Goal: Task Accomplishment & Management: Manage account settings

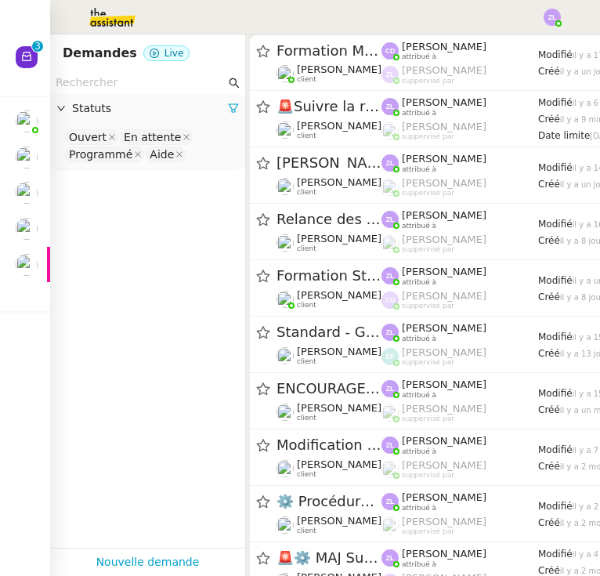
click at [31, 265] on img at bounding box center [27, 265] width 22 height 22
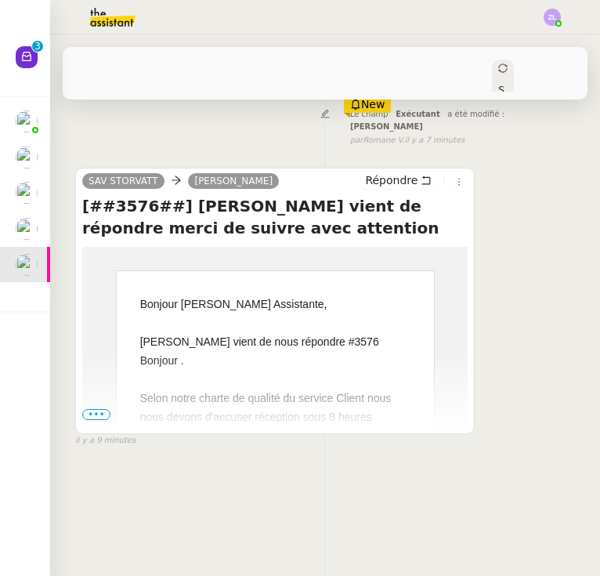
scroll to position [218, 0]
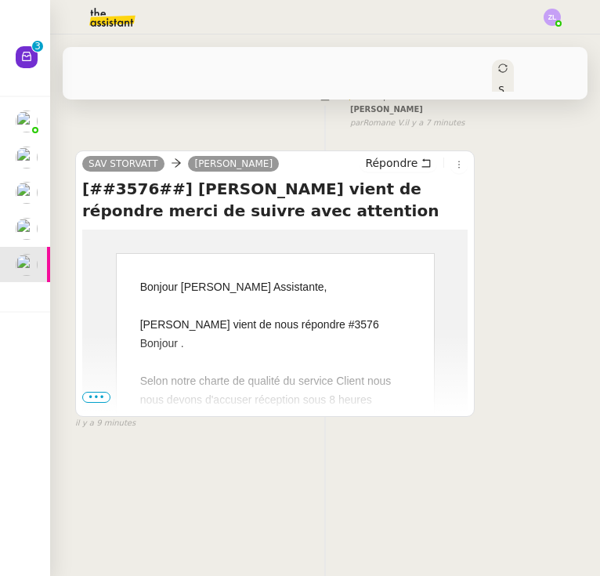
click at [98, 392] on span "•••" at bounding box center [96, 397] width 28 height 11
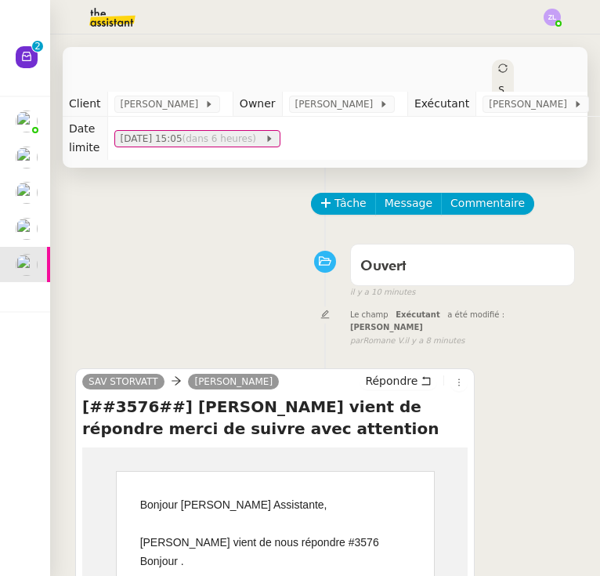
scroll to position [0, 0]
click at [342, 194] on button "Tâche" at bounding box center [343, 204] width 65 height 22
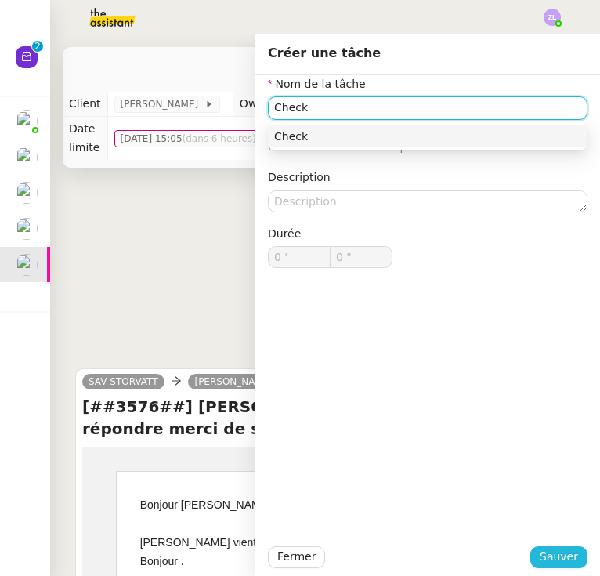
type input "Check"
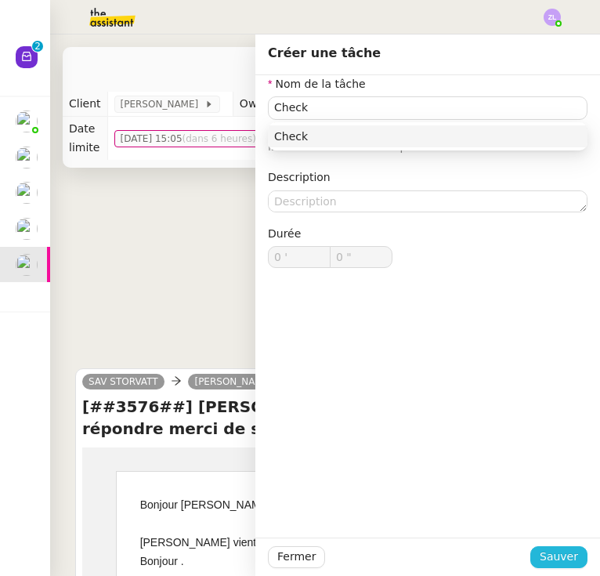
click at [558, 555] on span "Sauver" at bounding box center [559, 557] width 38 height 18
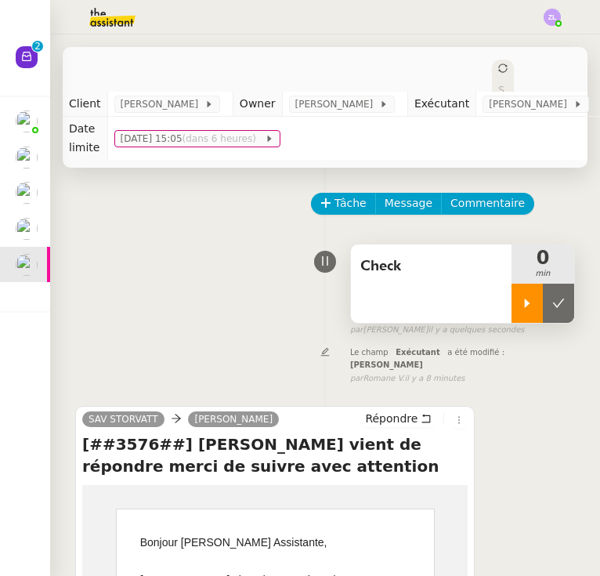
click at [521, 299] on icon at bounding box center [527, 303] width 13 height 13
click at [532, 307] on div at bounding box center [543, 303] width 63 height 39
click at [552, 307] on icon at bounding box center [558, 303] width 13 height 13
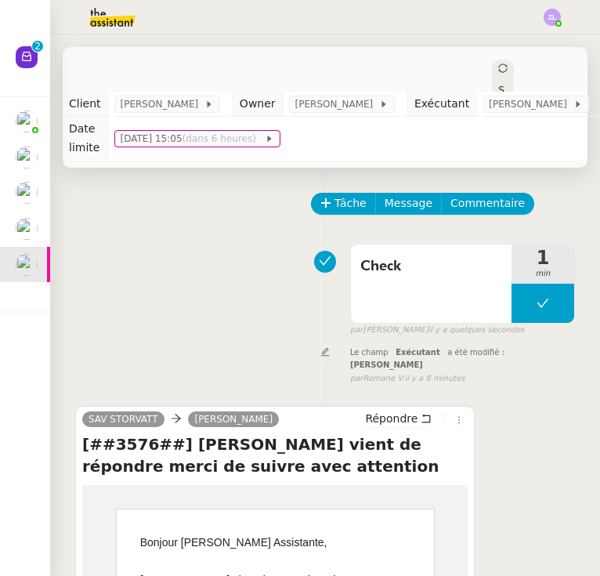
click at [24, 186] on img at bounding box center [27, 193] width 22 height 22
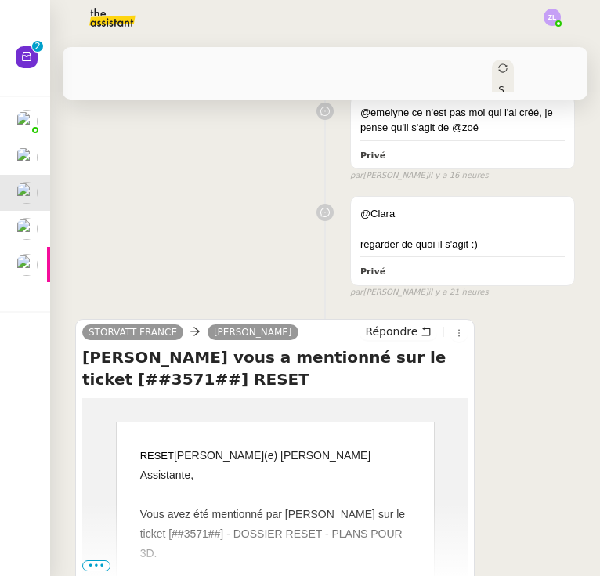
scroll to position [444, 0]
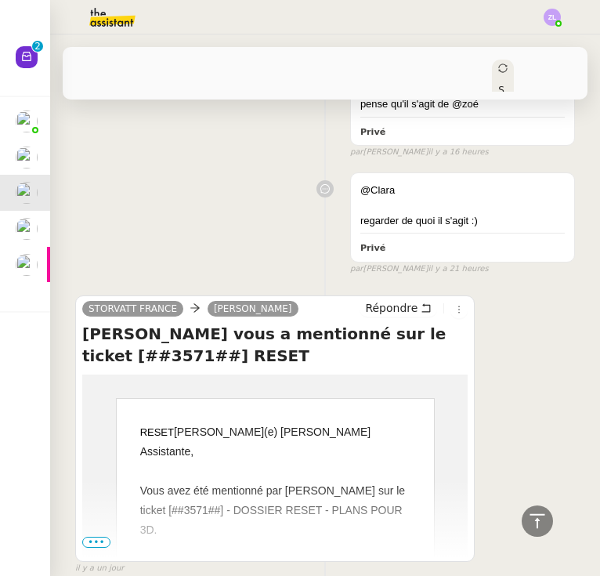
click at [101, 537] on span "•••" at bounding box center [96, 542] width 28 height 11
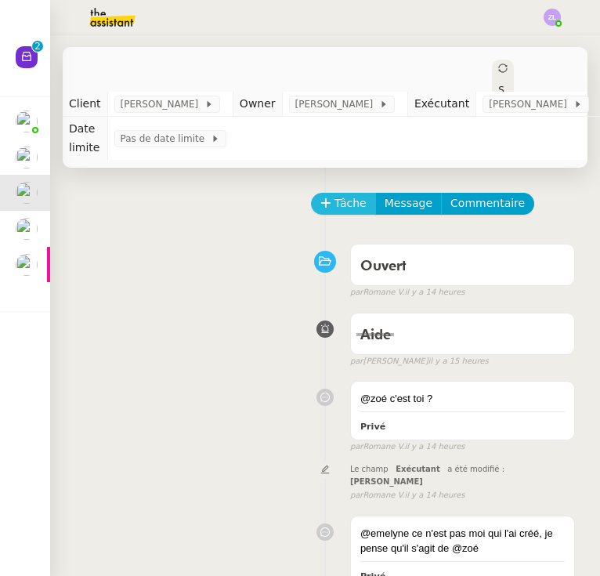
scroll to position [0, 0]
click at [343, 194] on span "Tâche" at bounding box center [351, 203] width 32 height 18
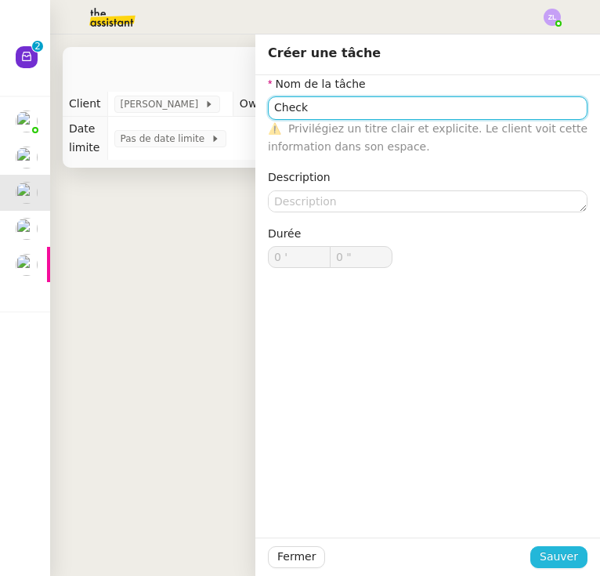
type input "Check"
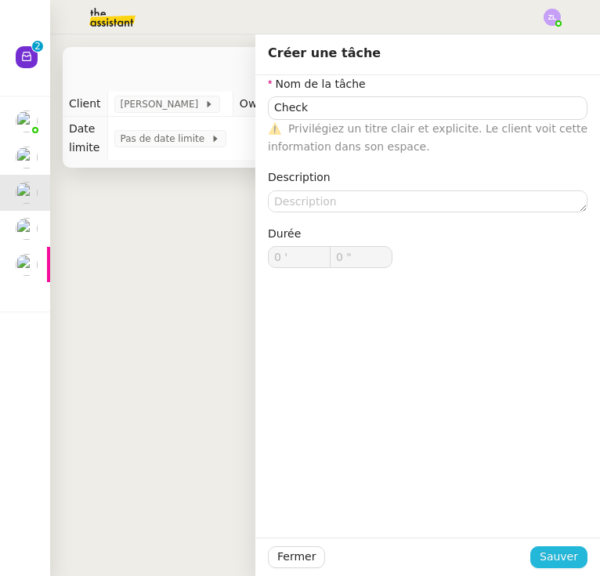
click at [557, 548] on span "Sauver" at bounding box center [559, 557] width 38 height 18
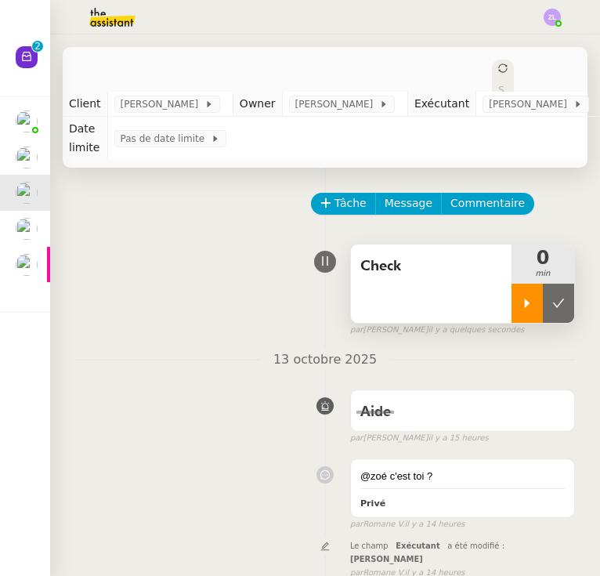
click at [534, 300] on div at bounding box center [527, 303] width 31 height 39
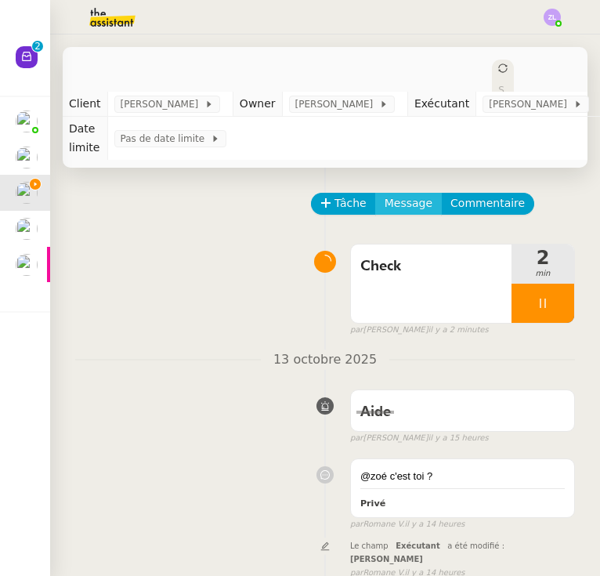
click at [415, 201] on span "Message" at bounding box center [409, 203] width 48 height 18
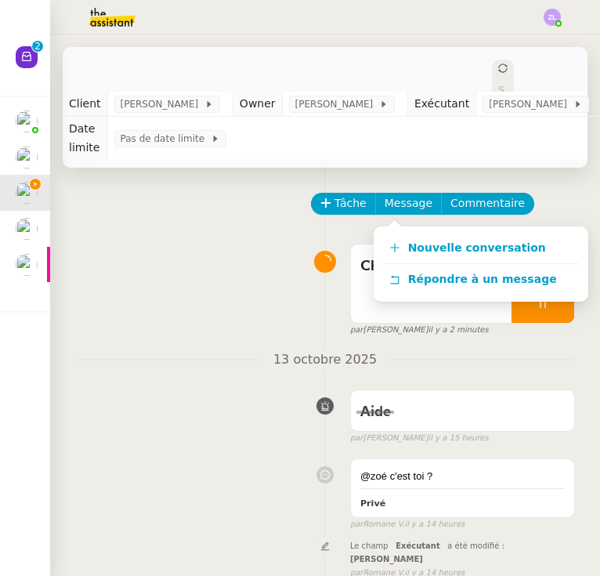
click at [360, 332] on span "par" at bounding box center [356, 330] width 13 height 13
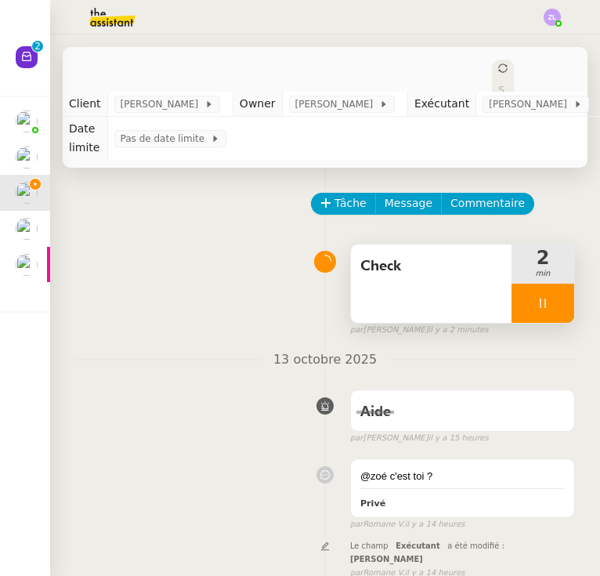
click at [537, 299] on icon at bounding box center [543, 303] width 13 height 13
click at [553, 299] on icon at bounding box center [558, 303] width 13 height 13
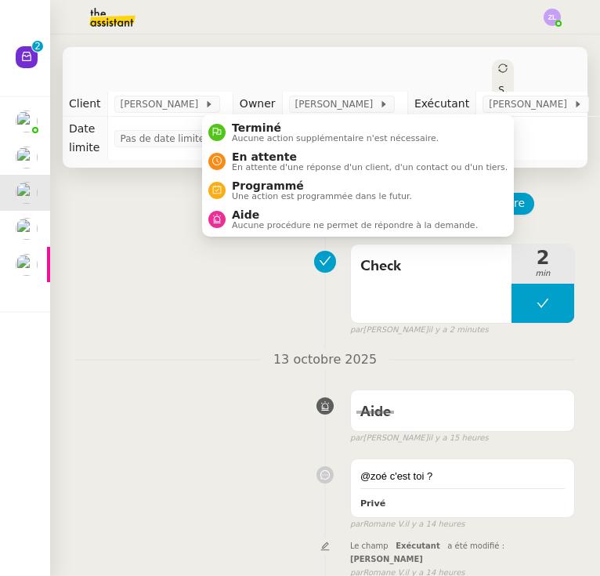
click at [512, 70] on div "Statut" at bounding box center [503, 107] width 22 height 94
click at [433, 279] on div "Check" at bounding box center [431, 283] width 161 height 78
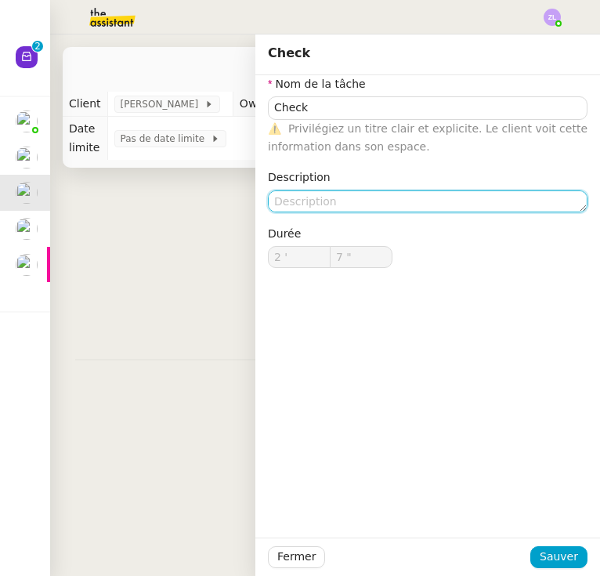
click at [337, 204] on textarea at bounding box center [428, 201] width 320 height 22
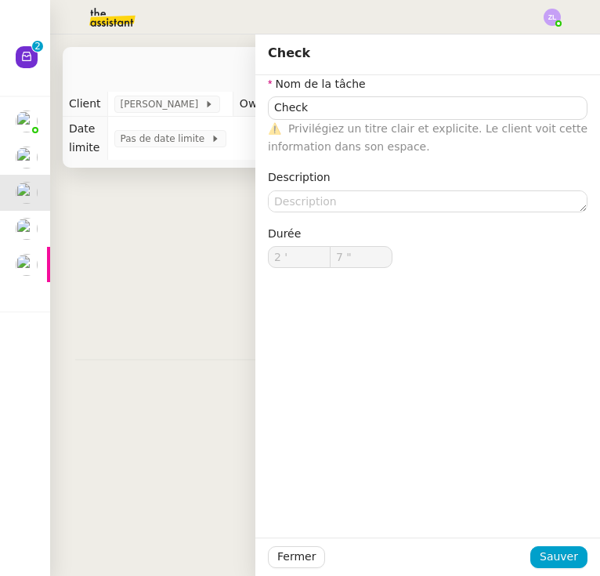
drag, startPoint x: 194, startPoint y: 233, endPoint x: 223, endPoint y: 233, distance: 29.0
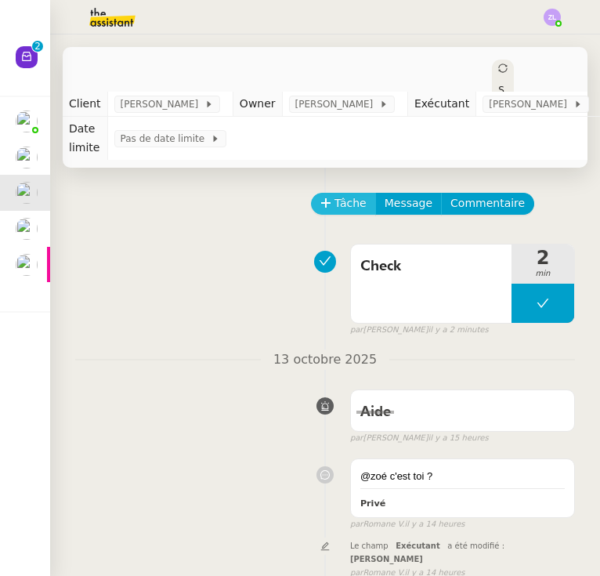
click at [366, 204] on button "Tâche" at bounding box center [343, 204] width 65 height 22
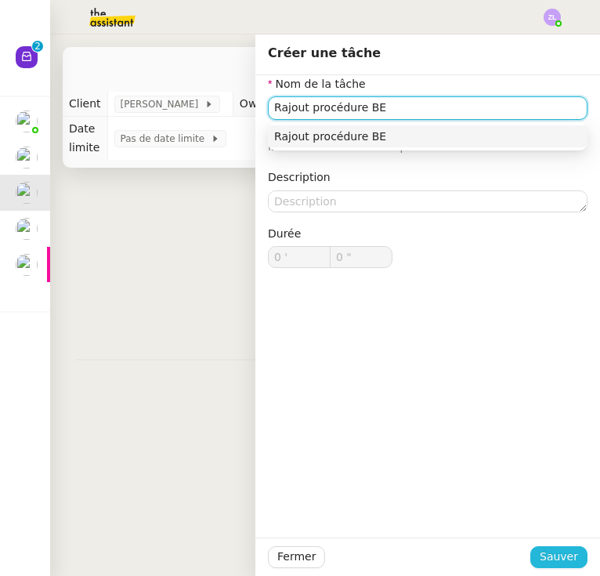
type input "Rajout procédure BE"
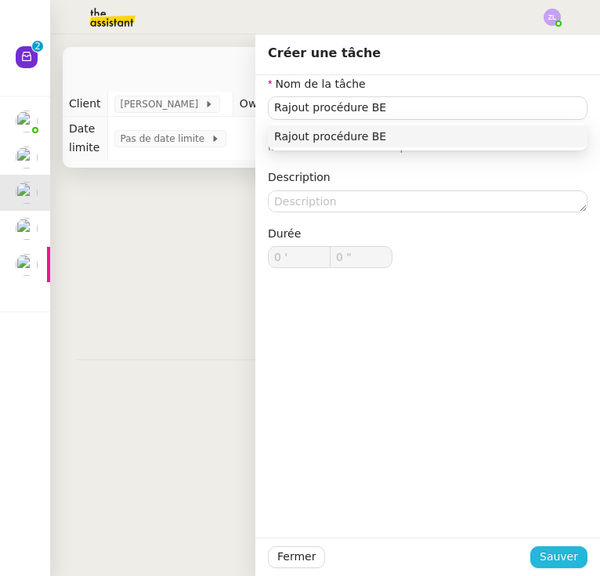
click at [572, 559] on span "Sauver" at bounding box center [559, 557] width 38 height 18
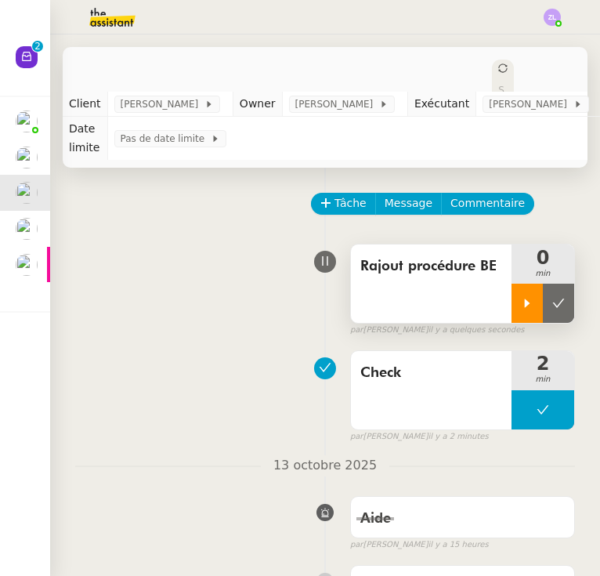
click at [533, 291] on div at bounding box center [527, 303] width 31 height 39
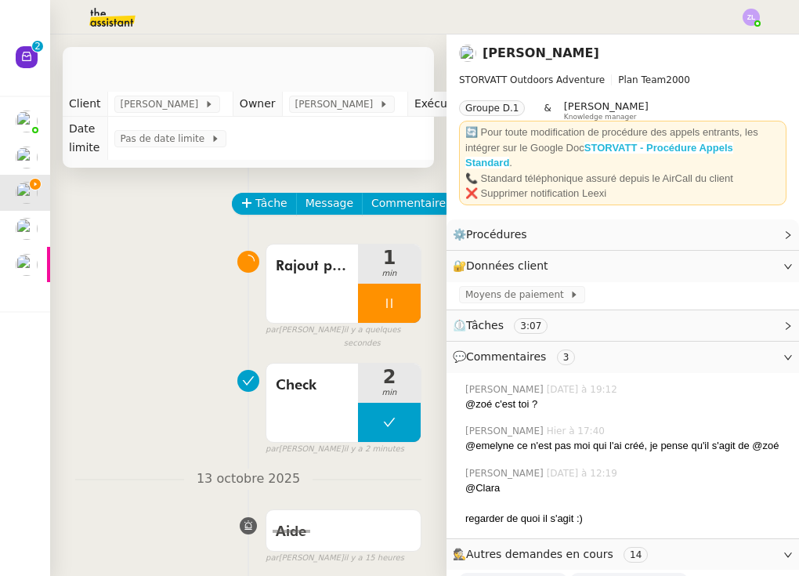
click at [599, 143] on strong "STORVATT - Procédure Appels Standard" at bounding box center [599, 155] width 268 height 27
click at [374, 303] on div at bounding box center [389, 303] width 63 height 39
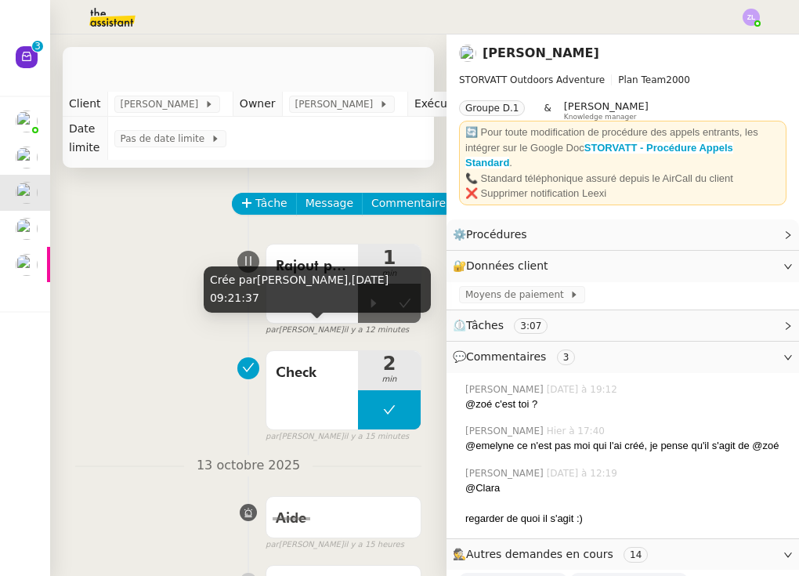
click at [366, 306] on div "Crée par Zoé Lachambre, 14 oct. 2025, 09:21:37" at bounding box center [317, 289] width 227 height 46
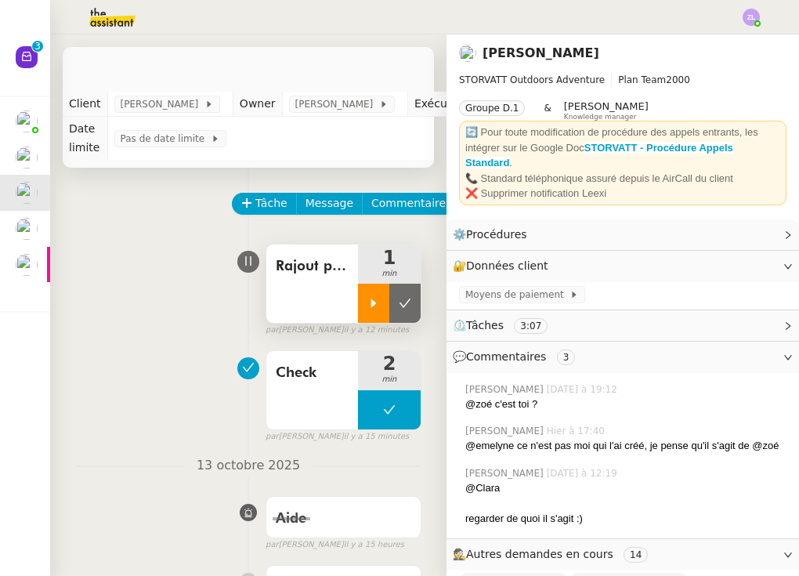
click at [367, 298] on icon at bounding box center [373, 303] width 13 height 13
click at [516, 287] on span "Moyens de paiement" at bounding box center [517, 295] width 104 height 16
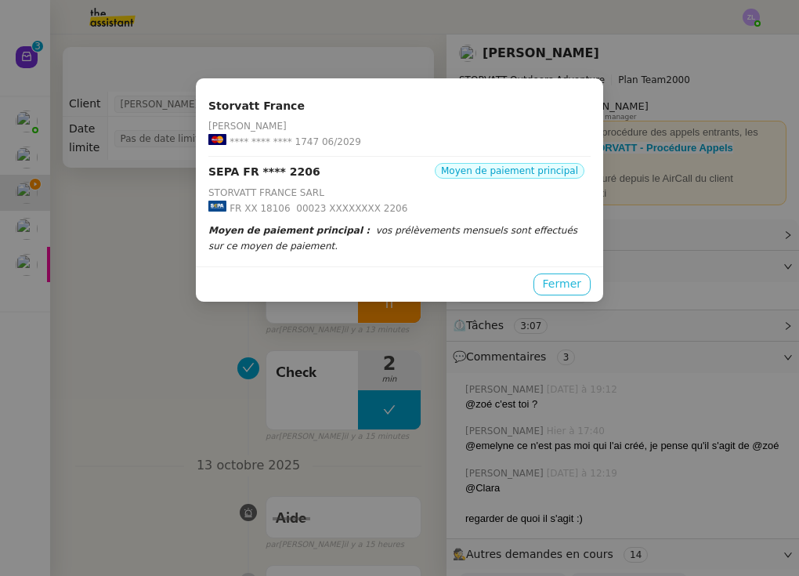
click at [564, 286] on span "Fermer" at bounding box center [562, 284] width 38 height 18
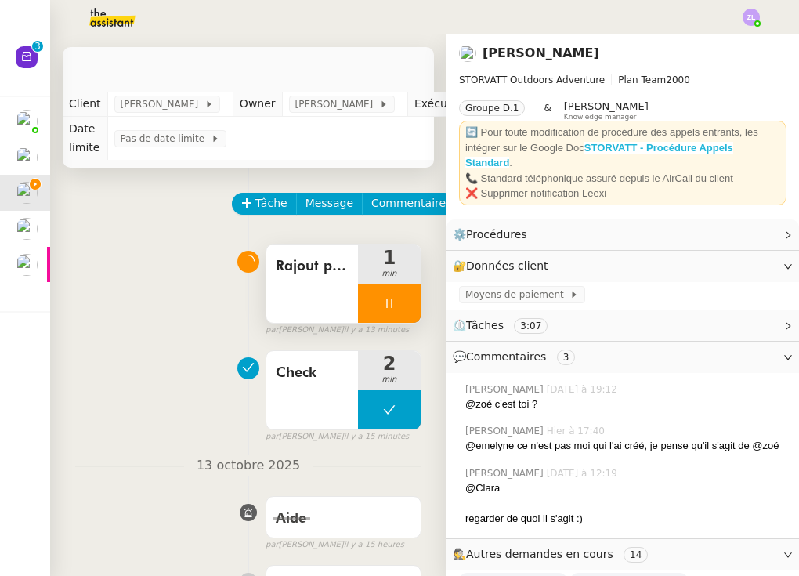
click at [599, 143] on strong "STORVATT - Procédure Appels Standard" at bounding box center [599, 155] width 268 height 27
click at [359, 295] on div at bounding box center [389, 303] width 63 height 39
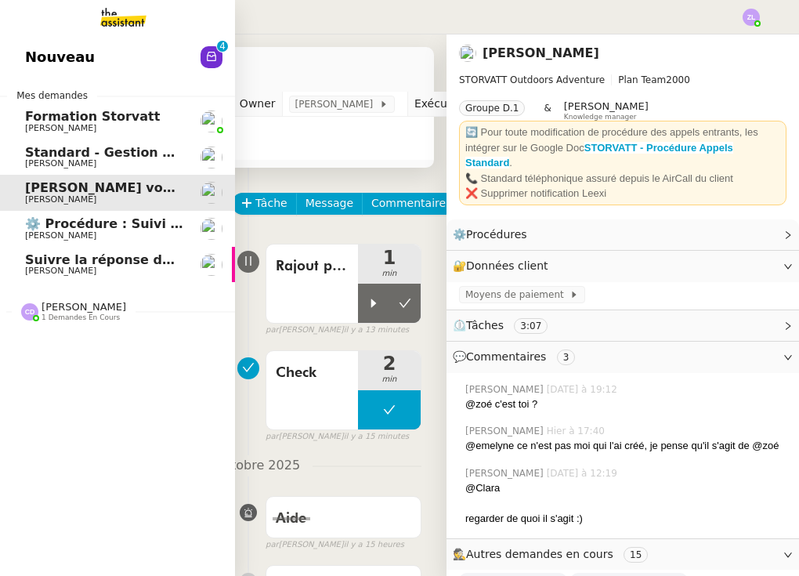
click at [35, 49] on span "Nouveau" at bounding box center [60, 57] width 70 height 24
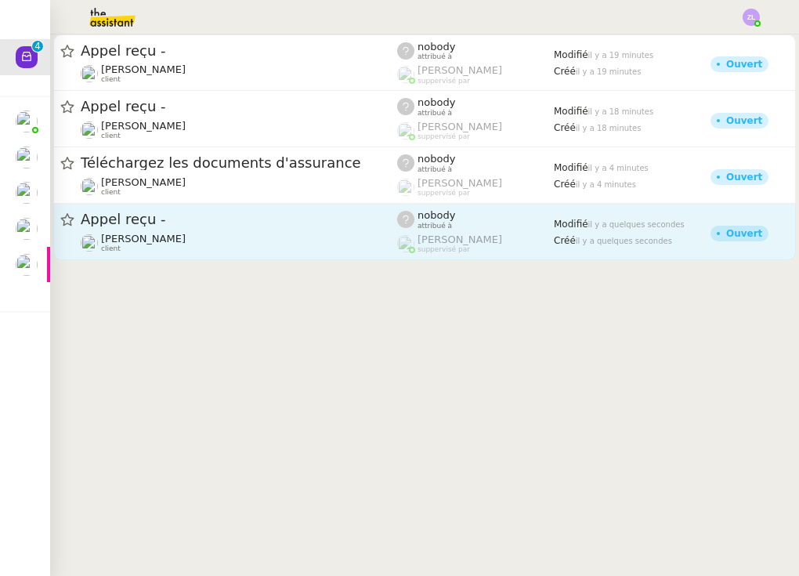
click at [235, 226] on span "Appel reçu -" at bounding box center [239, 219] width 317 height 14
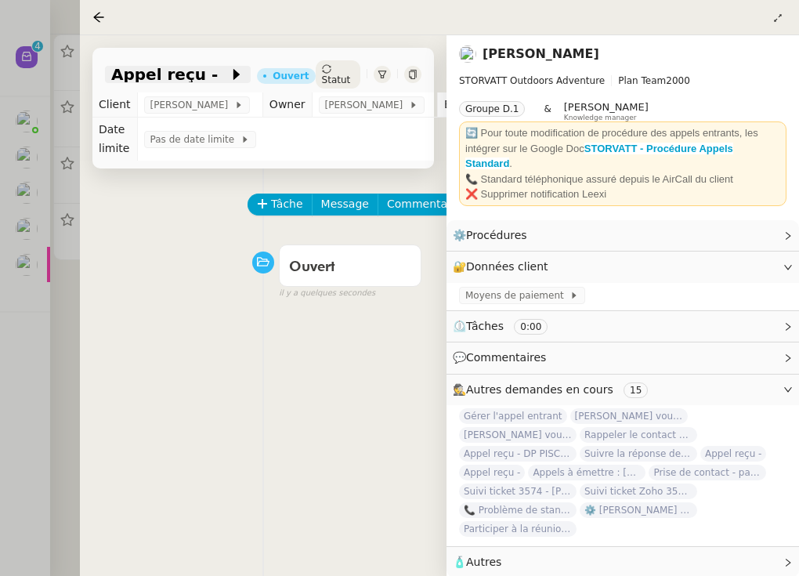
click at [229, 67] on icon at bounding box center [237, 75] width 16 height 16
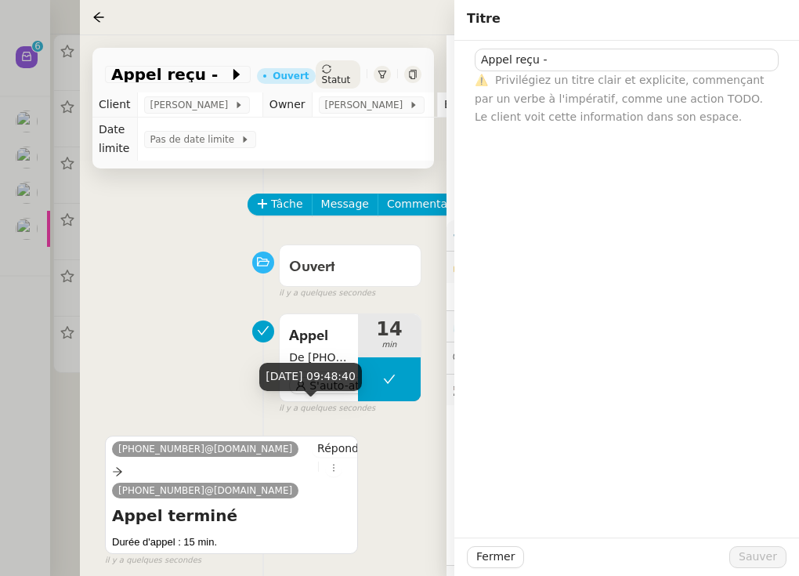
click at [326, 389] on div "14 oct. 2025, 09:48:40" at bounding box center [310, 376] width 103 height 27
click at [332, 380] on span "S'auto-attribuer" at bounding box center [352, 386] width 87 height 16
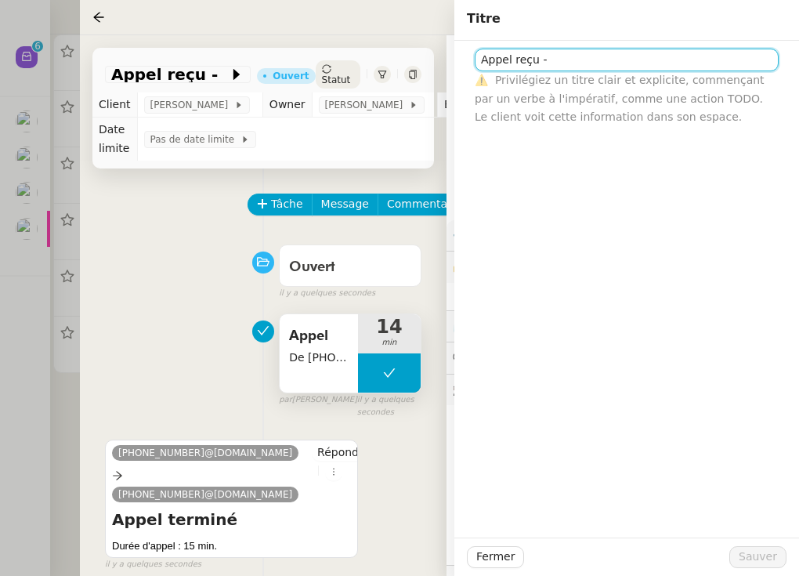
click at [559, 53] on input "Appel reçu -" at bounding box center [627, 60] width 304 height 23
type input "Appel reçu - M. COLLONGES"
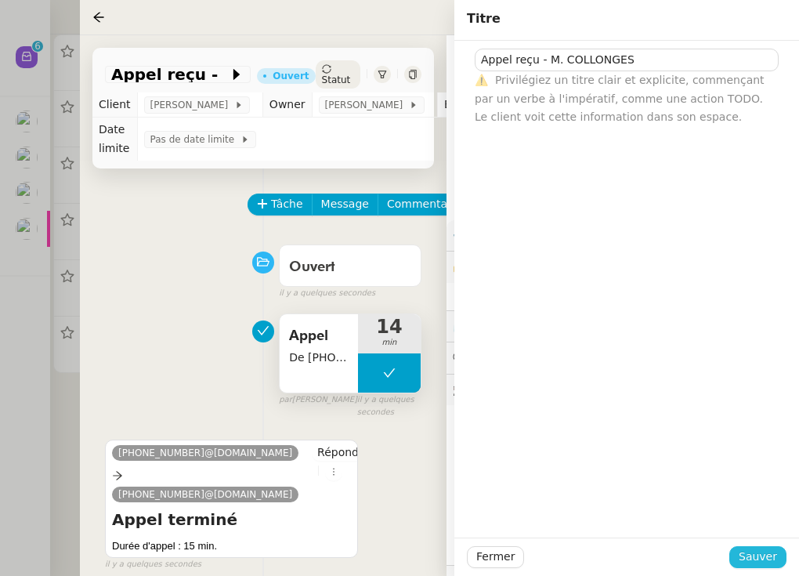
click at [599, 556] on span "Sauver" at bounding box center [758, 557] width 38 height 18
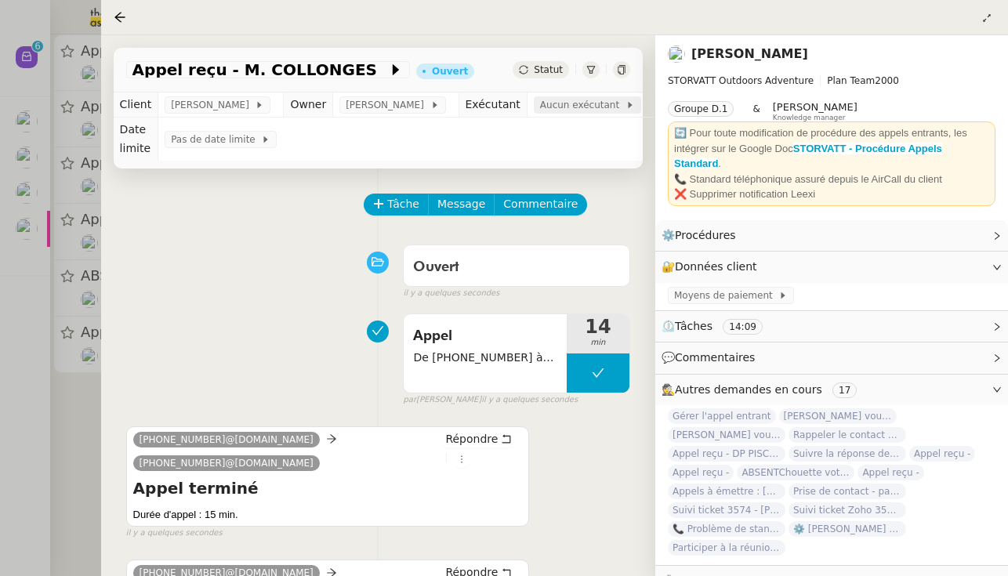
click at [587, 100] on span "Aucun exécutant" at bounding box center [582, 105] width 85 height 16
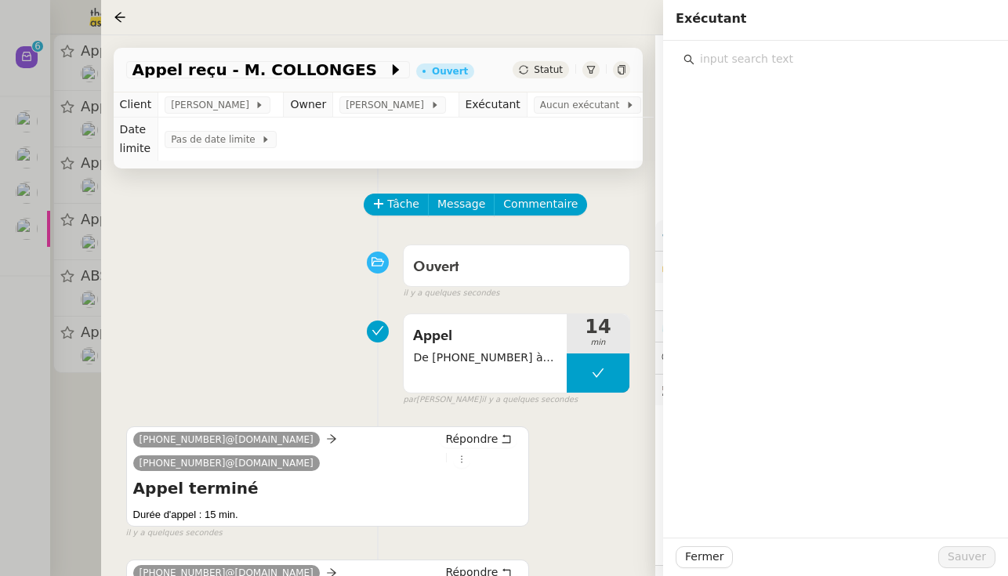
click at [599, 50] on input "text" at bounding box center [840, 59] width 293 height 21
type input "zoe"
click at [599, 85] on nz-list-item "Zoé Lachambre zoe@theassistant.team" at bounding box center [835, 103] width 304 height 43
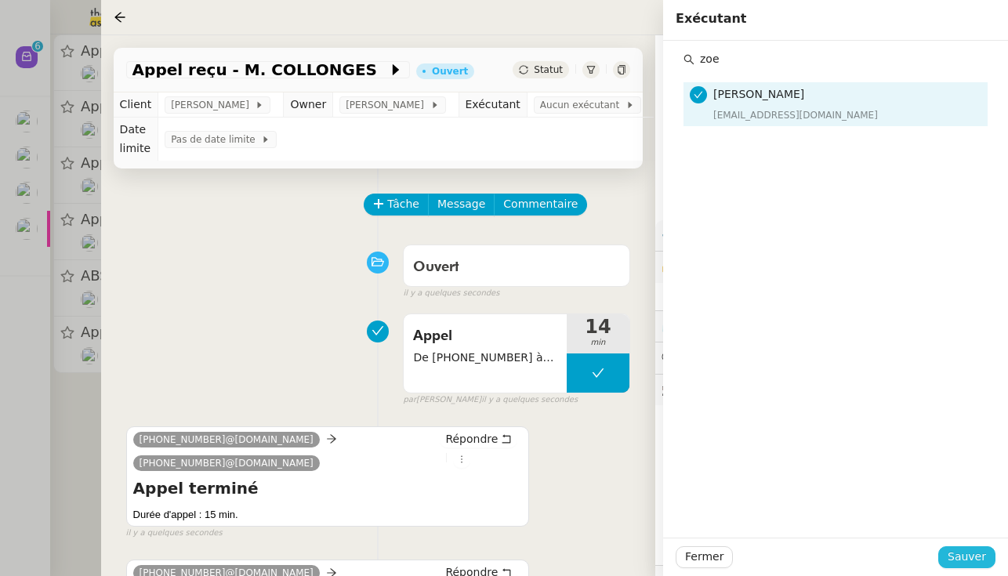
click at [599, 562] on span "Sauver" at bounding box center [966, 557] width 38 height 18
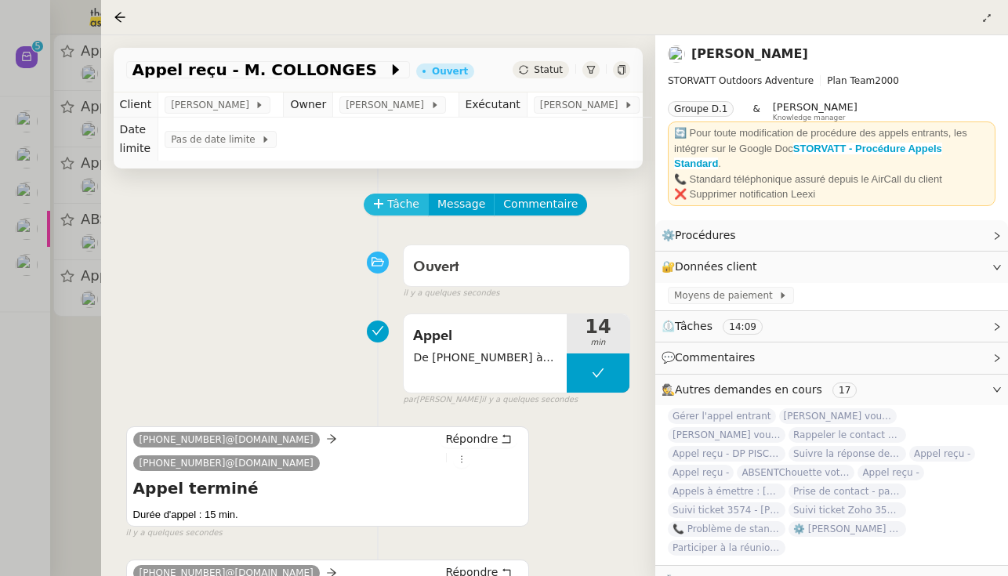
click at [397, 213] on span "Tâche" at bounding box center [403, 204] width 32 height 18
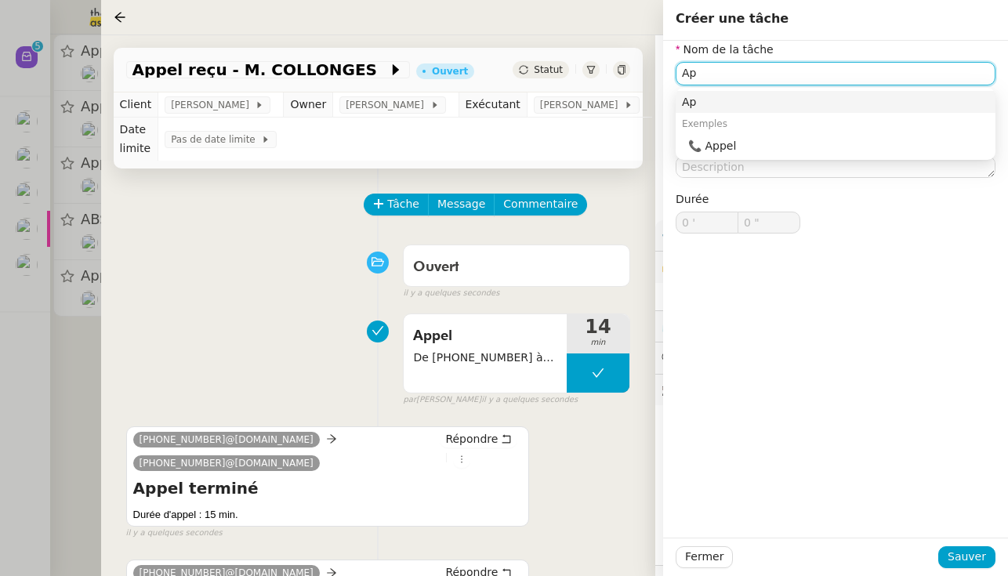
type input "A"
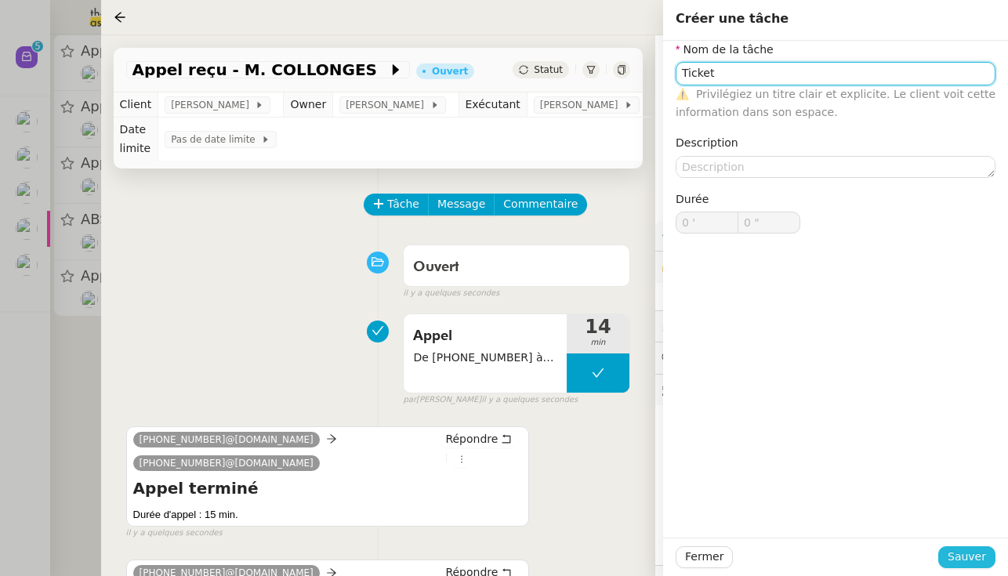
type input "Ticket"
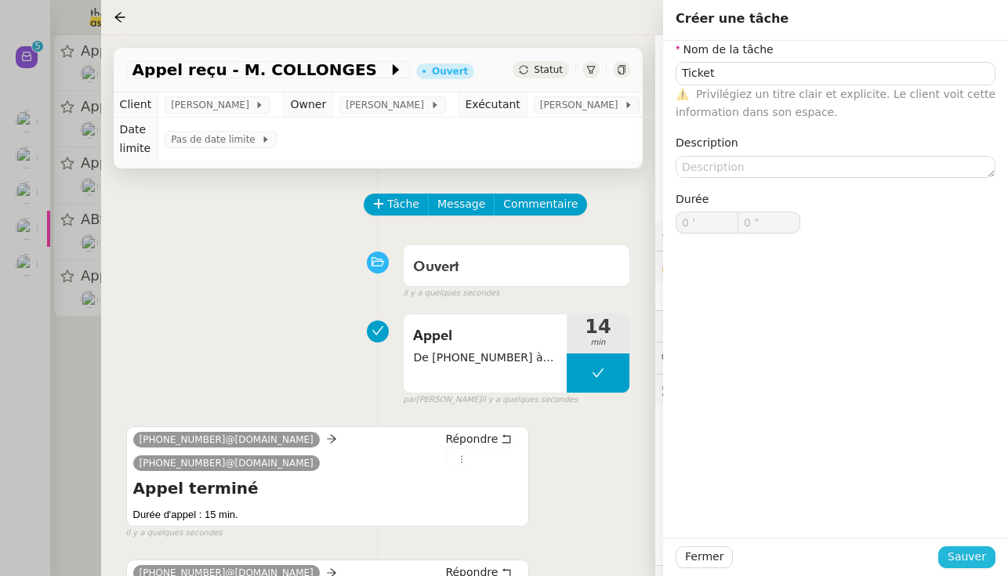
click at [599, 563] on span "Sauver" at bounding box center [966, 557] width 38 height 18
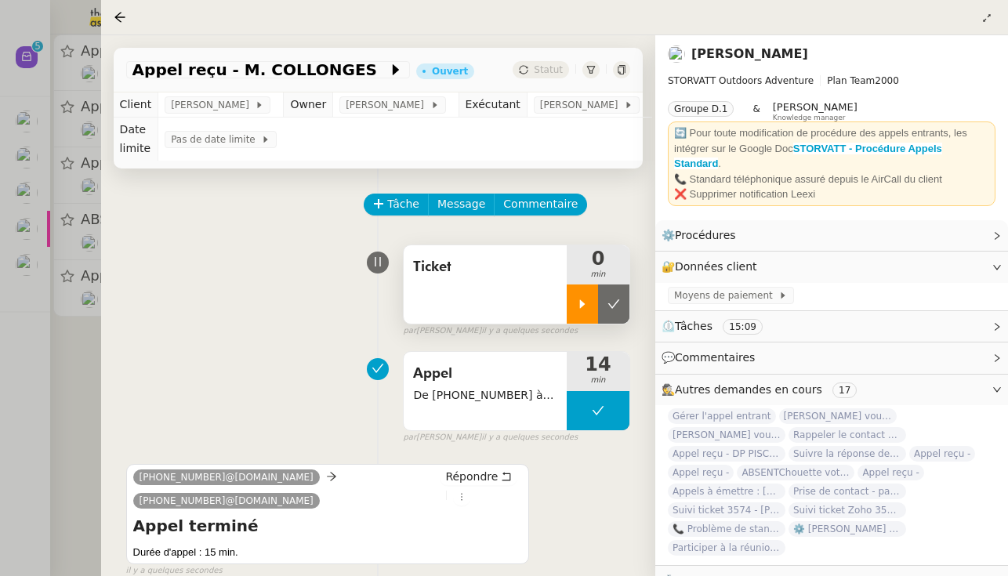
click at [596, 306] on div at bounding box center [581, 303] width 31 height 39
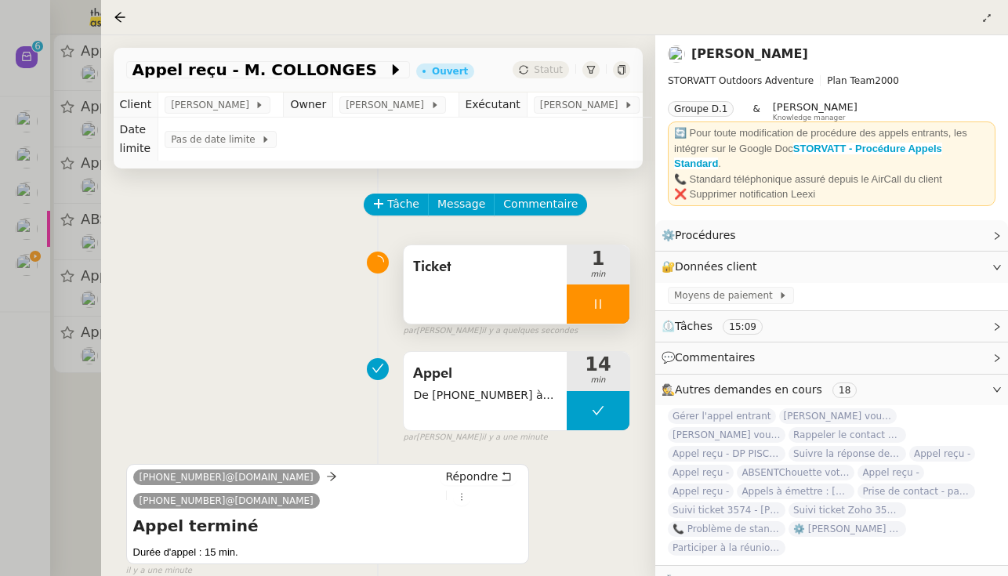
click at [584, 305] on div at bounding box center [597, 303] width 63 height 39
click at [599, 304] on icon at bounding box center [614, 303] width 12 height 9
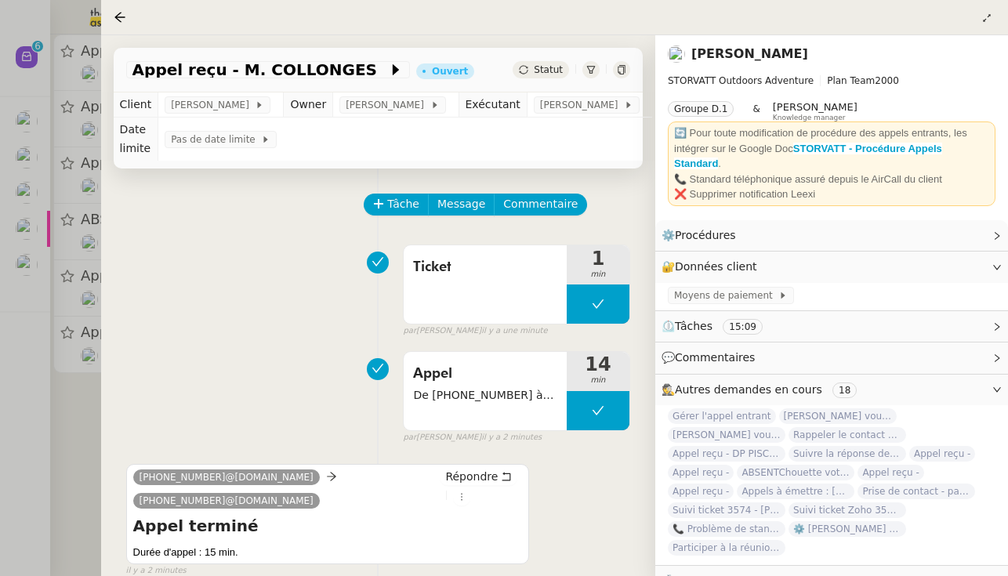
click at [21, 294] on div at bounding box center [504, 288] width 1008 height 576
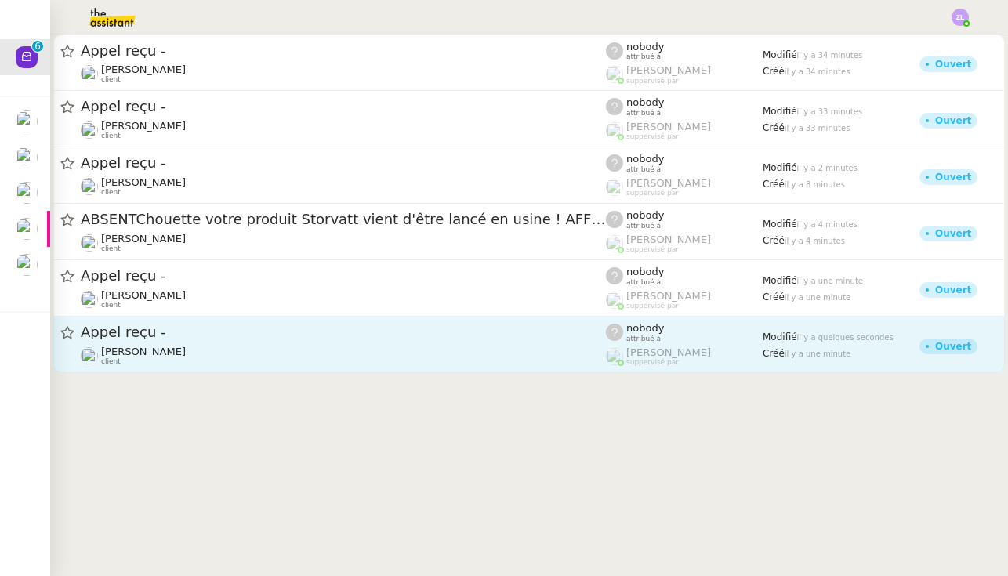
click at [230, 367] on link "Appel reçu - Franck MUFFAT-JEANDET client nobody attribué à Romane Vachon suppe…" at bounding box center [528, 345] width 951 height 56
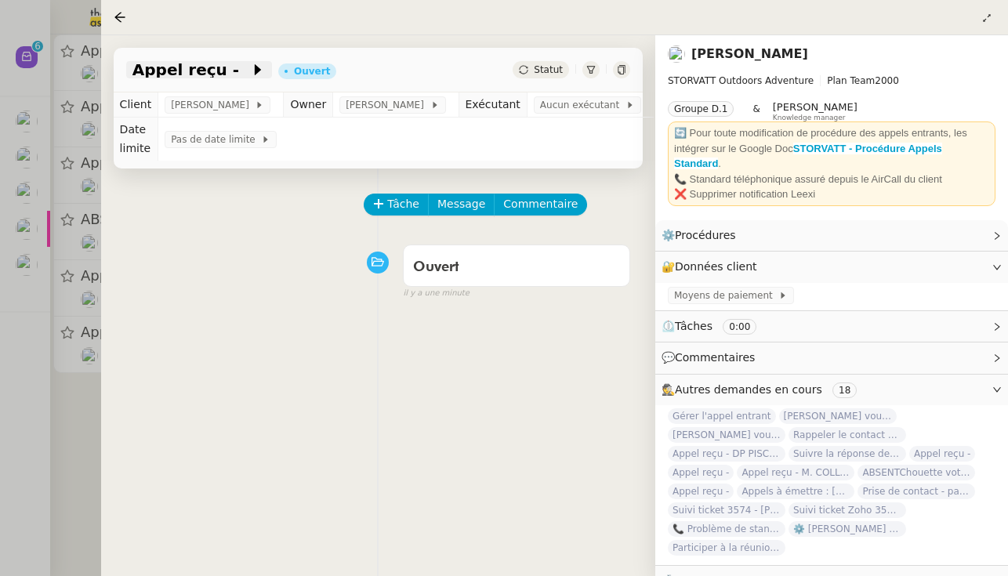
click at [239, 71] on span at bounding box center [244, 69] width 11 height 19
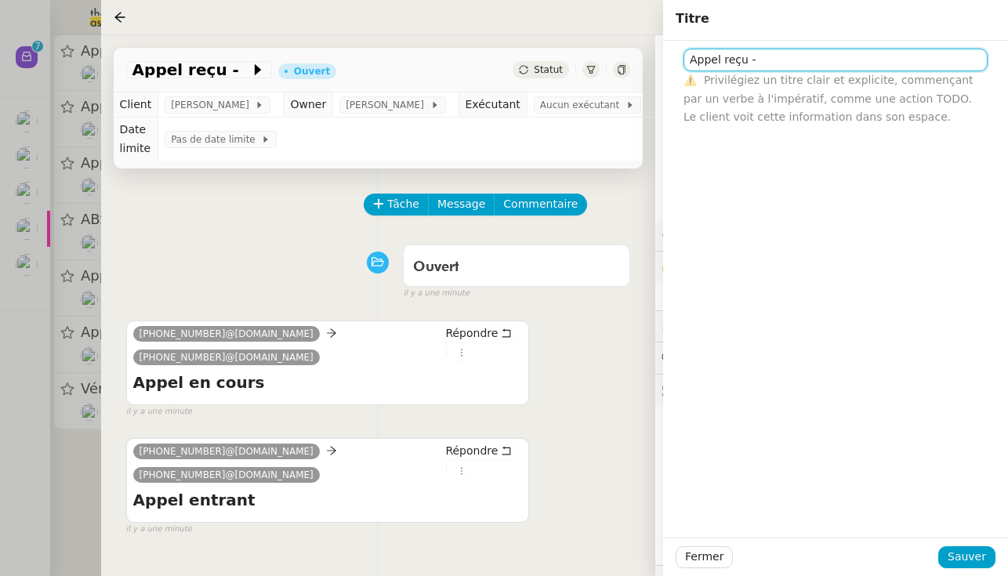
paste input "33607738901"
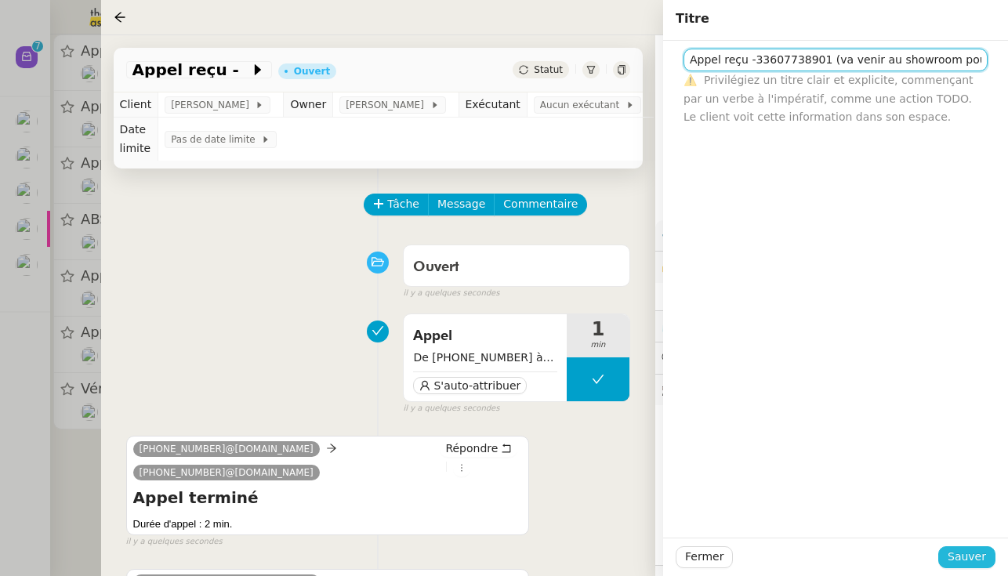
type input "Appel reçu -33607738901 (va venir au showroom pour horaires)"
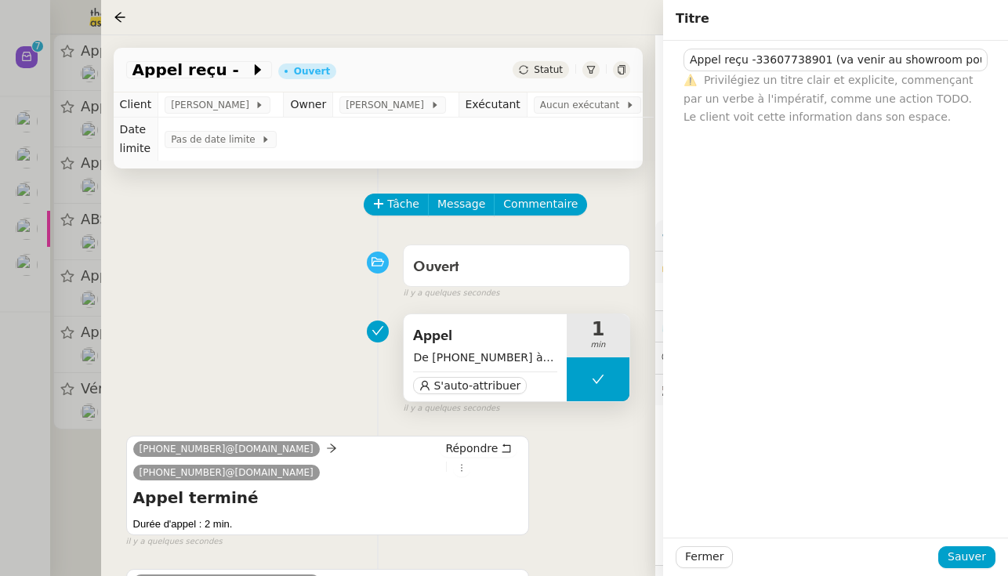
drag, startPoint x: 957, startPoint y: 552, endPoint x: 468, endPoint y: 397, distance: 512.7
click at [599, 552] on span "Sauver" at bounding box center [966, 557] width 38 height 18
click at [468, 394] on button "S'auto-attribuer" at bounding box center [470, 385] width 114 height 17
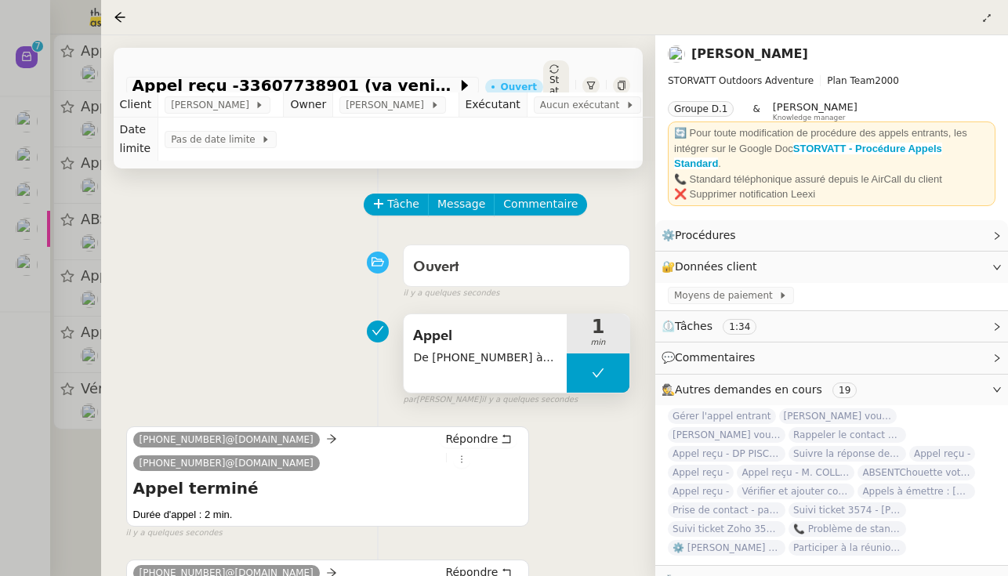
click at [589, 115] on td "Aucun exécutant" at bounding box center [589, 104] width 126 height 25
click at [581, 100] on span "Aucun exécutant" at bounding box center [582, 105] width 85 height 16
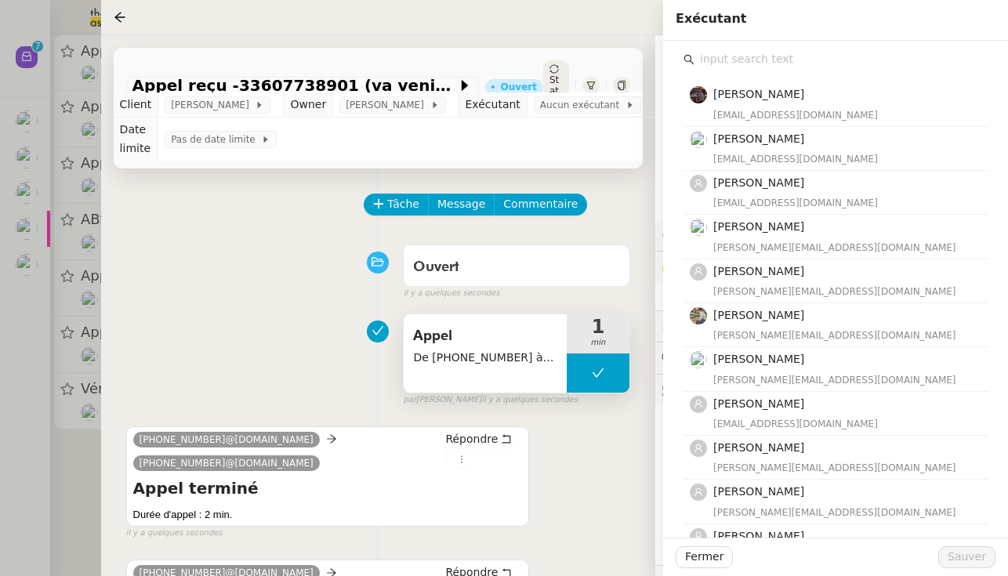
click at [599, 49] on input "text" at bounding box center [840, 59] width 293 height 21
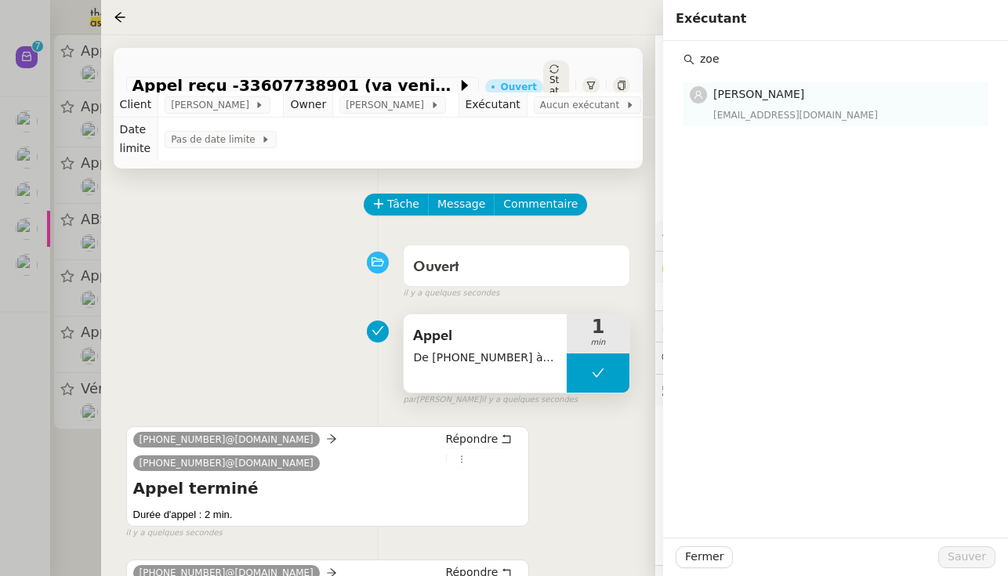
type input "zoe"
click at [599, 122] on div "zoe@theassistant.team" at bounding box center [845, 115] width 265 height 16
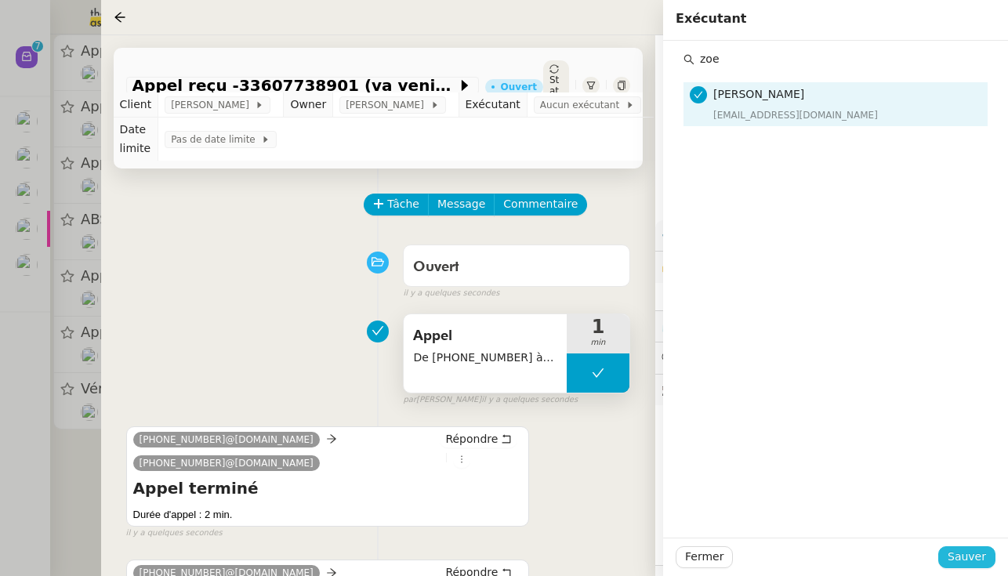
click at [599, 562] on span "Sauver" at bounding box center [966, 557] width 38 height 18
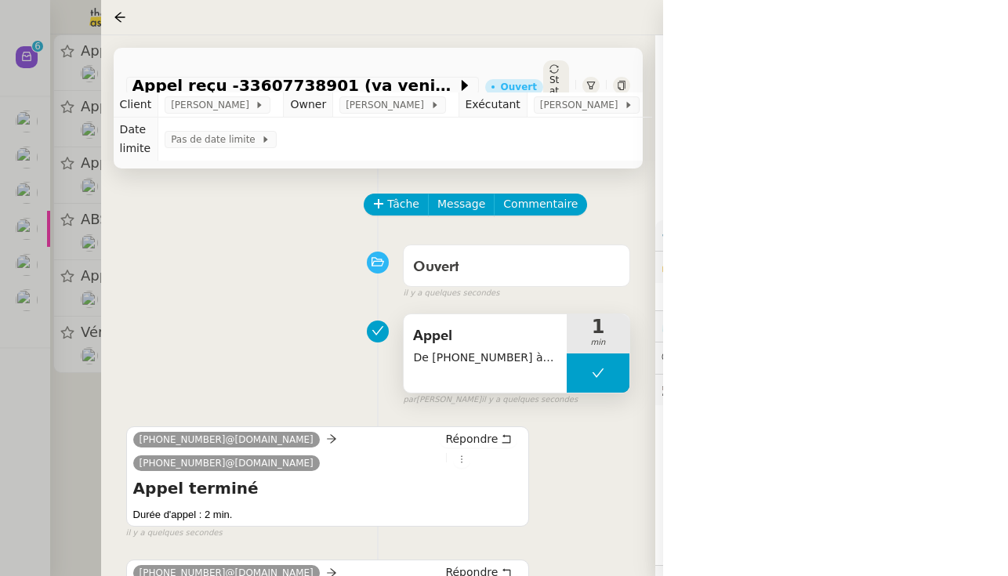
click at [559, 81] on span "Statut" at bounding box center [553, 90] width 9 height 33
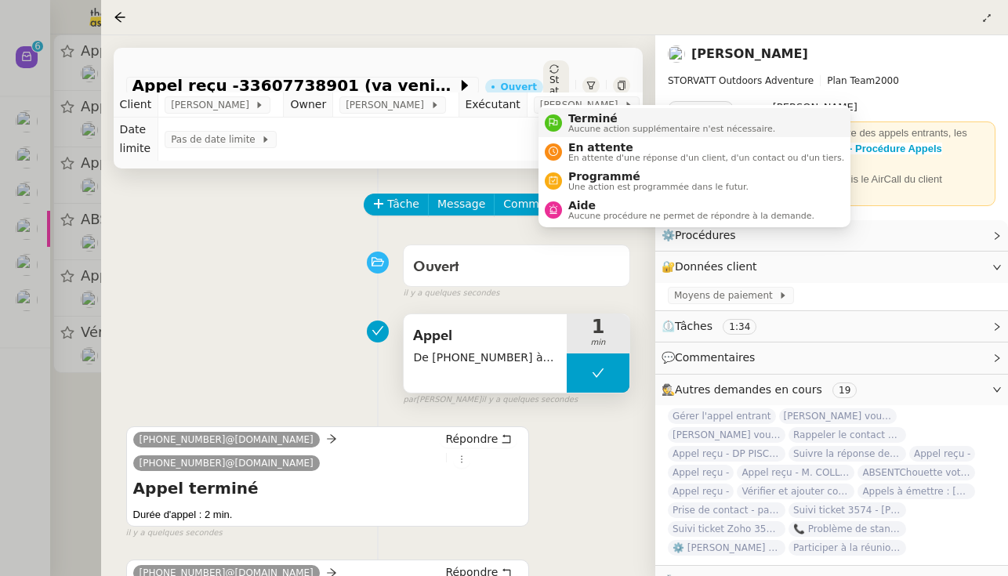
click at [570, 118] on span "Terminé" at bounding box center [671, 118] width 207 height 13
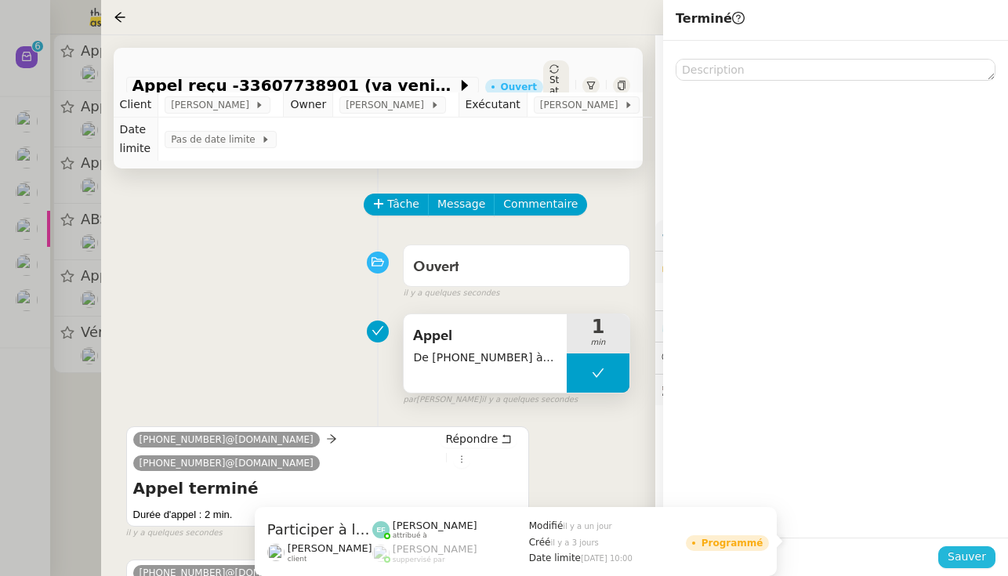
click at [599, 556] on span "Sauver" at bounding box center [966, 557] width 38 height 18
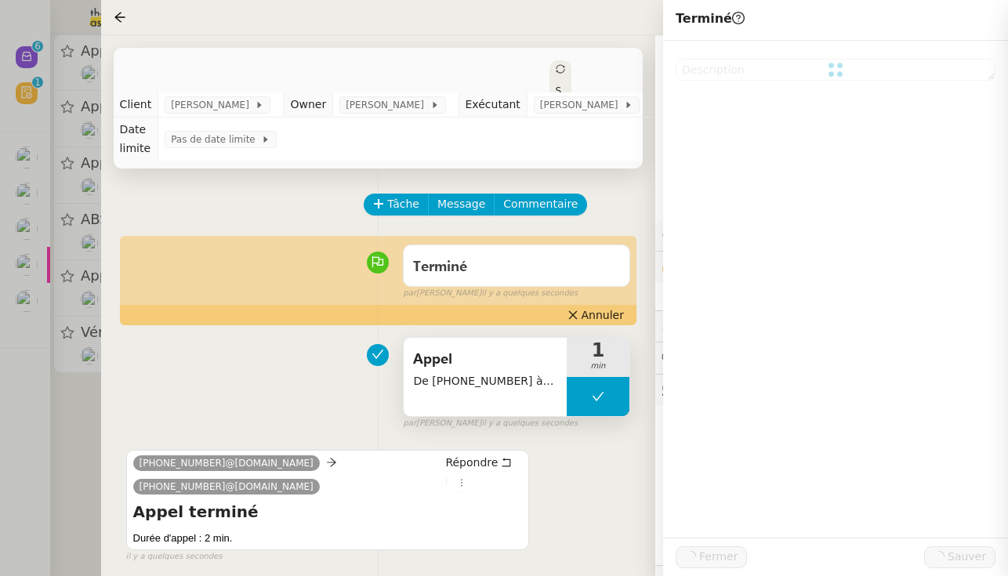
click at [60, 387] on div at bounding box center [504, 288] width 1008 height 576
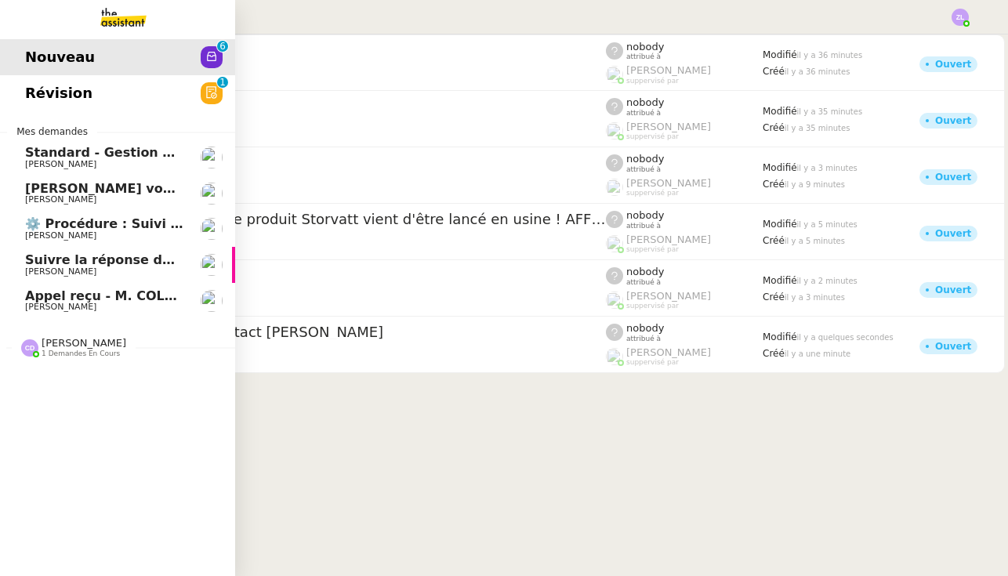
click at [58, 297] on span "Appel reçu - M. COLLONGES" at bounding box center [123, 295] width 196 height 15
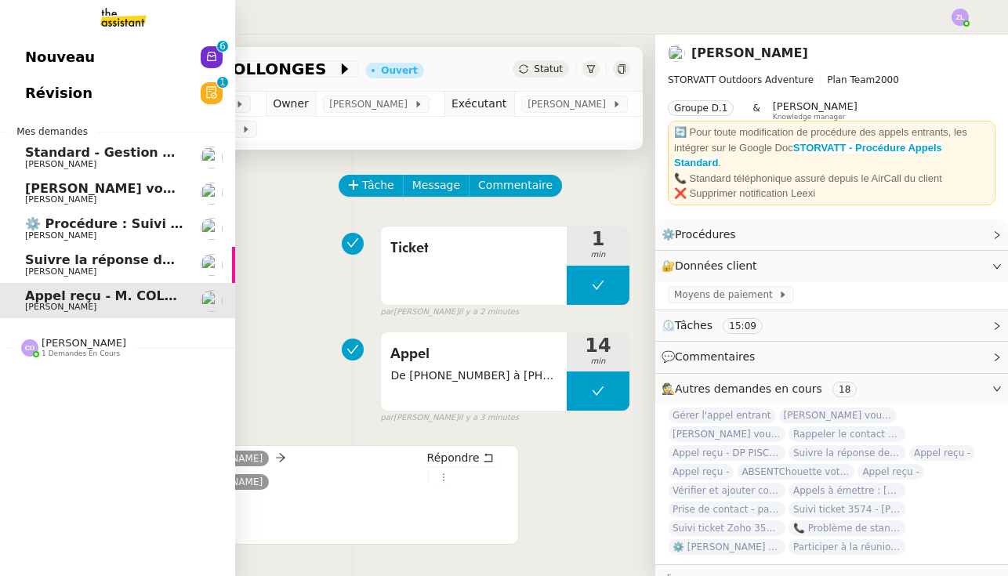
click at [39, 270] on span "[PERSON_NAME]" at bounding box center [60, 271] width 71 height 10
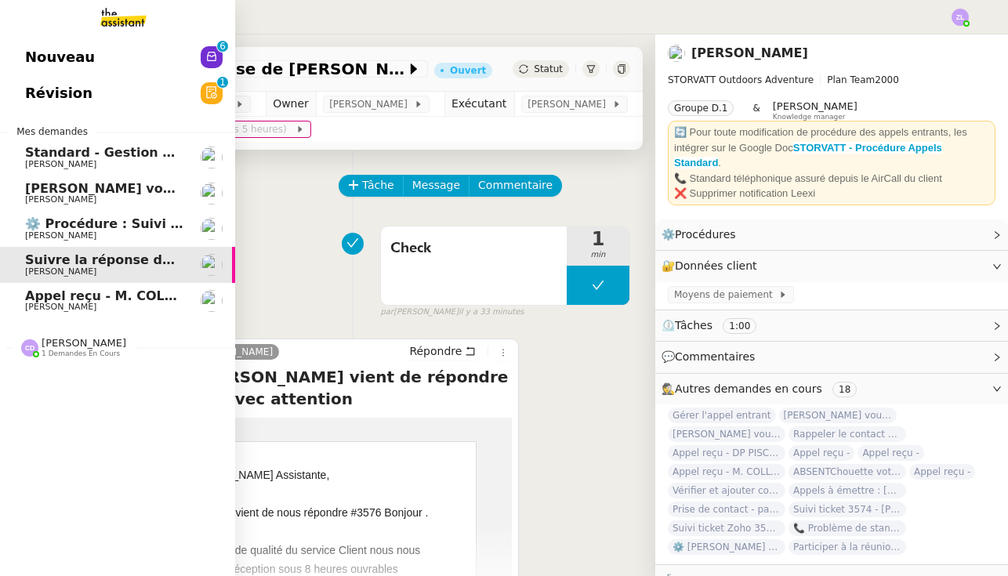
click at [96, 194] on span "[PERSON_NAME]" at bounding box center [60, 199] width 71 height 10
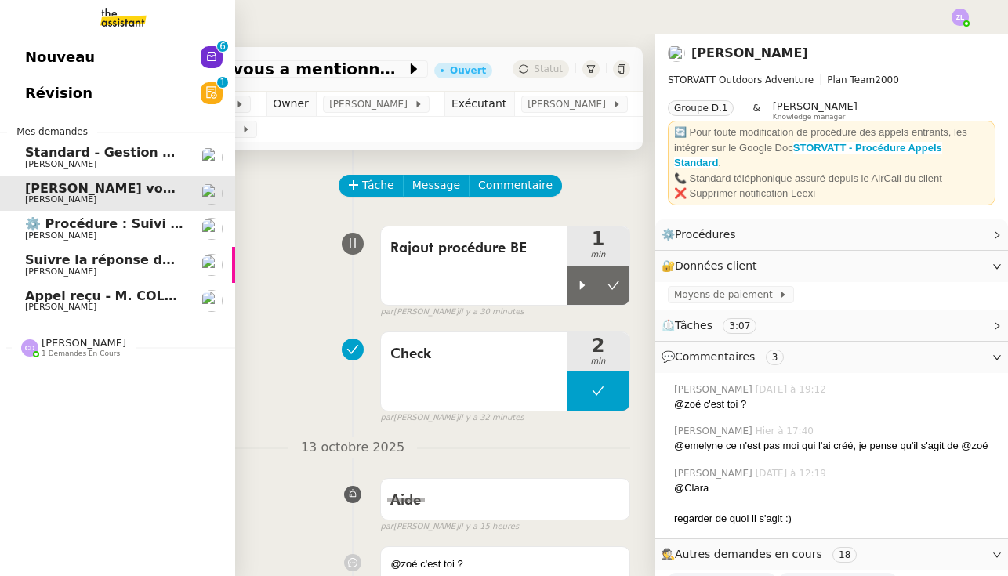
click at [49, 306] on span "[PERSON_NAME]" at bounding box center [60, 307] width 71 height 10
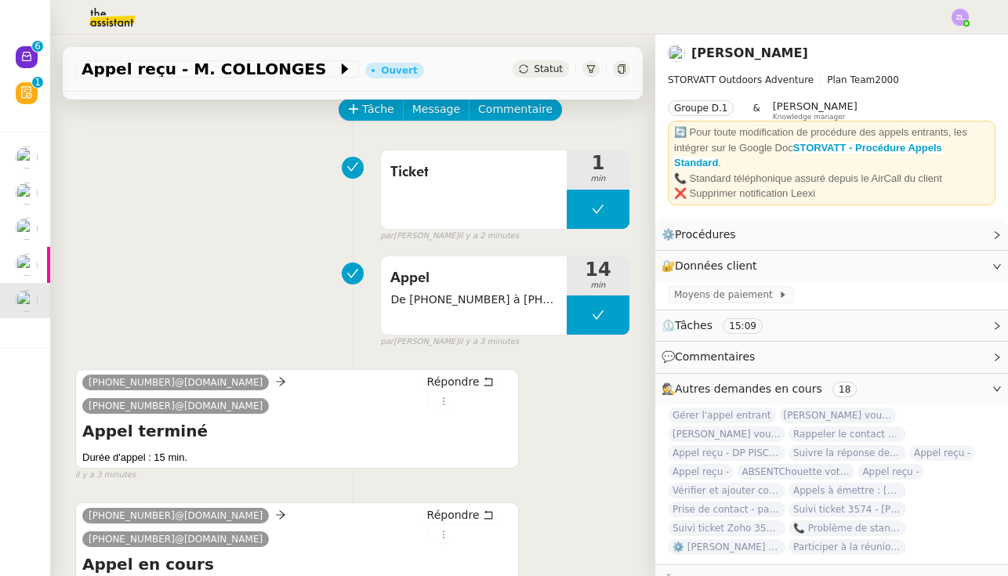
scroll to position [74, 0]
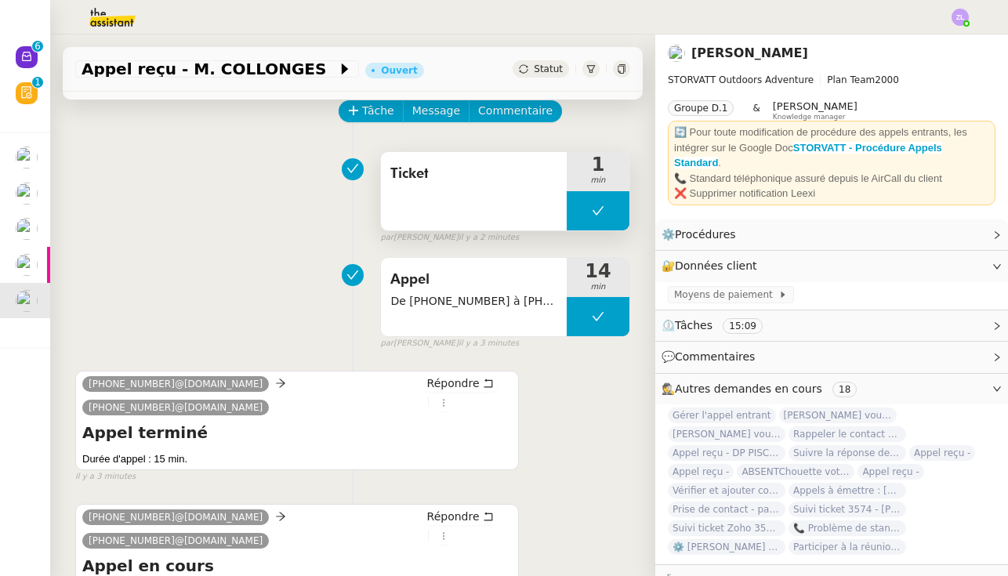
click at [580, 194] on button at bounding box center [597, 210] width 63 height 39
click at [580, 194] on div at bounding box center [581, 210] width 31 height 39
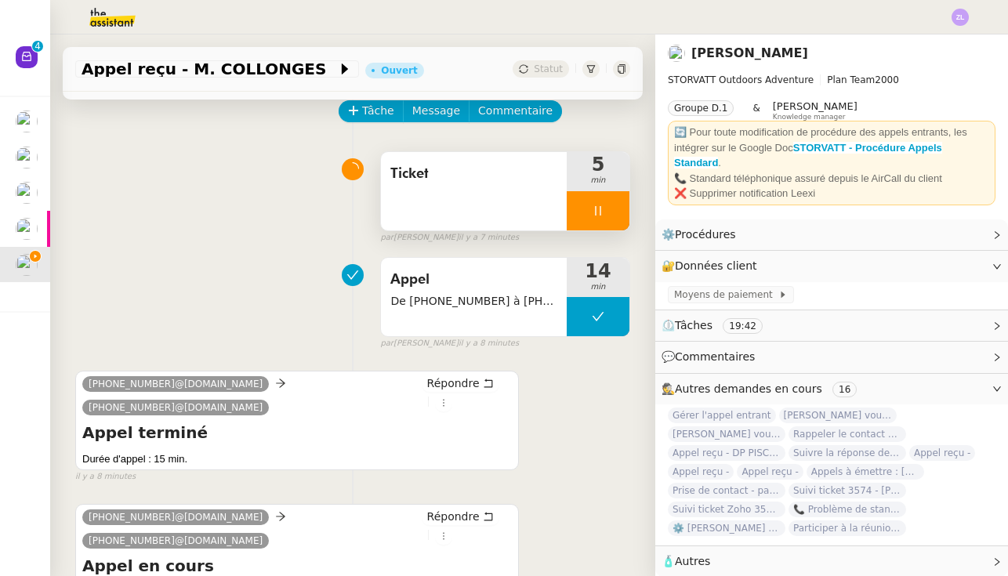
click at [577, 212] on div at bounding box center [597, 210] width 63 height 39
click at [599, 208] on icon at bounding box center [613, 210] width 13 height 13
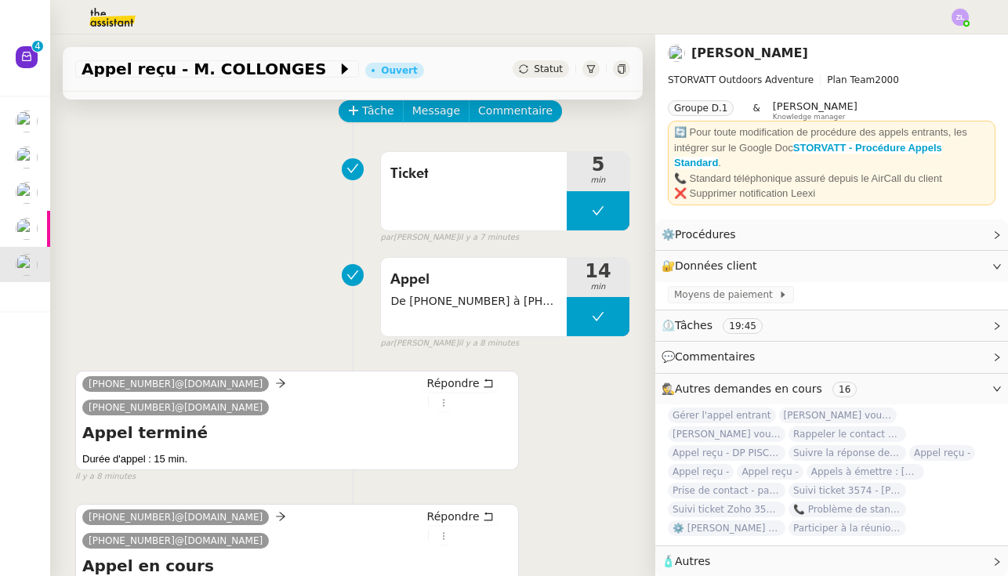
click at [545, 71] on span "Statut" at bounding box center [548, 68] width 29 height 11
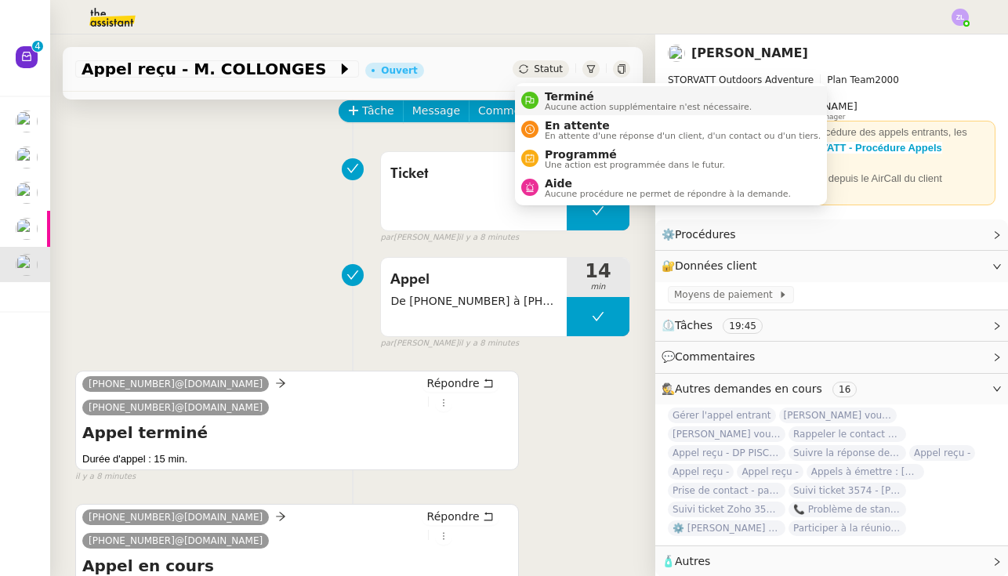
click at [563, 113] on li "Terminé Aucune action supplémentaire n'est nécessaire." at bounding box center [671, 100] width 312 height 29
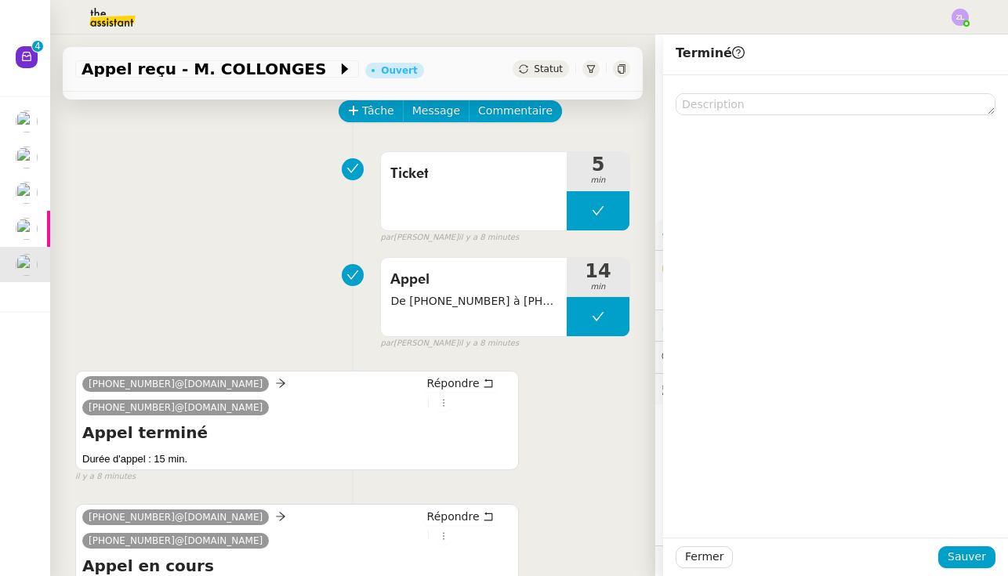
click at [599, 544] on div "Fermer Sauver" at bounding box center [835, 556] width 345 height 38
click at [599, 553] on span "Sauver" at bounding box center [966, 557] width 38 height 18
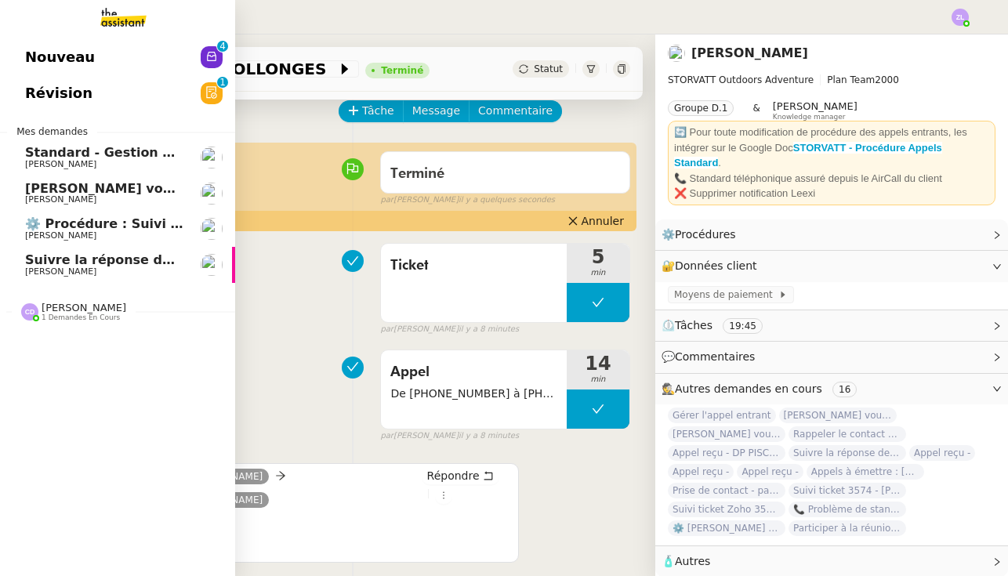
click at [82, 258] on span "Suivre la réponse de Vincent" at bounding box center [158, 259] width 266 height 15
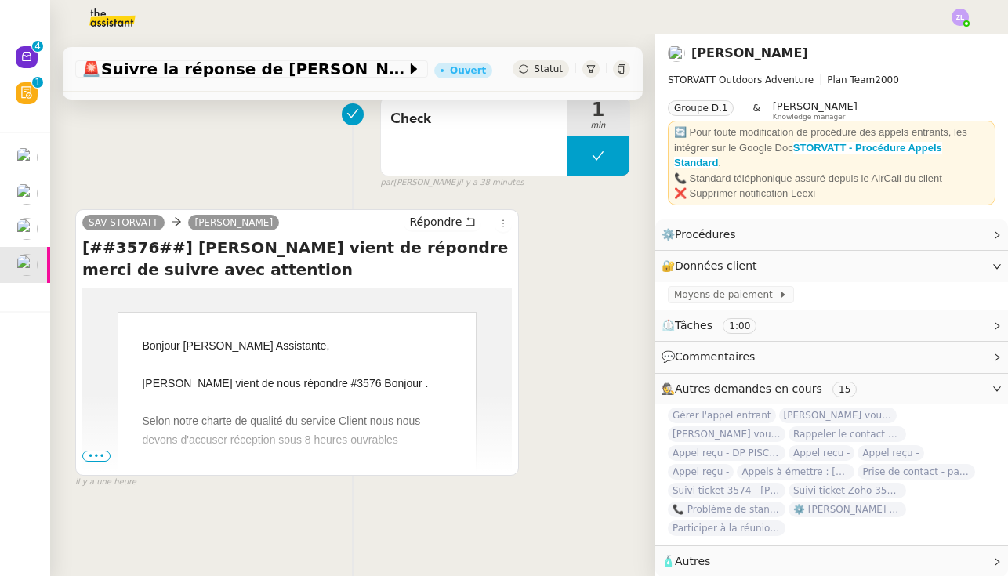
scroll to position [132, 0]
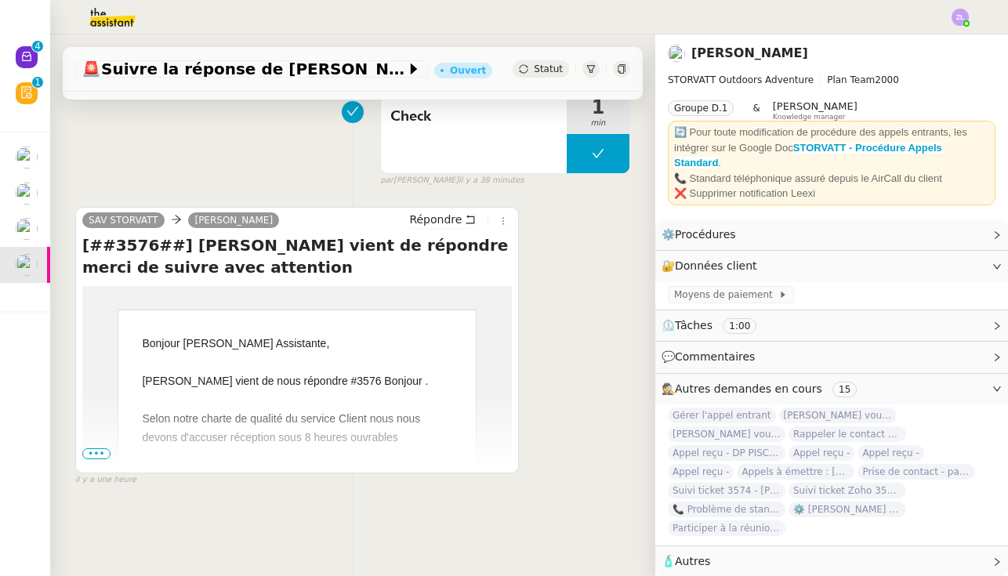
click at [106, 449] on span "•••" at bounding box center [96, 453] width 28 height 11
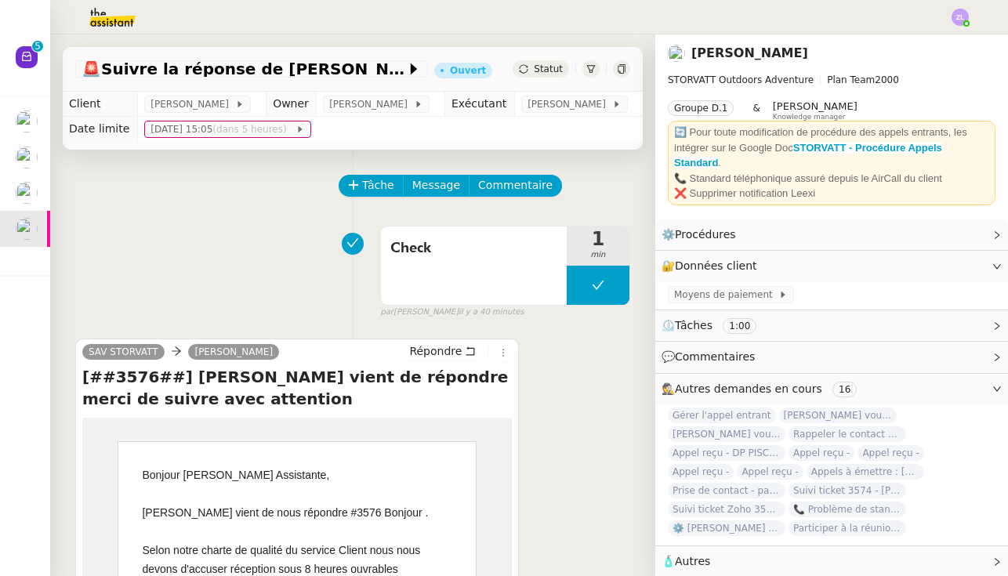
scroll to position [0, 0]
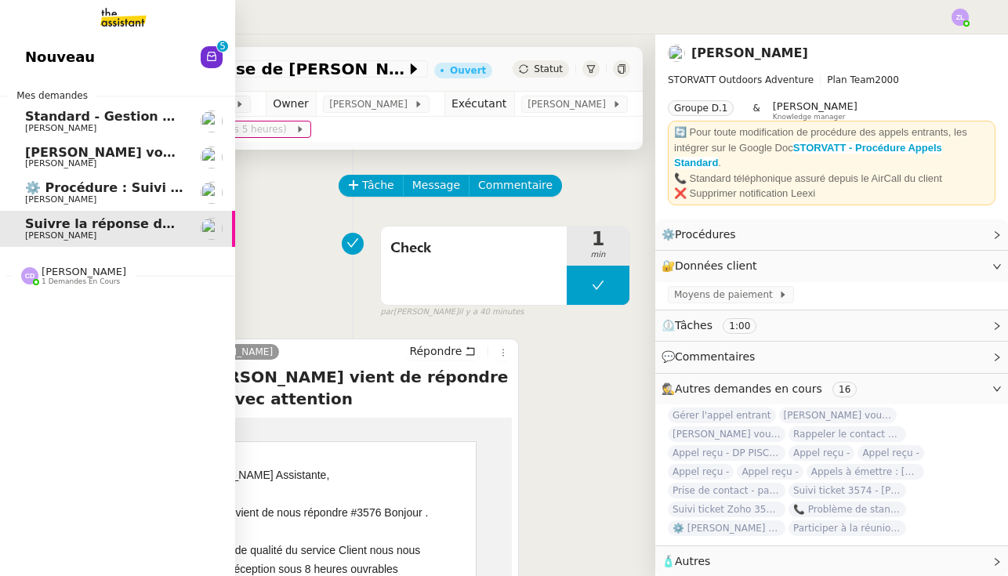
click at [41, 50] on span "Nouveau" at bounding box center [60, 57] width 70 height 24
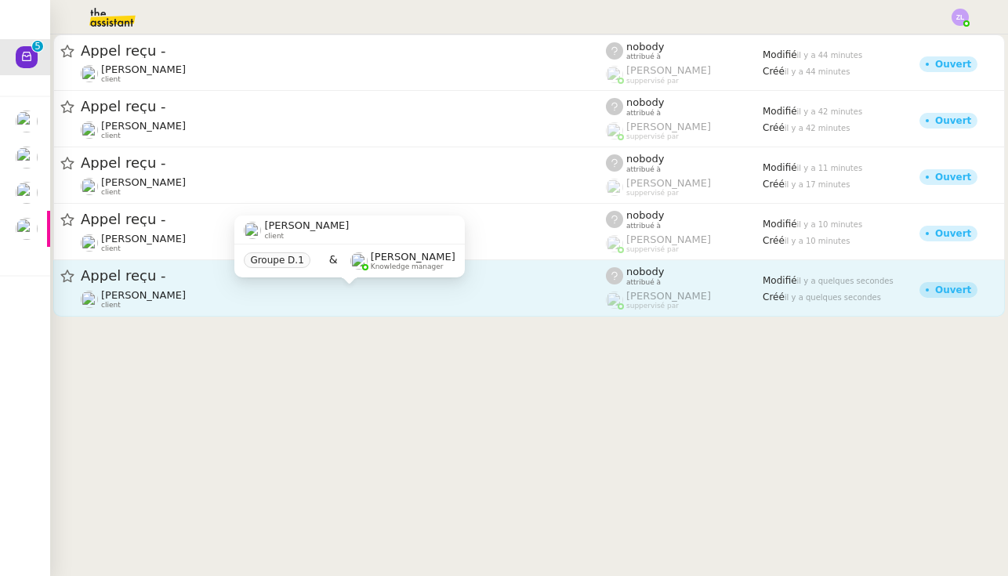
click at [281, 299] on div "Franck MUFFAT-JEANDET client" at bounding box center [343, 299] width 525 height 20
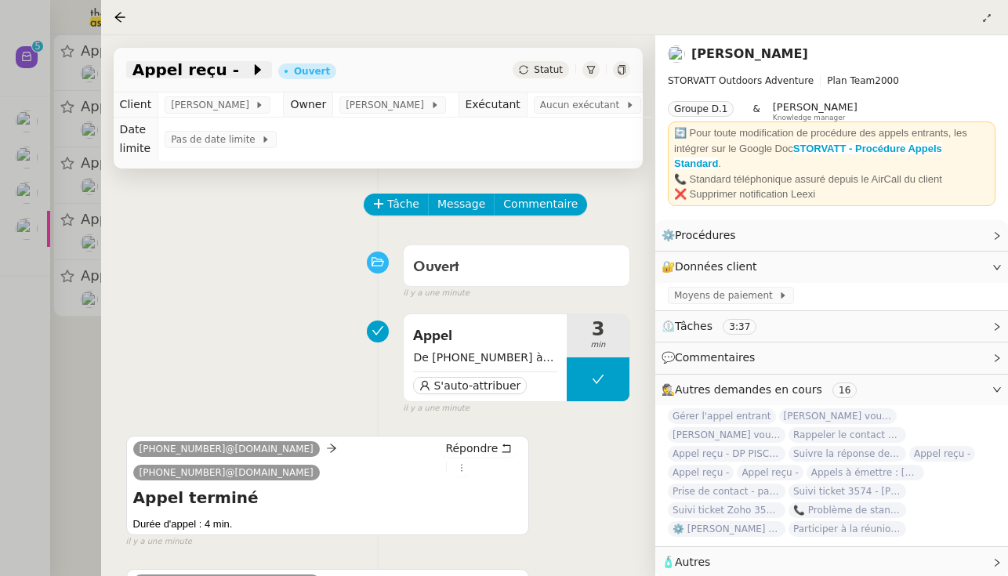
click at [232, 63] on div "Appel reçu -" at bounding box center [199, 69] width 146 height 17
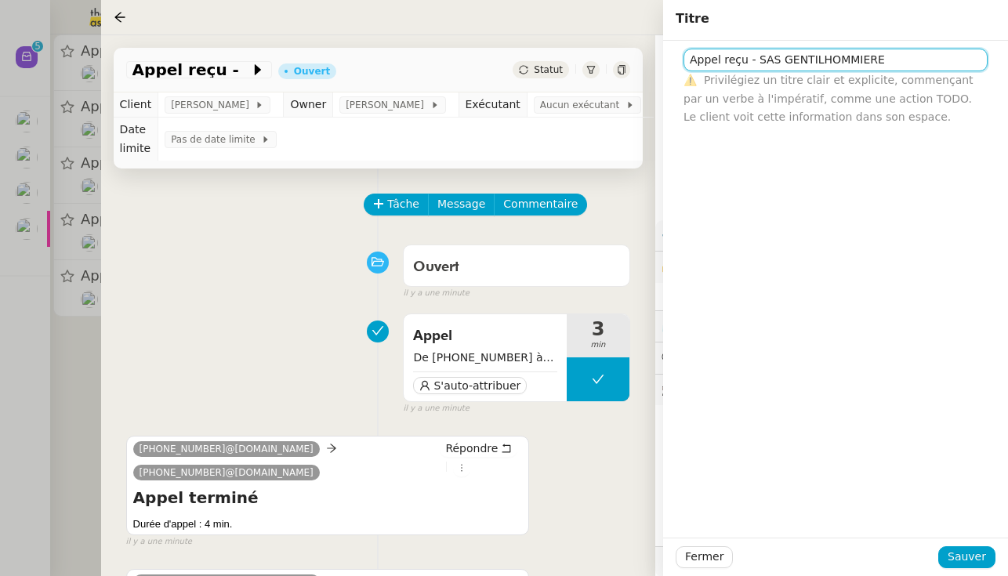
type input "Appel reçu - SAS GENTILHOMMIERE"
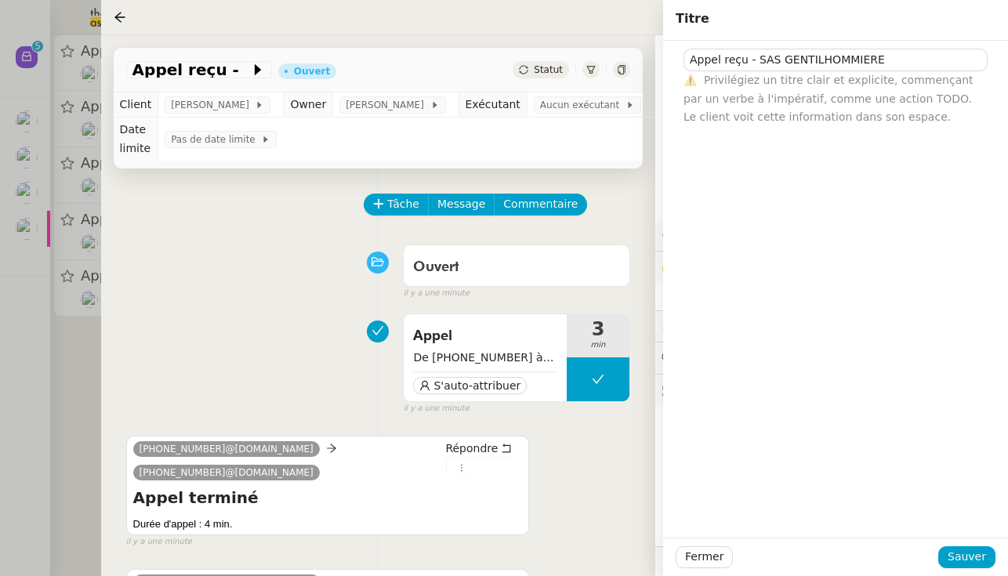
click at [599, 569] on div "Fermer Sauver" at bounding box center [835, 556] width 345 height 38
click at [599, 546] on button "Sauver" at bounding box center [966, 557] width 57 height 22
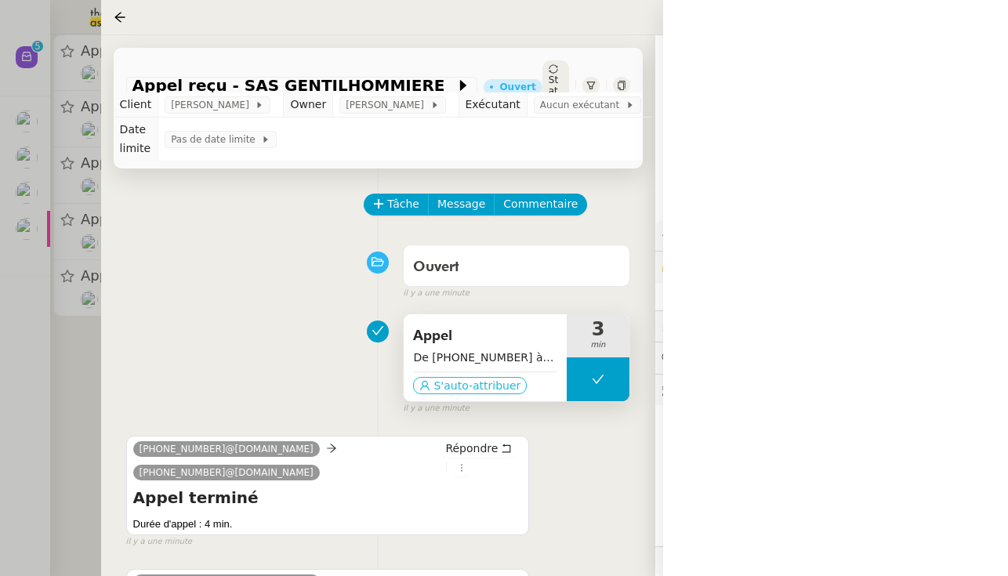
click at [484, 385] on span "S'auto-attribuer" at bounding box center [476, 386] width 87 height 16
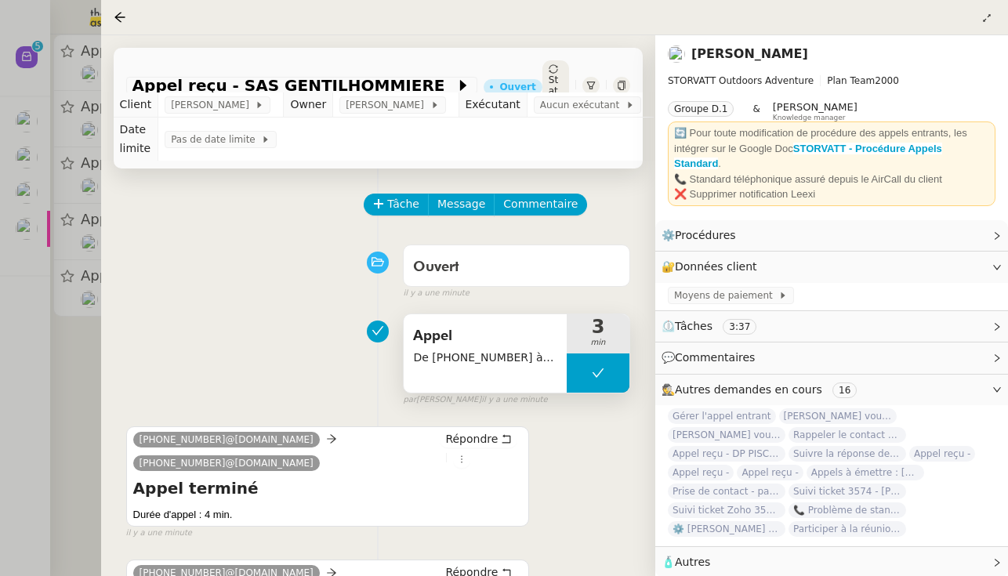
click at [411, 218] on div "Tâche Message Commentaire" at bounding box center [497, 213] width 265 height 38
click at [400, 204] on span "Tâche" at bounding box center [403, 204] width 32 height 18
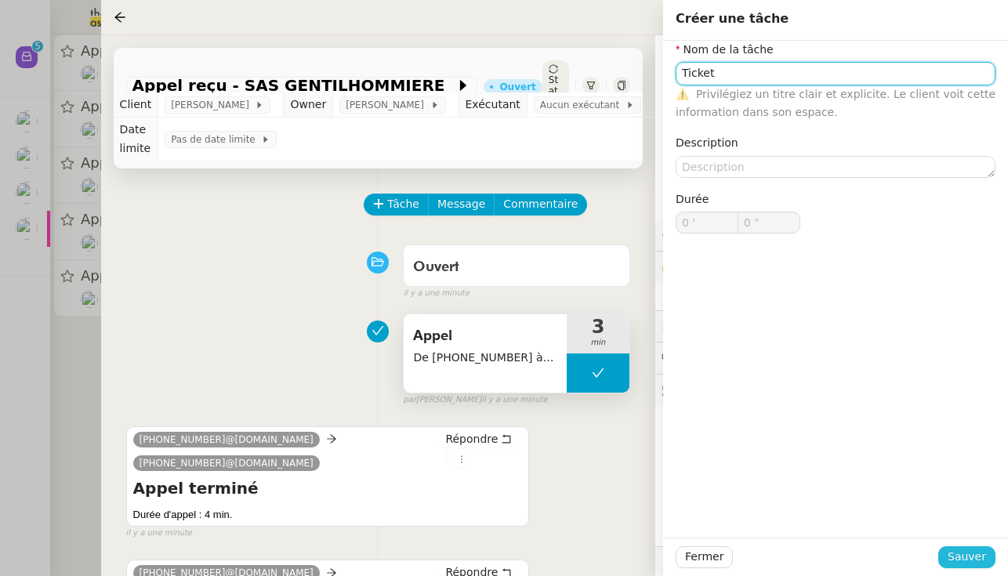
type input "Ticket"
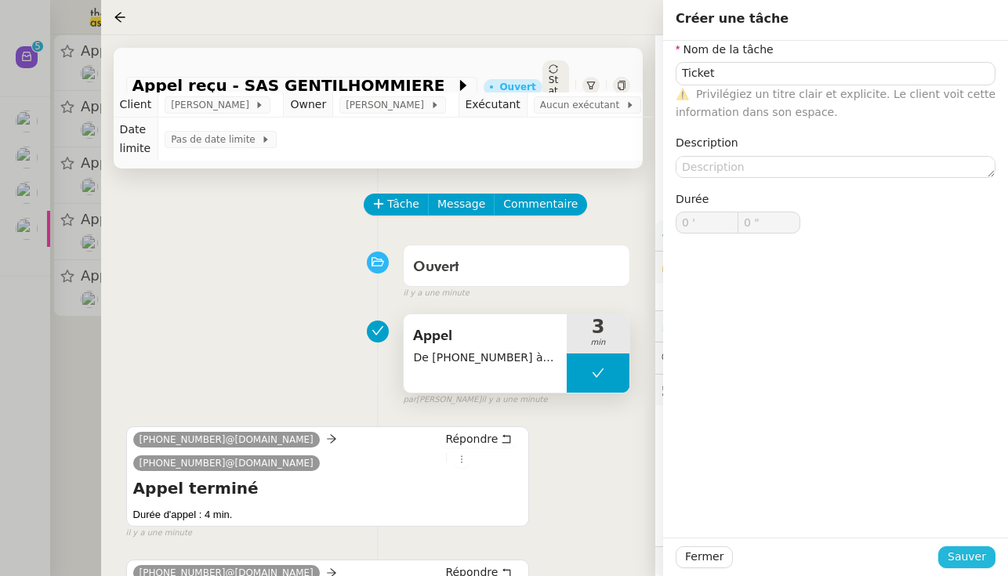
click at [599, 553] on span "Sauver" at bounding box center [966, 557] width 38 height 18
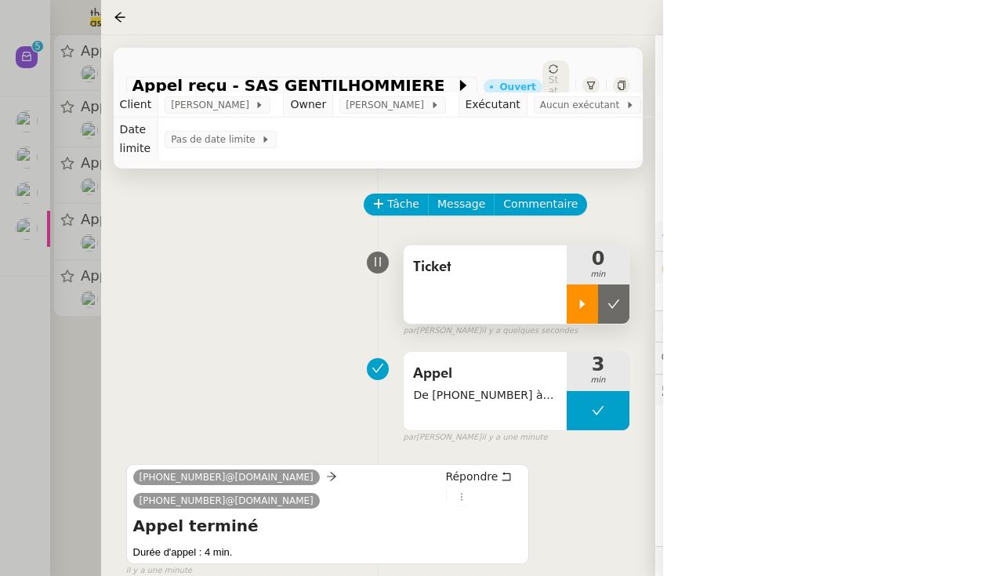
click at [581, 309] on icon at bounding box center [582, 304] width 13 height 13
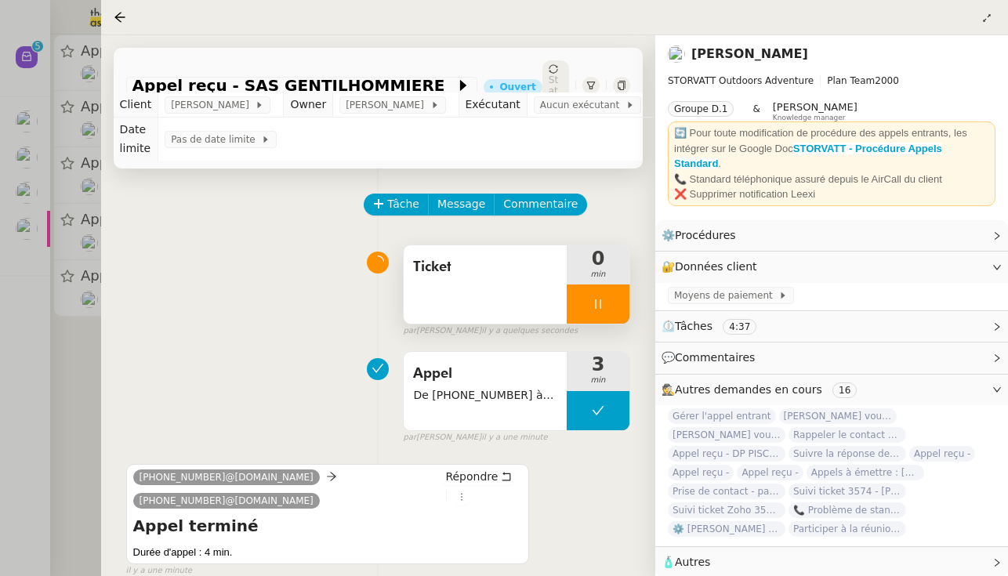
click at [62, 346] on div at bounding box center [504, 288] width 1008 height 576
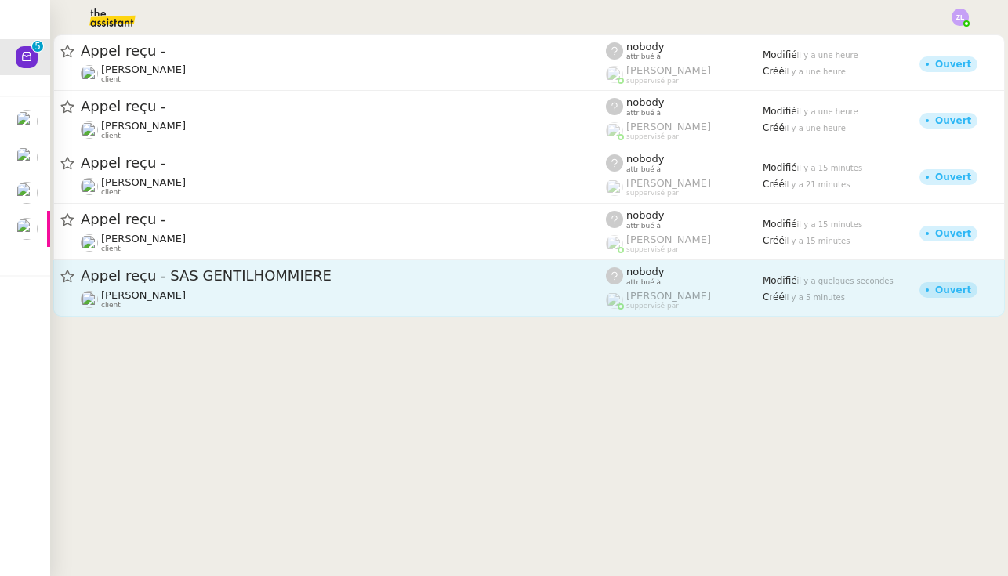
click at [331, 282] on span "Appel reçu - SAS GENTILHOMMIERE" at bounding box center [343, 276] width 525 height 14
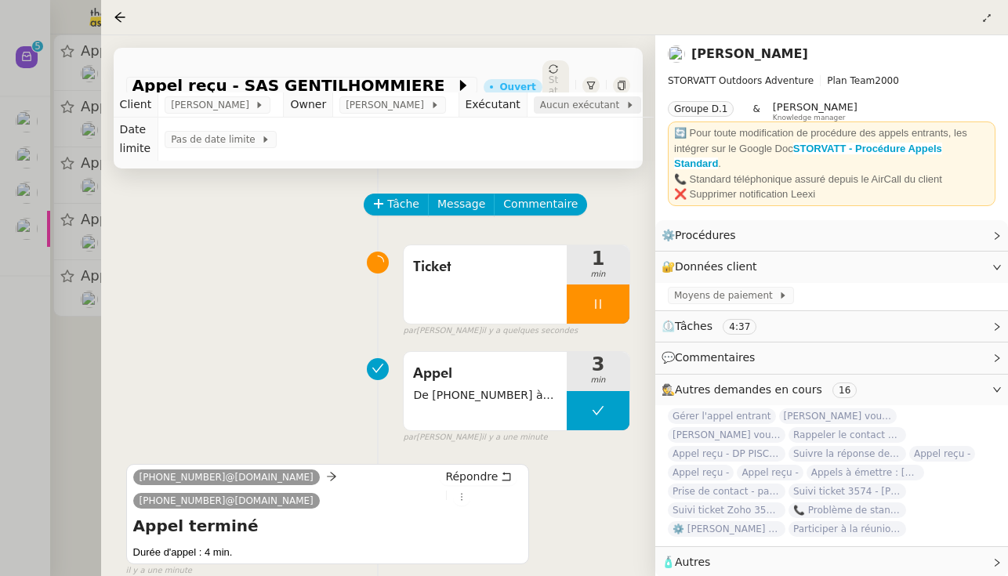
click at [571, 100] on span "Aucun exécutant" at bounding box center [582, 105] width 85 height 16
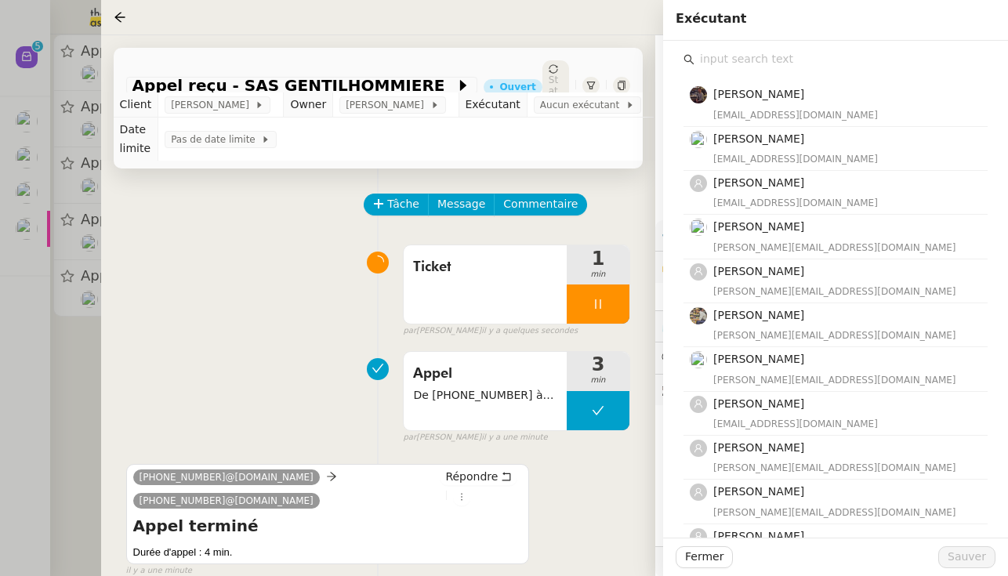
click at [599, 52] on input "text" at bounding box center [840, 59] width 293 height 21
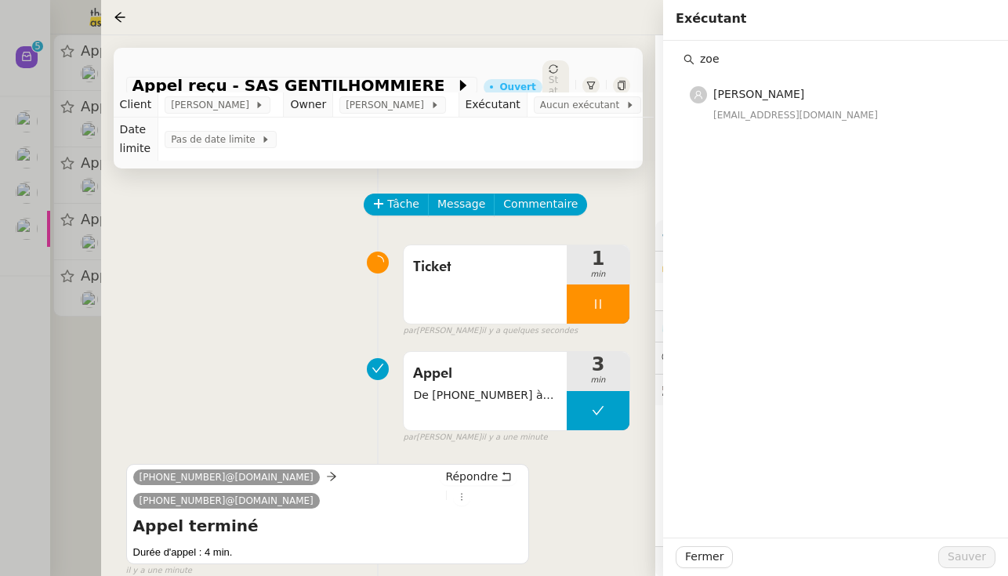
type input "zoe"
click at [599, 100] on span "[PERSON_NAME]" at bounding box center [758, 94] width 91 height 13
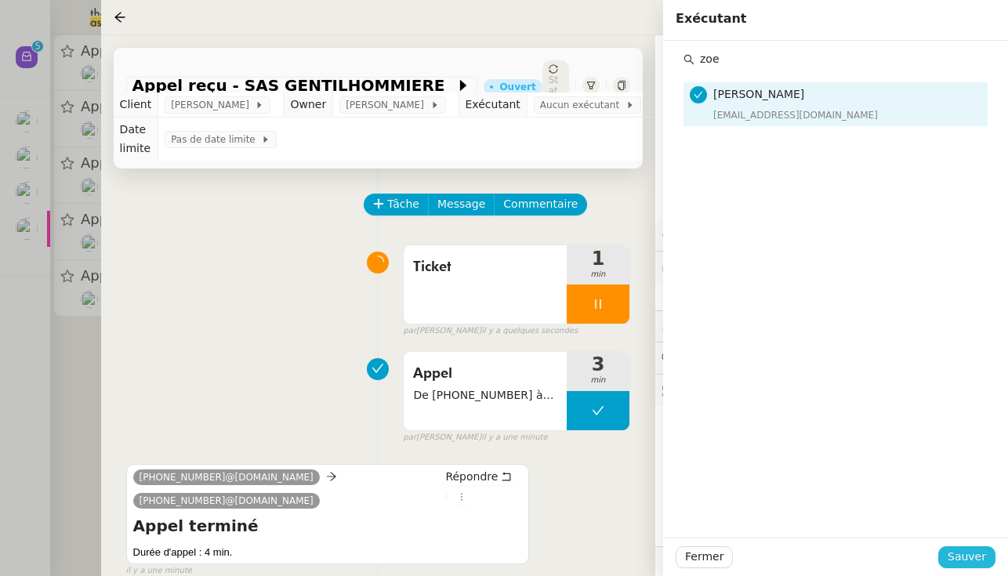
click at [599, 562] on span "Sauver" at bounding box center [966, 557] width 38 height 18
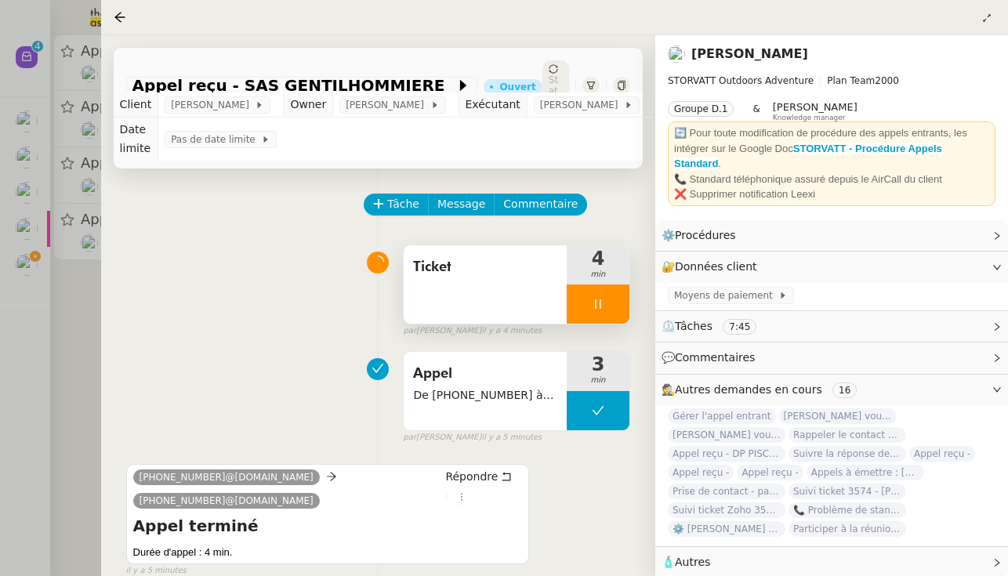
click at [588, 291] on div at bounding box center [597, 303] width 63 height 39
click at [599, 293] on button at bounding box center [613, 303] width 31 height 39
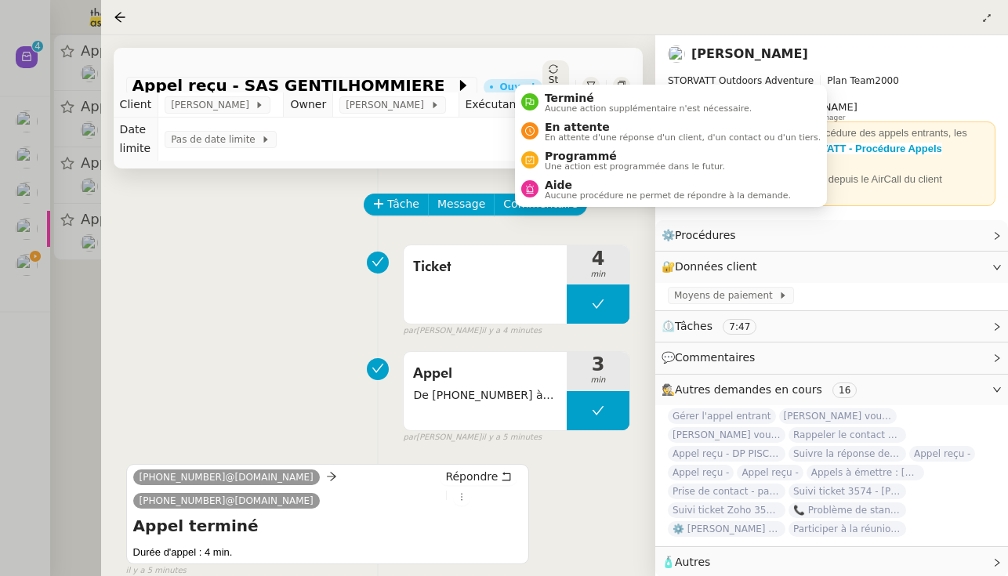
click at [548, 74] on span "Statut" at bounding box center [552, 90] width 9 height 33
click at [553, 107] on span "Aucune action supplémentaire n'est nécessaire." at bounding box center [648, 108] width 207 height 9
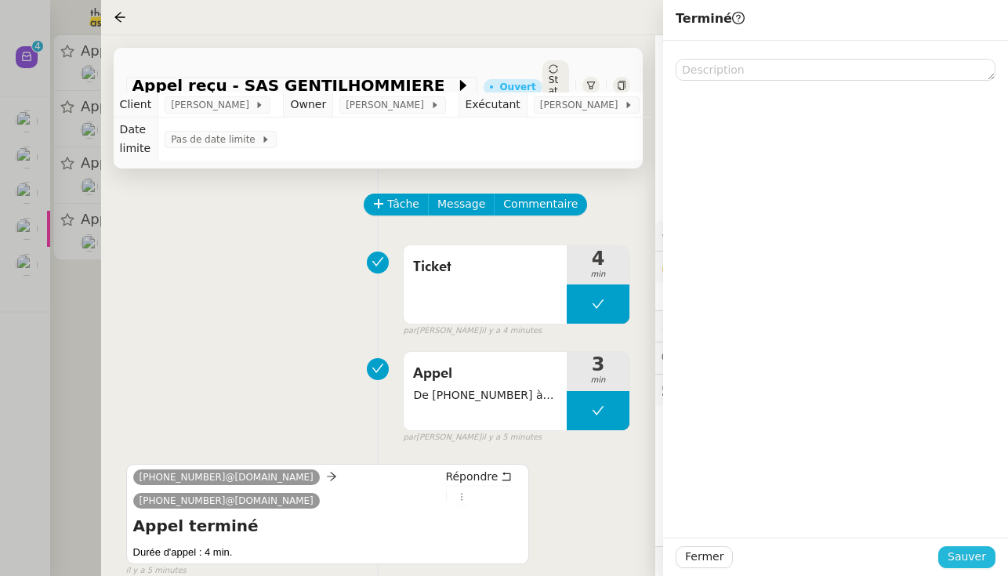
click at [599, 555] on span "Sauver" at bounding box center [966, 557] width 38 height 18
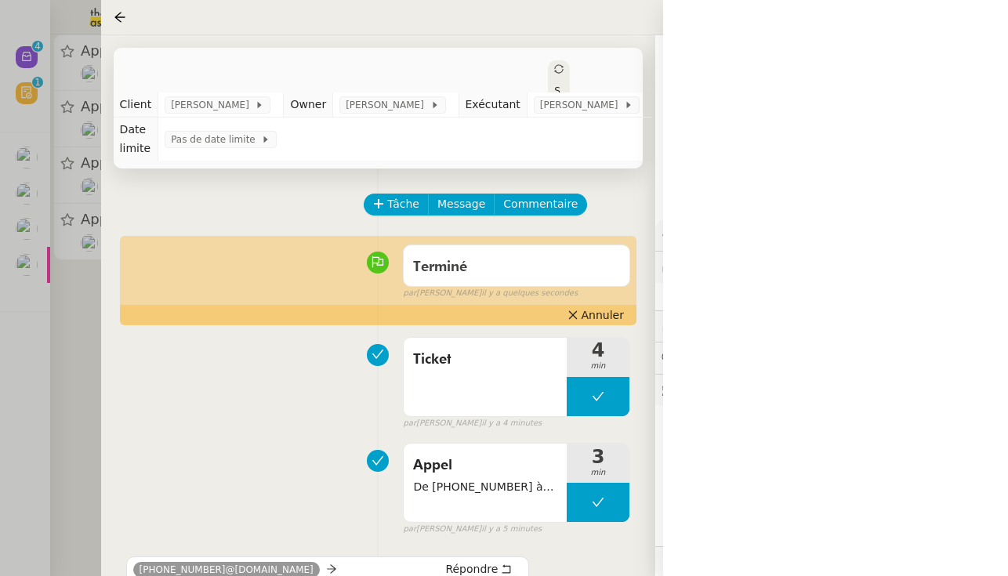
click at [63, 346] on div at bounding box center [504, 288] width 1008 height 576
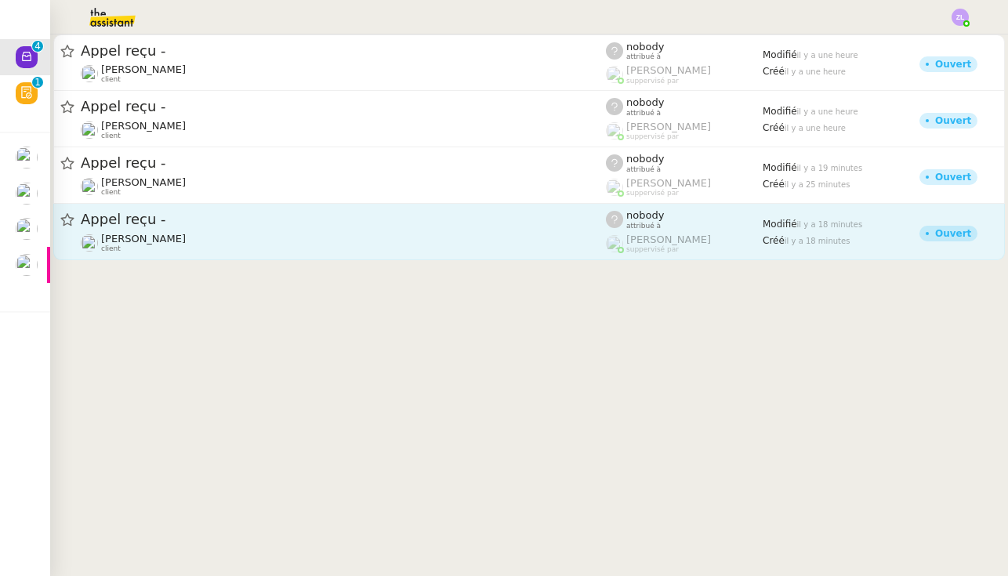
click at [118, 225] on span "Appel reçu -" at bounding box center [343, 219] width 525 height 14
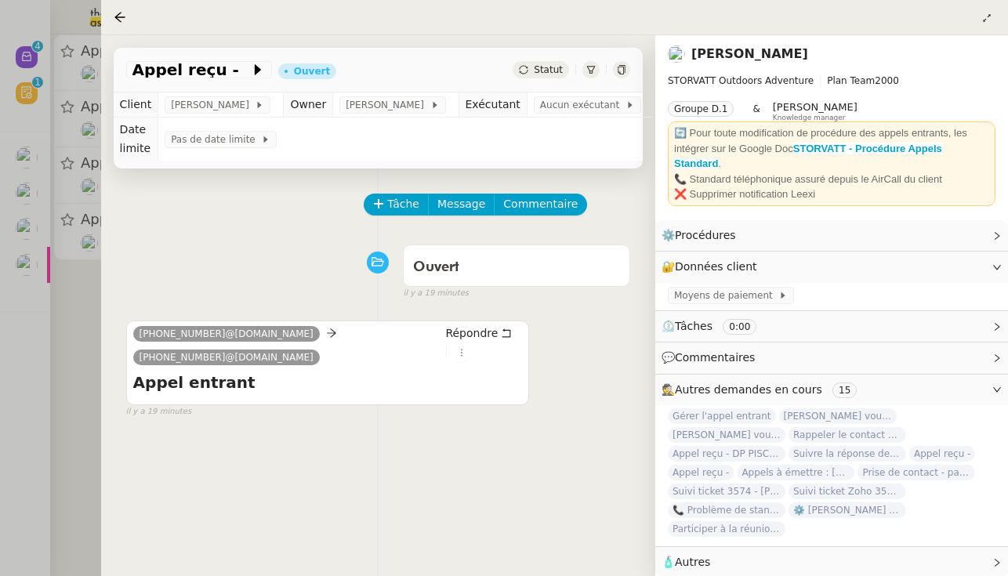
click at [218, 62] on app-ticket-info-button "Appel reçu -" at bounding box center [202, 69] width 152 height 19
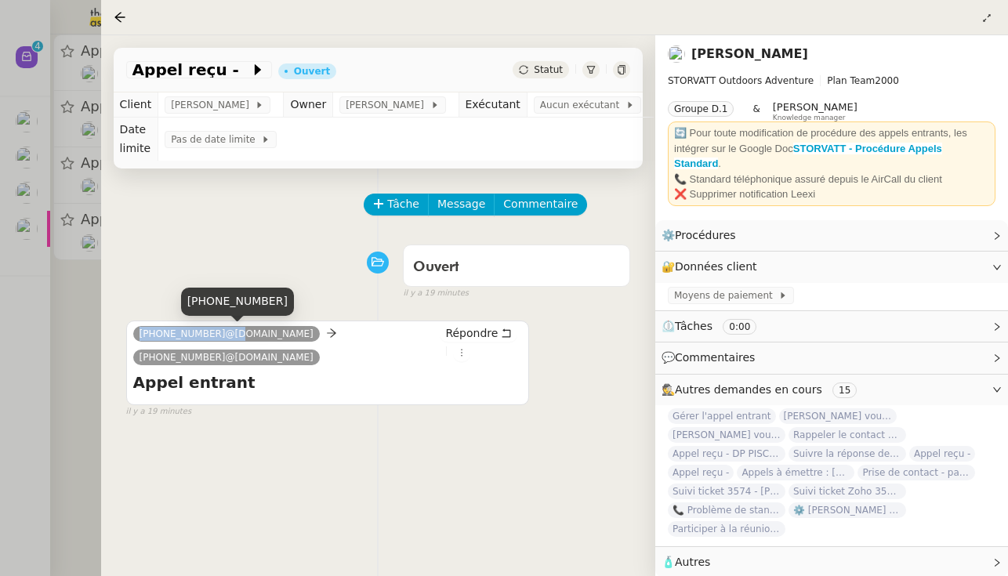
drag, startPoint x: 223, startPoint y: 331, endPoint x: 135, endPoint y: 338, distance: 88.9
click at [135, 338] on nz-tag "+33 6 07 73 89 01@phone.theassistant.com" at bounding box center [226, 334] width 186 height 16
copy span "+33 6 07 73 89 01"
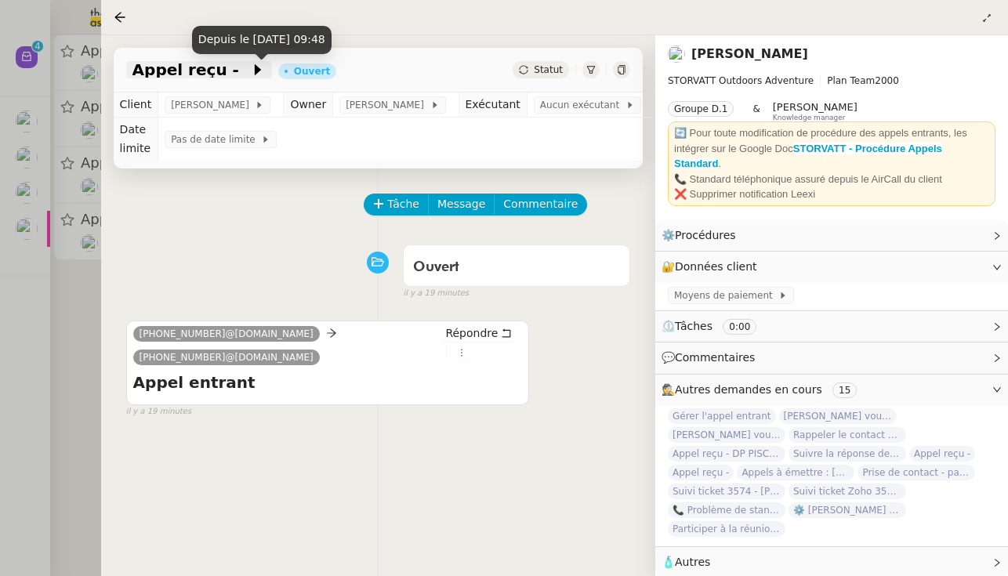
click at [250, 67] on icon at bounding box center [258, 70] width 16 height 16
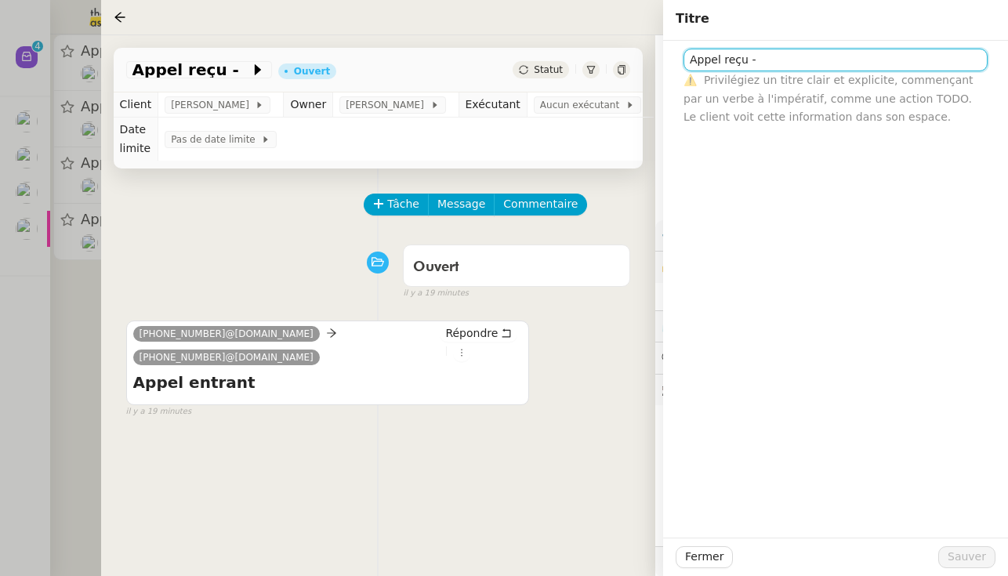
click at [599, 58] on input "Appel reçu -" at bounding box center [835, 60] width 304 height 23
paste input "+33 6 07 73 89 01"
type input "Appel reçu - +33 6 07 73 89 01 manqué"
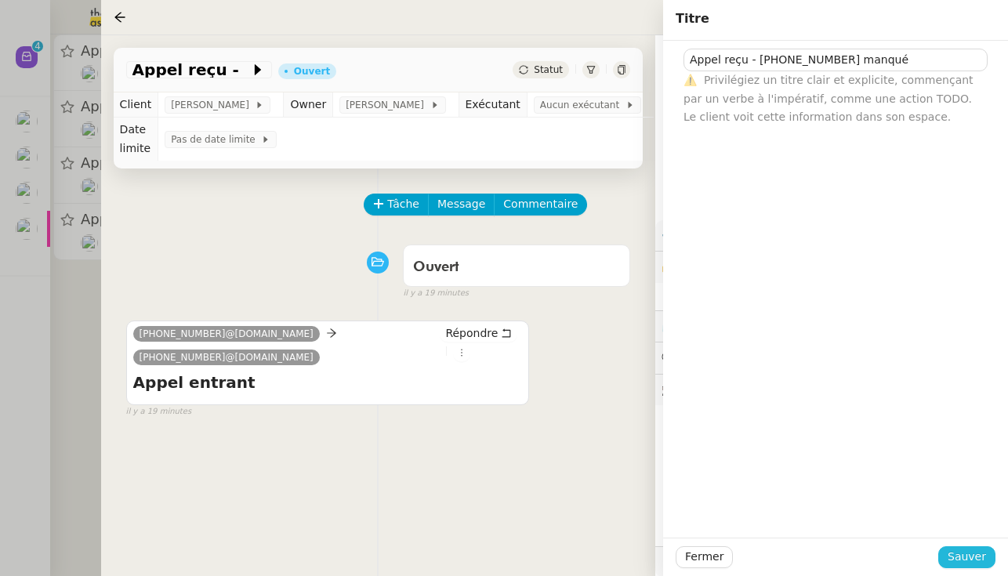
click at [599, 552] on span "Sauver" at bounding box center [966, 557] width 38 height 18
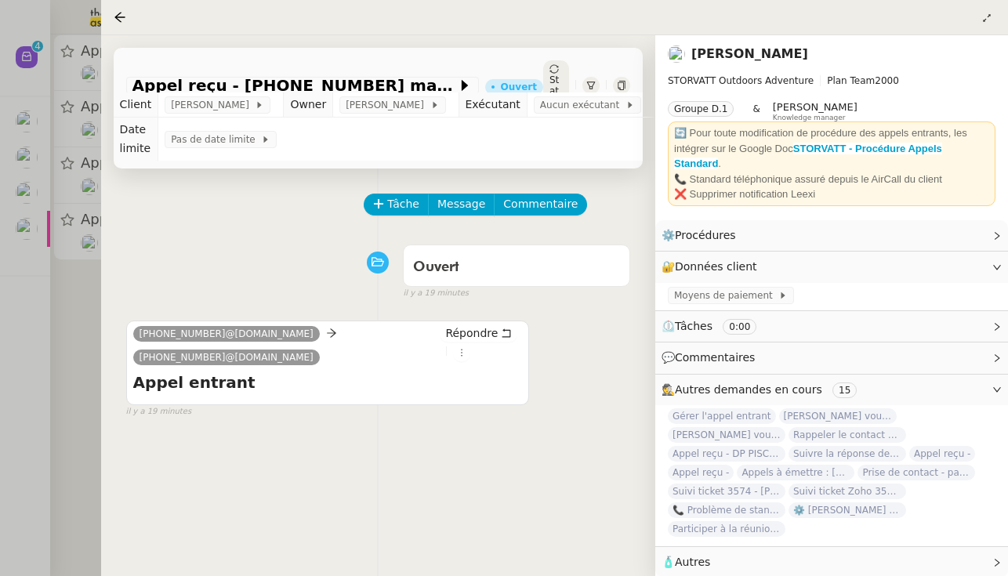
click at [549, 74] on span "Statut" at bounding box center [553, 90] width 9 height 33
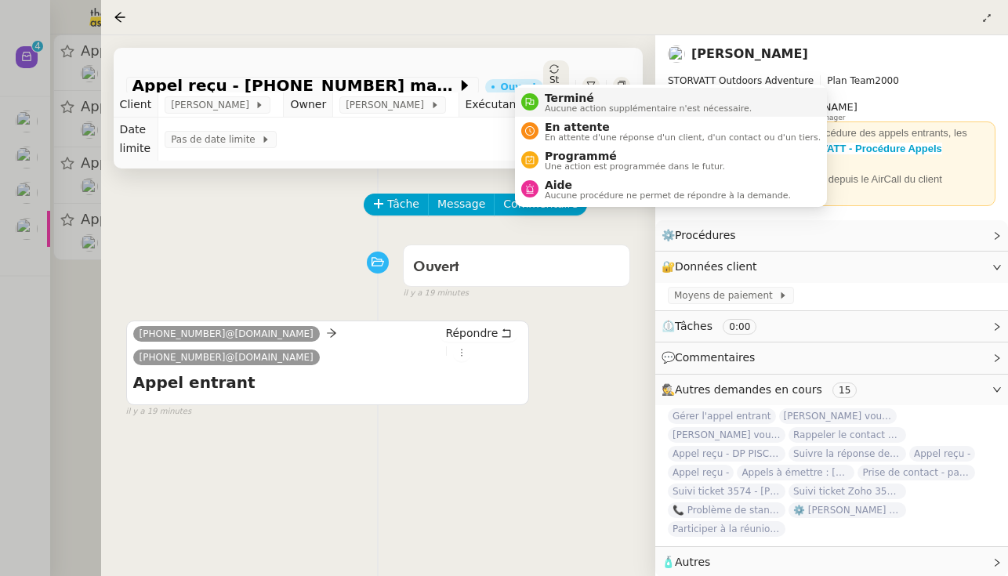
click at [570, 104] on span "Aucune action supplémentaire n'est nécessaire." at bounding box center [648, 108] width 207 height 9
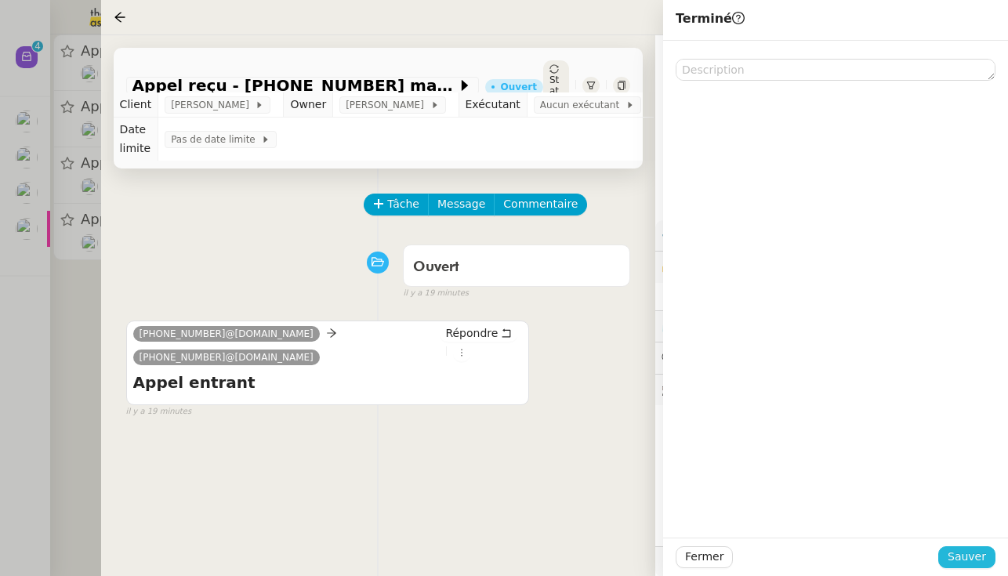
click at [599, 556] on span "Sauver" at bounding box center [966, 557] width 38 height 18
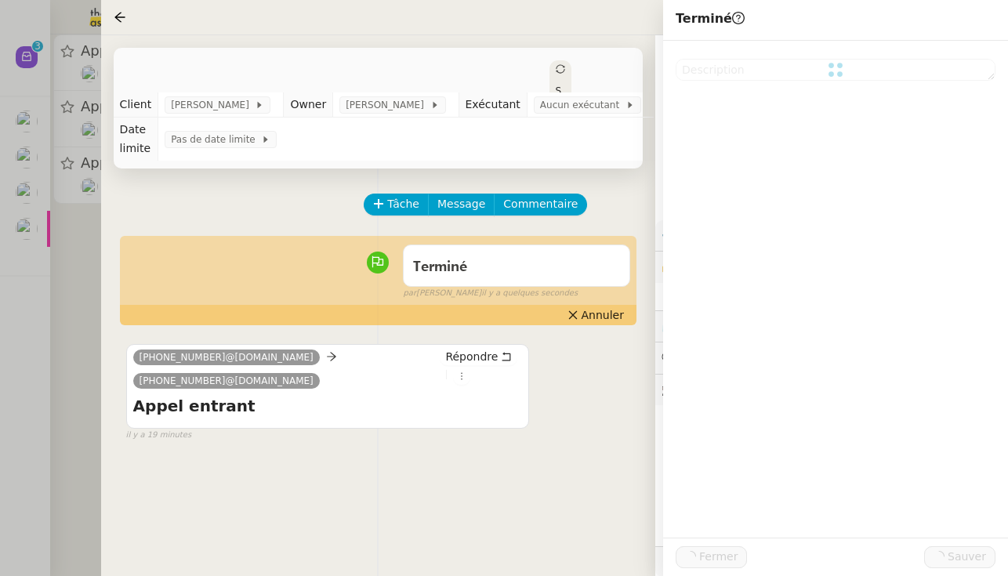
click at [63, 300] on div at bounding box center [504, 288] width 1008 height 576
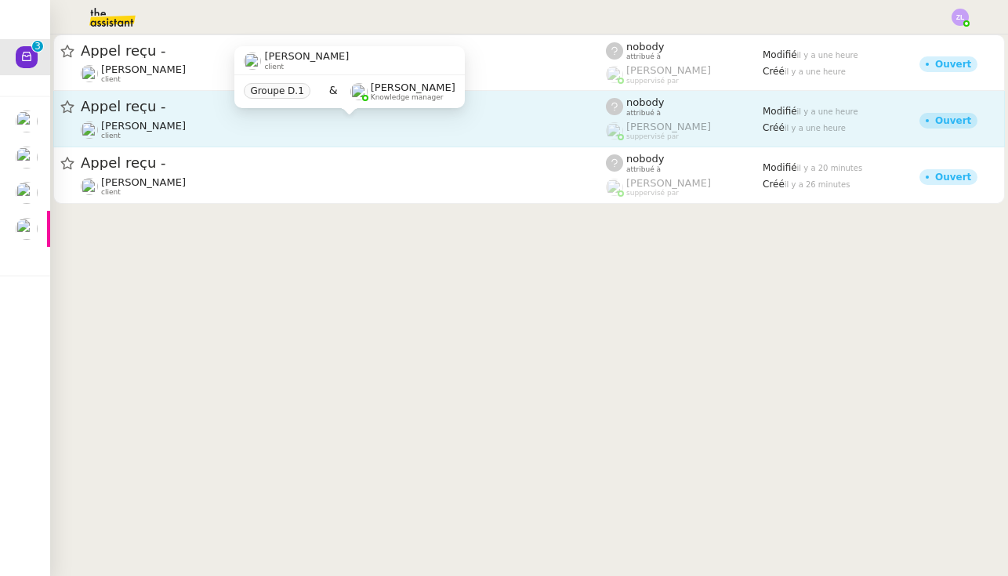
click at [165, 121] on span "[PERSON_NAME]" at bounding box center [143, 126] width 85 height 12
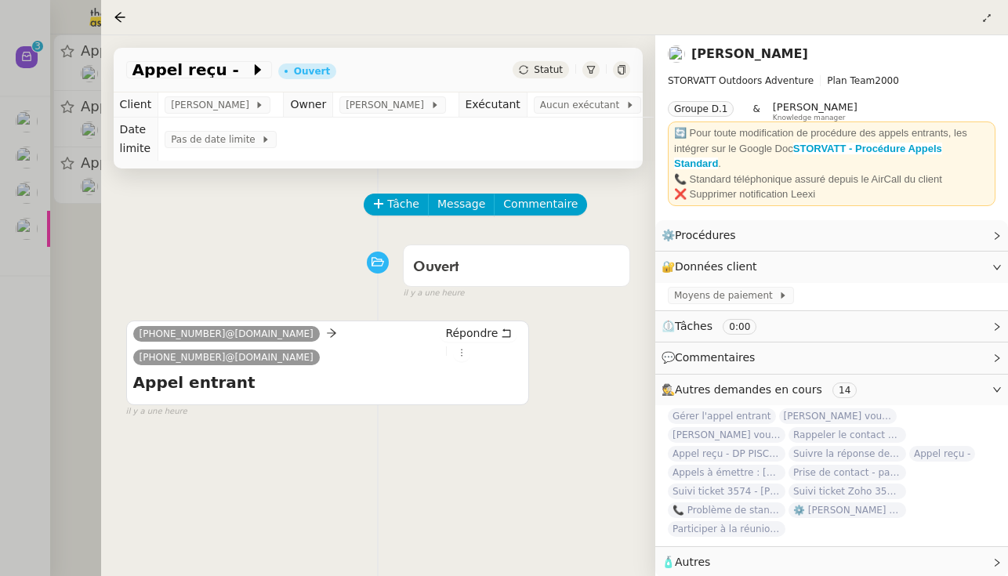
drag, startPoint x: 232, startPoint y: 61, endPoint x: 212, endPoint y: 327, distance: 267.1
click at [232, 61] on app-ticket-info-button "Appel reçu -" at bounding box center [202, 69] width 152 height 19
drag, startPoint x: 222, startPoint y: 337, endPoint x: 126, endPoint y: 334, distance: 95.6
click at [126, 334] on div "+33 6 10 74 81 86@phone.theassistant.com +33 4 85 80 04 03@phone.theassistant.c…" at bounding box center [327, 362] width 403 height 85
copy span "+33 6 10 74 81 86"
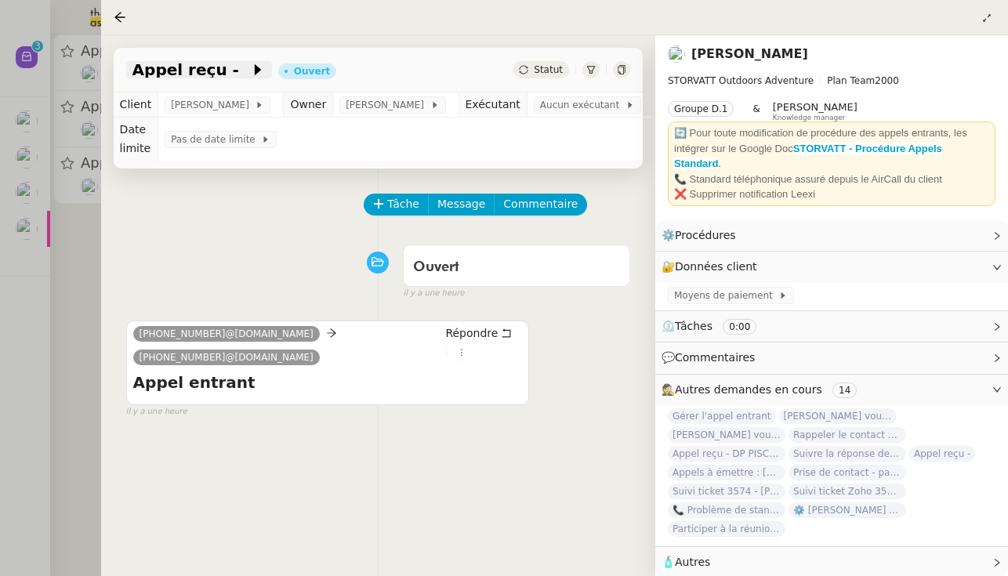
click at [250, 72] on icon at bounding box center [258, 70] width 16 height 16
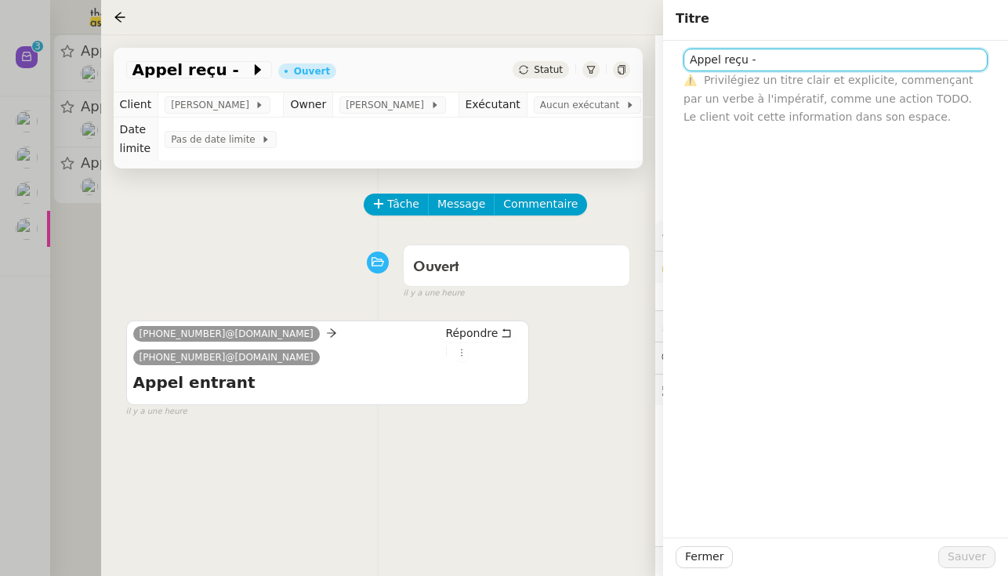
paste input "+33 6 10 74 81 86"
type input "Appel reçu - +33 6 10 74 81 86 - manqué"
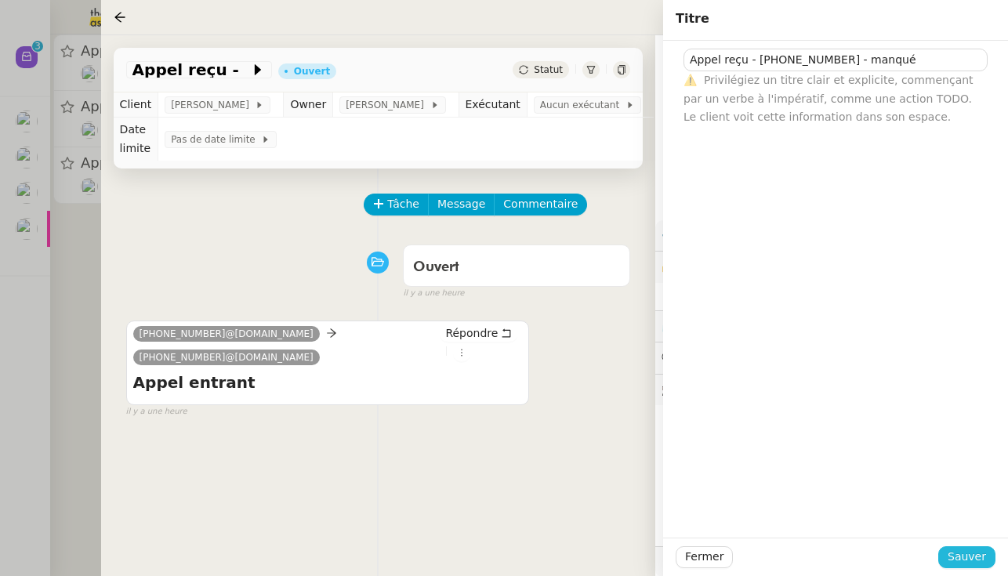
click at [599, 556] on span "Sauver" at bounding box center [966, 557] width 38 height 18
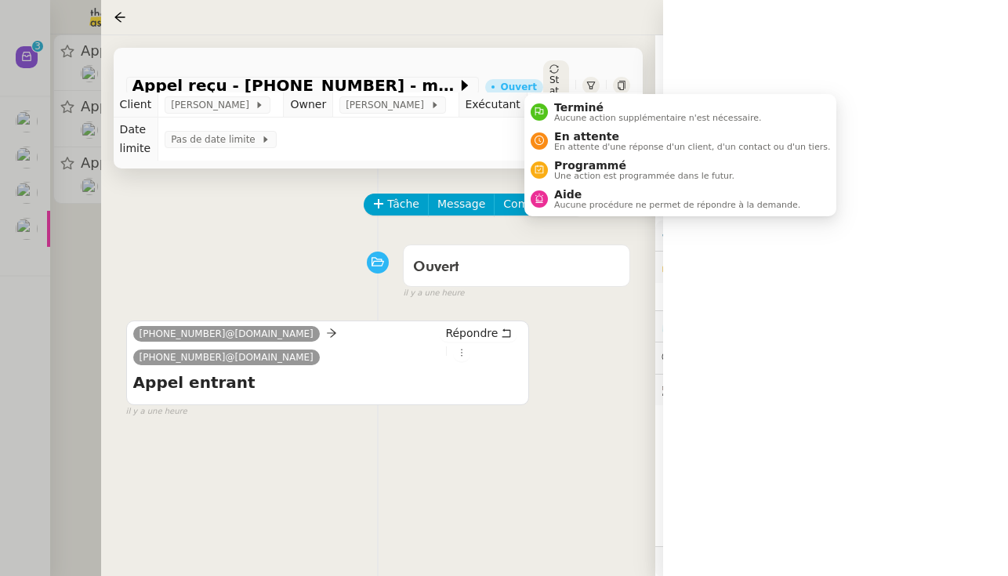
click at [549, 73] on icon at bounding box center [553, 68] width 9 height 9
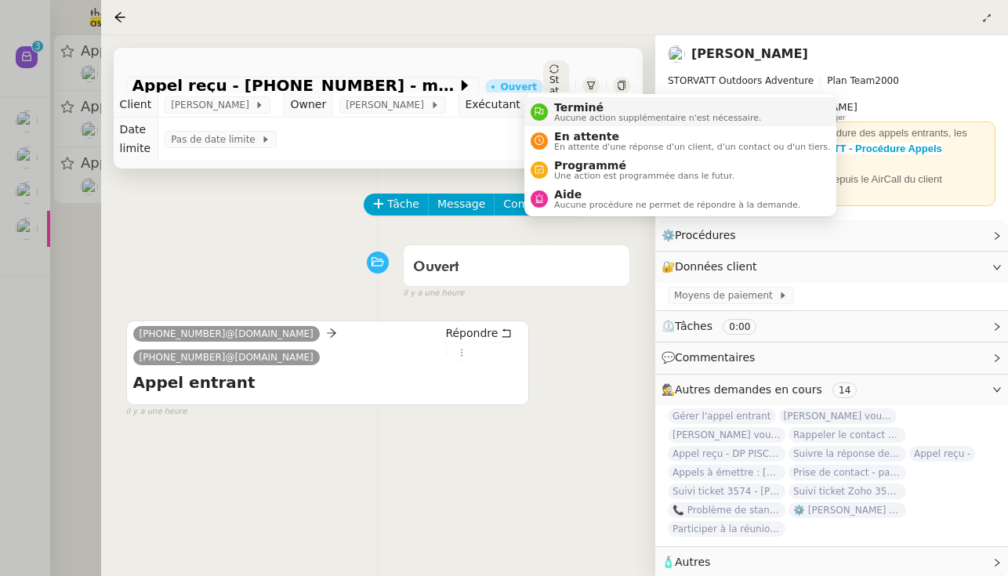
click at [568, 106] on span "Terminé" at bounding box center [657, 107] width 207 height 13
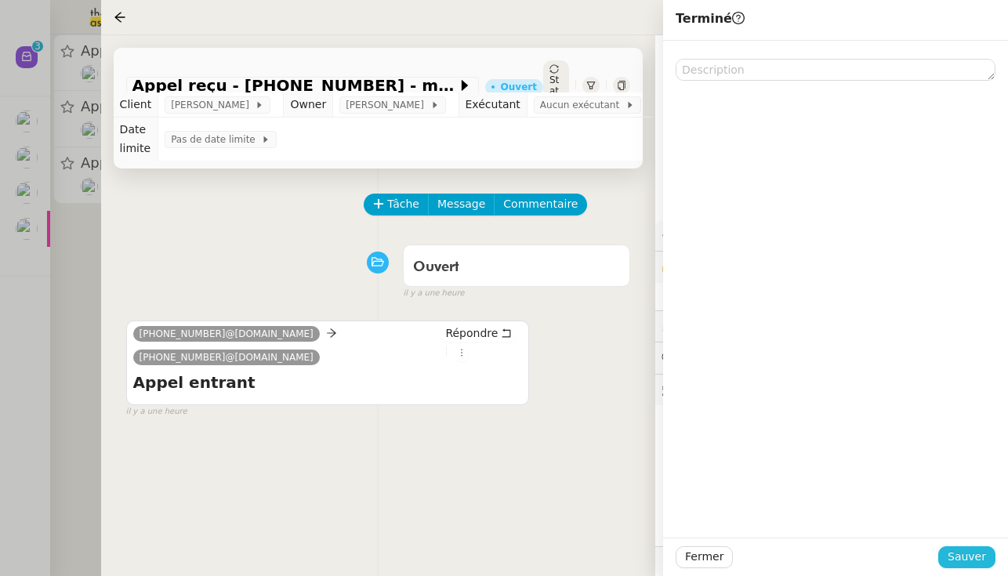
click at [599, 554] on span "Sauver" at bounding box center [966, 557] width 38 height 18
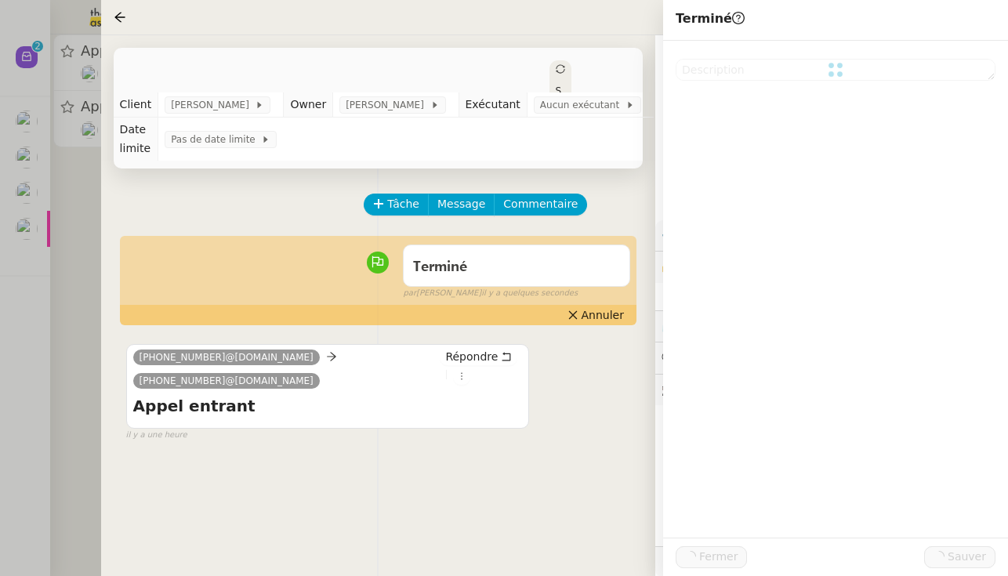
click at [75, 313] on div at bounding box center [504, 288] width 1008 height 576
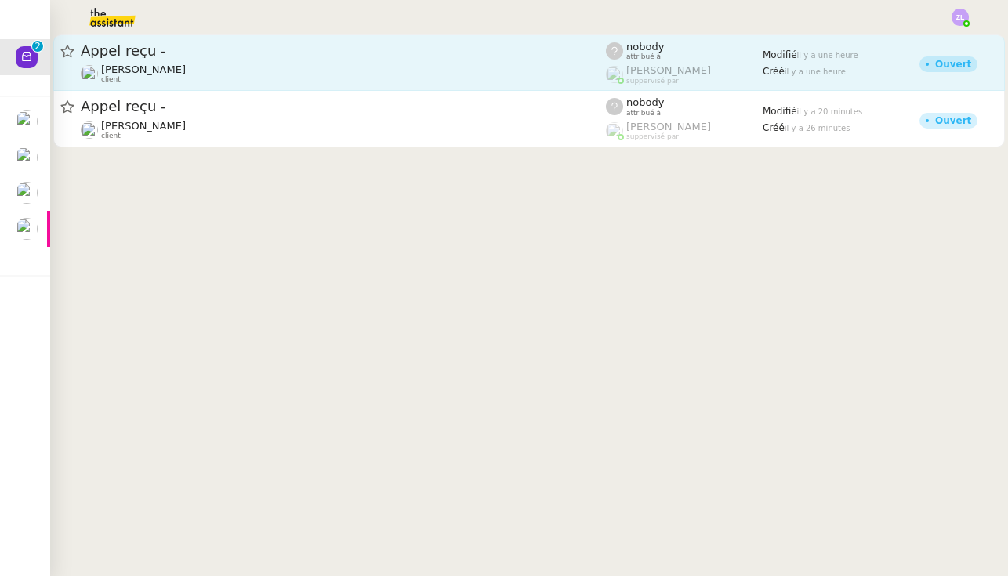
click at [168, 71] on span "[PERSON_NAME]" at bounding box center [143, 69] width 85 height 12
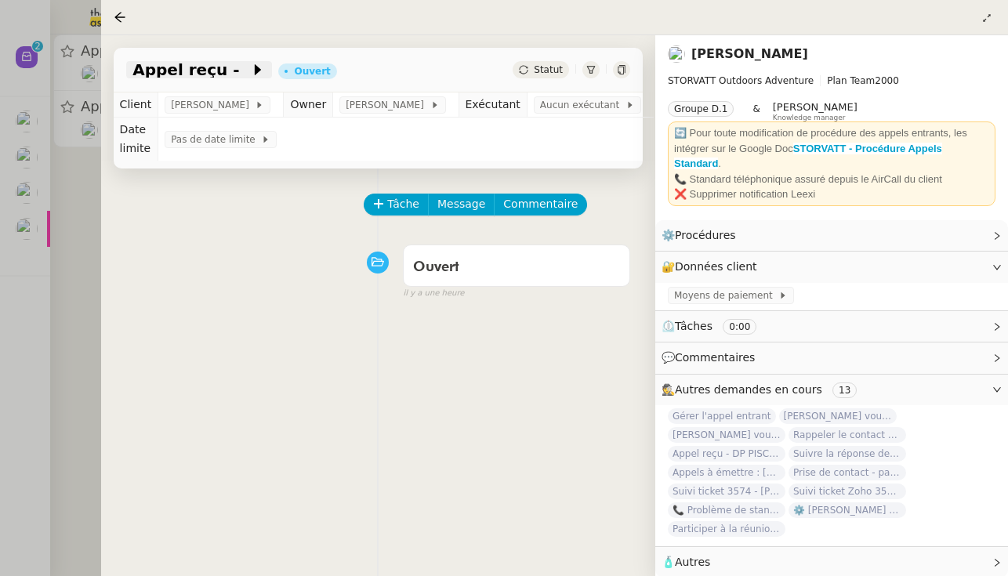
click at [255, 73] on icon at bounding box center [258, 69] width 6 height 11
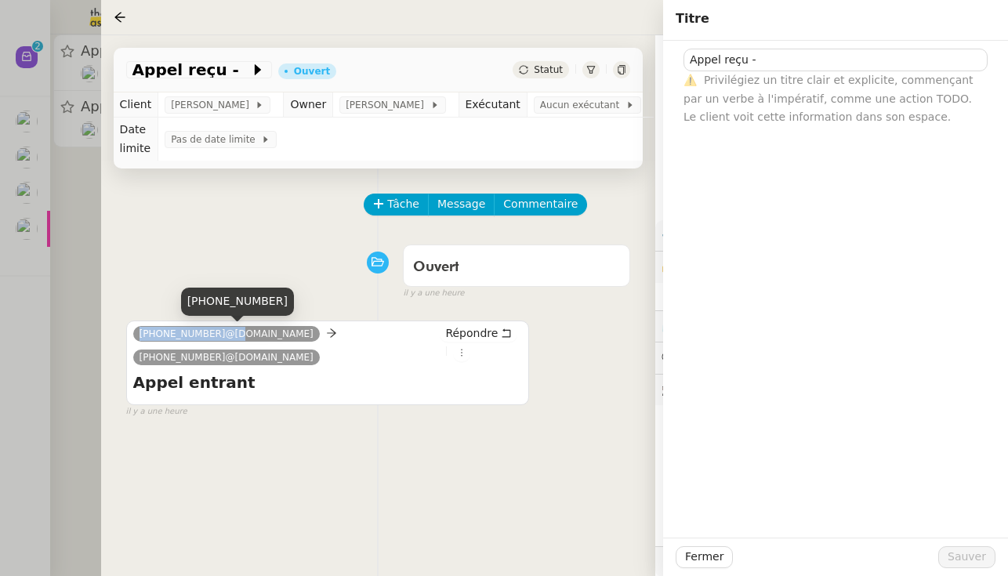
drag, startPoint x: 221, startPoint y: 336, endPoint x: 128, endPoint y: 335, distance: 92.5
click at [128, 335] on div "+33 6 10 74 81 86@phone.theassistant.com +33 4 85 80 04 03@phone.theassistant.c…" at bounding box center [327, 362] width 403 height 85
copy span "+33 6 10 74 81 86"
click at [599, 48] on div "Appel reçu - ⚠️ Privilégiez un titre clair et explicite, commençant par un verb…" at bounding box center [835, 83] width 320 height 85
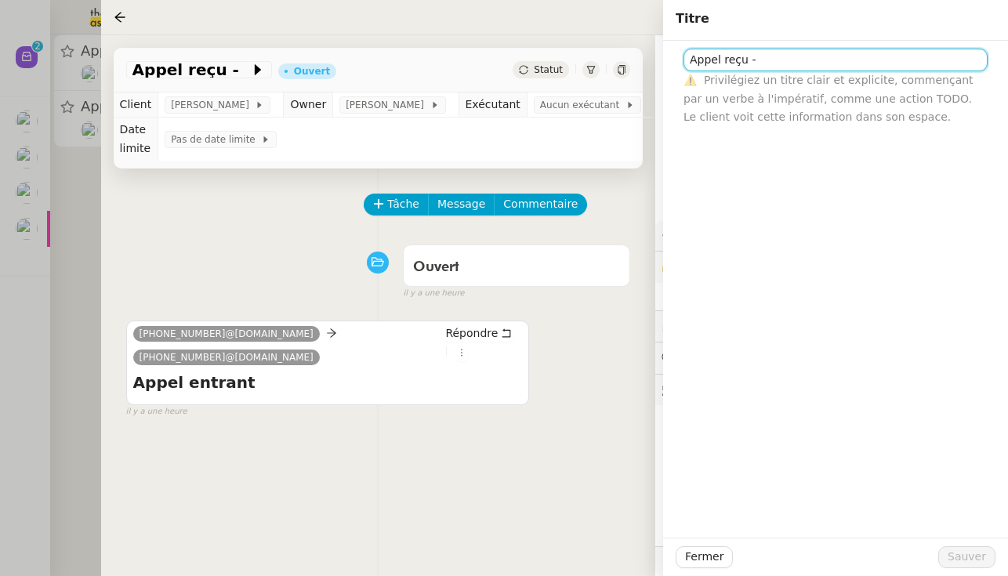
click at [599, 60] on input "Appel reçu -" at bounding box center [835, 60] width 304 height 23
paste input "+33 6 10 74 81 86"
type input "Appel reçu - +33 6 10 74 81 86 manqué"
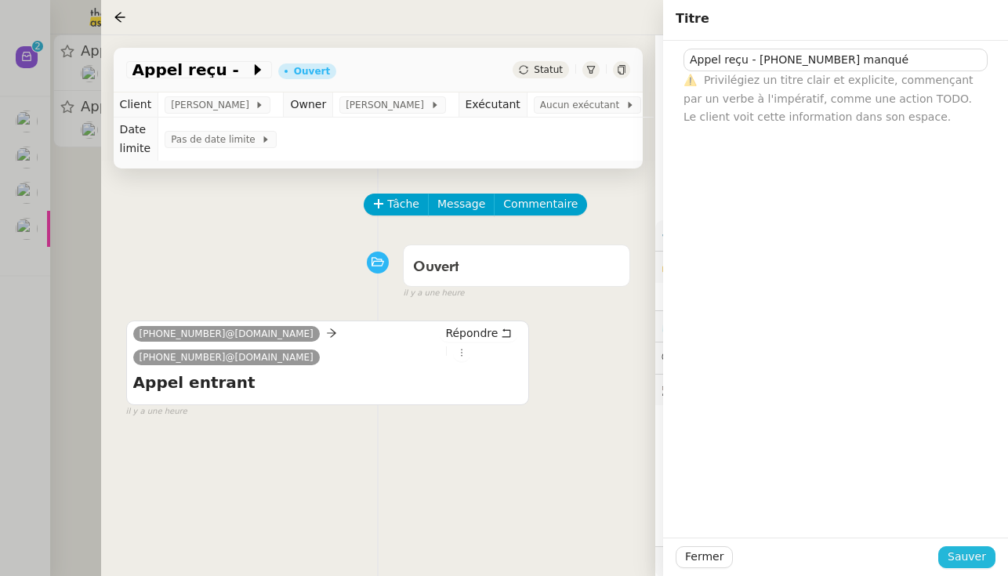
click at [599, 555] on span "Sauver" at bounding box center [966, 557] width 38 height 18
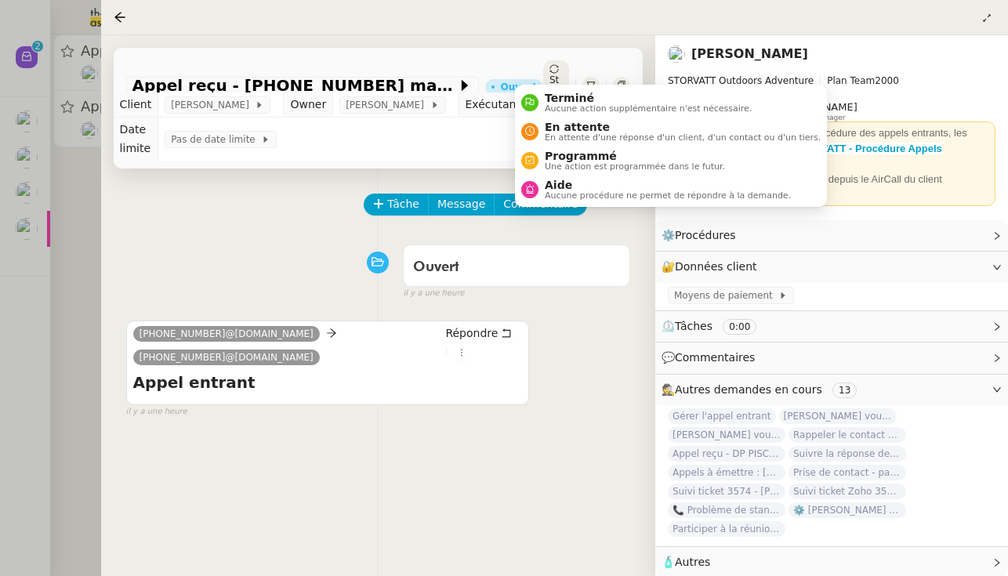
click at [550, 74] on span "Statut" at bounding box center [553, 90] width 9 height 33
click at [551, 106] on span "Aucune action supplémentaire n'est nécessaire." at bounding box center [648, 108] width 207 height 9
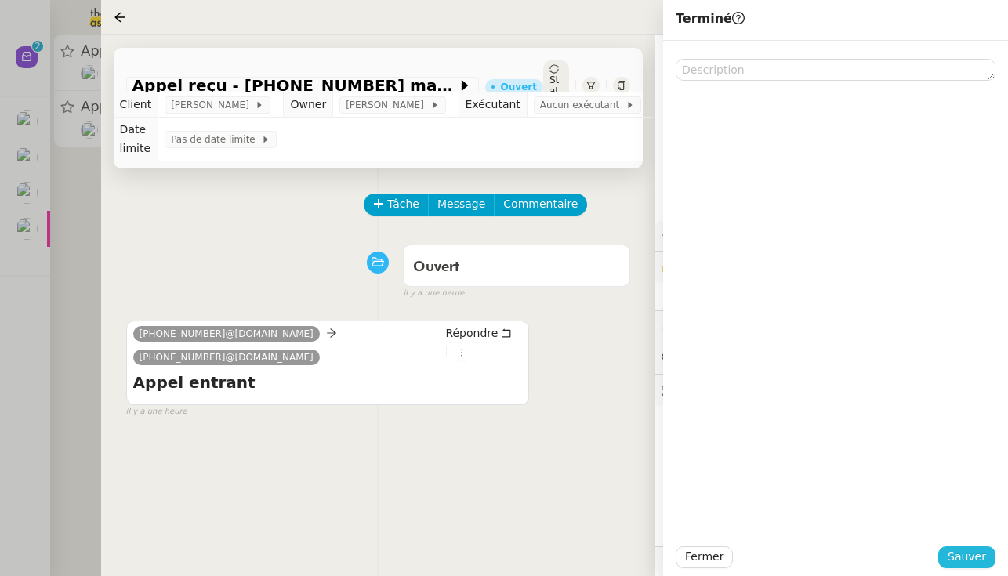
click at [599, 560] on span "Sauver" at bounding box center [966, 557] width 38 height 18
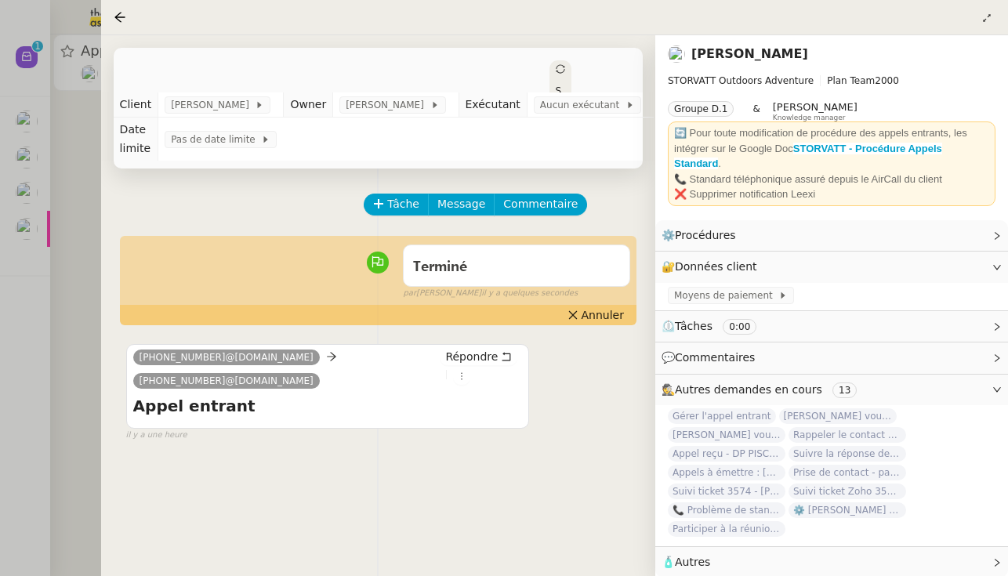
click at [11, 243] on div at bounding box center [504, 288] width 1008 height 576
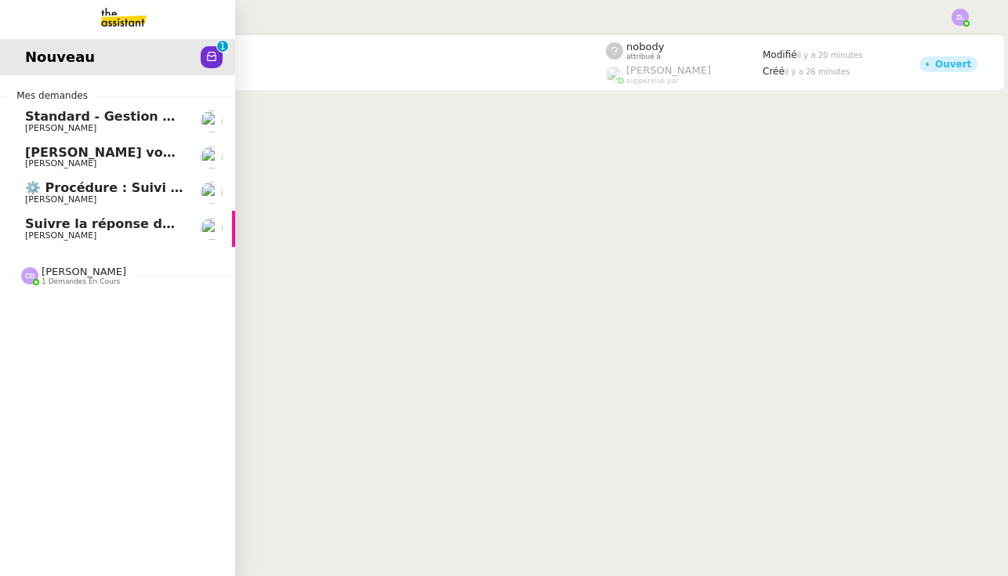
click at [83, 228] on span "Suivre la réponse de Vincent" at bounding box center [158, 223] width 266 height 15
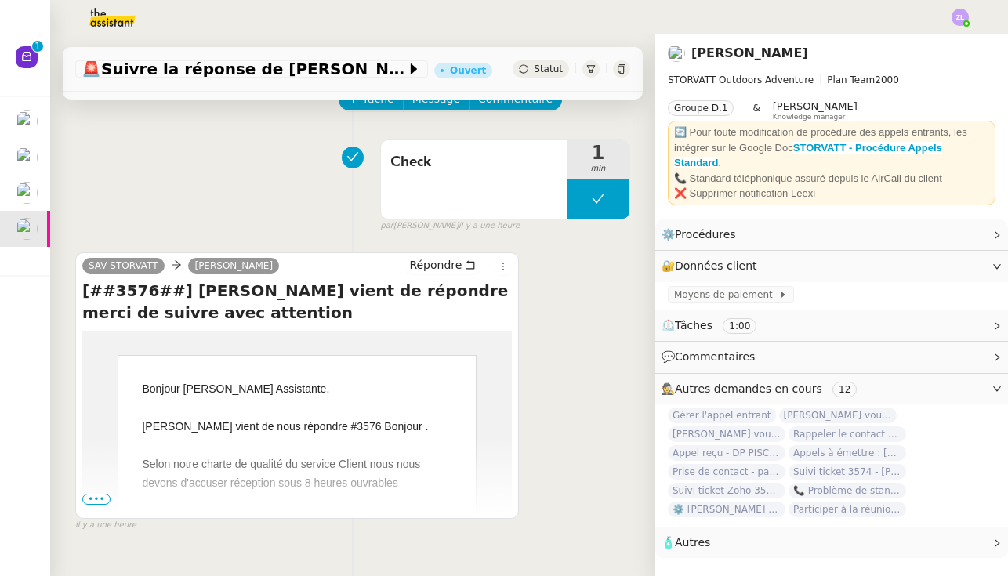
scroll to position [89, 0]
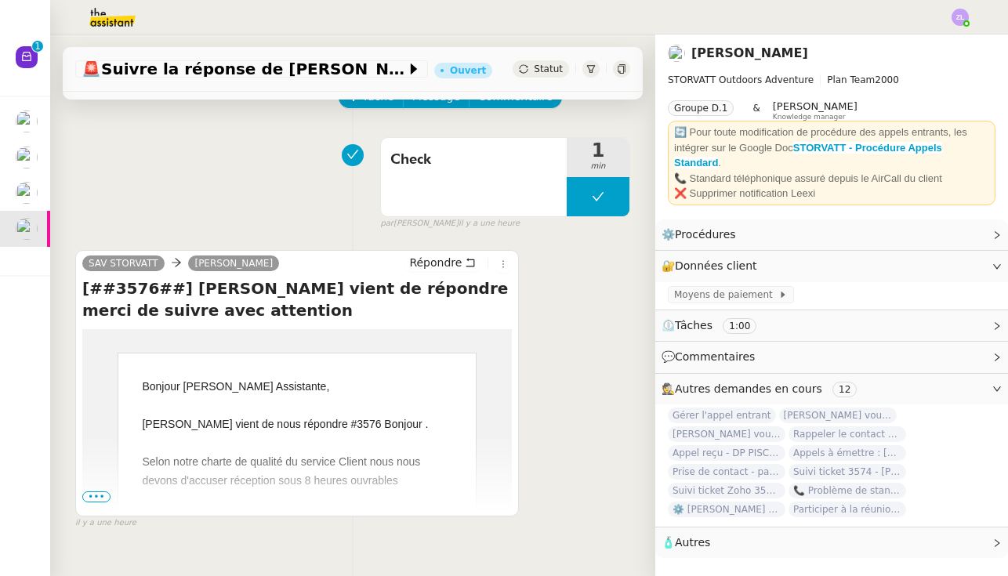
click at [93, 495] on span "•••" at bounding box center [96, 496] width 28 height 11
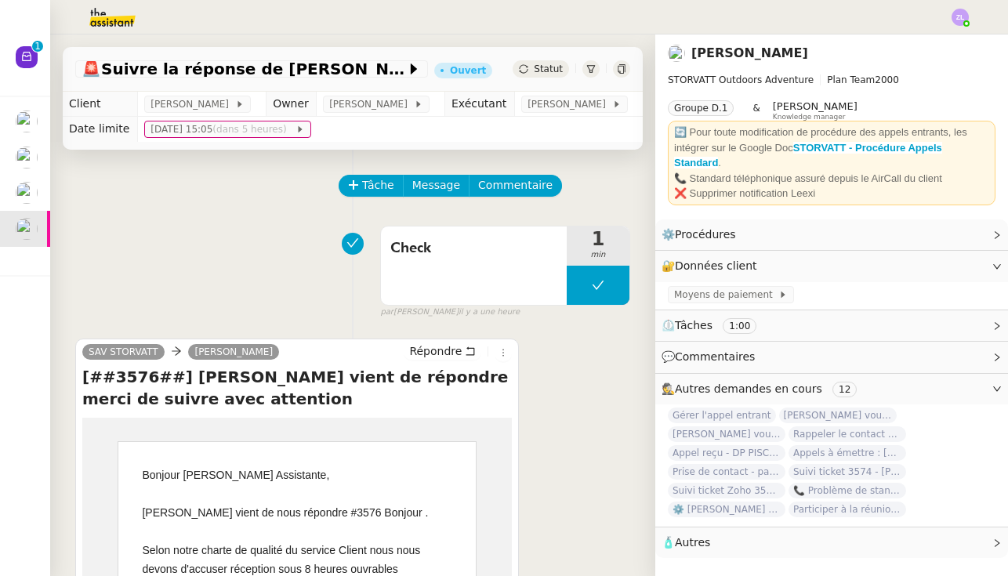
scroll to position [0, 0]
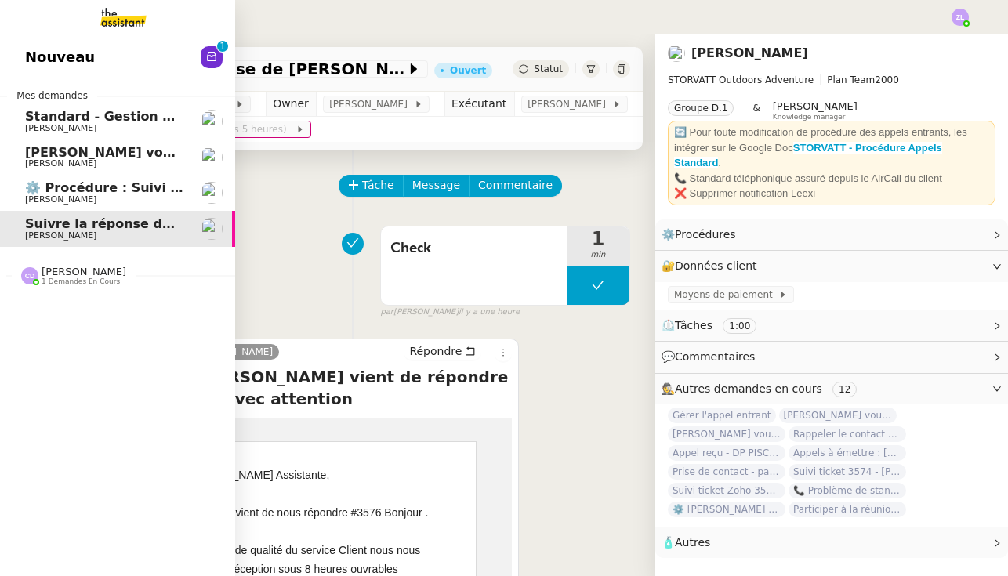
click at [104, 143] on link "Armand MANNERIE vous a mentionné sur le ticket [##3571##] RESET Franck MUFFAT-J…" at bounding box center [117, 157] width 235 height 36
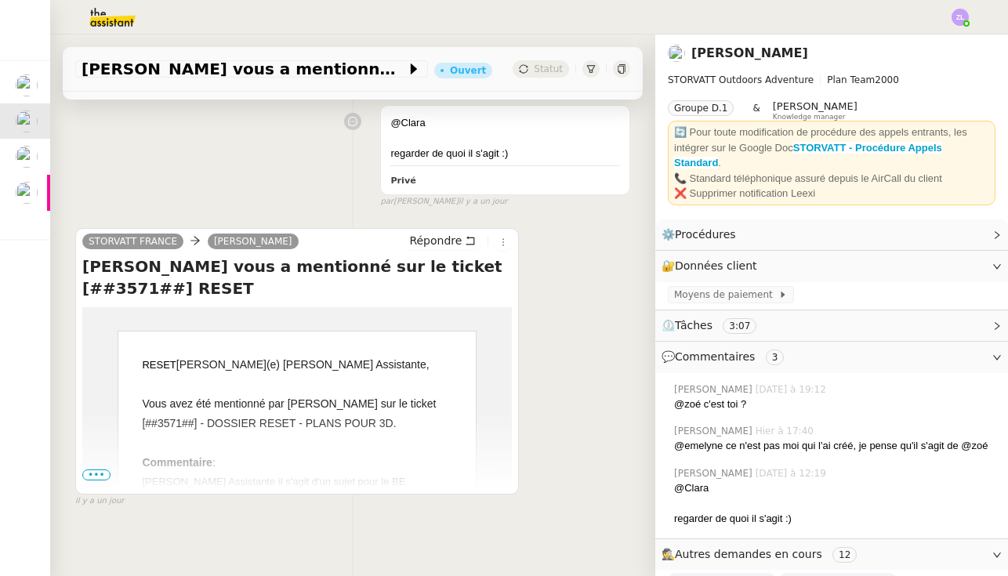
scroll to position [617, 0]
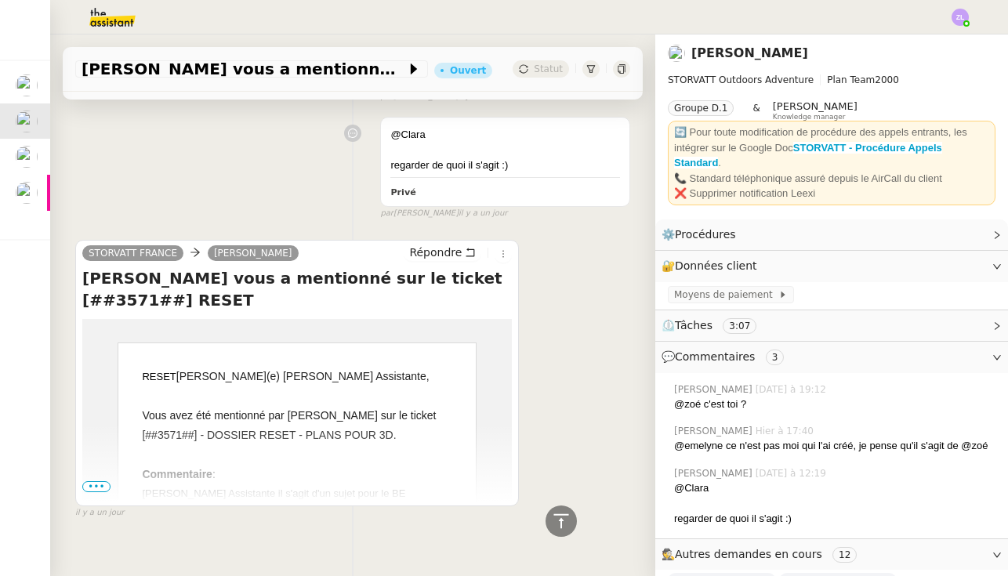
click at [94, 484] on span "•••" at bounding box center [96, 486] width 28 height 11
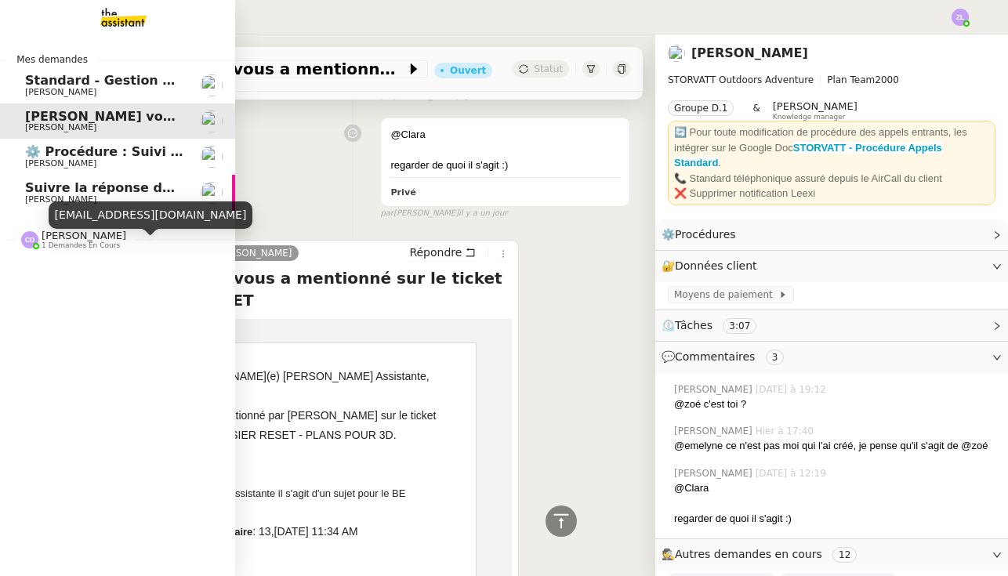
click at [28, 201] on span "[PERSON_NAME]" at bounding box center [60, 199] width 71 height 10
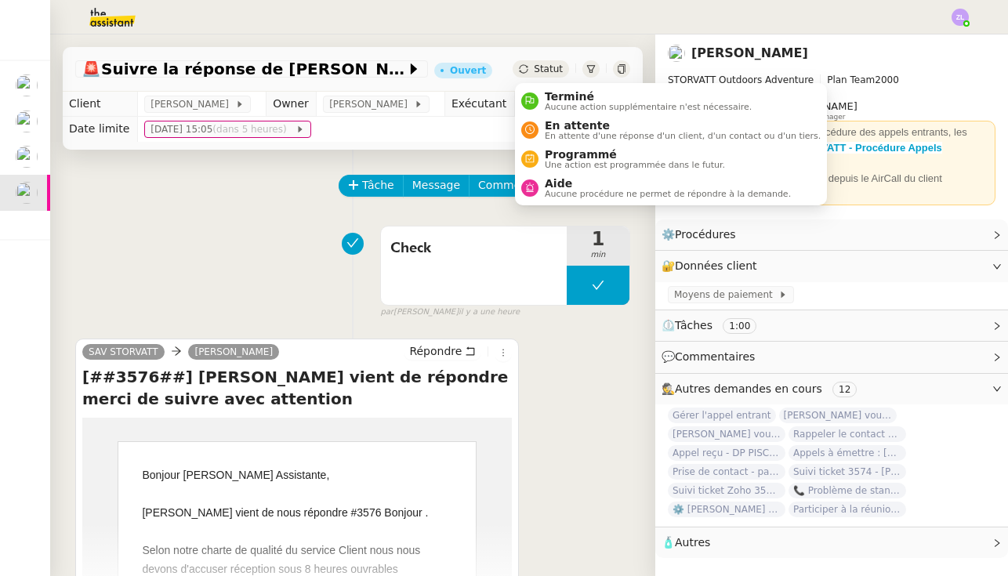
click at [555, 71] on span "Statut" at bounding box center [548, 68] width 29 height 11
click at [557, 103] on span "Aucune action supplémentaire n'est nécessaire." at bounding box center [648, 107] width 207 height 9
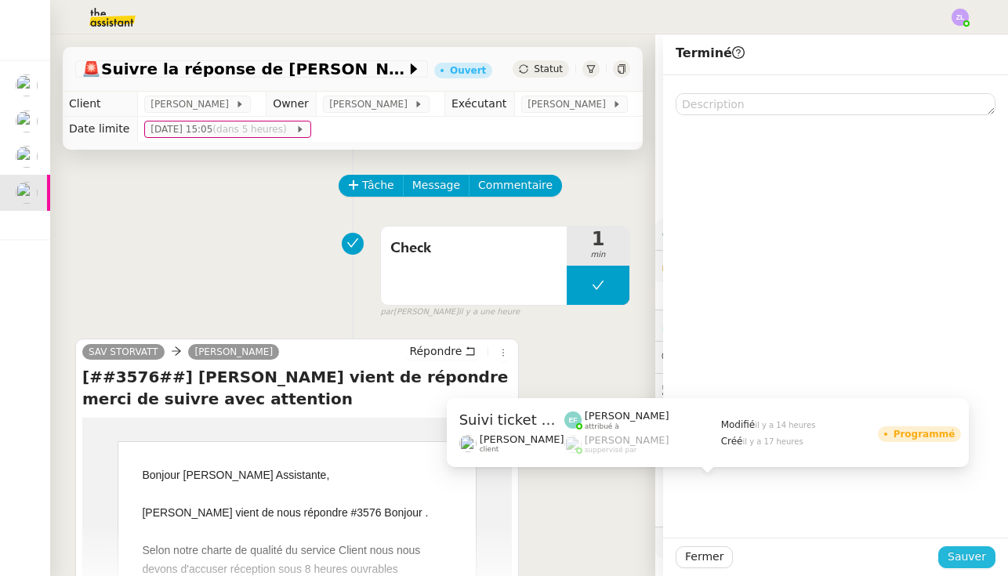
click at [599, 560] on span "Sauver" at bounding box center [966, 557] width 38 height 18
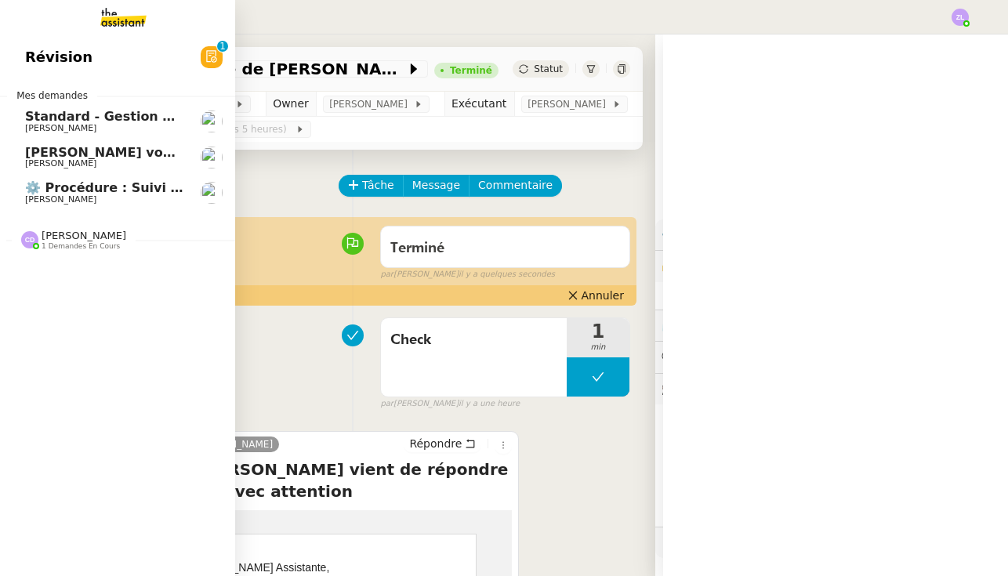
click at [33, 145] on span "[PERSON_NAME] vous a mentionné sur le ticket [##3571##] RESET" at bounding box center [263, 152] width 477 height 15
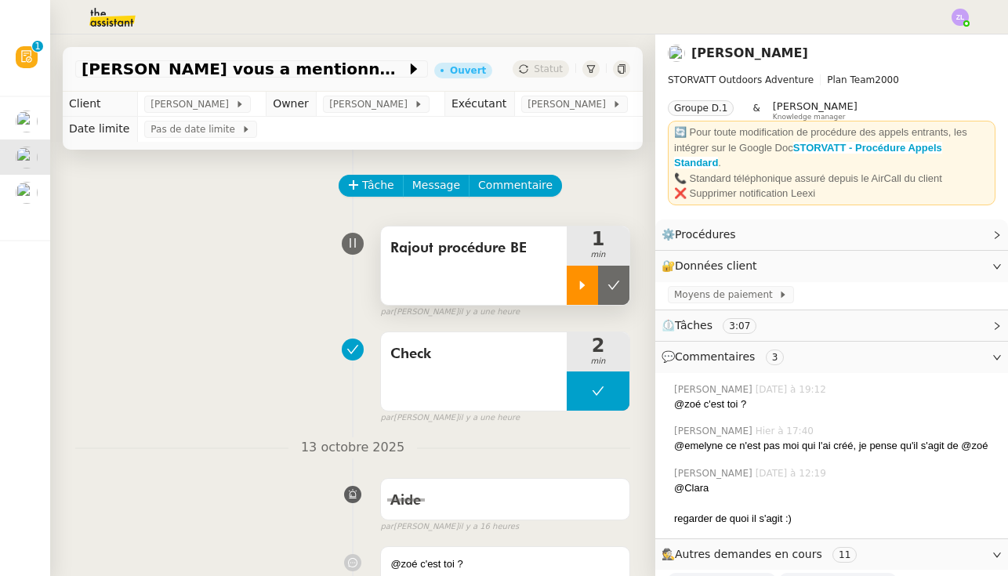
click at [574, 288] on div at bounding box center [581, 285] width 31 height 39
click at [587, 290] on div at bounding box center [597, 285] width 63 height 39
click at [599, 288] on icon at bounding box center [613, 285] width 13 height 13
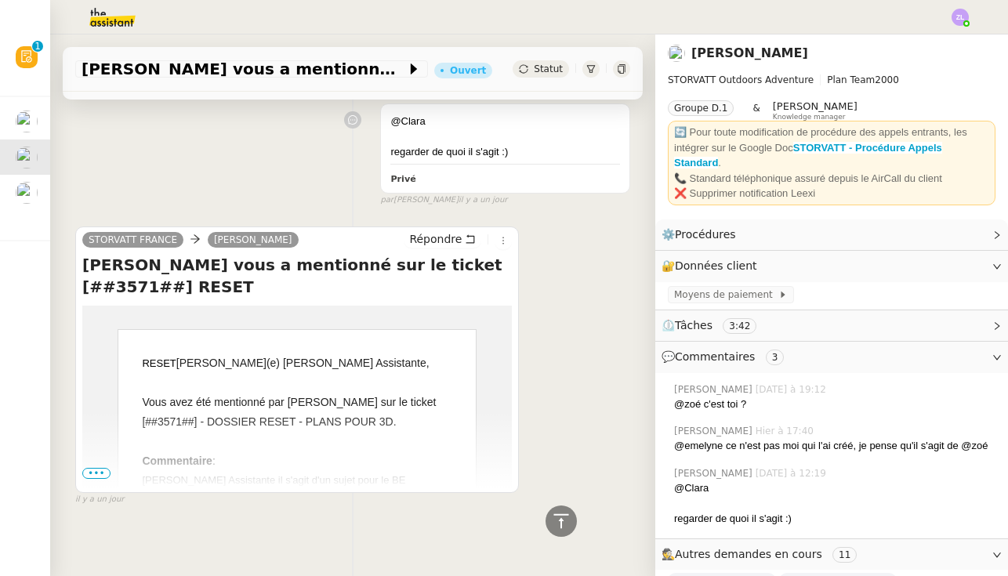
scroll to position [629, 0]
click at [104, 471] on span "•••" at bounding box center [96, 474] width 28 height 11
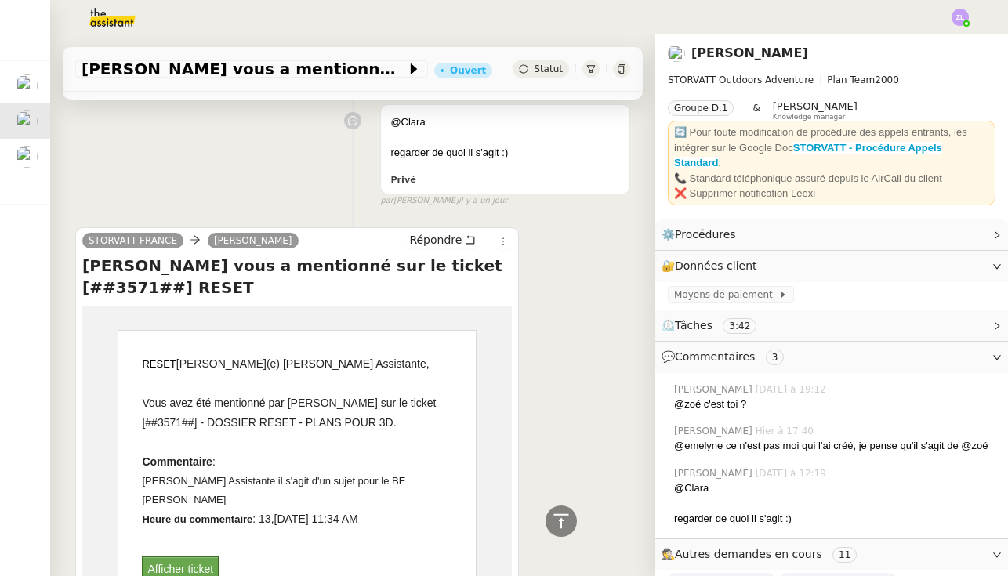
drag, startPoint x: 352, startPoint y: 475, endPoint x: 351, endPoint y: 492, distance: 17.3
click at [351, 494] on div "[PERSON_NAME] Assistante il s'agit d'un sujet pour le BE [PERSON_NAME]" at bounding box center [297, 491] width 310 height 38
copy div "BE Thomas PINOL-GONZALEZ"
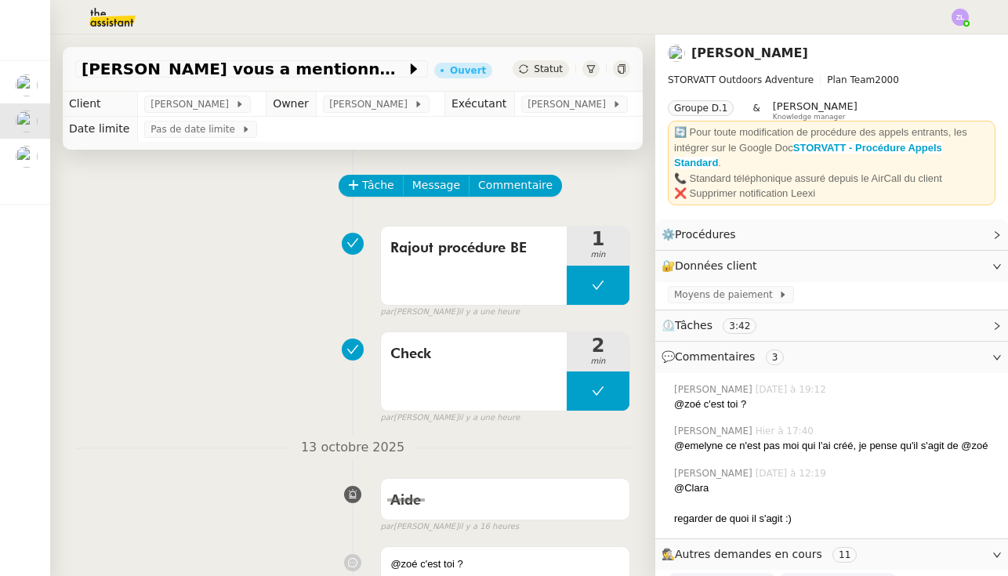
scroll to position [0, 0]
click at [490, 193] on span "Commentaire" at bounding box center [515, 185] width 74 height 18
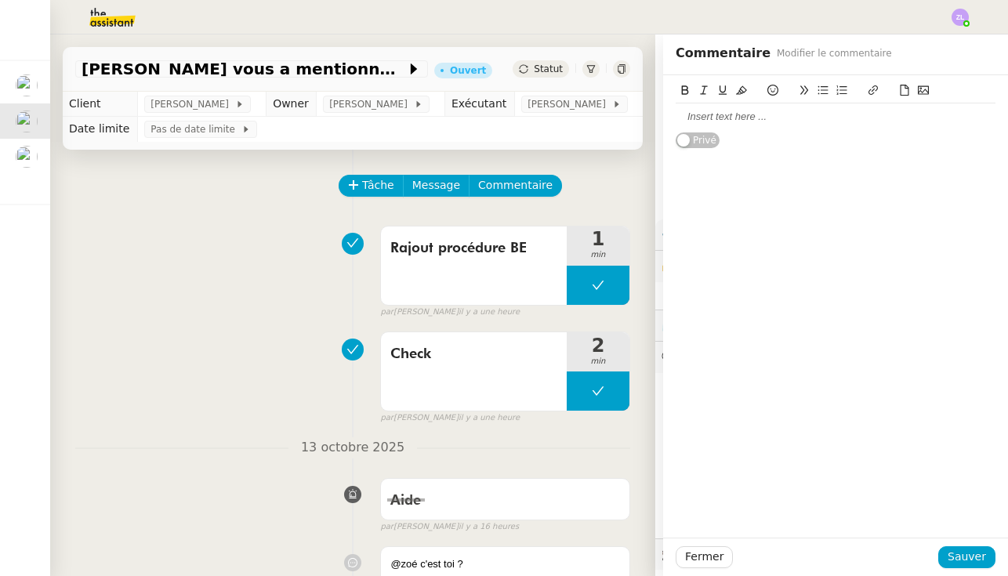
click at [599, 116] on div at bounding box center [835, 117] width 320 height 14
click at [599, 119] on div "BE Thomas PINOL-GONZALEZ" at bounding box center [835, 117] width 320 height 14
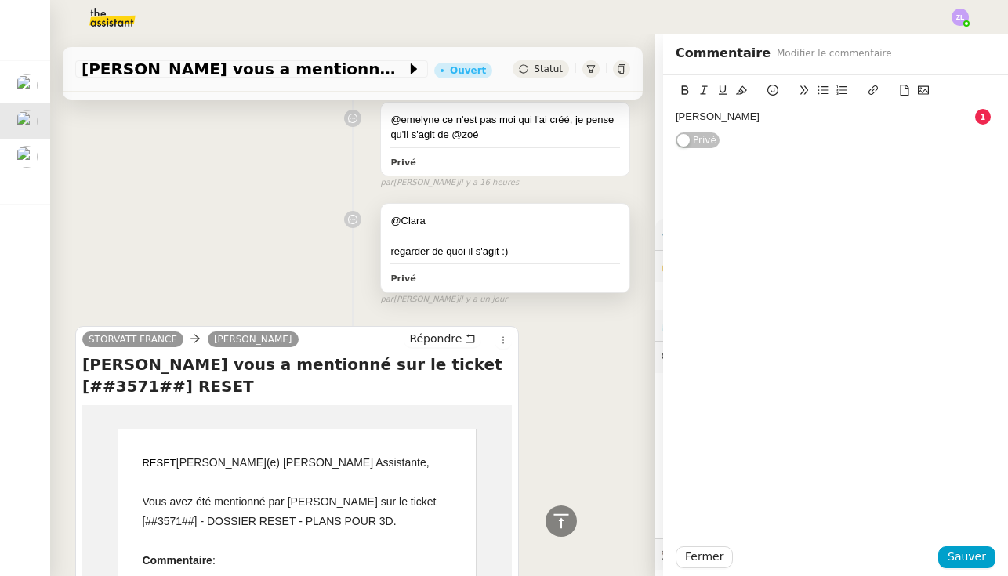
scroll to position [582, 0]
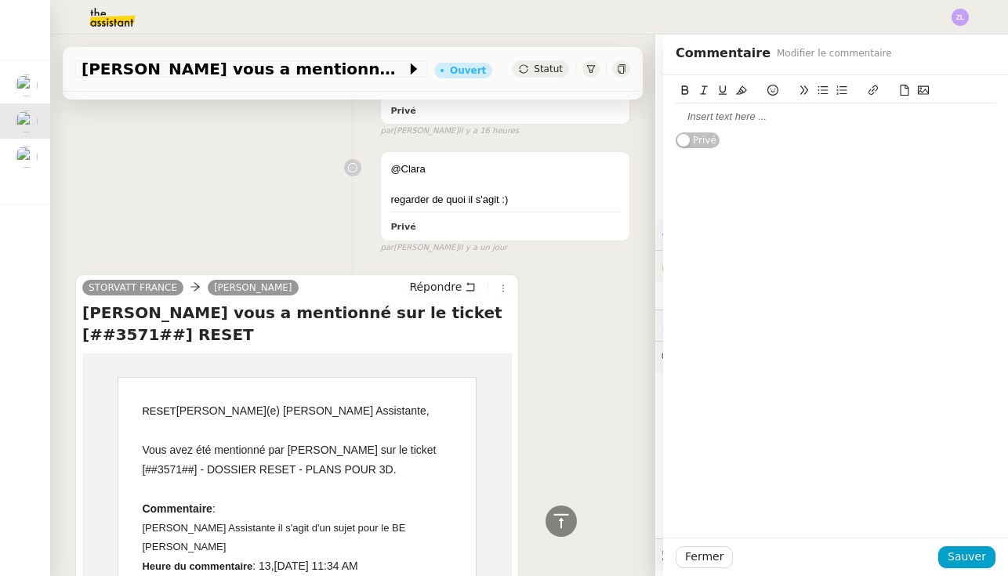
click at [599, 113] on div at bounding box center [835, 117] width 320 height 14
click at [599, 119] on div at bounding box center [835, 117] width 320 height 14
click at [599, 113] on div at bounding box center [835, 117] width 320 height 14
click at [599, 117] on div at bounding box center [835, 117] width 320 height 14
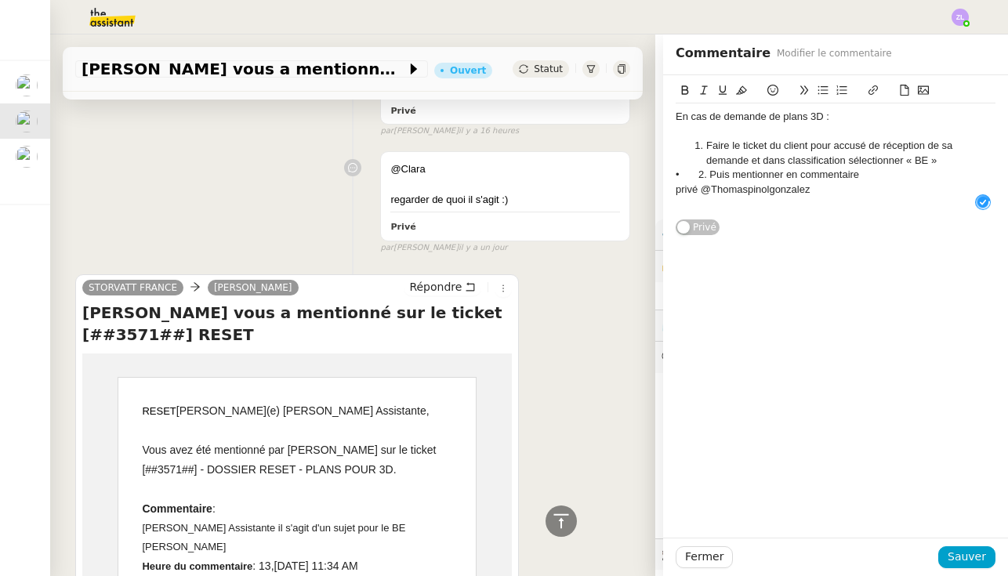
scroll to position [16, 0]
click at [599, 114] on div "En cas de demande de plans 3D :" at bounding box center [835, 117] width 320 height 14
click at [599, 172] on div "• 2. Puis mentionner en commentaire privé @Thomaspinolgonzalez" at bounding box center [835, 182] width 320 height 29
click at [599, 172] on li "2. Puis mentionner en commentaire privé @Thomaspinolgonzalez" at bounding box center [843, 182] width 305 height 29
click at [599, 153] on li "Faire le ticket du client pour accusé de réception de sa demande et dans classi…" at bounding box center [843, 153] width 305 height 29
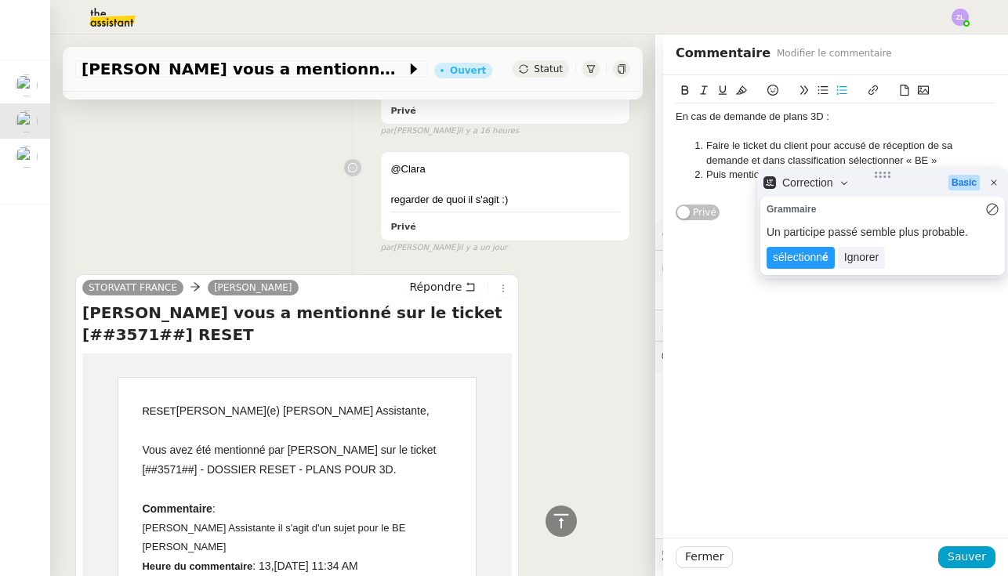
click at [599, 151] on li "Faire le ticket du client pour accusé de réception de sa demande et dans classi…" at bounding box center [843, 153] width 305 height 29
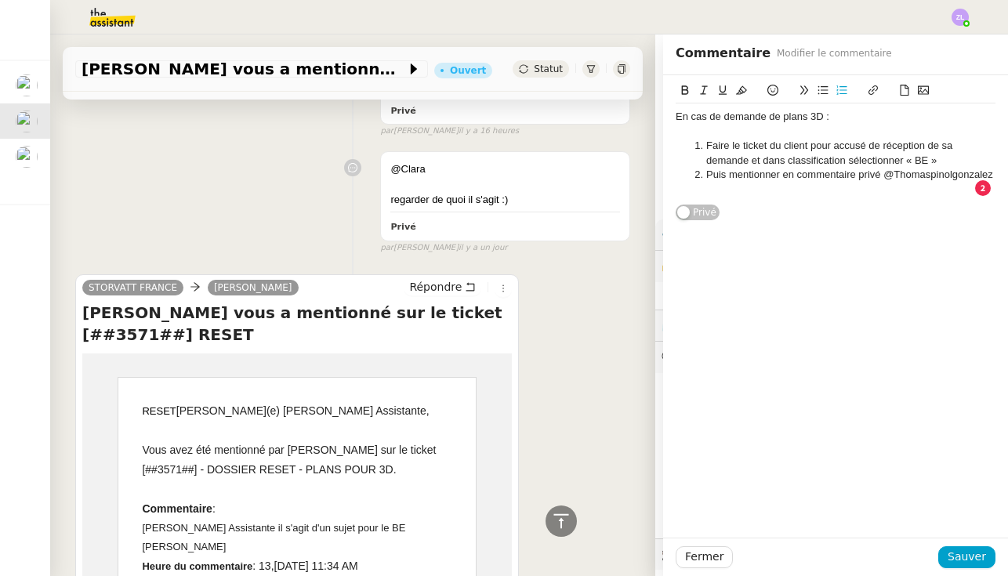
click at [599, 163] on li "Faire le ticket du client pour accusé de réception de sa demande et dans classi…" at bounding box center [843, 153] width 305 height 29
click at [599, 558] on span "Sauver" at bounding box center [966, 557] width 38 height 18
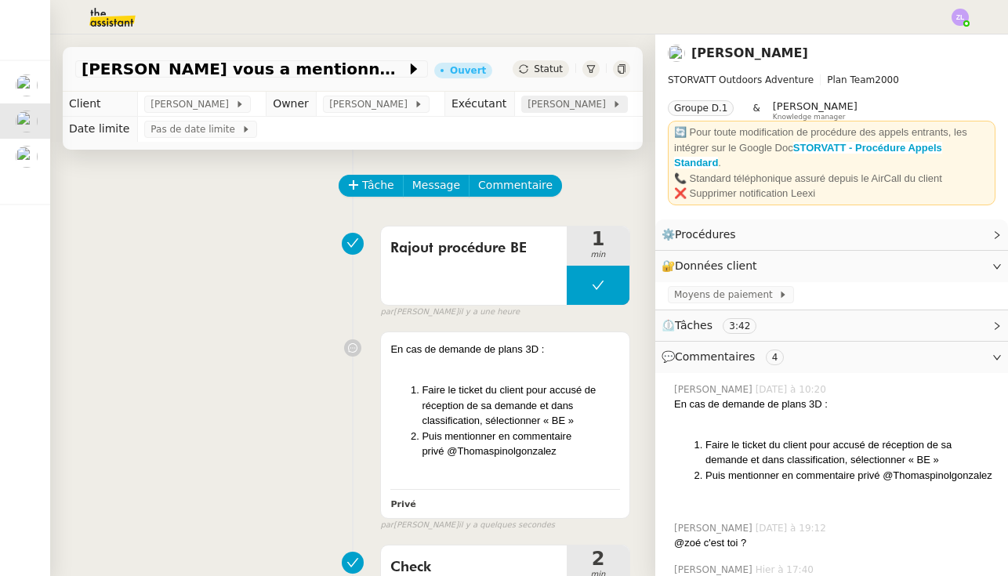
click at [553, 107] on span "[PERSON_NAME]" at bounding box center [569, 104] width 84 height 16
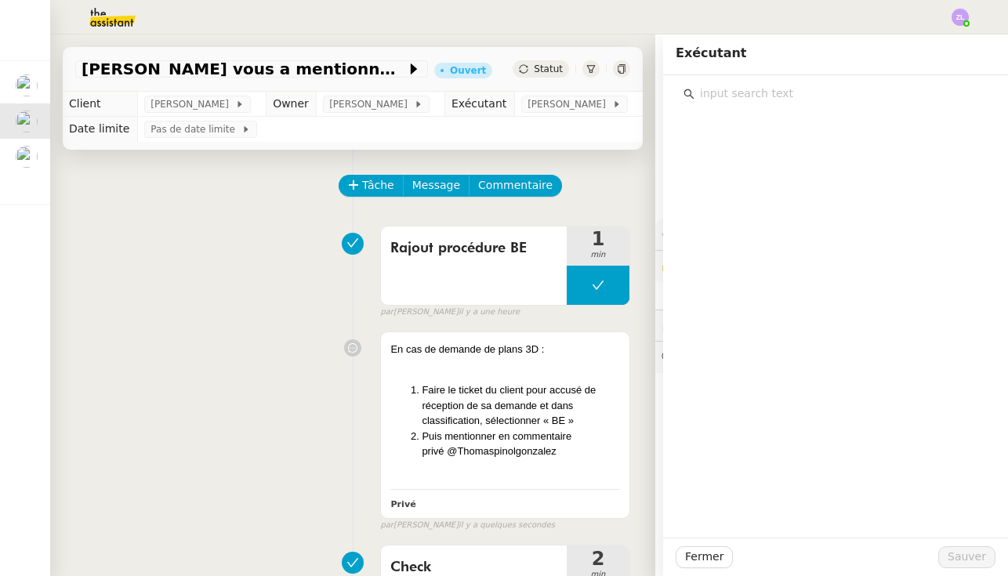
click at [599, 89] on input "text" at bounding box center [840, 93] width 293 height 21
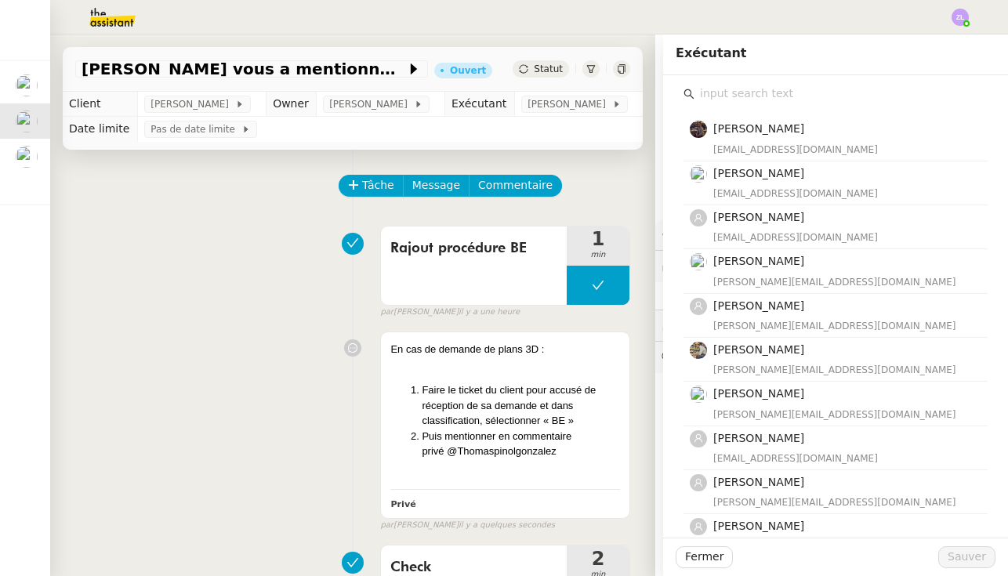
type input "z"
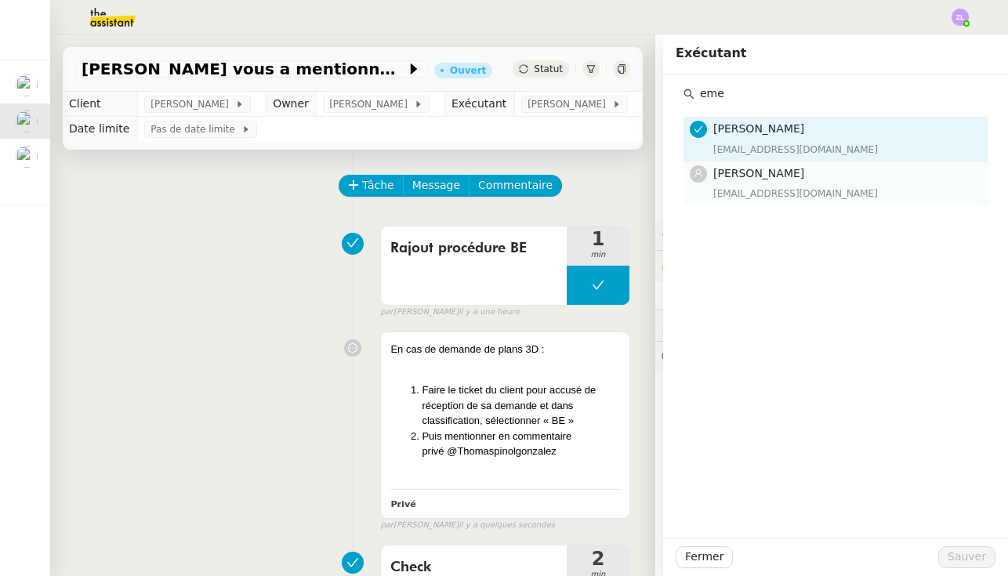
type input "eme"
click at [599, 201] on nz-list-item "[PERSON_NAME] [EMAIL_ADDRESS][DOMAIN_NAME]" at bounding box center [835, 182] width 304 height 43
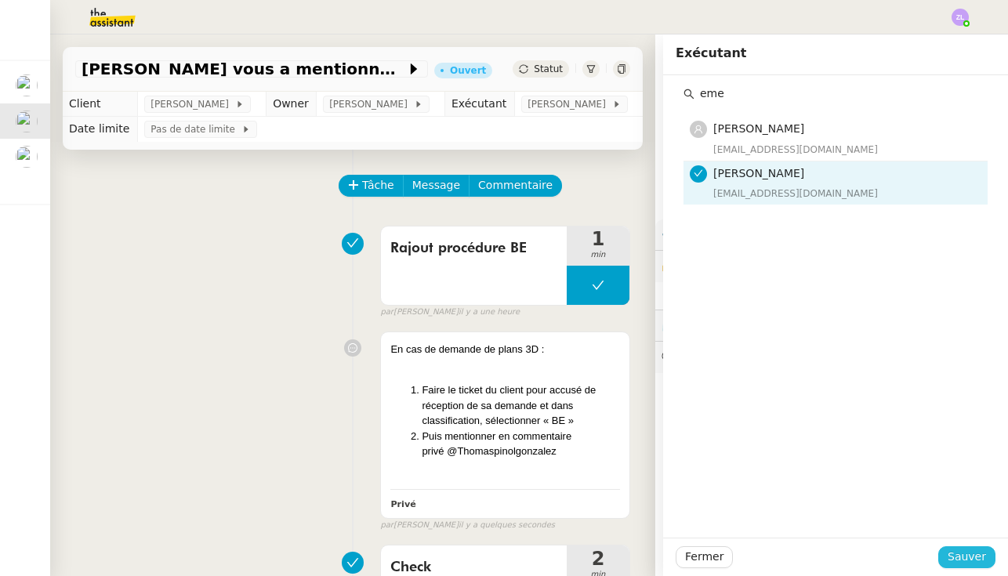
click at [599, 553] on span "Sauver" at bounding box center [966, 557] width 38 height 18
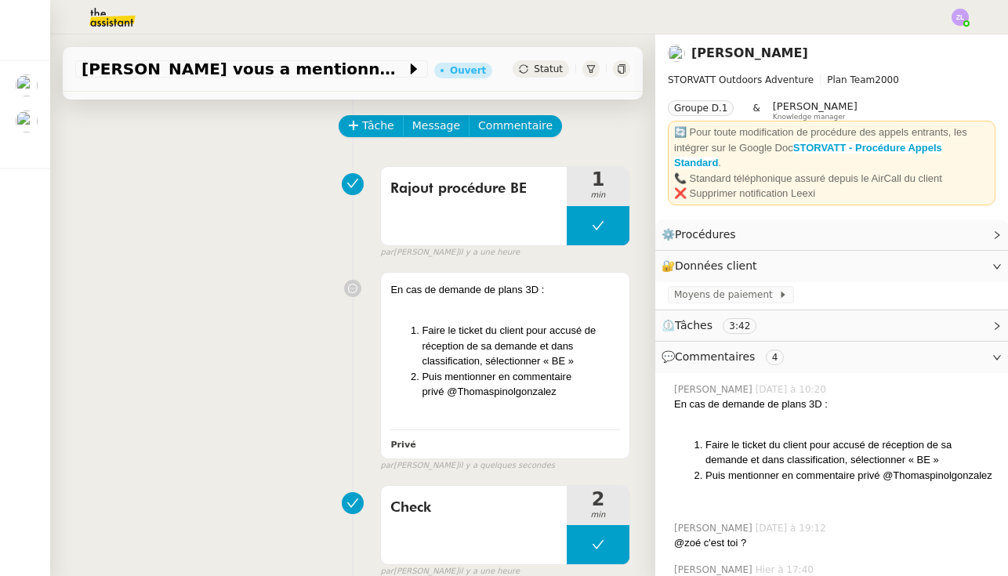
scroll to position [63, 0]
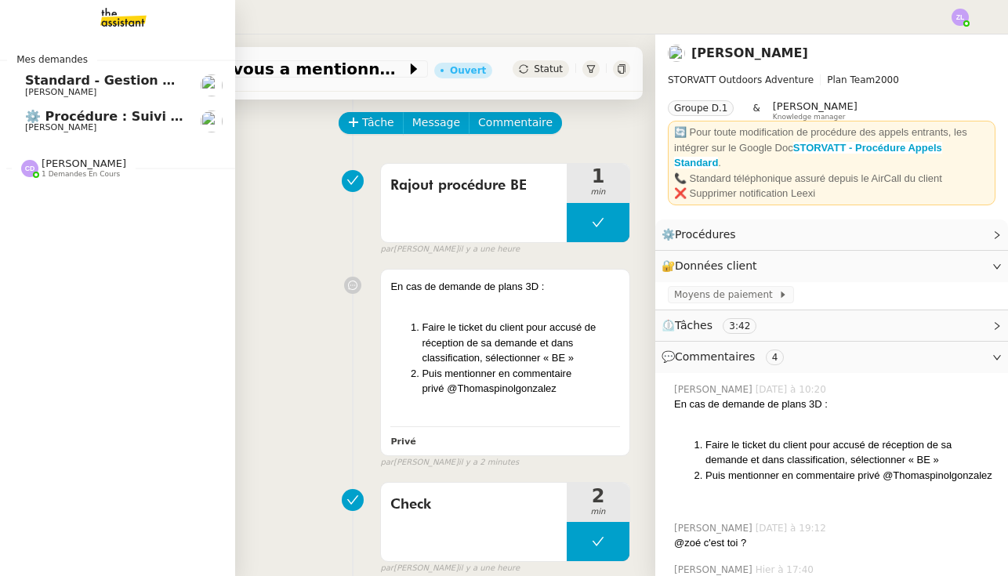
click at [151, 126] on span "[PERSON_NAME]" at bounding box center [104, 127] width 158 height 9
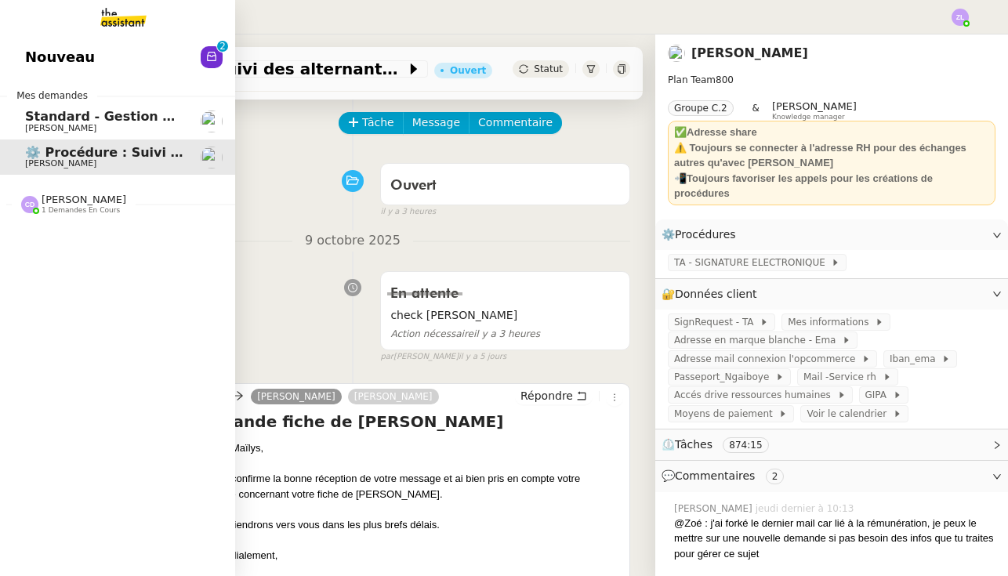
click at [118, 75] on link "Nouveau 0 1 2 3 4 5 6 7 8 9" at bounding box center [117, 57] width 235 height 36
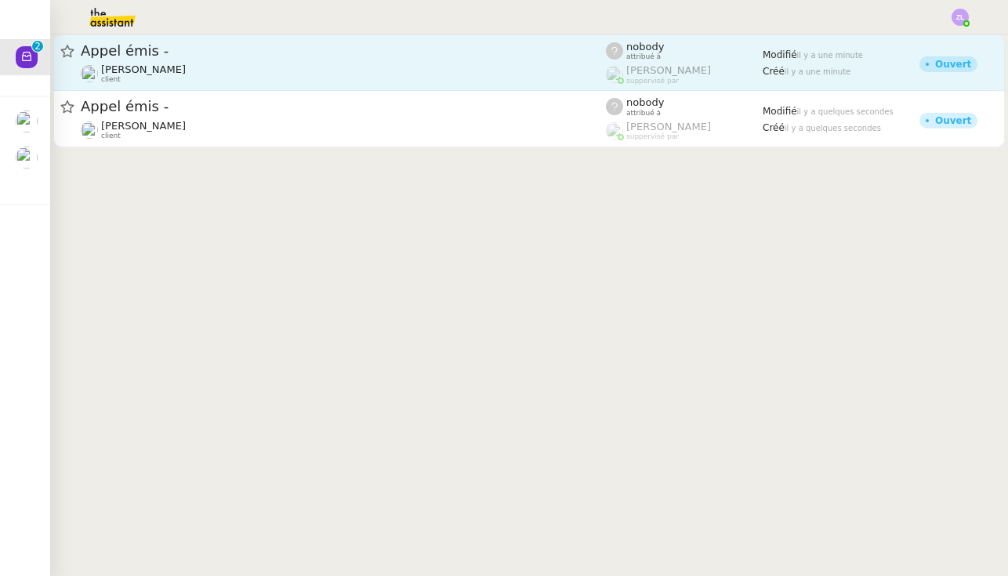
click at [568, 60] on div "Appel émis -" at bounding box center [343, 51] width 525 height 19
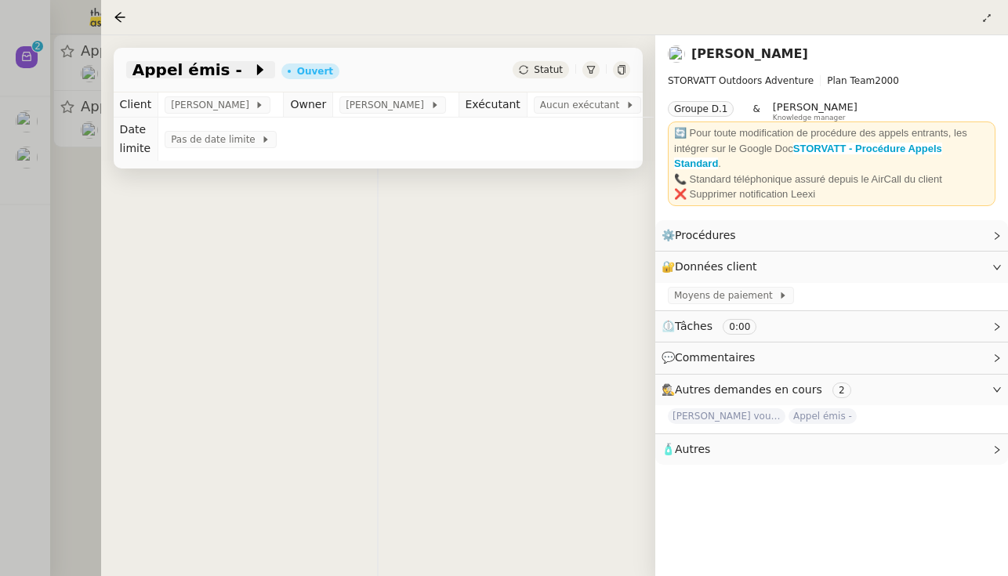
click at [242, 67] on span at bounding box center [247, 69] width 11 height 19
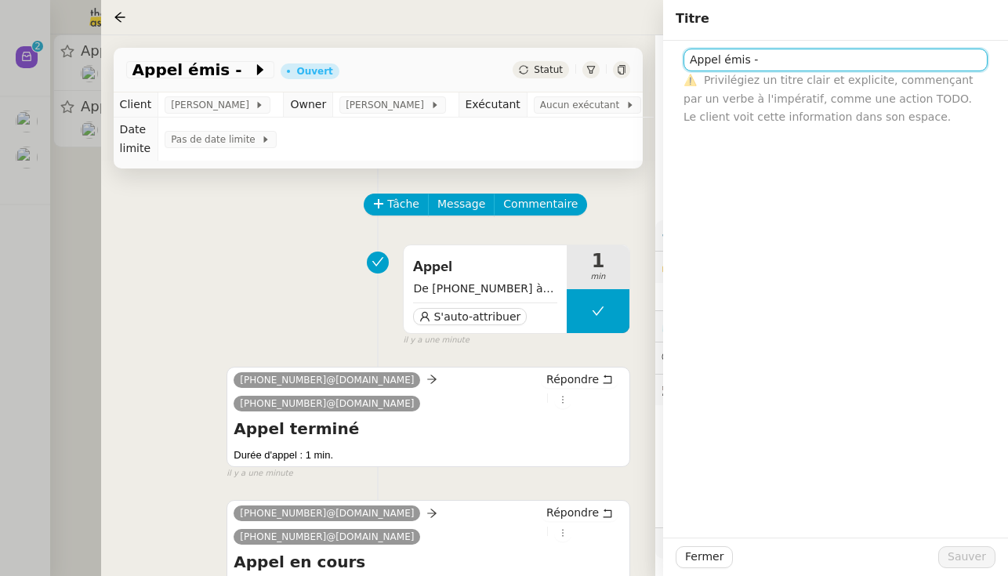
click at [599, 59] on input "Appel émis -" at bounding box center [835, 60] width 304 height 23
paste input "33610748186"
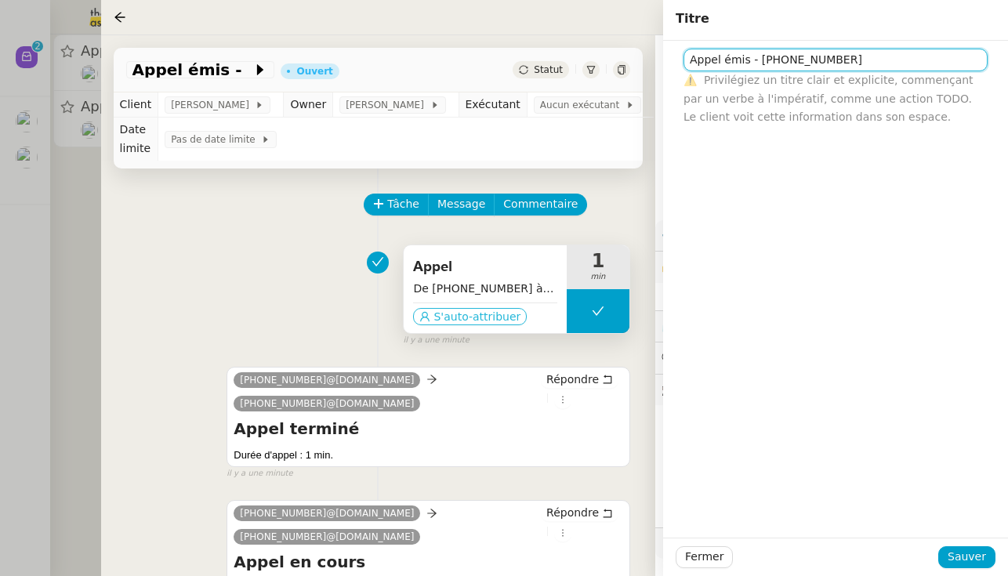
type input "Appel émis - 33610748186"
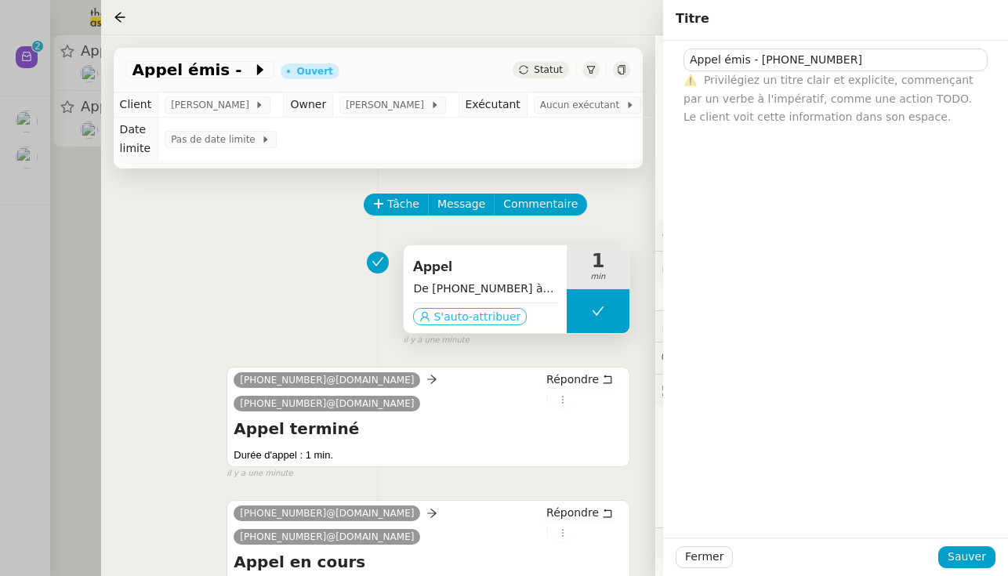
click at [475, 313] on span "S'auto-attribuer" at bounding box center [476, 317] width 87 height 16
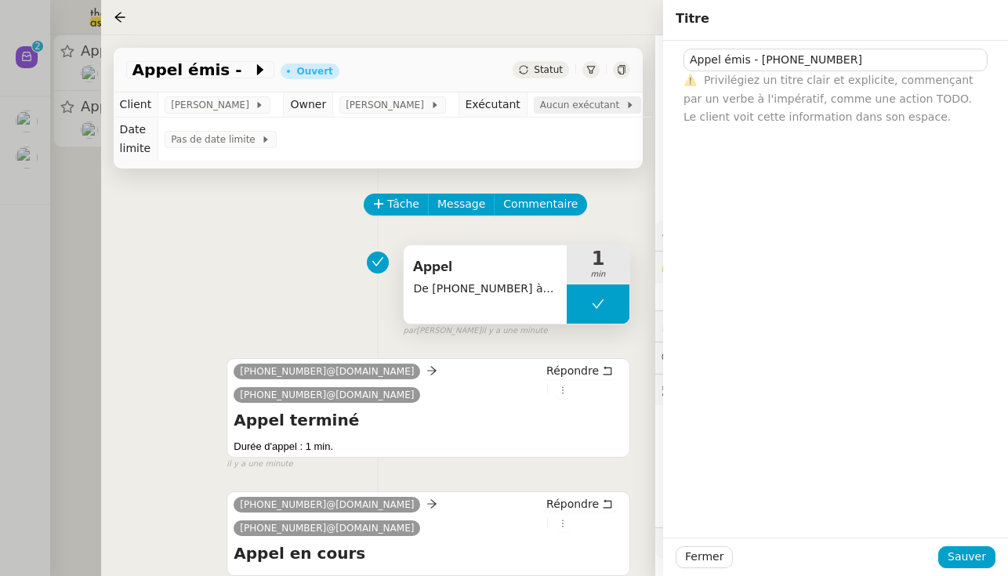
click at [587, 108] on span "Aucun exécutant" at bounding box center [582, 105] width 85 height 16
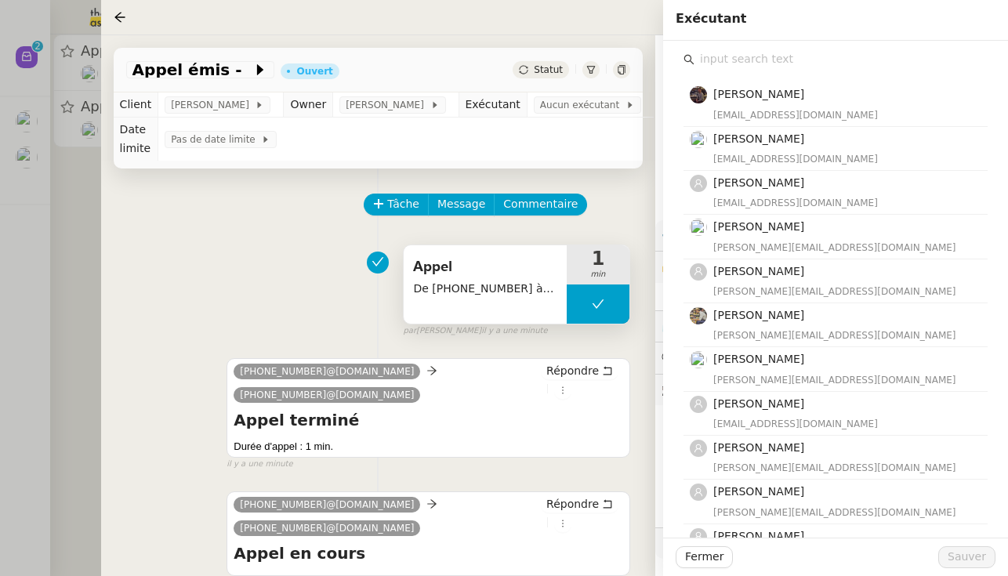
click at [599, 61] on input "text" at bounding box center [840, 59] width 293 height 21
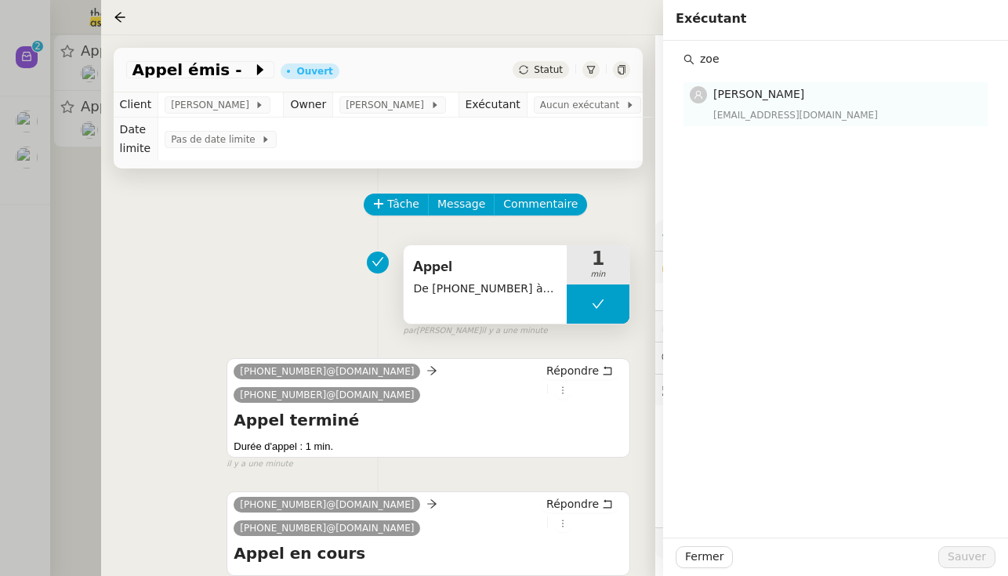
type input "zoe"
click at [599, 115] on div "zoe@theassistant.team" at bounding box center [845, 115] width 265 height 16
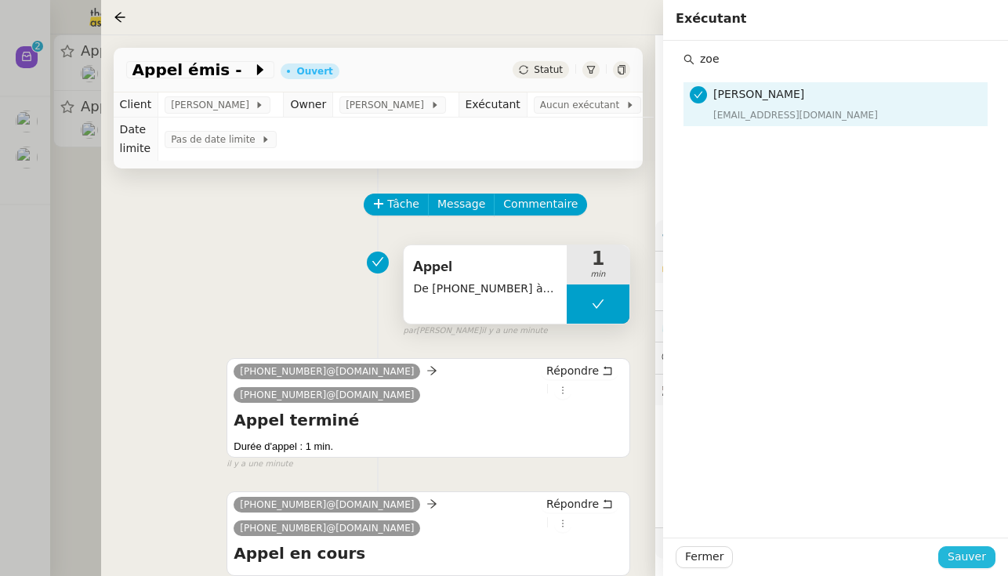
click at [599, 557] on span "Sauver" at bounding box center [966, 557] width 38 height 18
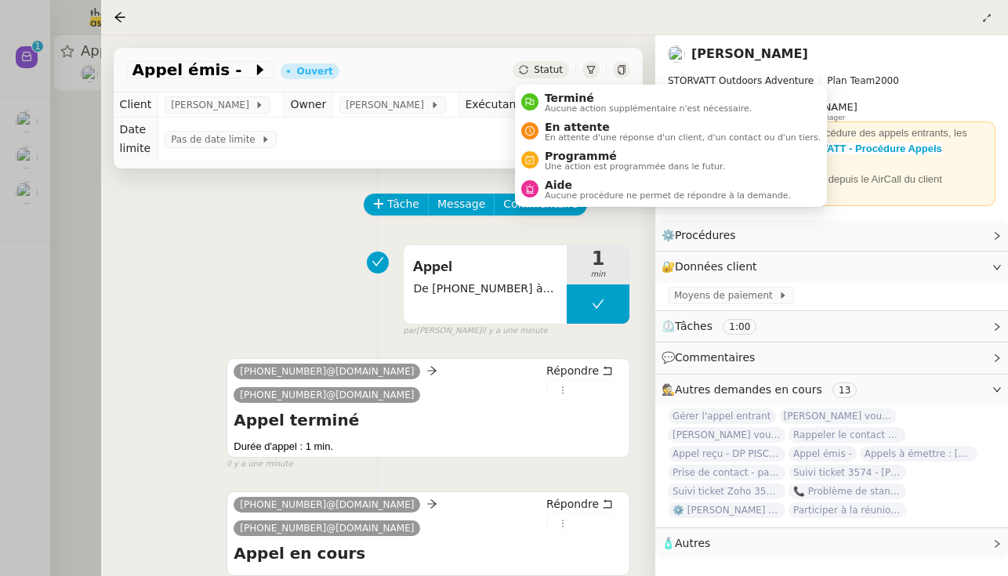
click at [534, 70] on div "Statut" at bounding box center [540, 69] width 56 height 17
click at [543, 91] on li "Terminé Aucune action supplémentaire n'est nécessaire." at bounding box center [671, 102] width 312 height 29
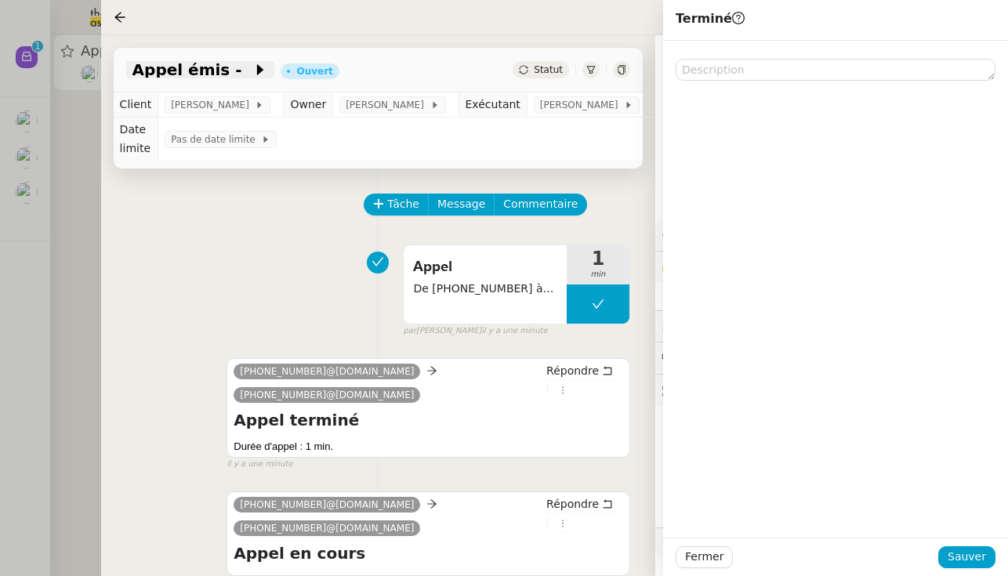
click at [252, 75] on icon at bounding box center [260, 70] width 16 height 16
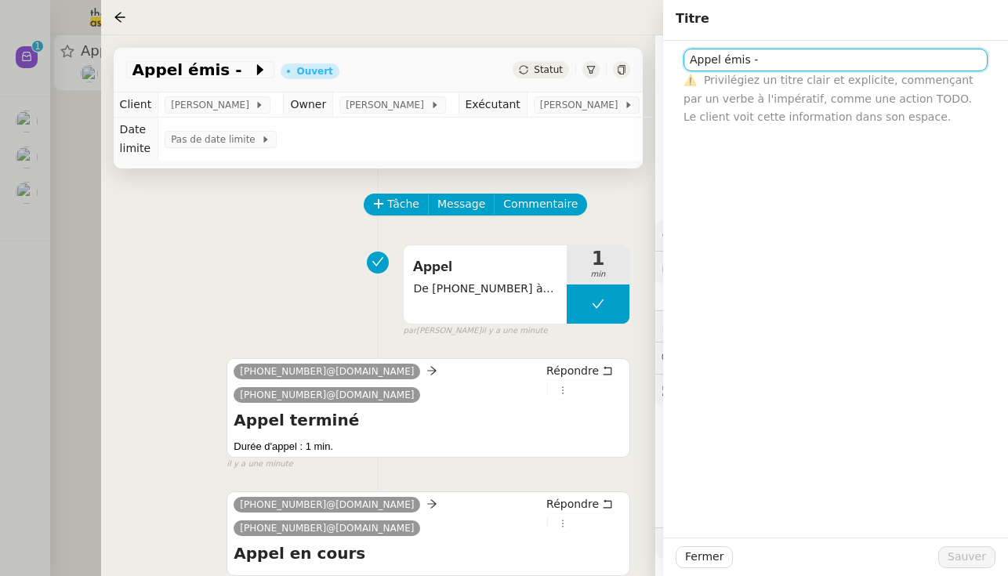
paste input "33610748186"
type input "Appel émis - 33610748186"
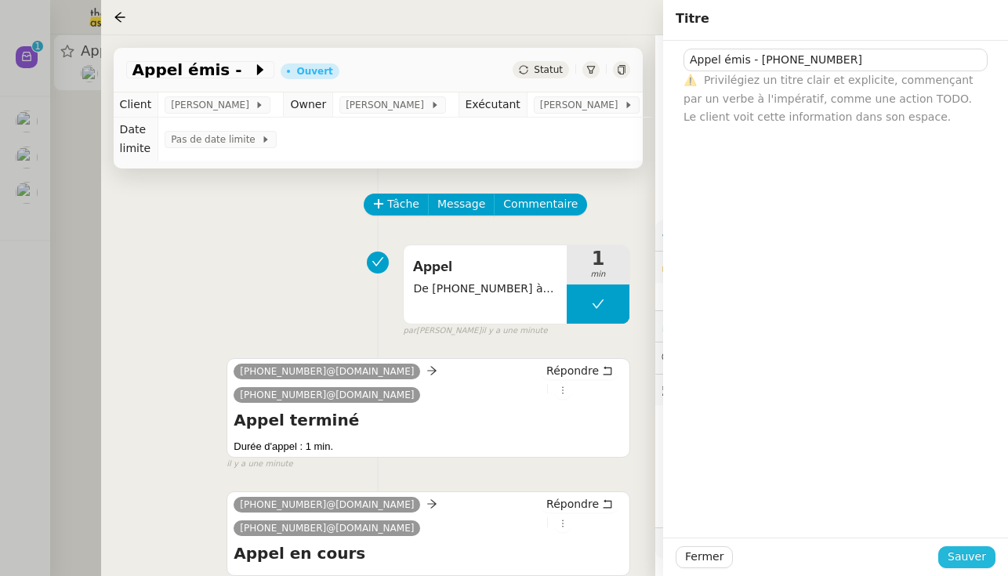
click at [599, 562] on span "Sauver" at bounding box center [966, 557] width 38 height 18
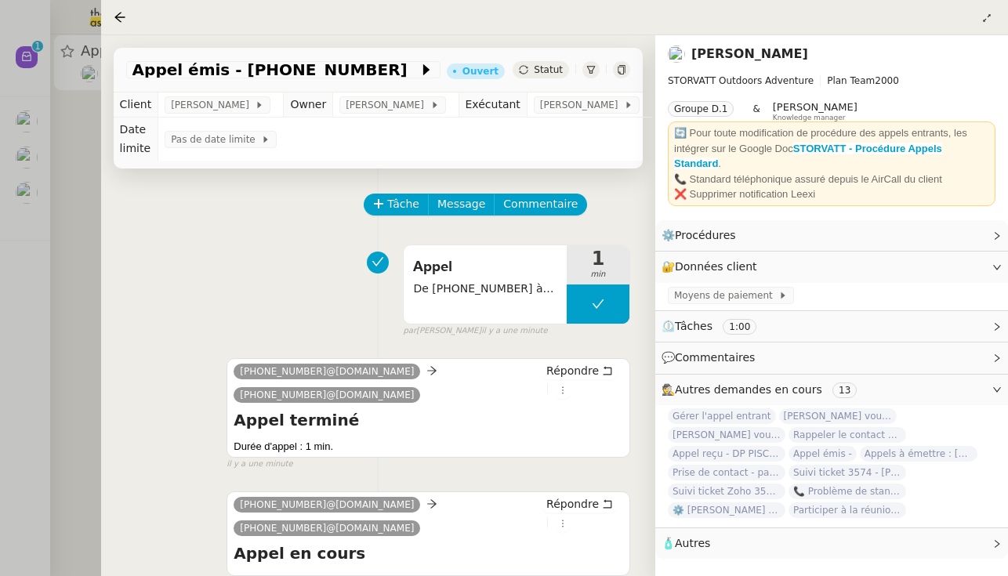
click at [554, 74] on span "Statut" at bounding box center [548, 69] width 29 height 11
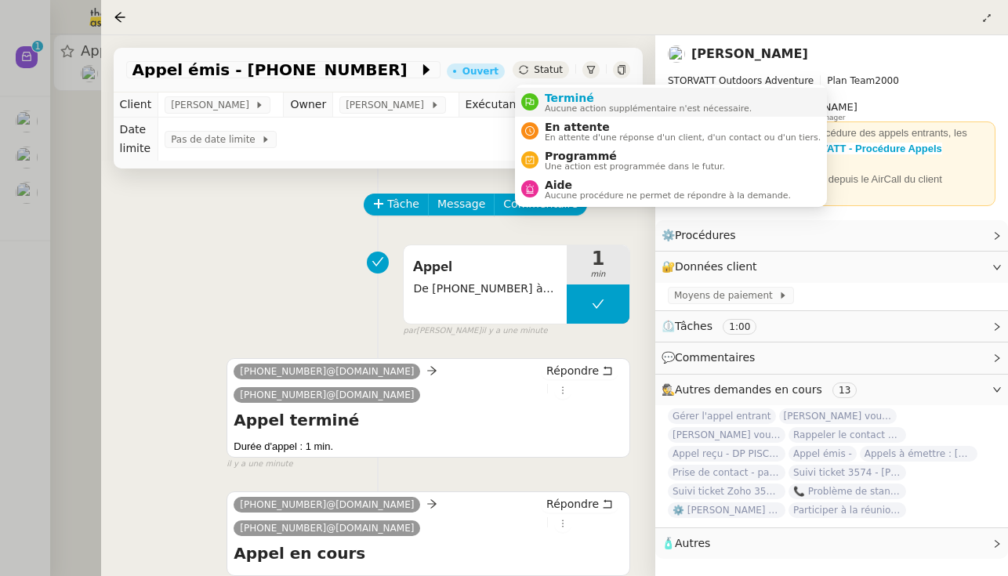
click at [547, 107] on span "Aucune action supplémentaire n'est nécessaire." at bounding box center [648, 108] width 207 height 9
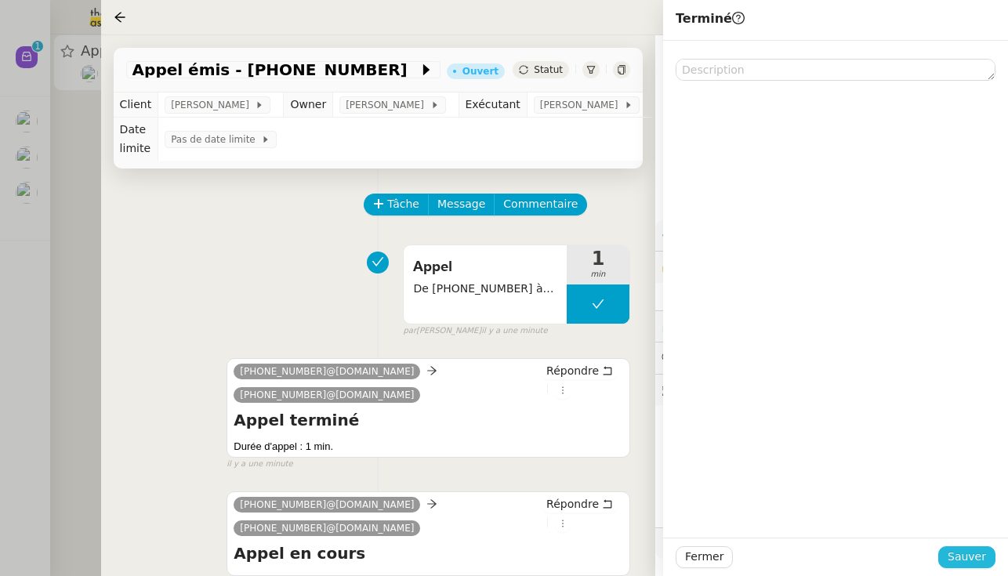
click at [599, 563] on span "Sauver" at bounding box center [966, 557] width 38 height 18
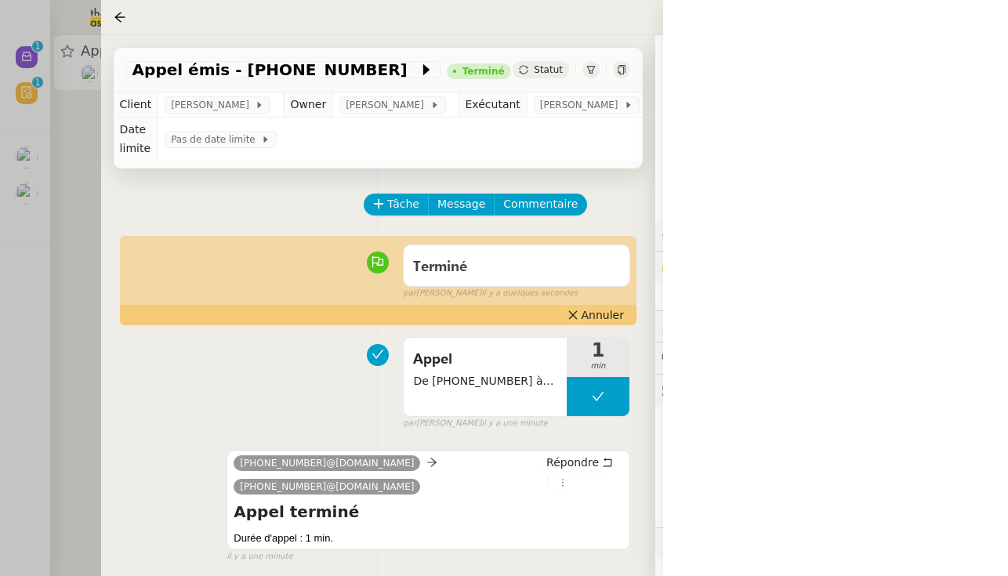
click at [18, 304] on div at bounding box center [504, 288] width 1008 height 576
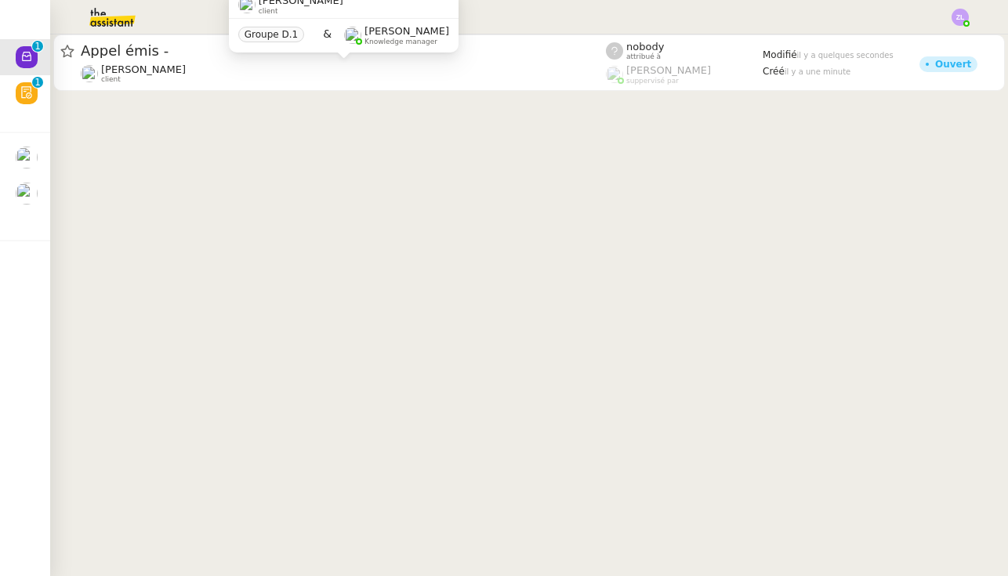
click at [110, 73] on span "[PERSON_NAME]" at bounding box center [143, 69] width 85 height 12
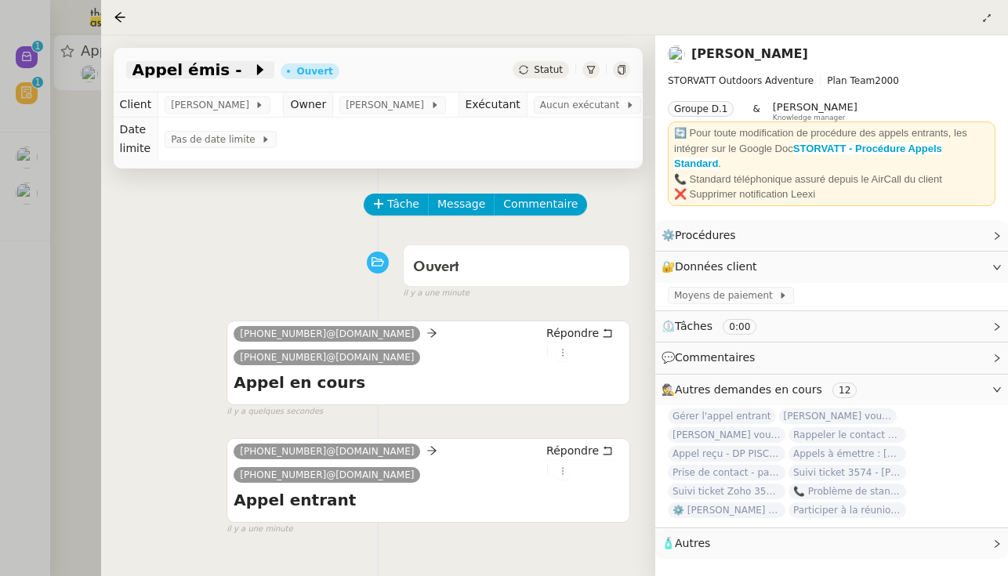
click at [257, 75] on icon at bounding box center [260, 69] width 6 height 11
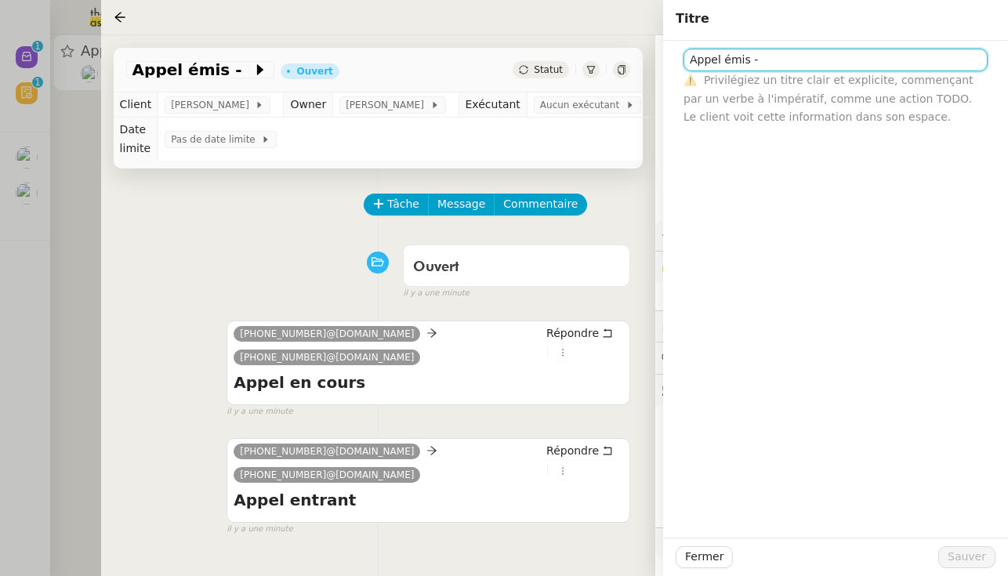
paste input "33610748186"
type input "Appel émis - 33610748186"
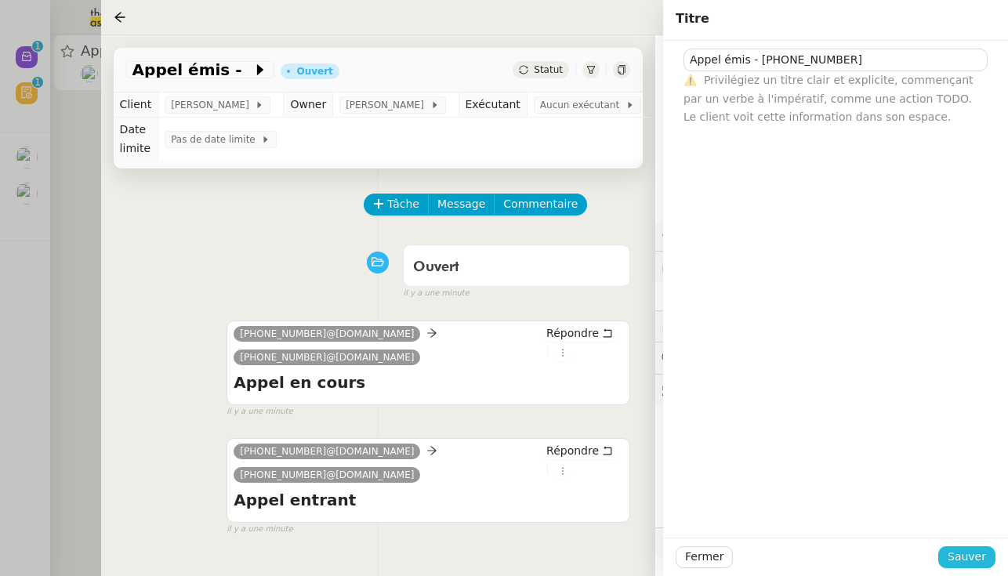
click at [599, 557] on span "Sauver" at bounding box center [966, 557] width 38 height 18
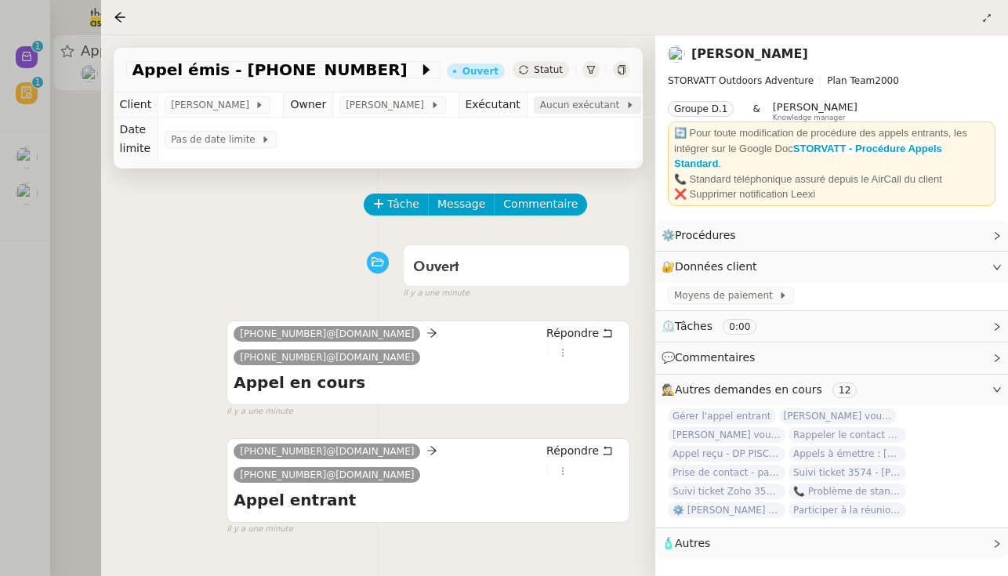
click at [584, 107] on span "Aucun exécutant" at bounding box center [582, 105] width 85 height 16
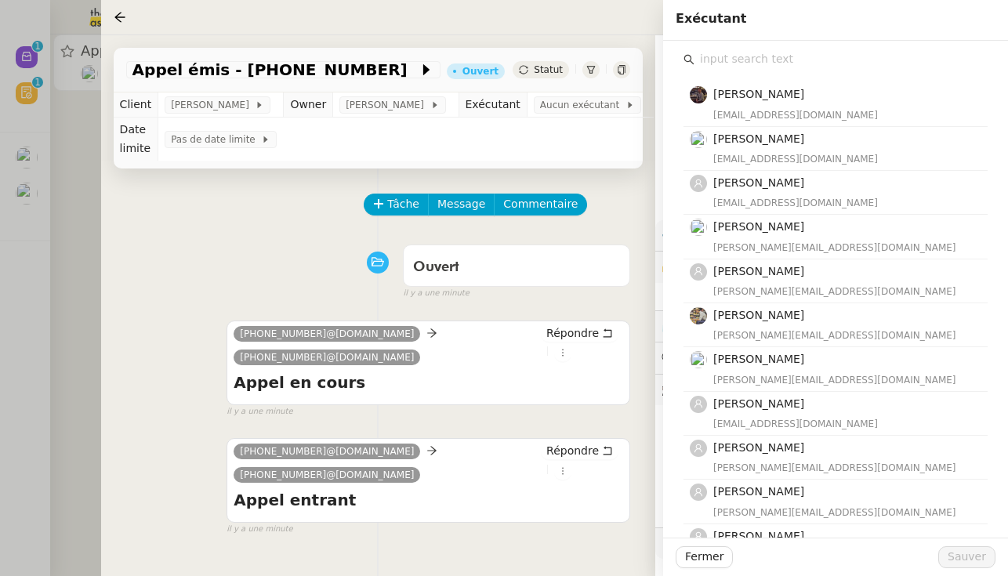
click at [599, 64] on input "text" at bounding box center [840, 59] width 293 height 21
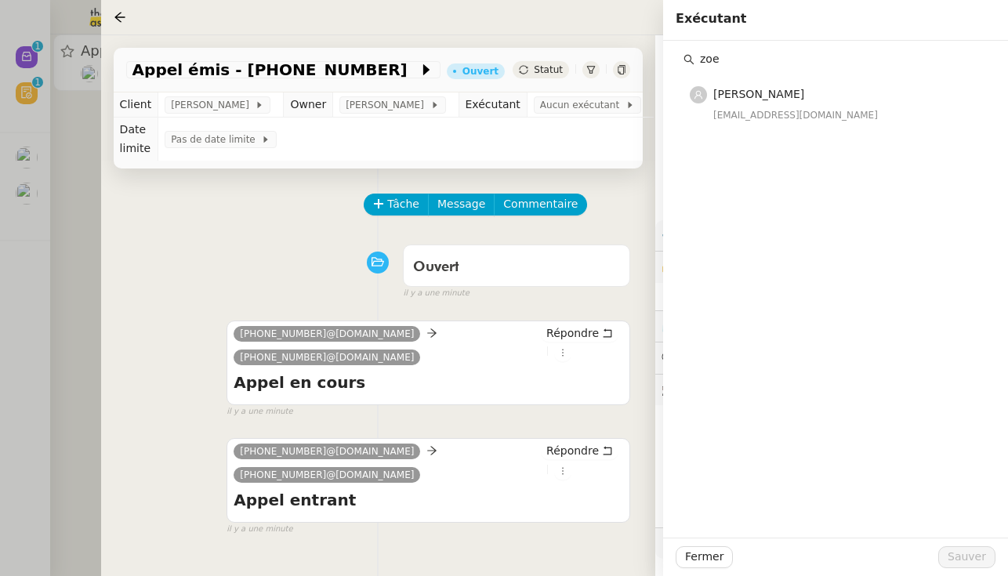
type input "zoe"
click at [599, 100] on span "[PERSON_NAME]" at bounding box center [758, 94] width 91 height 13
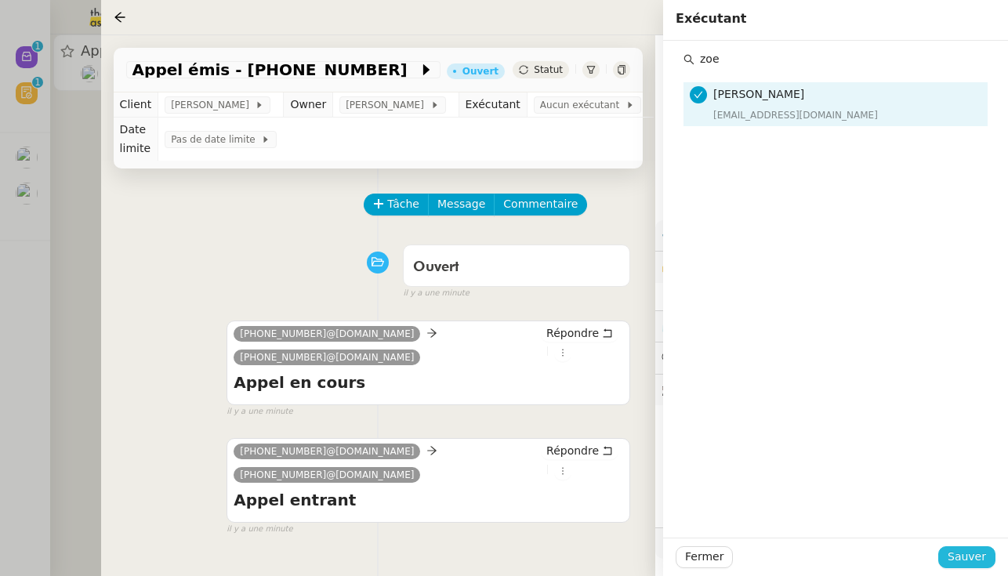
click at [599, 550] on span "Sauver" at bounding box center [966, 557] width 38 height 18
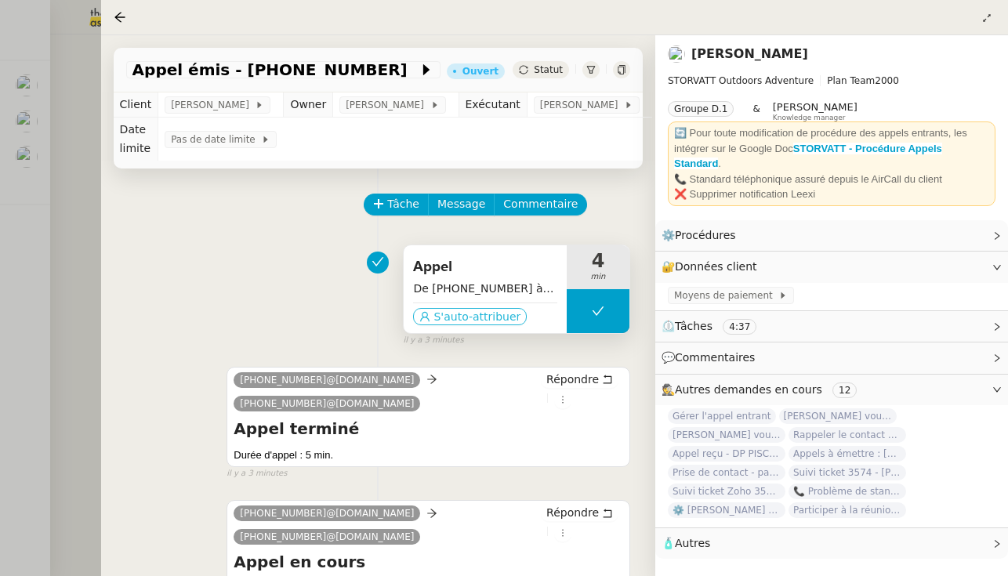
click at [469, 320] on span "S'auto-attribuer" at bounding box center [476, 317] width 87 height 16
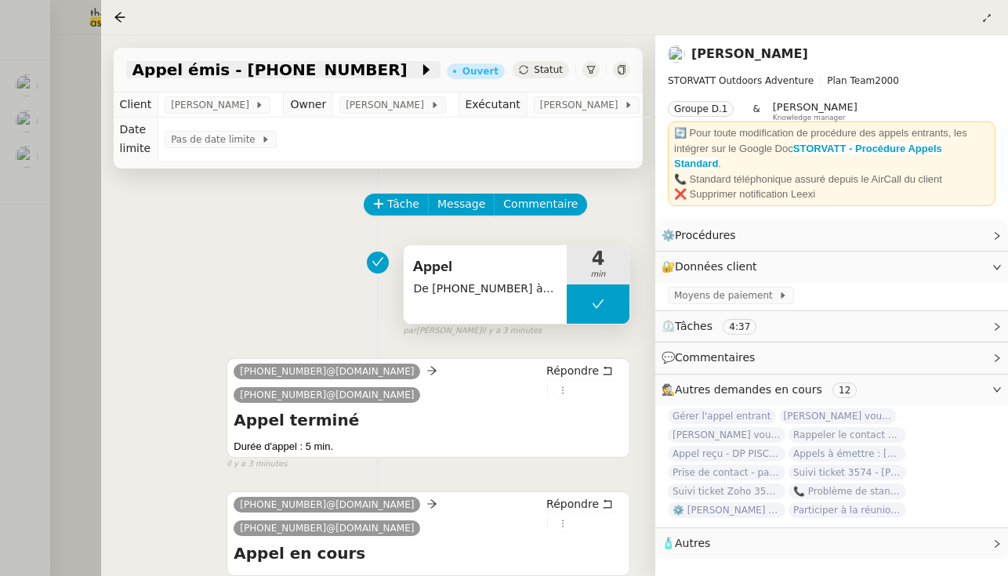
click at [292, 63] on div "Appel émis - 33610748186" at bounding box center [283, 69] width 314 height 17
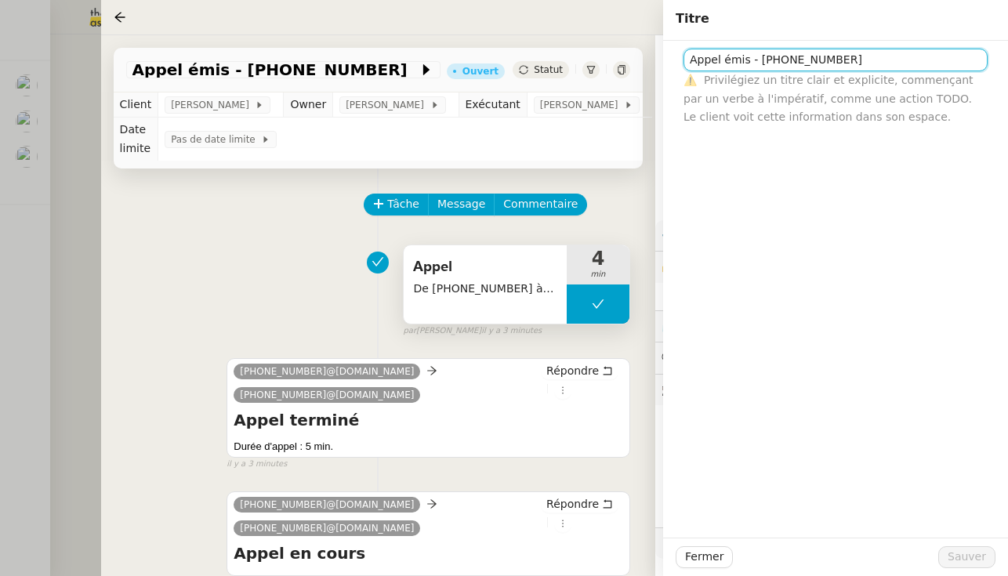
click at [599, 62] on input "Appel émis - 33610748186" at bounding box center [835, 60] width 304 height 23
type input "Appel émis - M. PAGLIA"
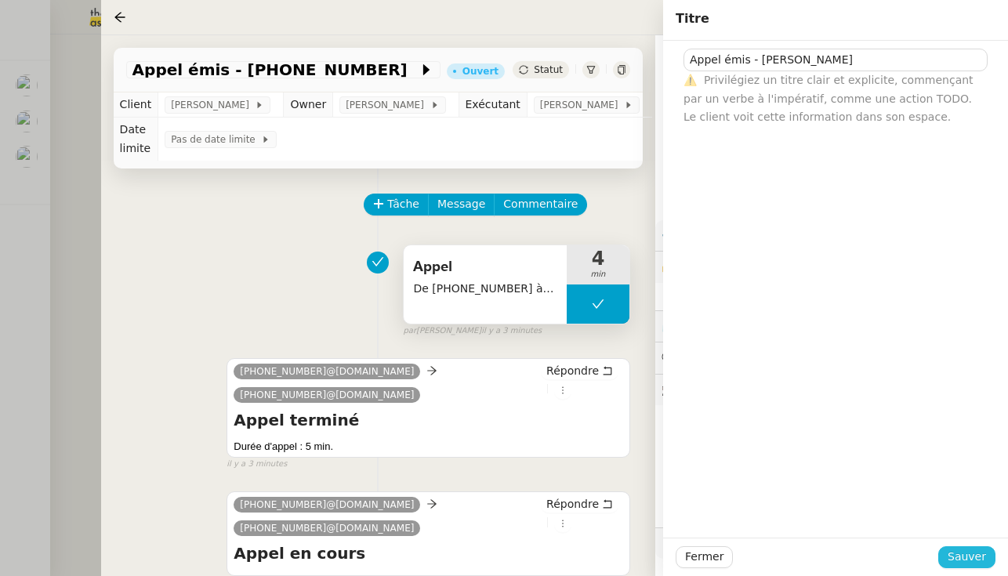
click at [599, 561] on span "Sauver" at bounding box center [966, 557] width 38 height 18
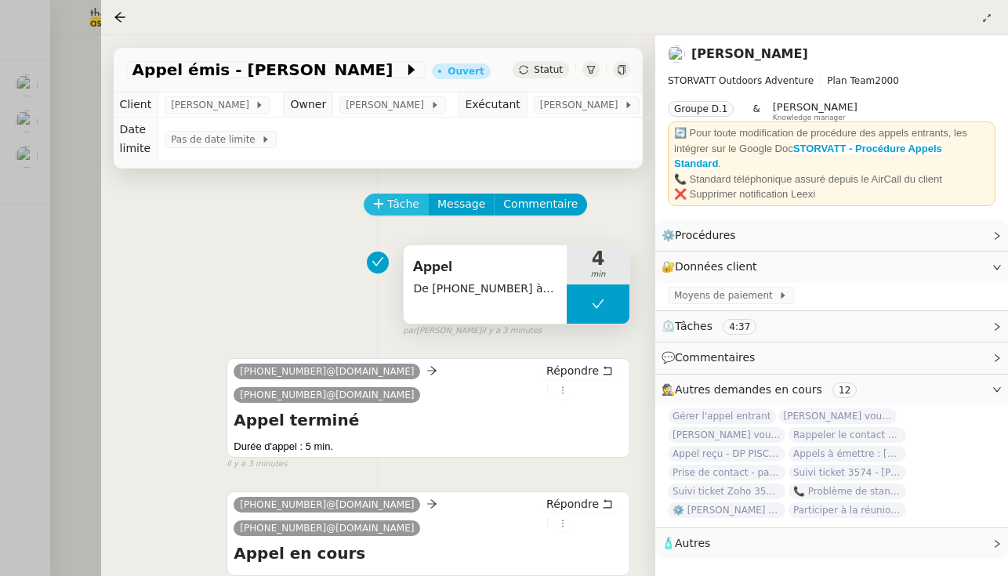
click at [395, 197] on span "Tâche" at bounding box center [403, 204] width 32 height 18
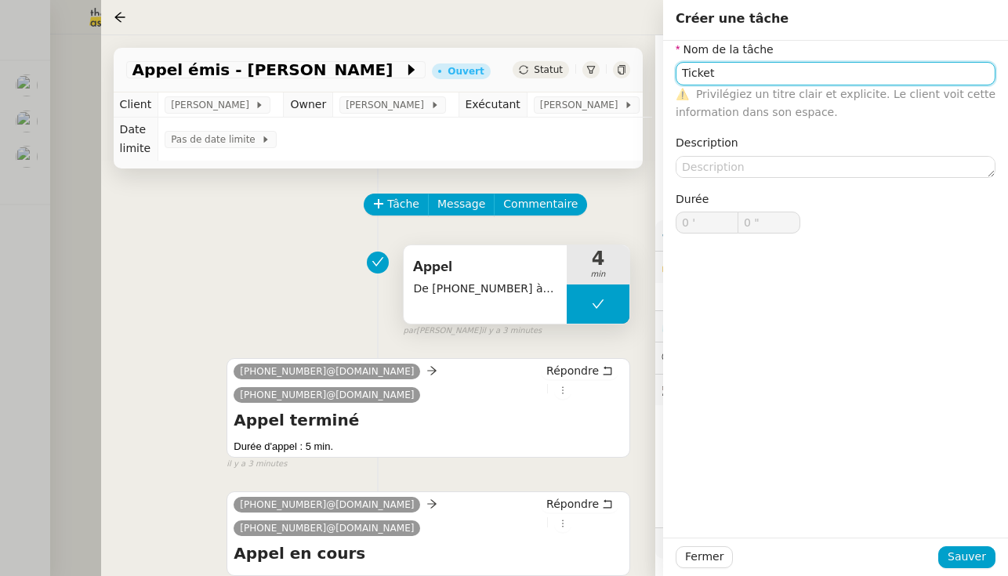
type input "Ticket"
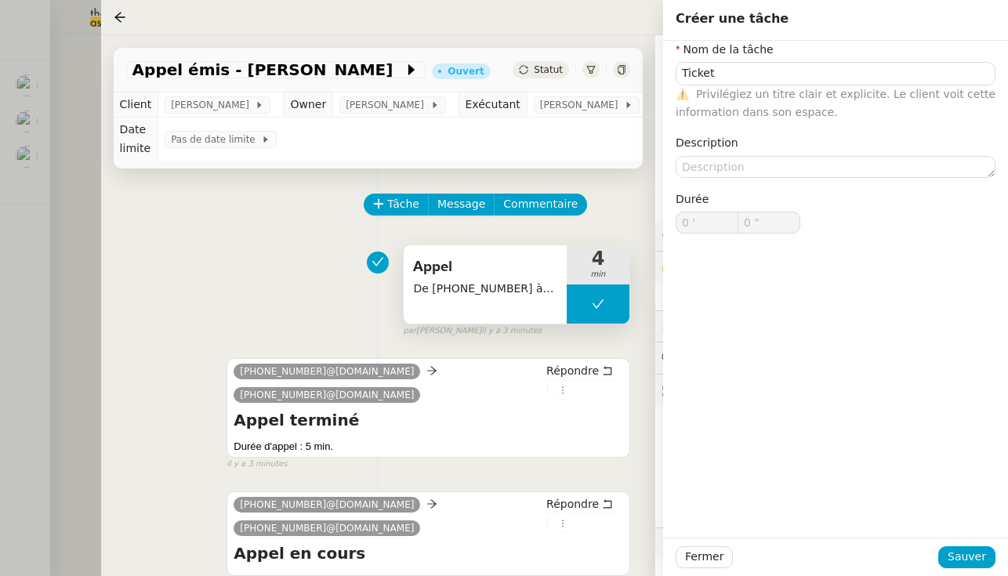
click at [599, 542] on div "Fermer Sauver" at bounding box center [835, 556] width 345 height 38
click at [599, 555] on span "Sauver" at bounding box center [966, 557] width 38 height 18
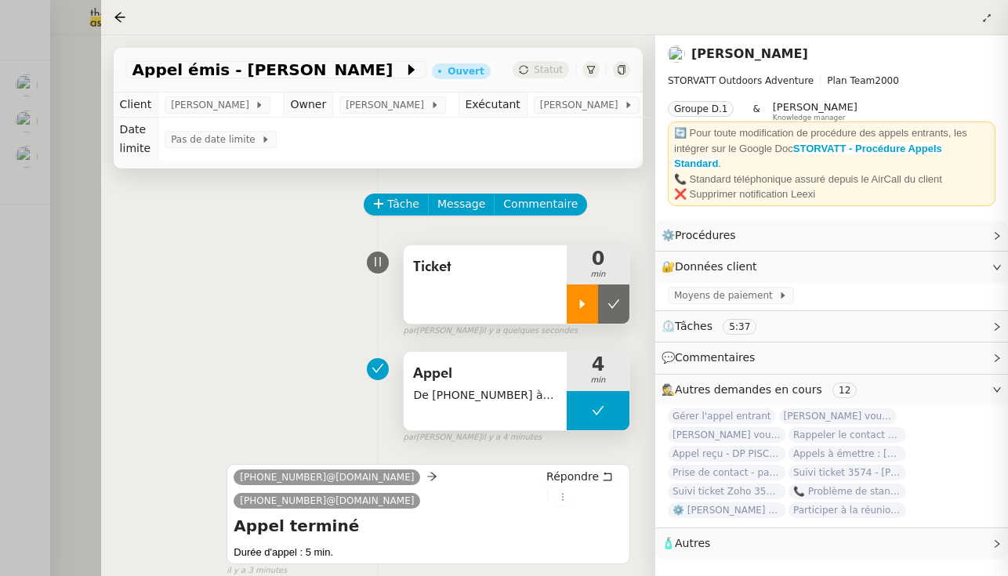
drag, startPoint x: 704, startPoint y: 353, endPoint x: 577, endPoint y: 294, distance: 140.9
click at [577, 294] on div at bounding box center [581, 303] width 31 height 39
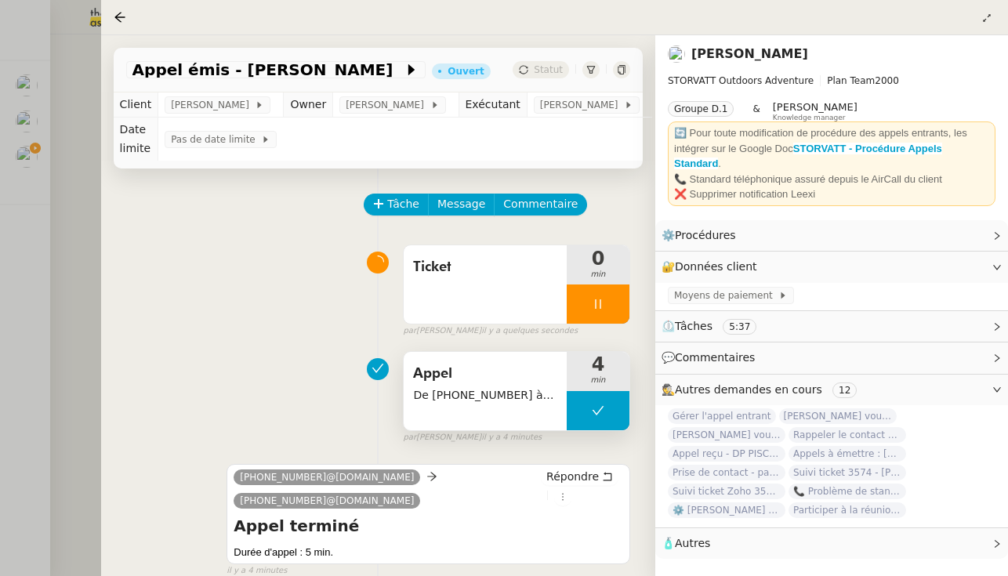
click at [35, 219] on div at bounding box center [504, 288] width 1008 height 576
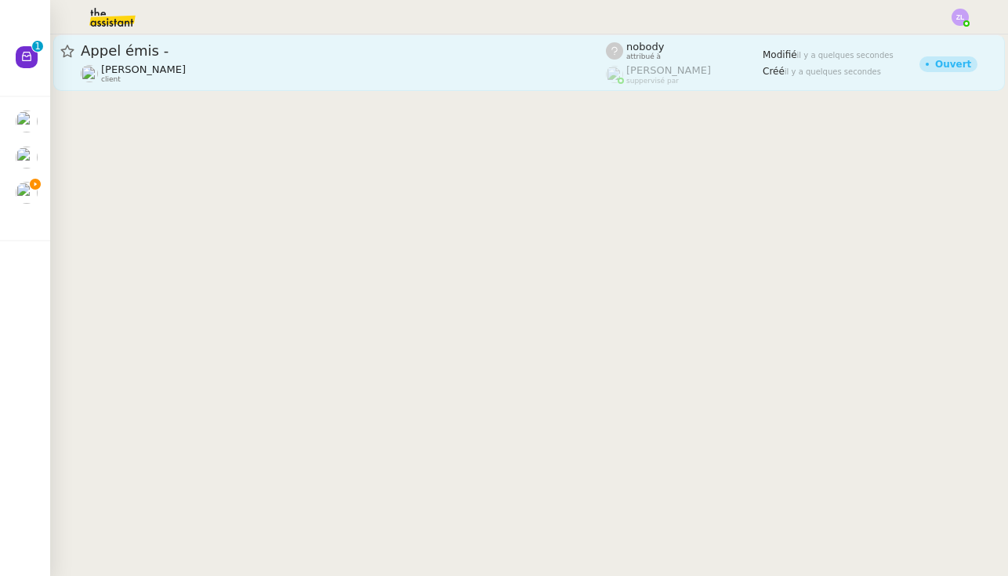
click at [308, 84] on link "Appel émis - Franck MUFFAT-JEANDET client nobody attribué à Romane Vachon suppe…" at bounding box center [528, 62] width 951 height 56
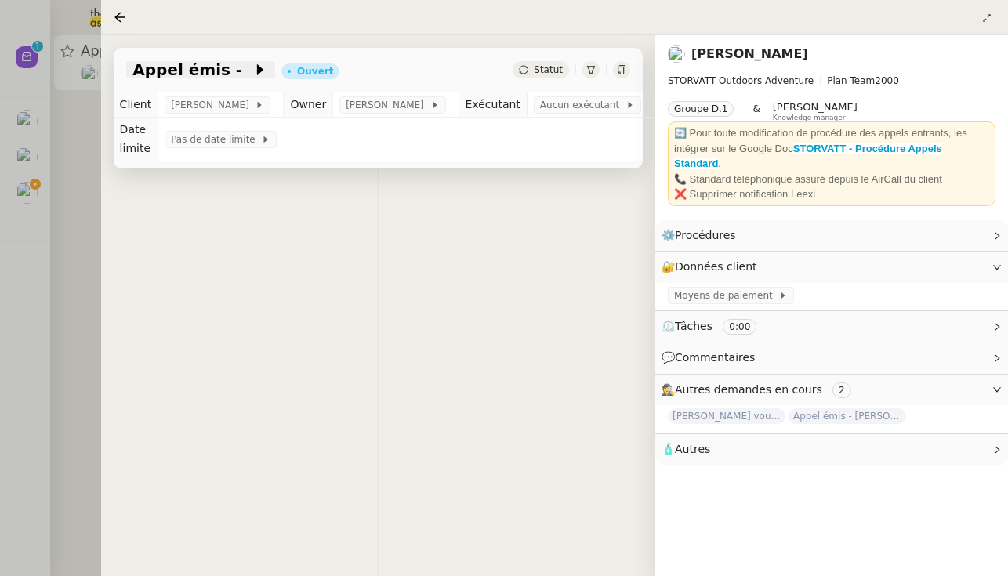
click at [222, 74] on span "Appel émis -" at bounding box center [192, 70] width 121 height 16
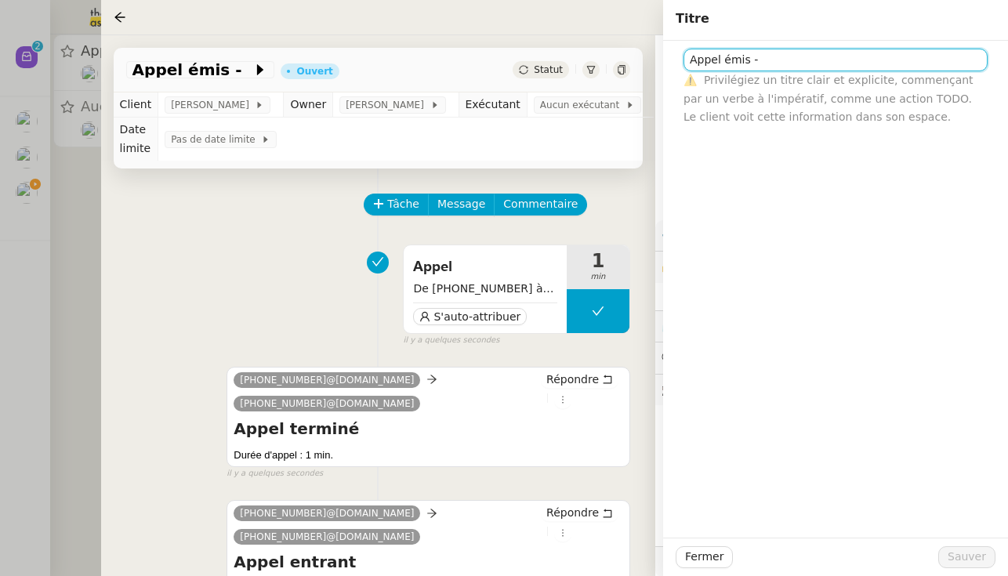
click at [599, 66] on input "Appel émis -" at bounding box center [835, 60] width 304 height 23
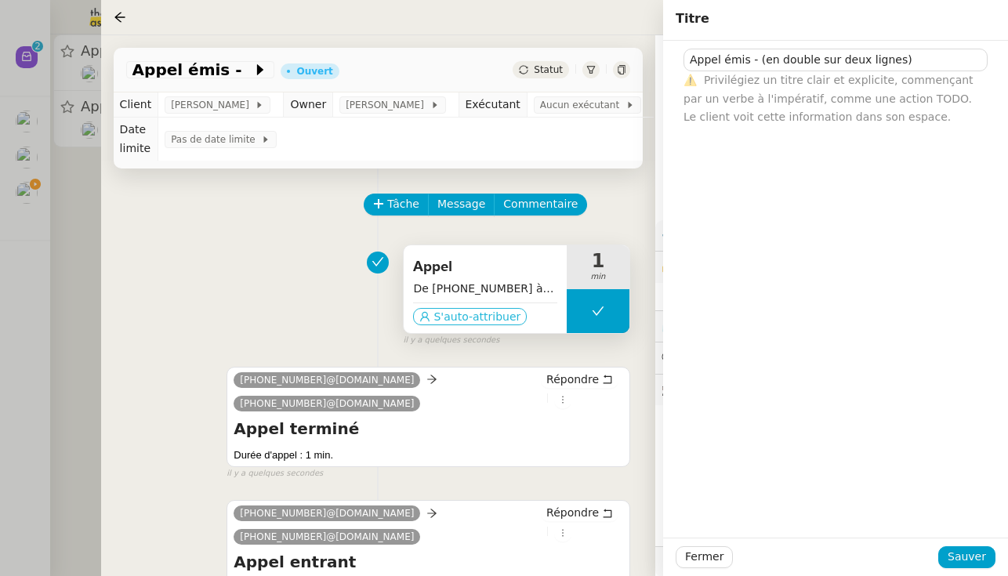
click at [486, 320] on span "S'auto-attribuer" at bounding box center [476, 317] width 87 height 16
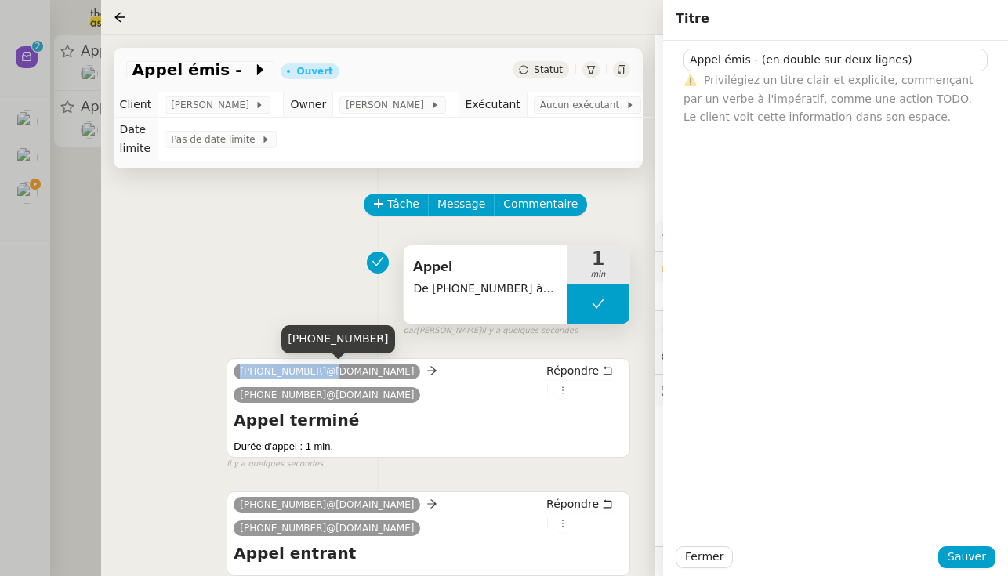
drag, startPoint x: 321, startPoint y: 373, endPoint x: 237, endPoint y: 374, distance: 84.6
click at [237, 374] on nz-tag "+33 6 20 52 46 37@phone.theassistant.com" at bounding box center [326, 372] width 186 height 16
click at [327, 371] on span "+33 6 20 52 46 37@phone.theassistant.com" at bounding box center [327, 371] width 174 height 11
drag, startPoint x: 324, startPoint y: 371, endPoint x: 228, endPoint y: 371, distance: 95.6
click at [228, 371] on div "+33 6 20 52 46 37@phone.theassistant.com +33 7 49 86 23 98@phone.theassistant.c…" at bounding box center [427, 408] width 403 height 100
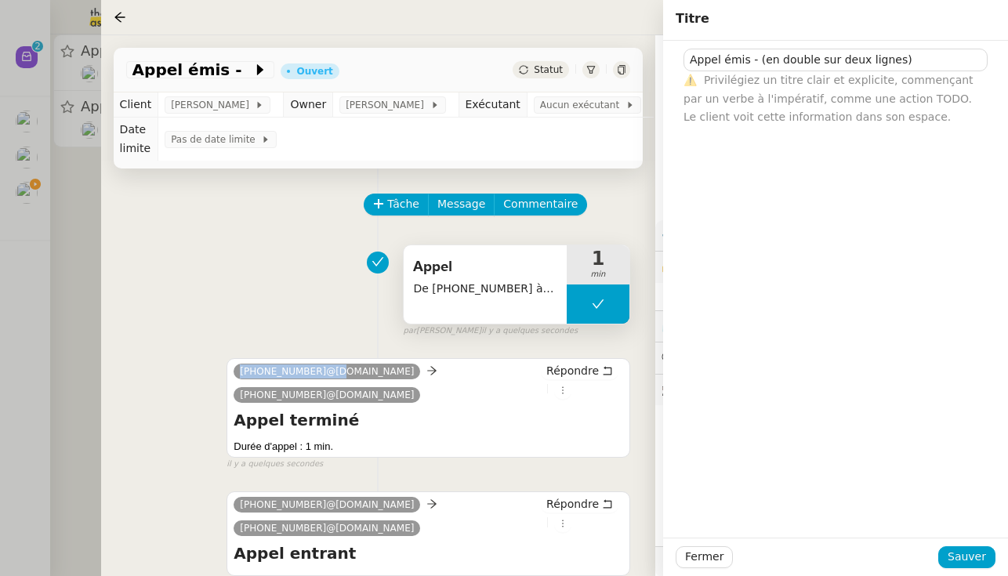
copy span "+33 6 20 52 46 37"
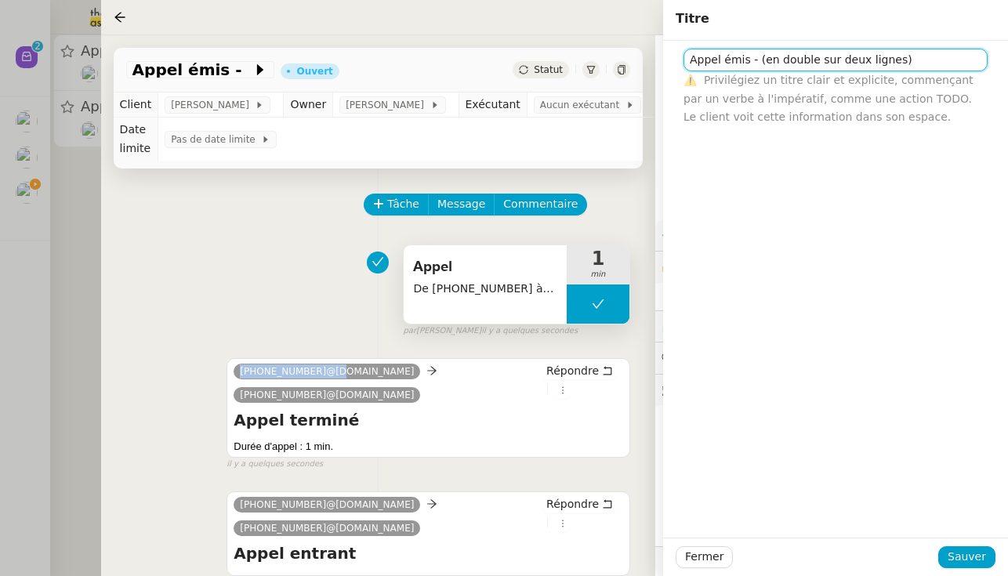
click at [599, 61] on input "Appel émis - (en double sur deux lignes)" at bounding box center [835, 60] width 304 height 23
paste input "+33 6 20 52 46 37"
type input "Appel émis - (en double sur deux lignes) -+33 6 20 52 46 37"
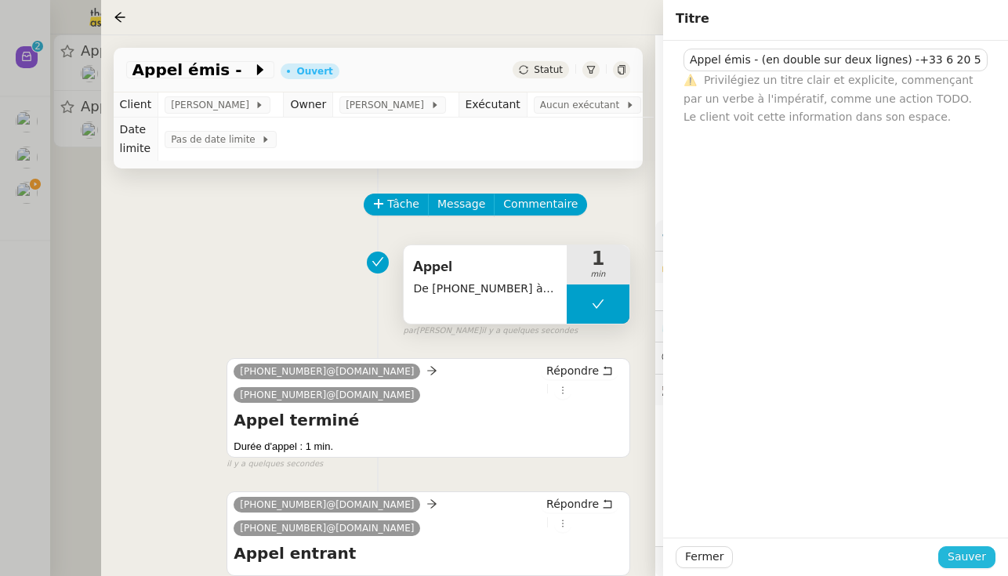
click at [599, 556] on span "Sauver" at bounding box center [966, 557] width 38 height 18
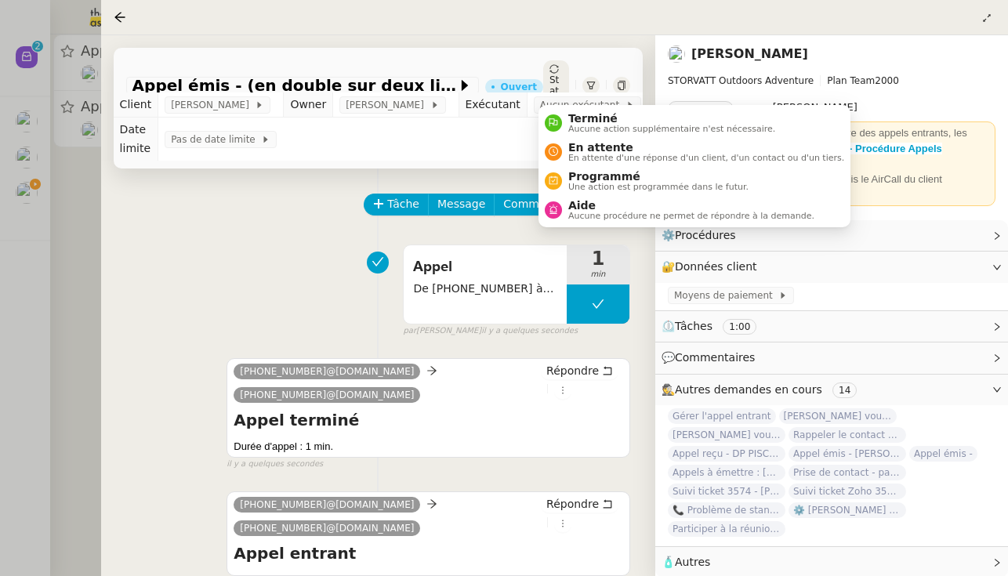
click at [558, 82] on span "Statut" at bounding box center [553, 90] width 9 height 33
click at [575, 121] on span "Terminé" at bounding box center [671, 118] width 207 height 13
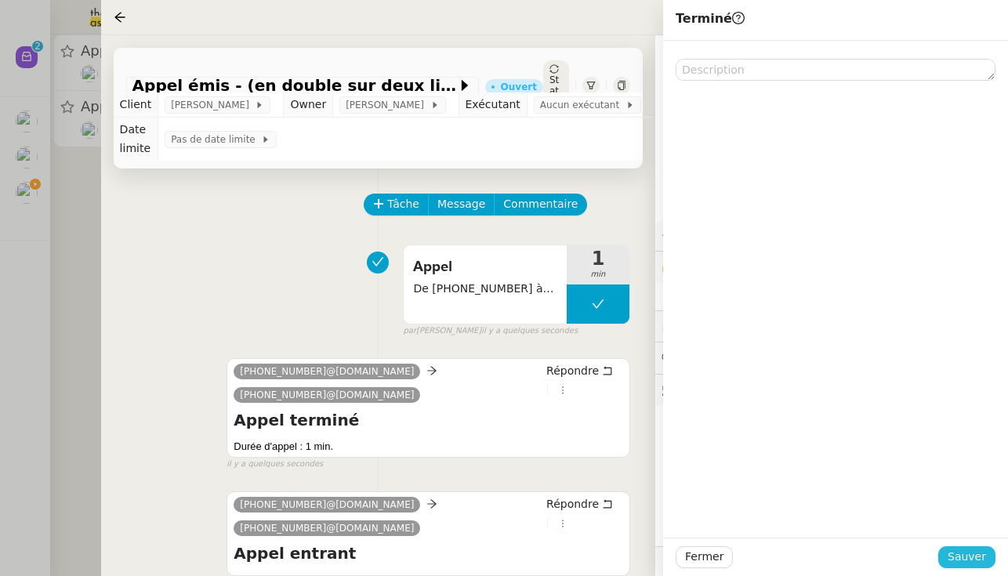
click at [599, 552] on span "Sauver" at bounding box center [966, 557] width 38 height 18
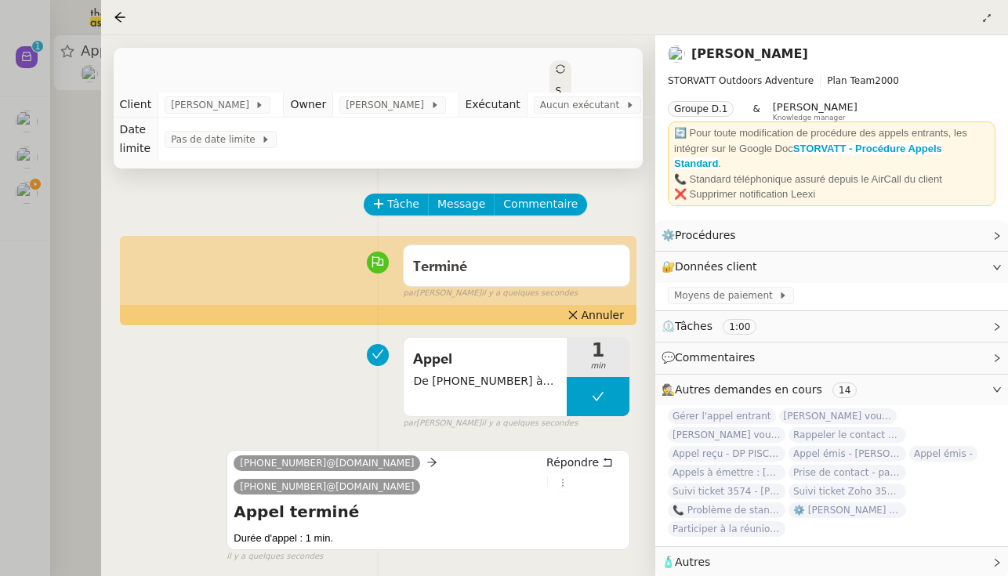
click at [92, 317] on div at bounding box center [504, 288] width 1008 height 576
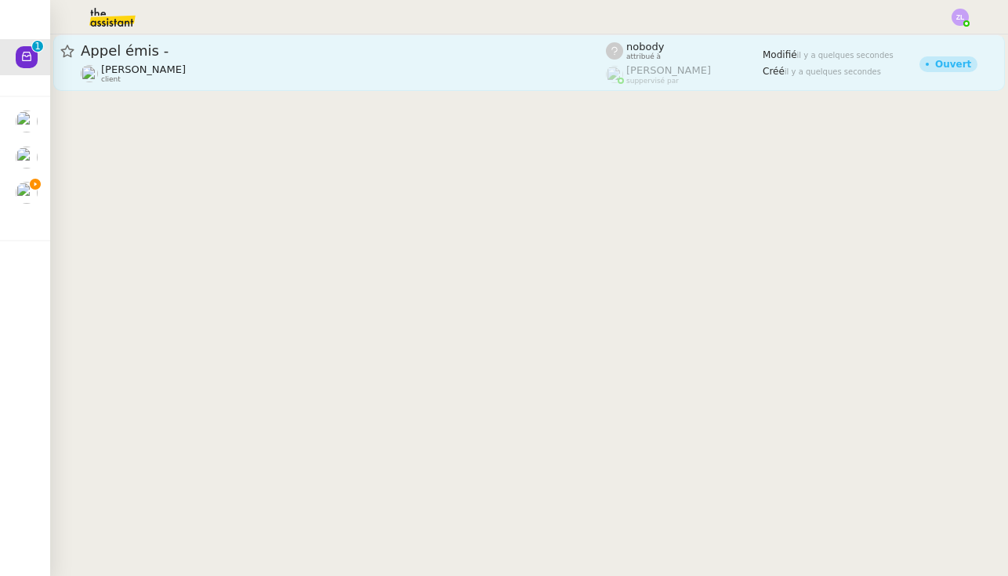
click at [159, 56] on span "Appel émis -" at bounding box center [343, 51] width 525 height 14
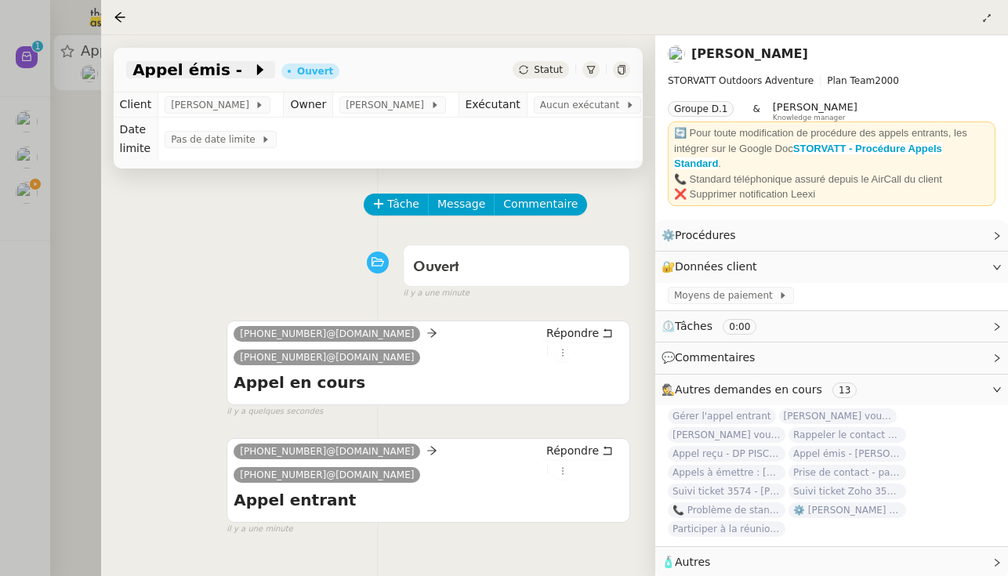
click at [252, 67] on icon at bounding box center [260, 70] width 16 height 16
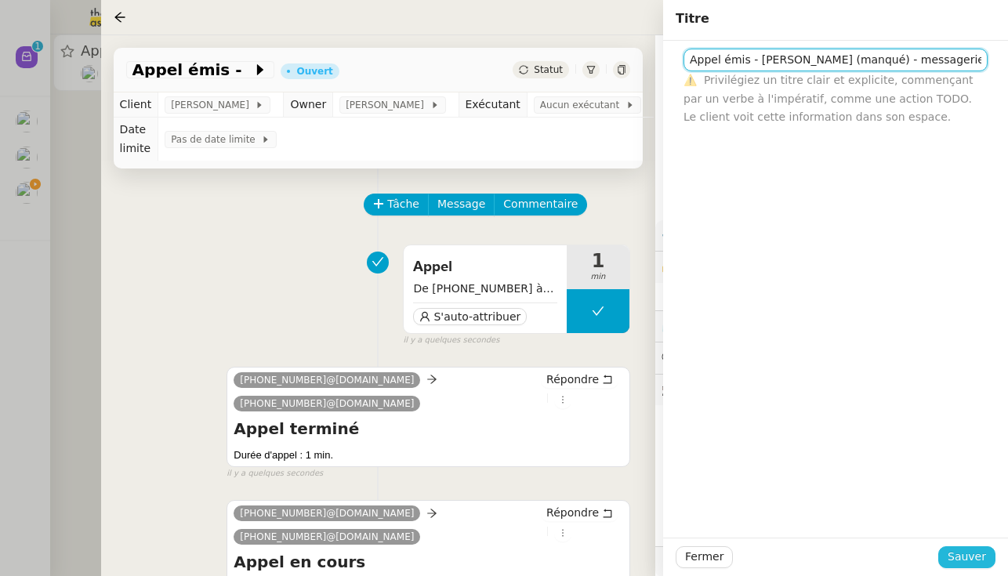
type input "Appel émis - M. SEVIN (manqué) - messagerie"
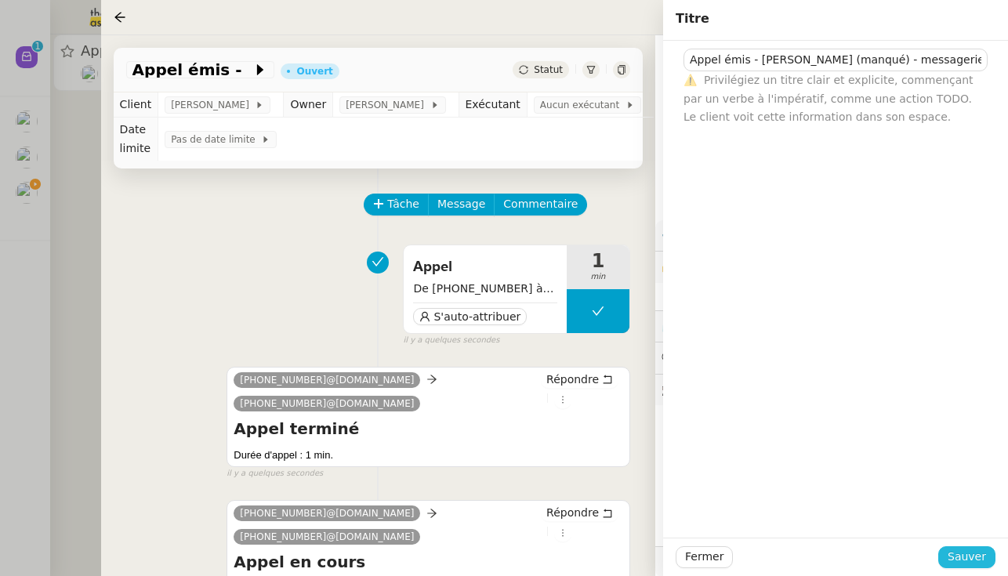
click at [599, 562] on span "Sauver" at bounding box center [966, 557] width 38 height 18
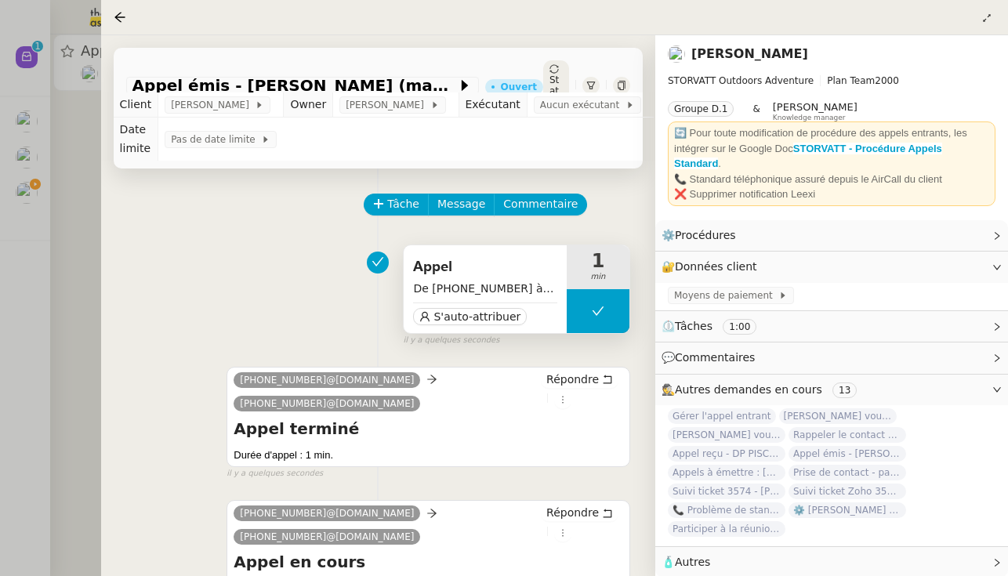
click at [479, 327] on div "Appel De +33 6 20 52 46 37 à +33 4 50 91 84 19 S'auto-attribuer" at bounding box center [484, 289] width 163 height 88
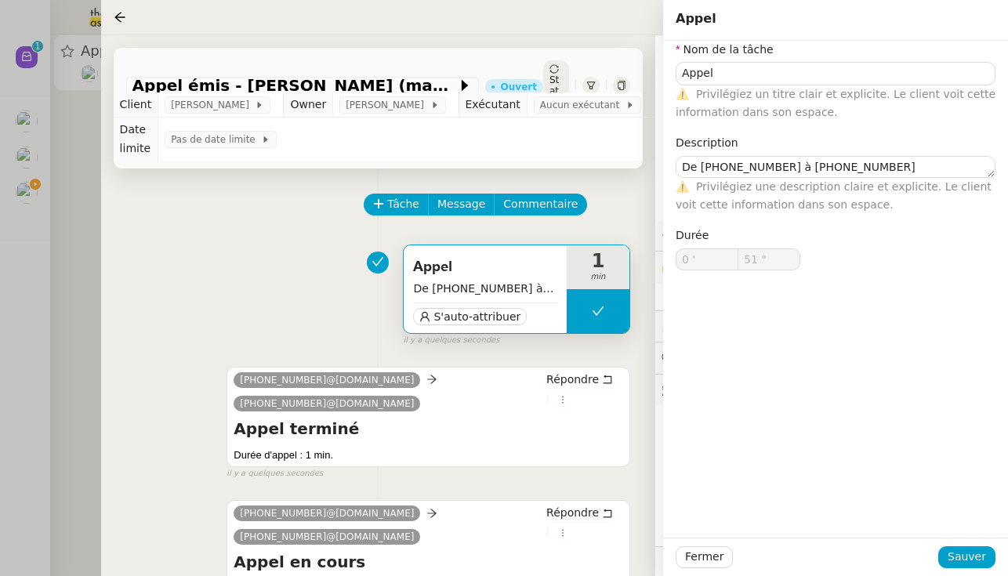
click at [521, 307] on div "S'auto-attribuer" at bounding box center [485, 314] width 144 height 24
click at [498, 311] on span "S'auto-attribuer" at bounding box center [476, 317] width 87 height 16
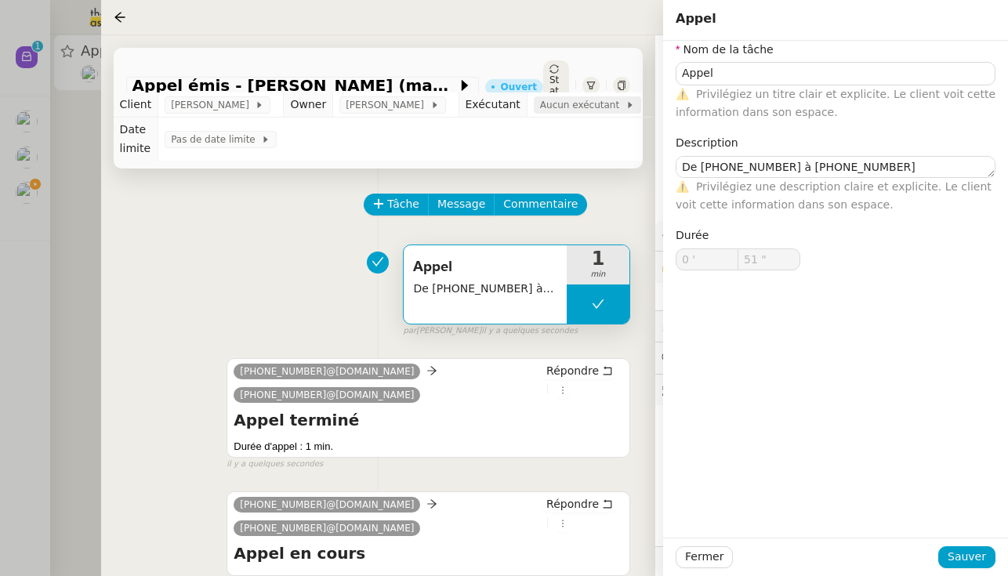
type input "Appel"
type textarea "De +33 6 20 52 46 37 à +33 4 50 91 84 19"
type input "0 '"
type input "51 ""
click at [574, 109] on span "Aucun exécutant" at bounding box center [582, 105] width 85 height 16
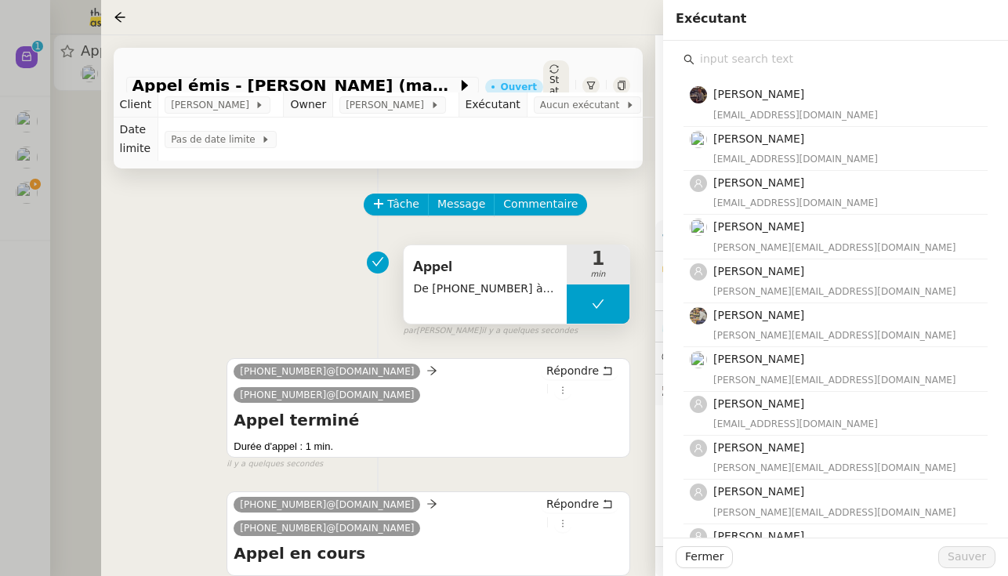
click at [599, 59] on input "text" at bounding box center [840, 59] width 293 height 21
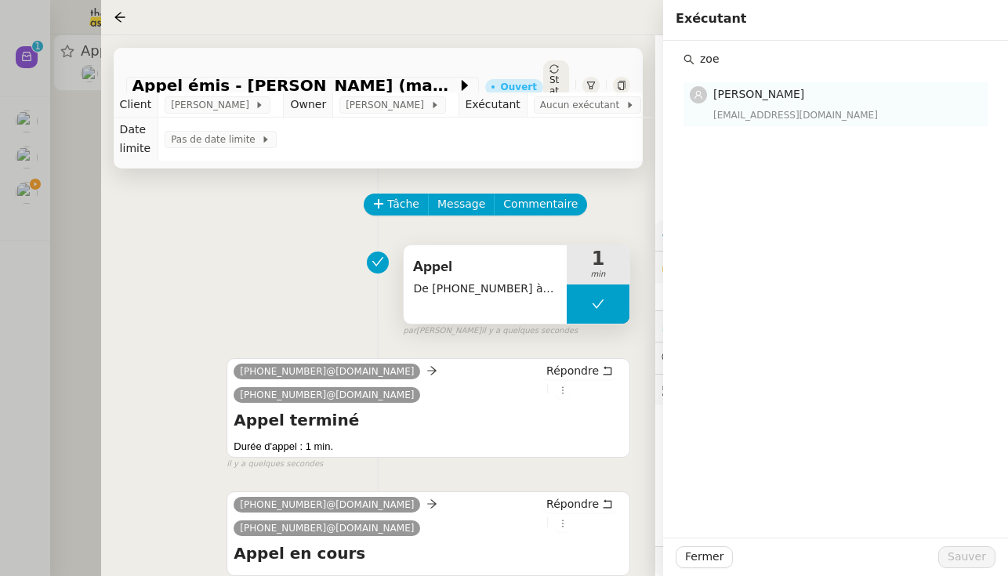
type input "zoe"
click at [599, 97] on span "[PERSON_NAME]" at bounding box center [758, 94] width 91 height 13
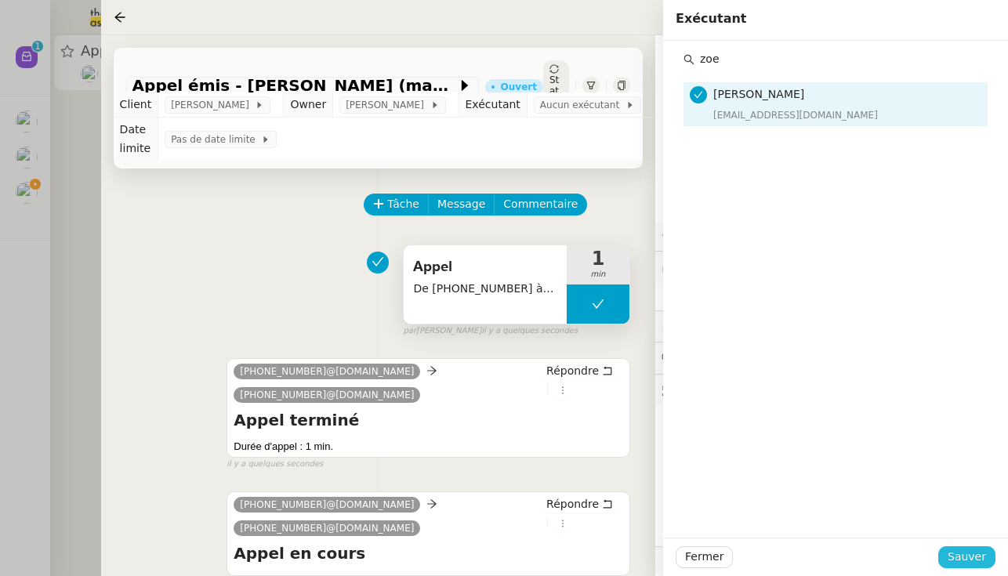
click at [599, 552] on span "Sauver" at bounding box center [966, 557] width 38 height 18
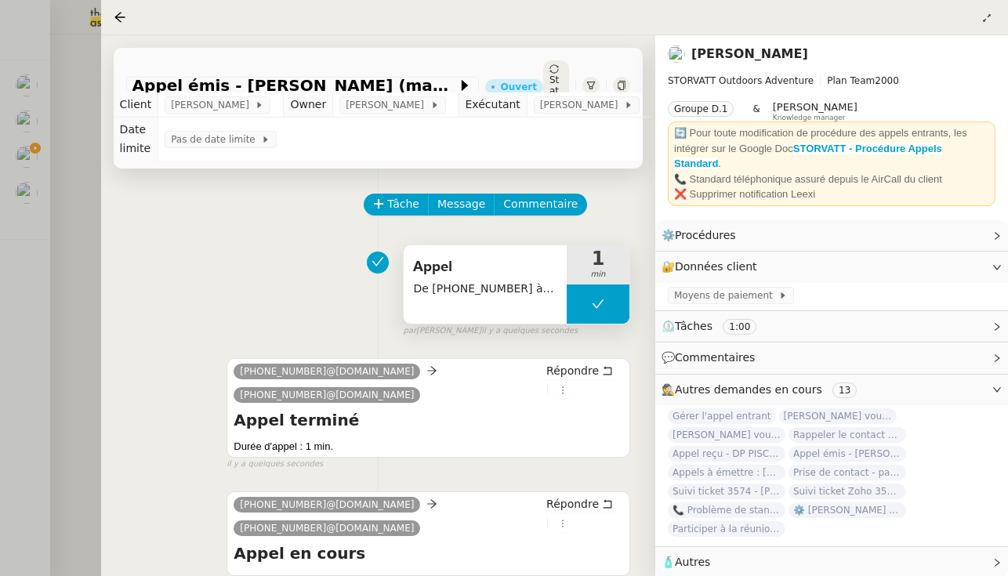
click at [556, 68] on div "Statut" at bounding box center [556, 85] width 26 height 50
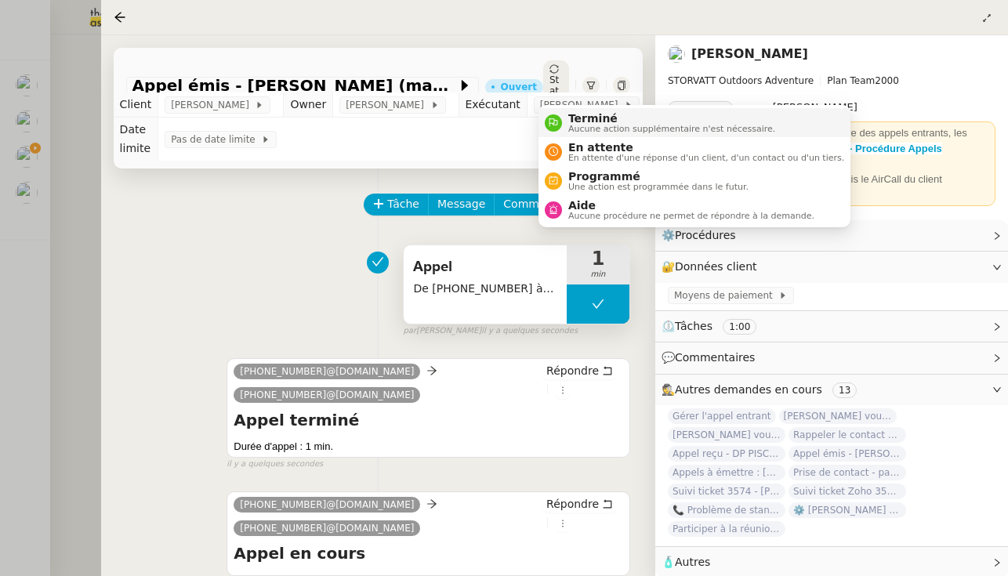
click at [575, 133] on span "Aucune action supplémentaire n'est nécessaire." at bounding box center [671, 129] width 207 height 9
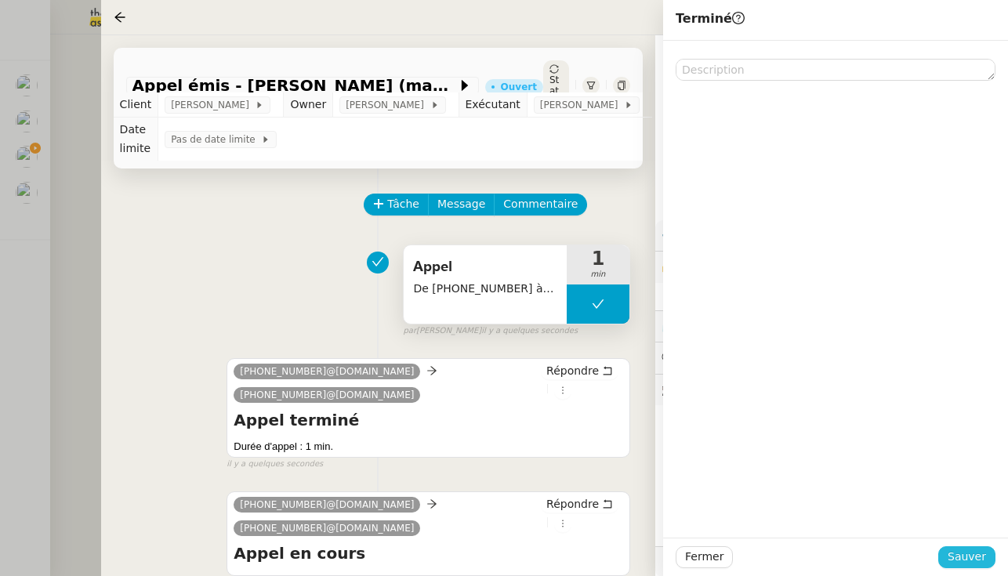
click at [599, 566] on button "Sauver" at bounding box center [966, 557] width 57 height 22
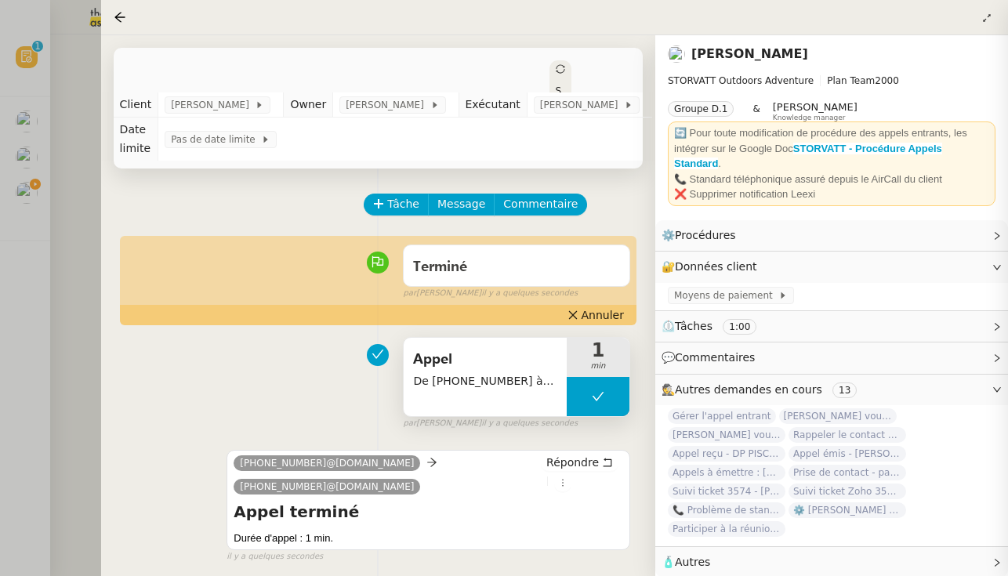
click at [67, 282] on div at bounding box center [504, 288] width 1008 height 576
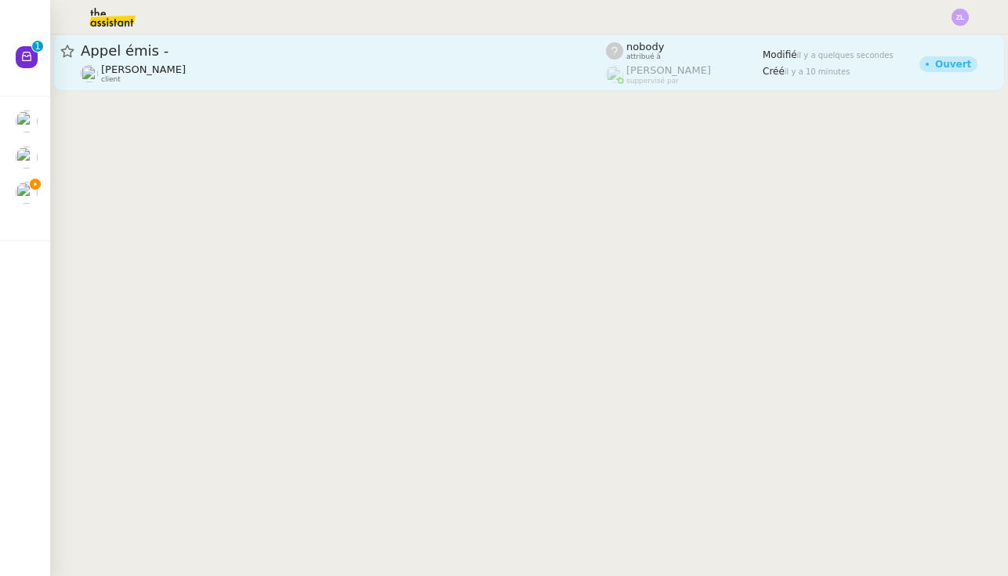
click at [192, 84] on link "Appel émis - Franck MUFFAT-JEANDET client nobody attribué à Romane Vachon suppe…" at bounding box center [528, 62] width 951 height 56
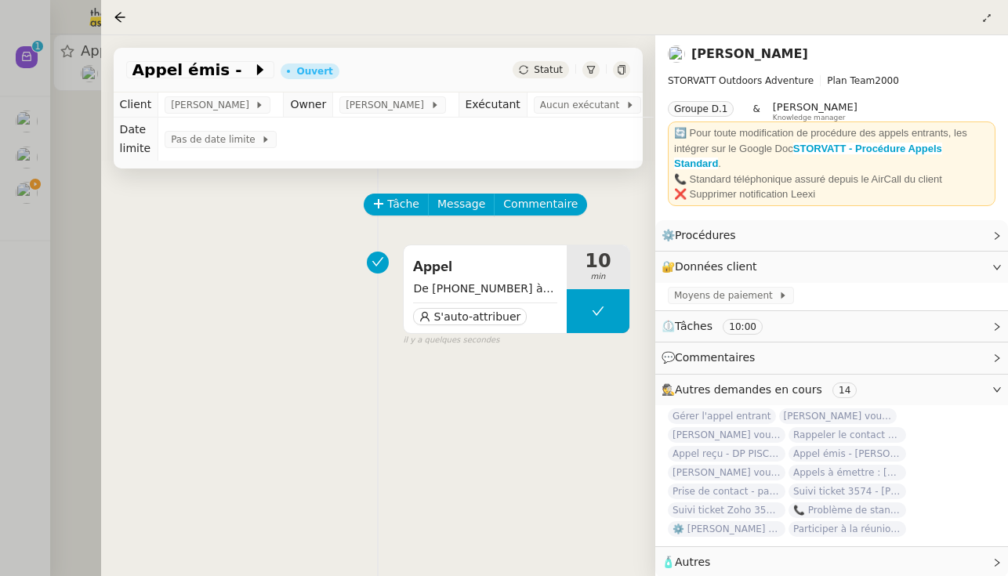
click at [40, 193] on div at bounding box center [504, 288] width 1008 height 576
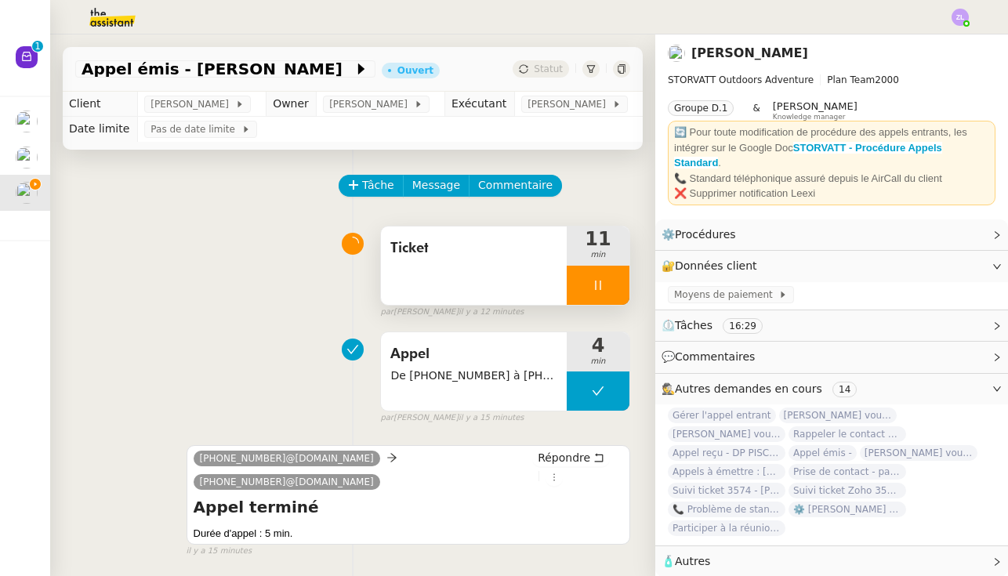
click at [584, 272] on div at bounding box center [597, 285] width 63 height 39
click at [599, 272] on button at bounding box center [613, 285] width 31 height 39
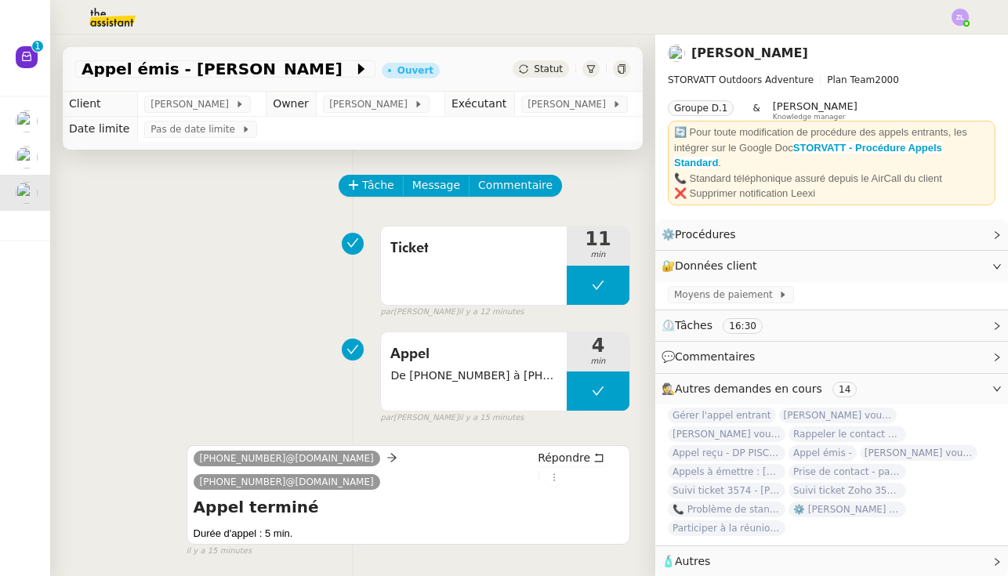
click at [542, 65] on span "Statut" at bounding box center [548, 68] width 29 height 11
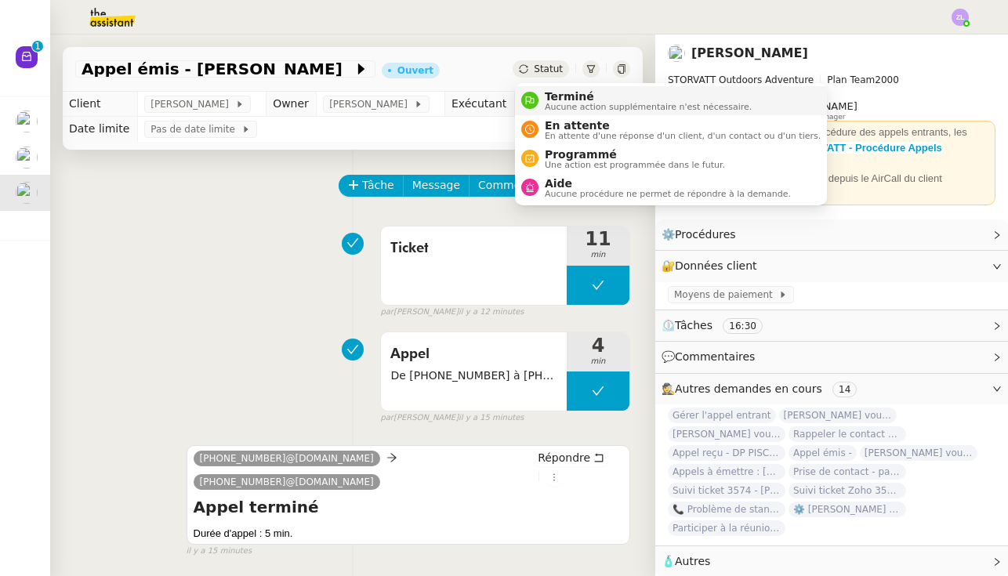
click at [555, 88] on li "Terminé Aucune action supplémentaire n'est nécessaire." at bounding box center [671, 100] width 312 height 29
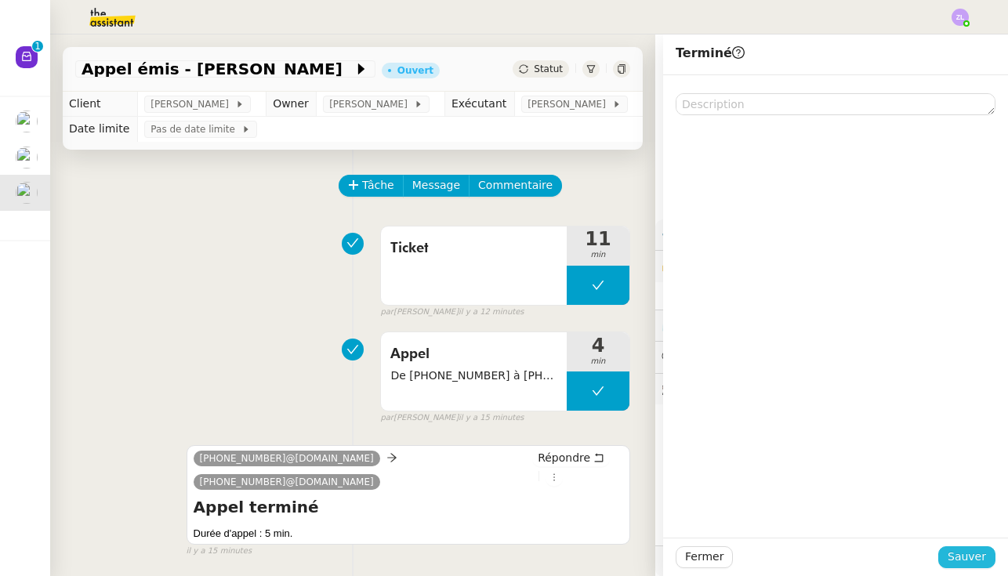
click at [599, 551] on span "Sauver" at bounding box center [966, 557] width 38 height 18
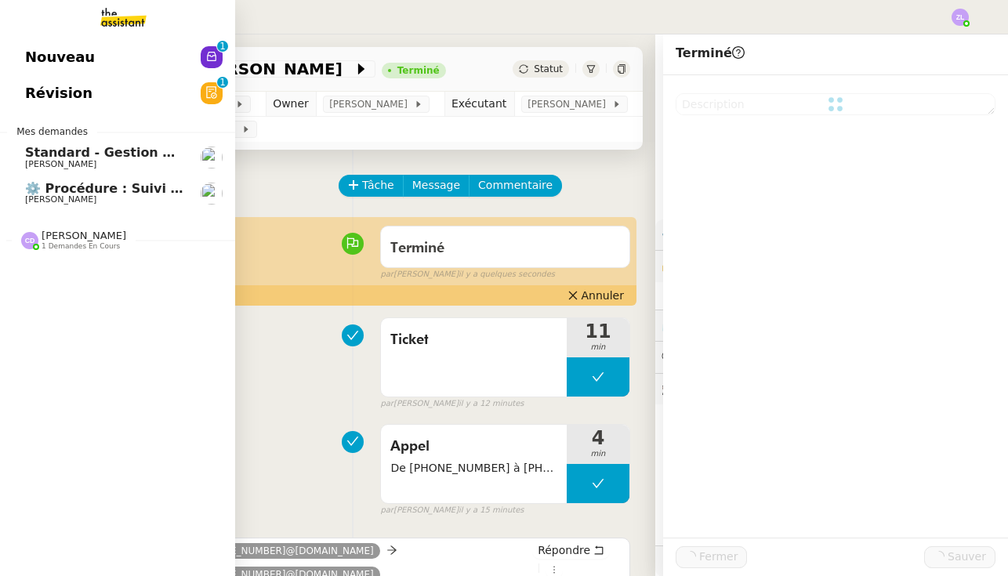
click at [78, 75] on link "Nouveau 0 1 2 3 4 5 6 7 8 9" at bounding box center [117, 57] width 235 height 36
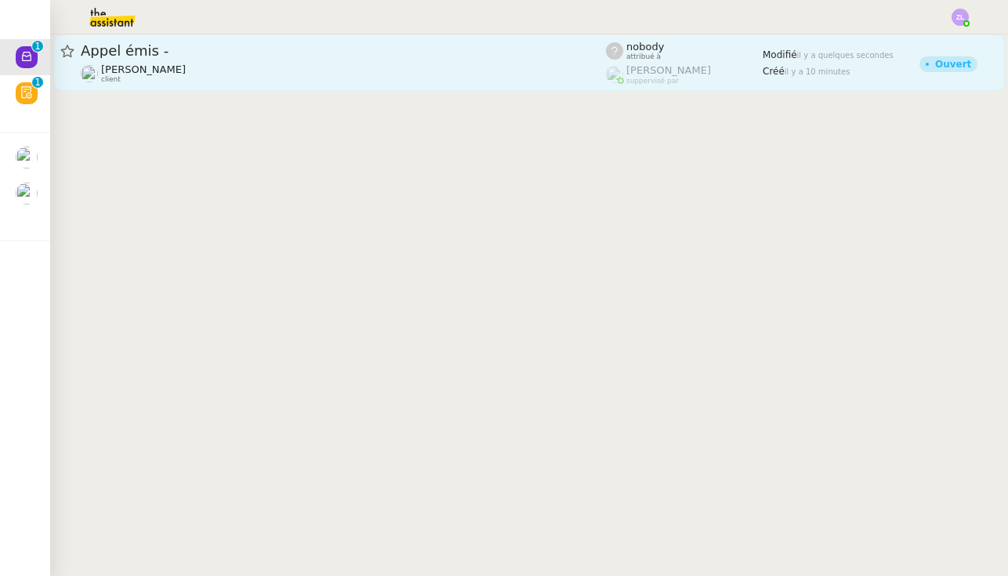
click at [279, 57] on span "Appel émis -" at bounding box center [343, 51] width 525 height 14
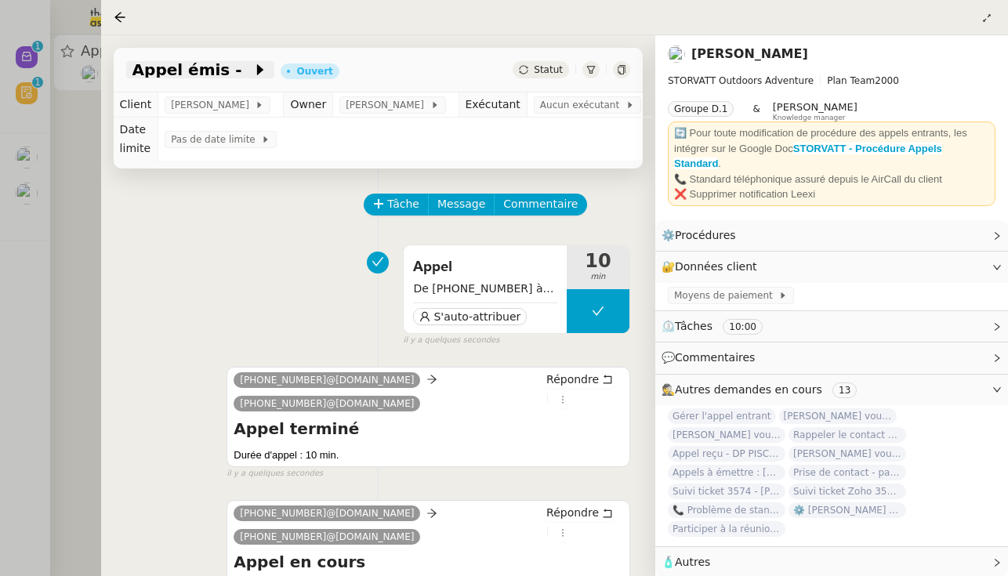
click at [224, 63] on div "Appel émis -" at bounding box center [200, 69] width 149 height 17
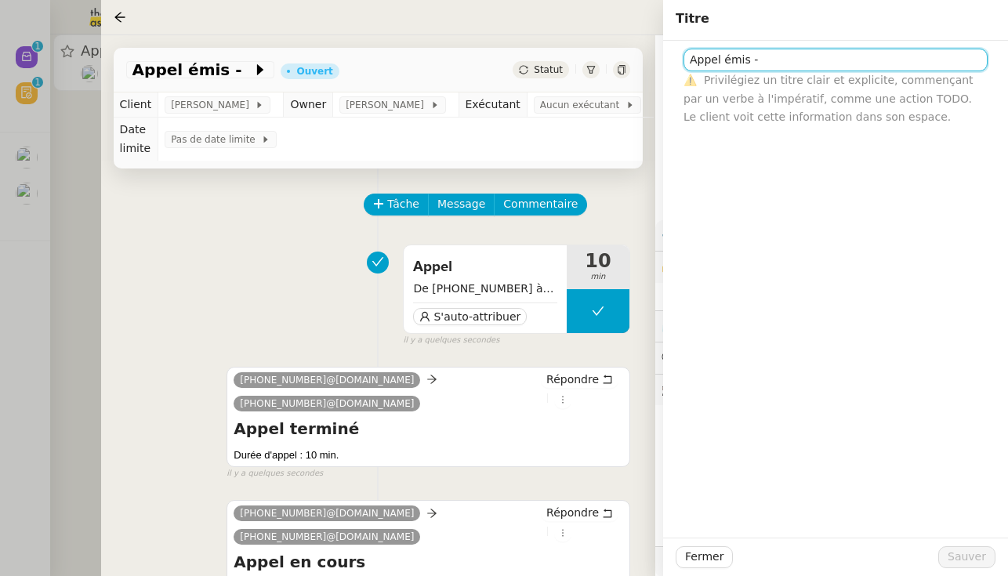
click at [599, 63] on input "Appel émis -" at bounding box center [835, 60] width 304 height 23
type input "Appel émis - M BOUJU"
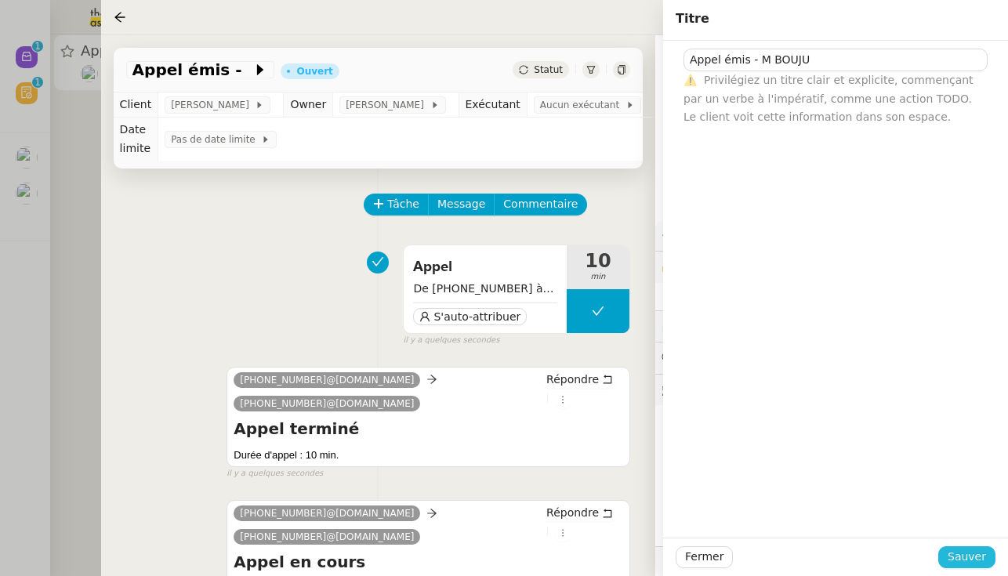
click at [599, 563] on span "Sauver" at bounding box center [966, 557] width 38 height 18
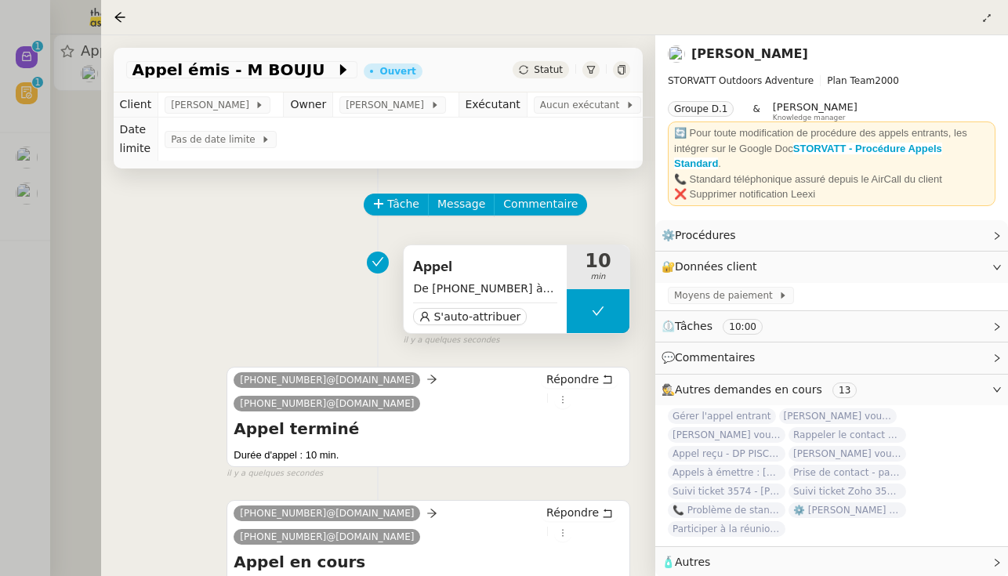
click at [466, 305] on div "S'auto-attribuer" at bounding box center [485, 314] width 144 height 24
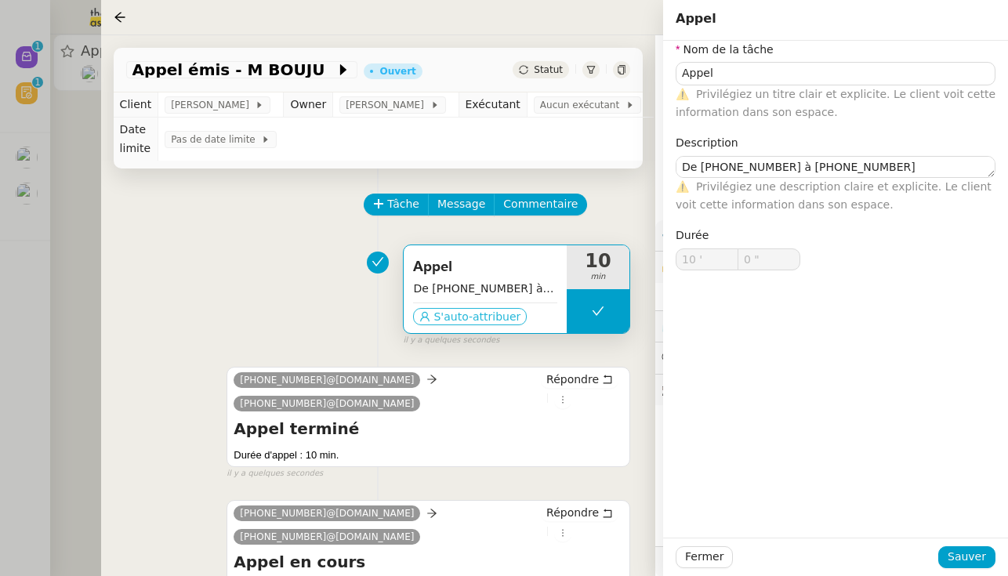
click at [473, 312] on span "S'auto-attribuer" at bounding box center [476, 317] width 87 height 16
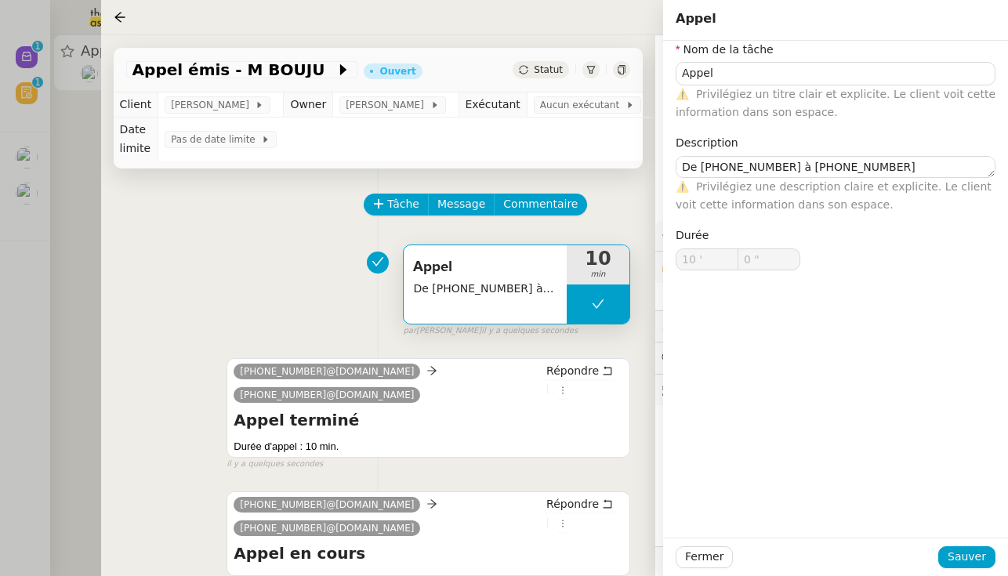
type input "Appel"
type textarea "De +33 6 21 32 62 64 à +33 7 49 86 23 98"
type input "10 '"
type input "0 ""
type input "Appel"
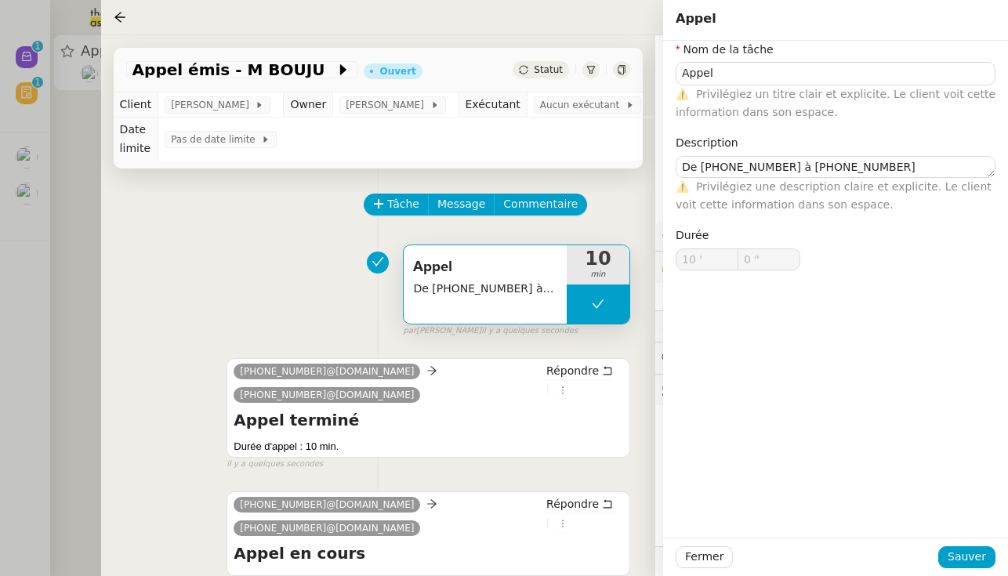
type textarea "De +33 6 21 32 62 64 à +33 7 49 86 23 98"
type input "10 '"
type input "0 ""
click at [576, 105] on span "Aucun exécutant" at bounding box center [582, 105] width 85 height 16
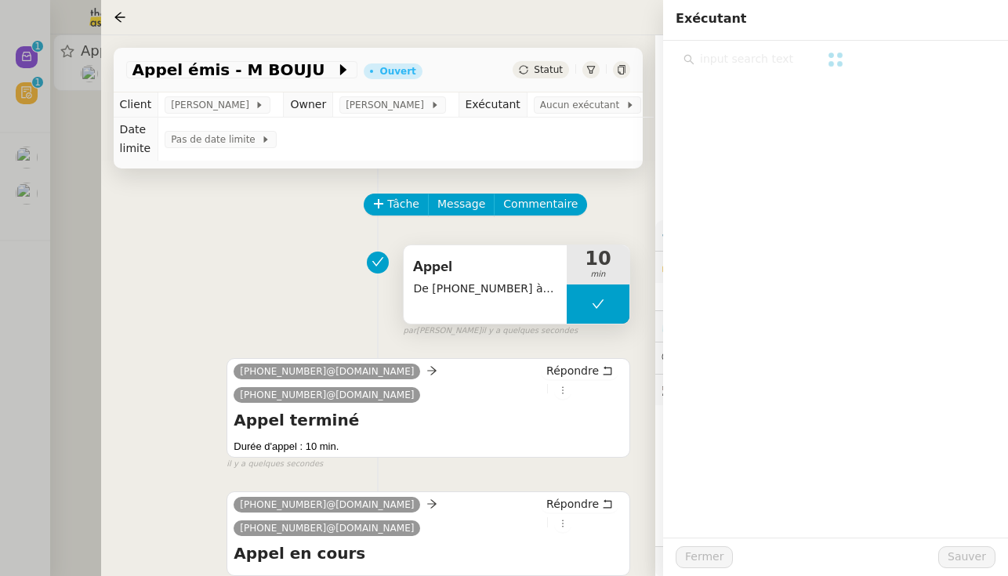
click at [599, 71] on div at bounding box center [835, 289] width 345 height 497
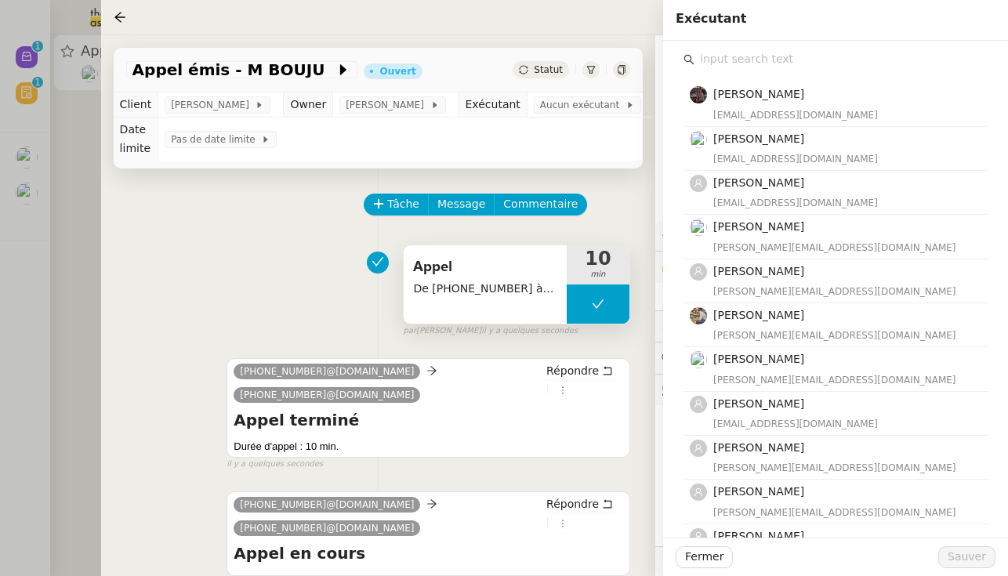
click at [599, 51] on input "text" at bounding box center [840, 59] width 293 height 21
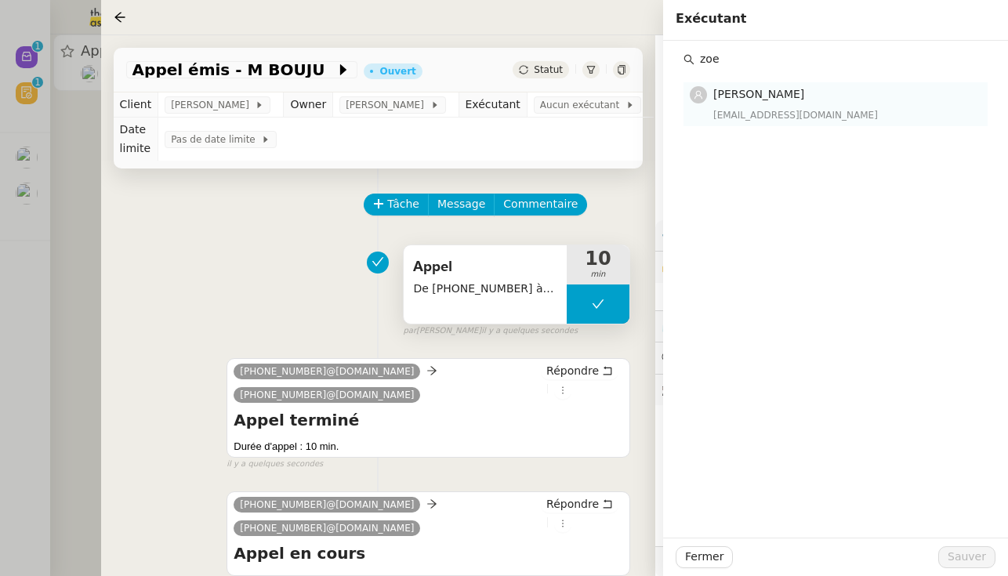
type input "zoe"
click at [599, 95] on h4 "[PERSON_NAME]" at bounding box center [845, 94] width 265 height 18
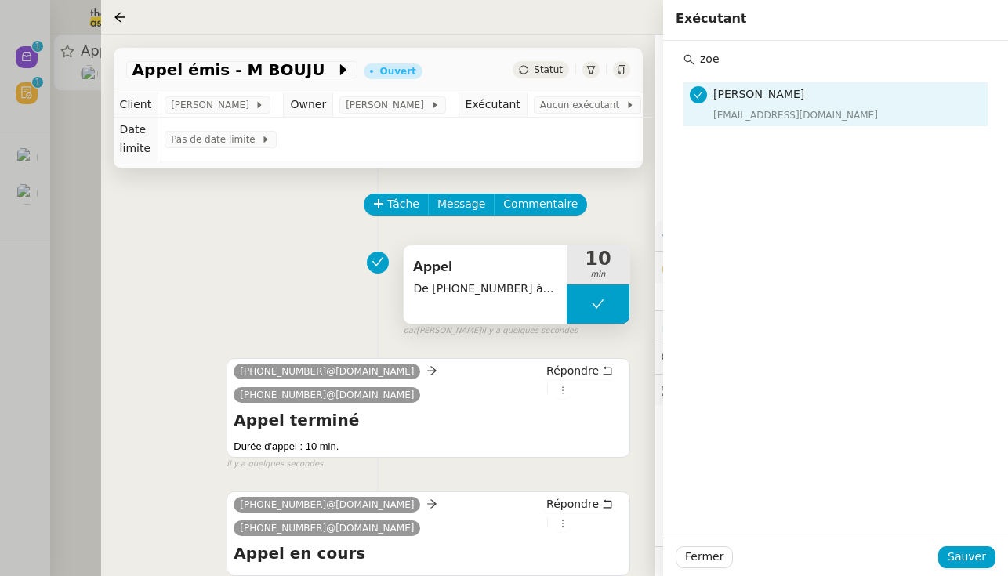
click at [599, 541] on div "Fermer Sauver" at bounding box center [835, 556] width 345 height 38
click at [599, 547] on button "Sauver" at bounding box center [966, 557] width 57 height 22
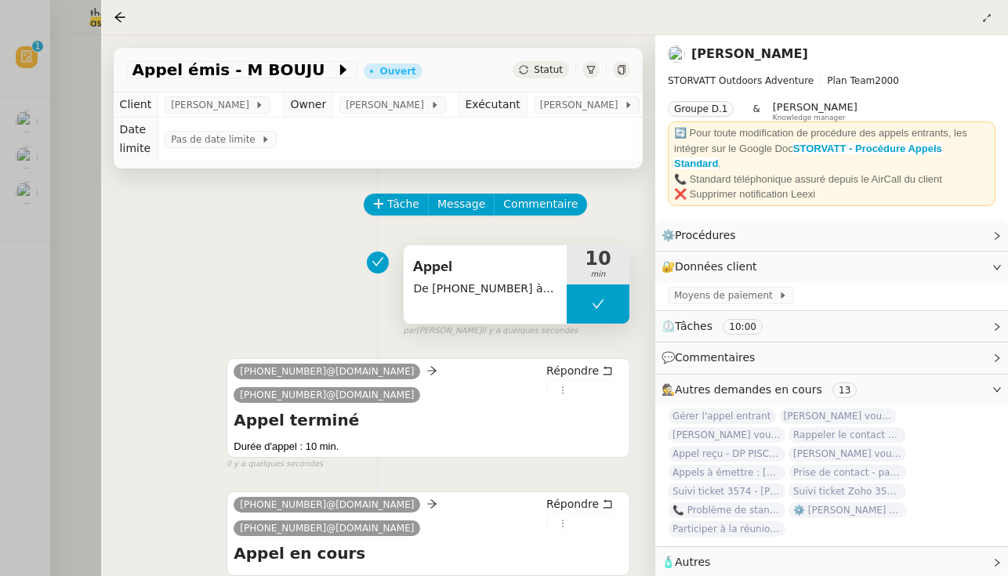
click at [395, 191] on div "Tâche Message Commentaire Veuillez patienter une erreur s'est produite 👌👌👌 mess…" at bounding box center [378, 456] width 554 height 576
click at [396, 203] on span "Tâche" at bounding box center [403, 204] width 32 height 18
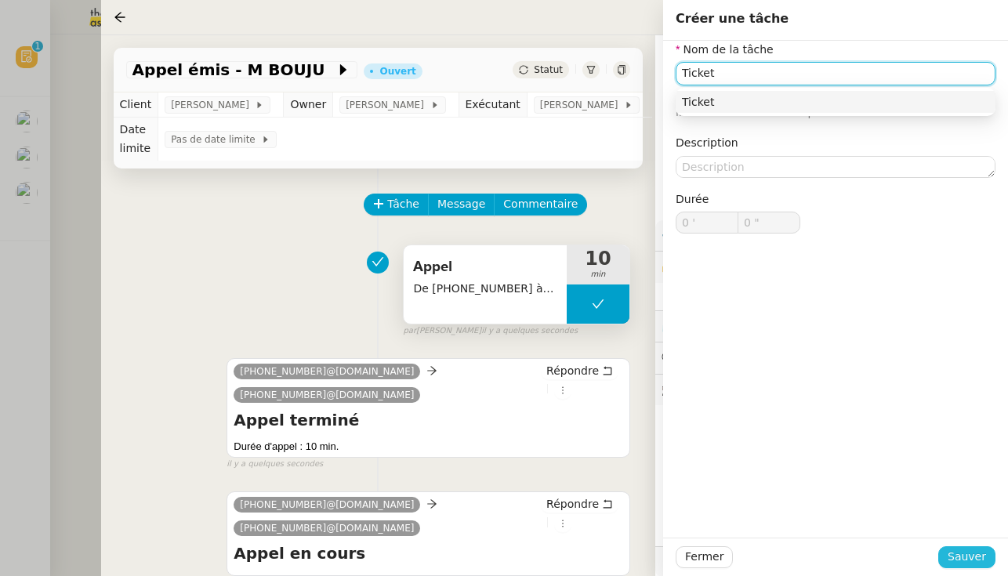
type input "Ticket"
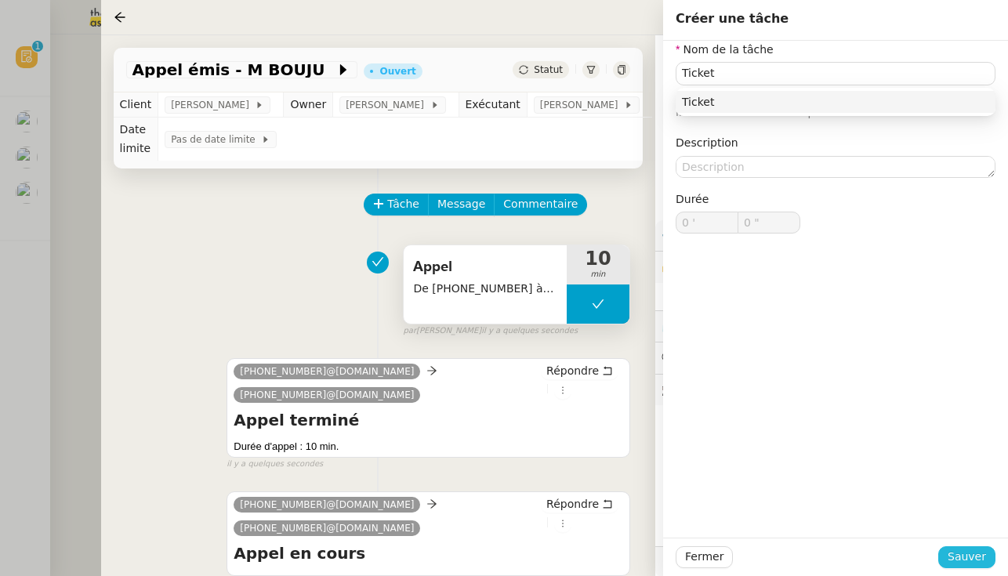
click at [599, 553] on span "Sauver" at bounding box center [966, 557] width 38 height 18
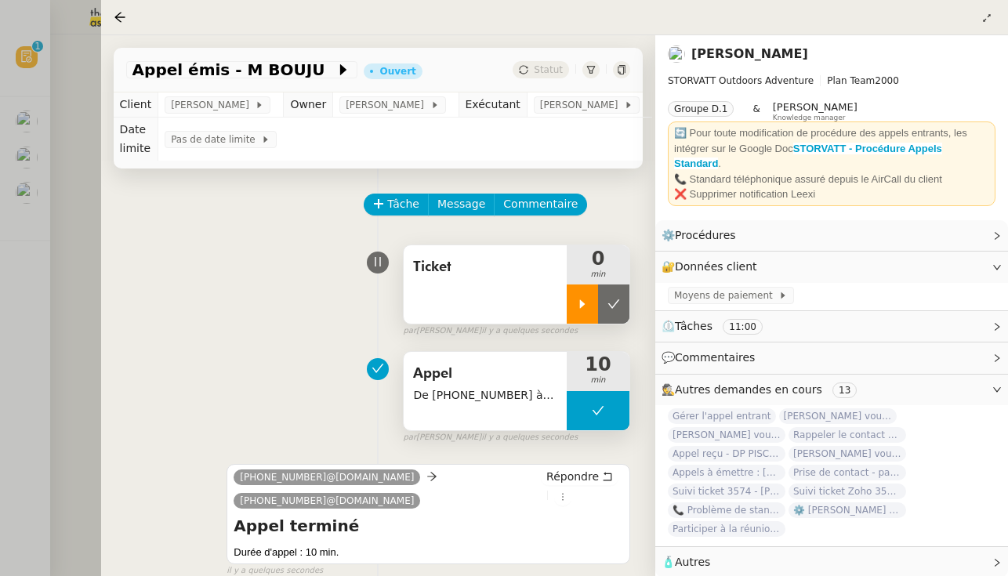
click at [588, 308] on div at bounding box center [581, 303] width 31 height 39
click at [581, 311] on div at bounding box center [597, 303] width 63 height 39
click at [599, 306] on button at bounding box center [613, 303] width 31 height 39
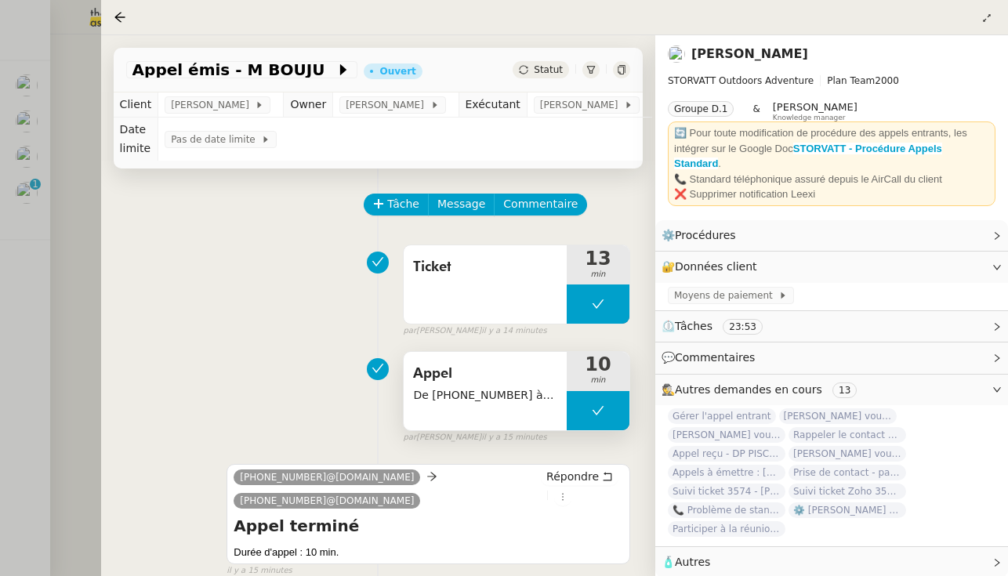
click at [539, 60] on div "Appel émis - M BOUJU Ouvert Statut" at bounding box center [378, 70] width 529 height 45
click at [543, 70] on span "Statut" at bounding box center [548, 69] width 29 height 11
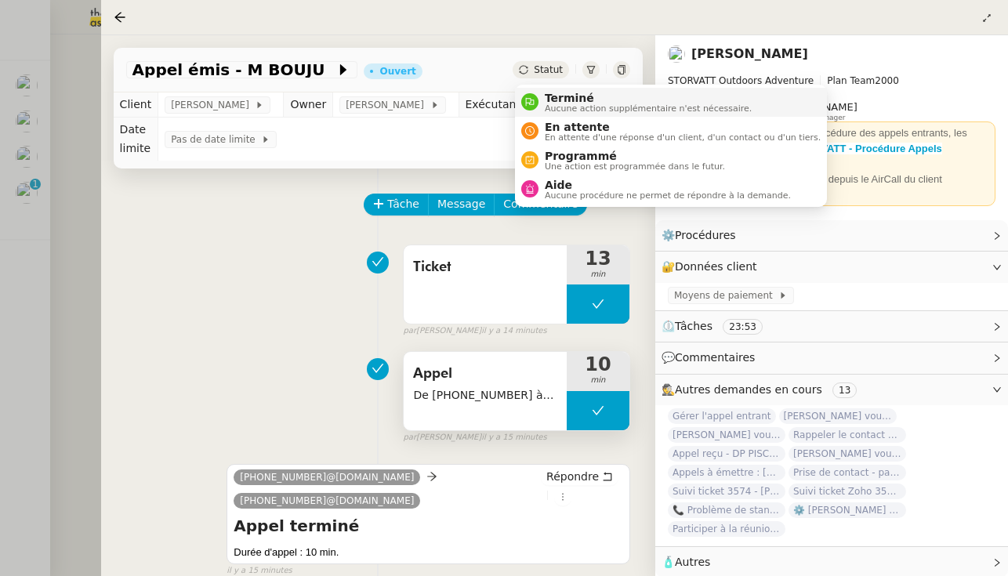
click at [559, 111] on span "Aucune action supplémentaire n'est nécessaire." at bounding box center [648, 108] width 207 height 9
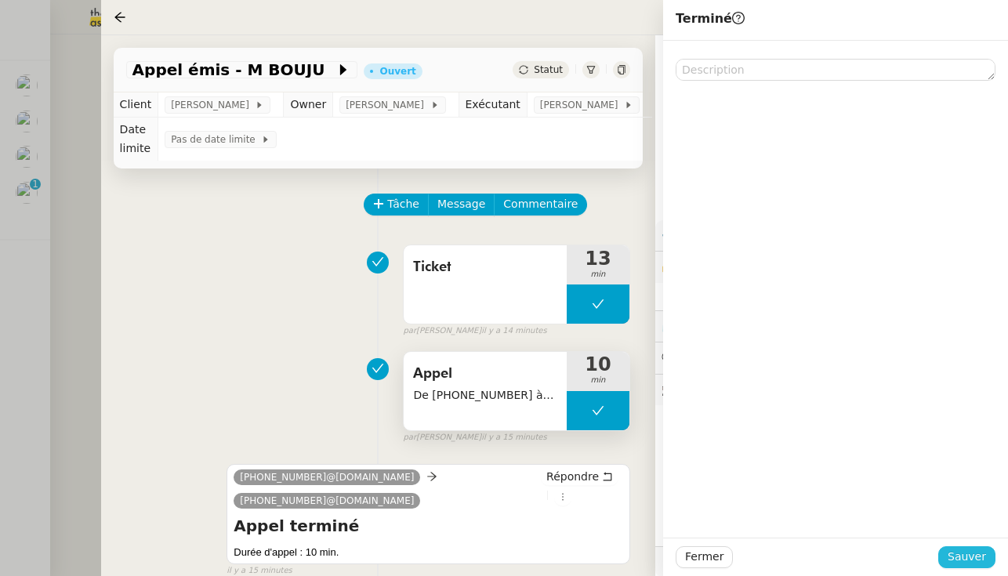
click at [599, 563] on span "Sauver" at bounding box center [966, 557] width 38 height 18
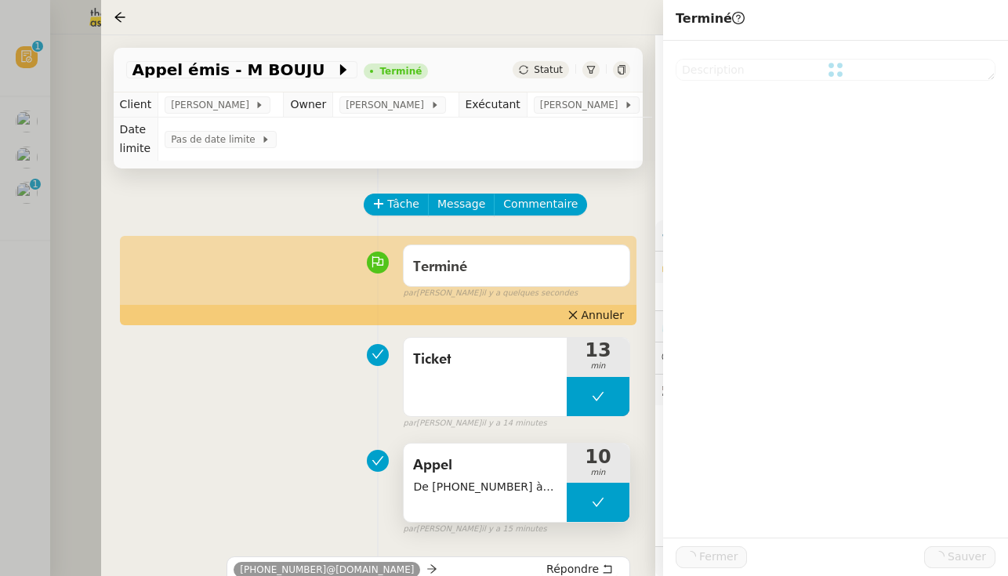
click at [103, 243] on div "Tâche Message Commentaire Veuillez patienter une erreur s'est produite 👌👌👌 mess…" at bounding box center [378, 549] width 554 height 762
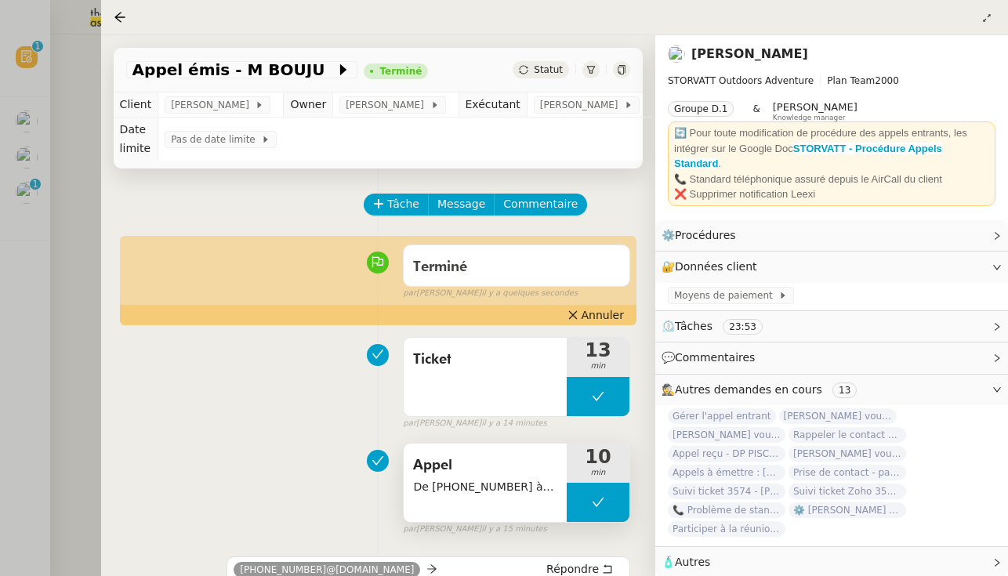
click at [45, 203] on div at bounding box center [504, 288] width 1008 height 576
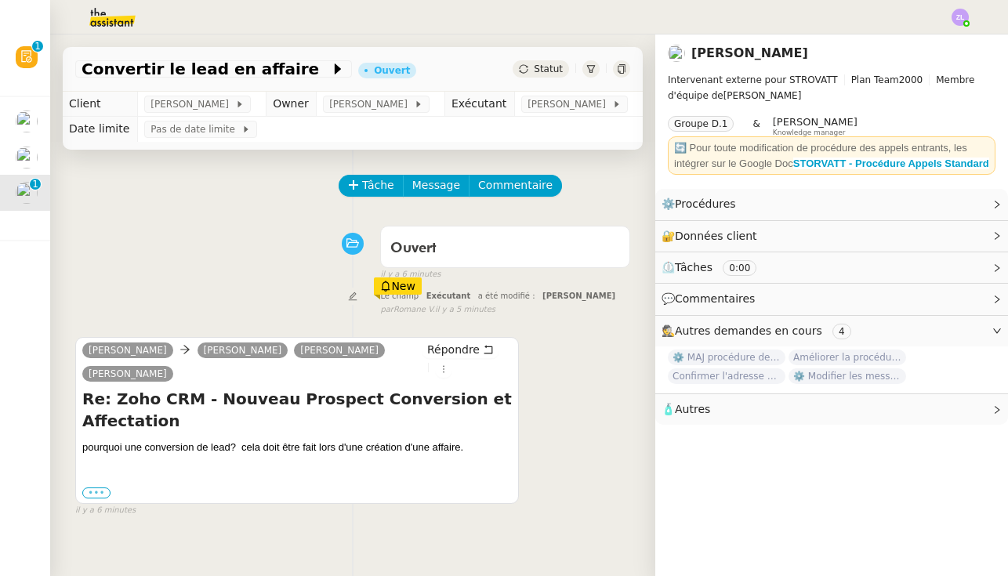
click at [102, 492] on label "•••" at bounding box center [96, 492] width 28 height 11
click at [0, 0] on input "•••" at bounding box center [0, 0] width 0 height 0
click at [102, 492] on label "•••" at bounding box center [96, 492] width 28 height 11
click at [0, 0] on input "•••" at bounding box center [0, 0] width 0 height 0
click at [83, 488] on label "•••" at bounding box center [96, 492] width 28 height 11
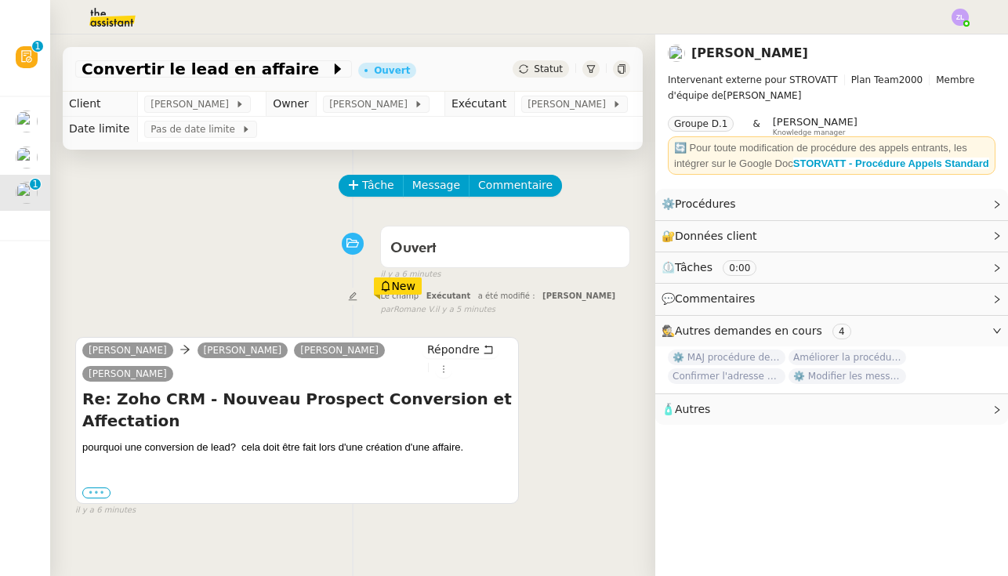
click at [0, 0] on input "•••" at bounding box center [0, 0] width 0 height 0
click at [94, 490] on label "•••" at bounding box center [96, 492] width 28 height 11
click at [0, 0] on input "•••" at bounding box center [0, 0] width 0 height 0
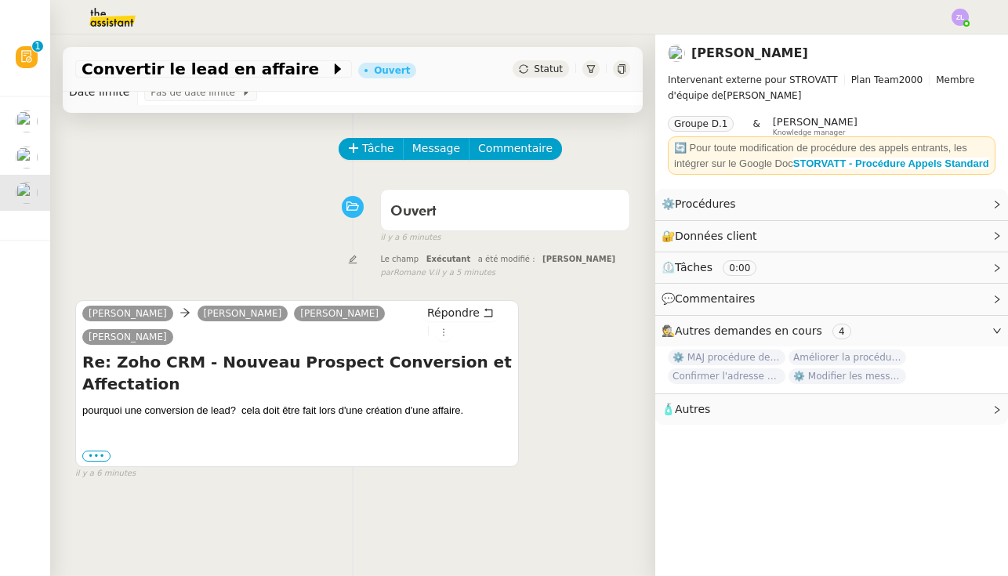
scroll to position [40, 0]
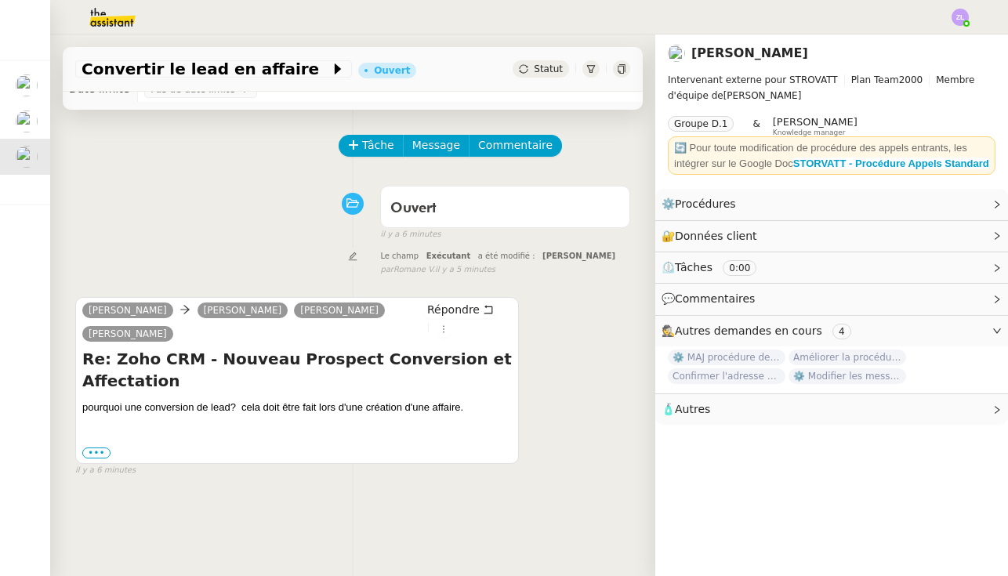
click at [160, 409] on div "pourquoi une conversion de lead? cela doit être fait lors d'une création d'une …" at bounding box center [296, 408] width 429 height 16
click at [103, 453] on label "•••" at bounding box center [96, 452] width 28 height 11
click at [0, 0] on input "•••" at bounding box center [0, 0] width 0 height 0
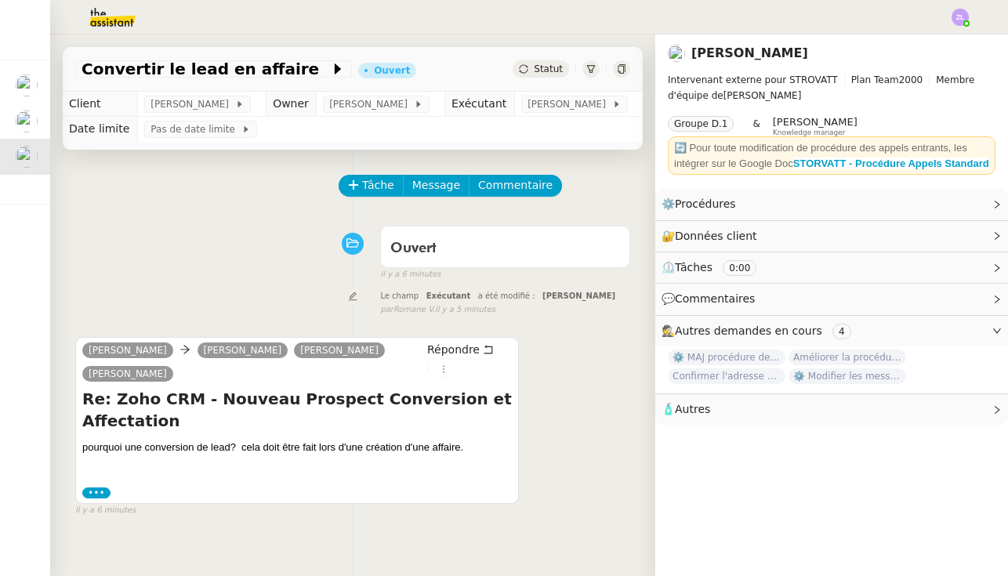
scroll to position [0, 0]
click at [361, 179] on button "Tâche" at bounding box center [370, 186] width 65 height 22
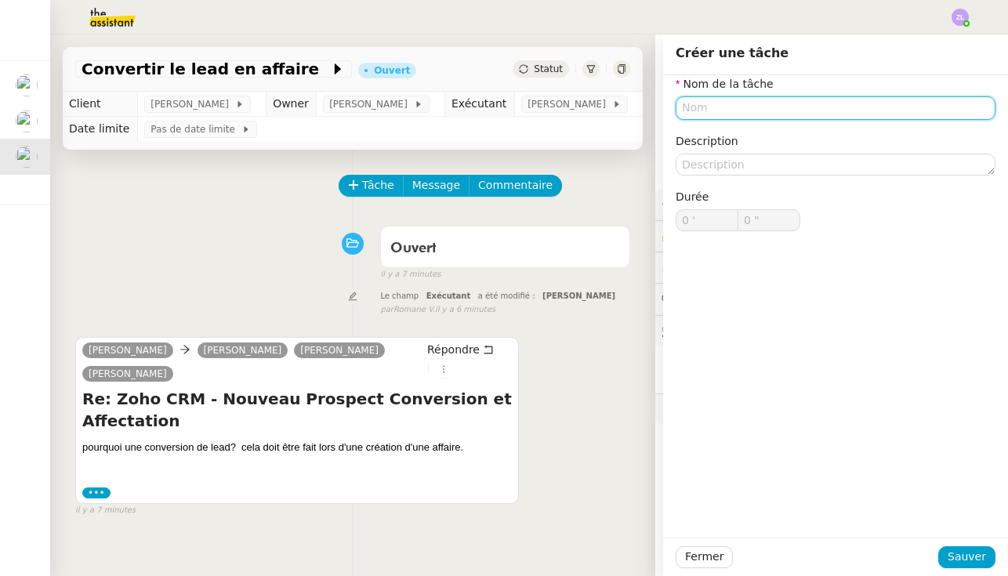
click at [599, 106] on input "text" at bounding box center [835, 107] width 320 height 23
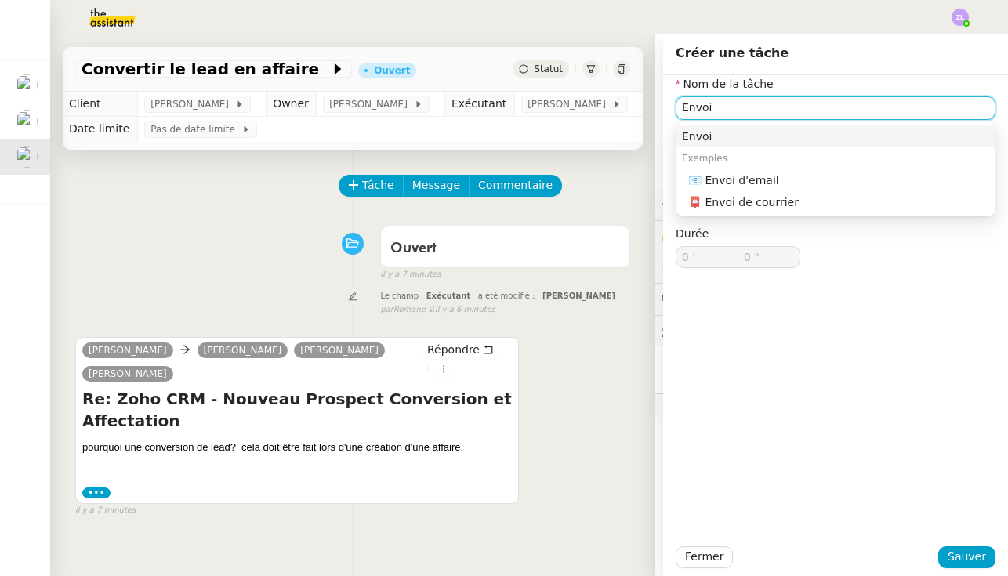
click at [599, 171] on nz-auto-option "📧 Envoi d'email" at bounding box center [835, 180] width 320 height 22
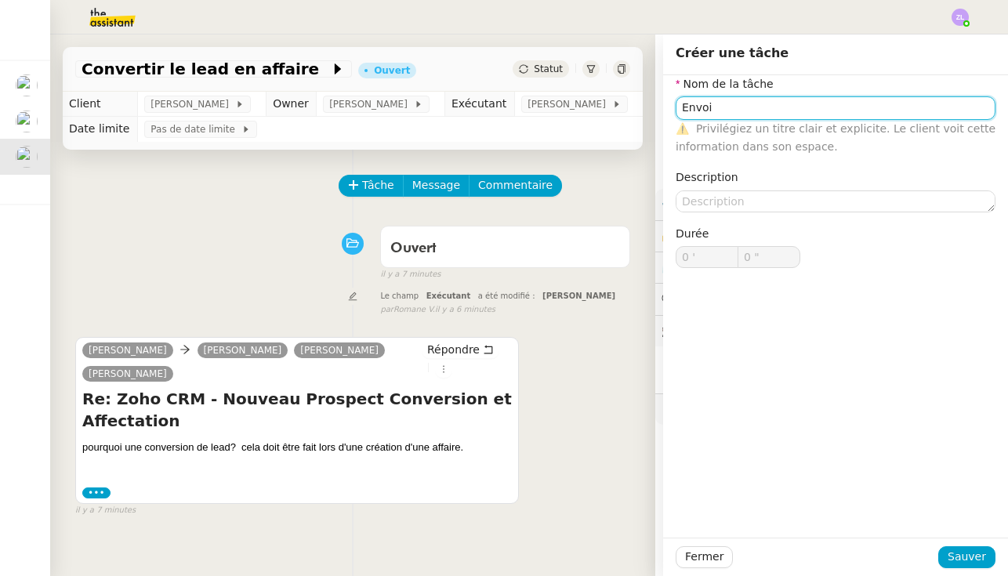
type input "Envoi d'email"
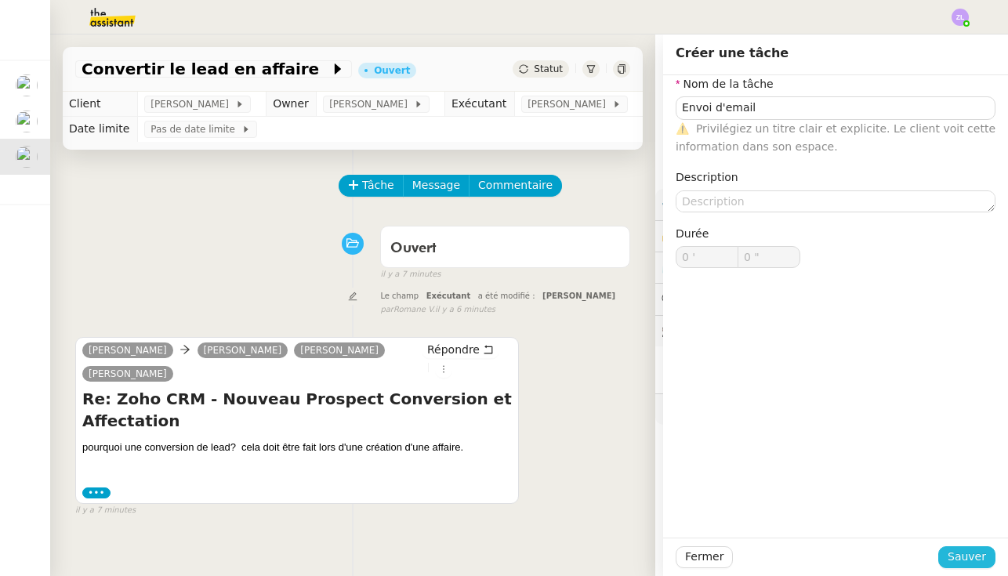
click at [599, 554] on span "Sauver" at bounding box center [966, 557] width 38 height 18
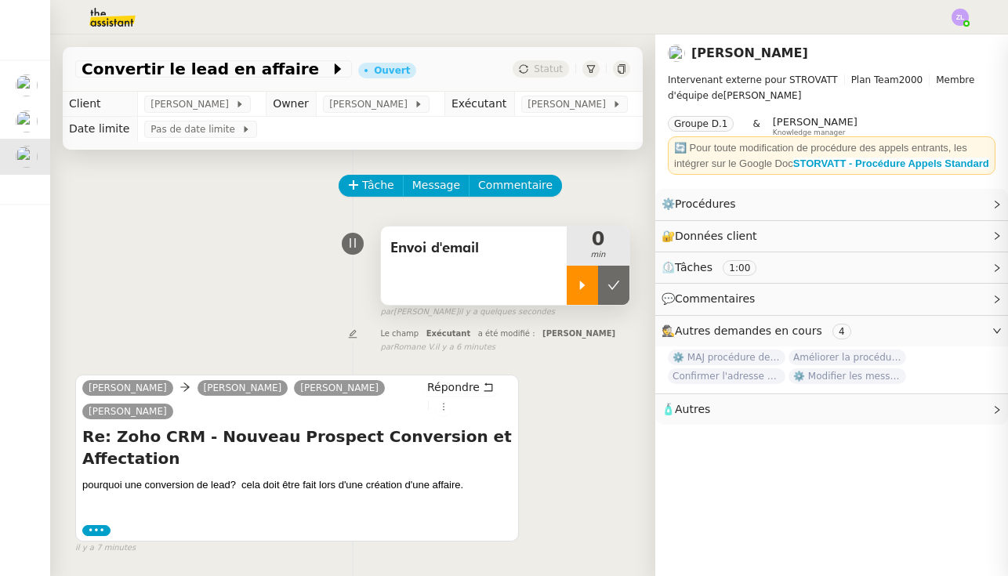
click at [577, 290] on icon at bounding box center [582, 285] width 13 height 13
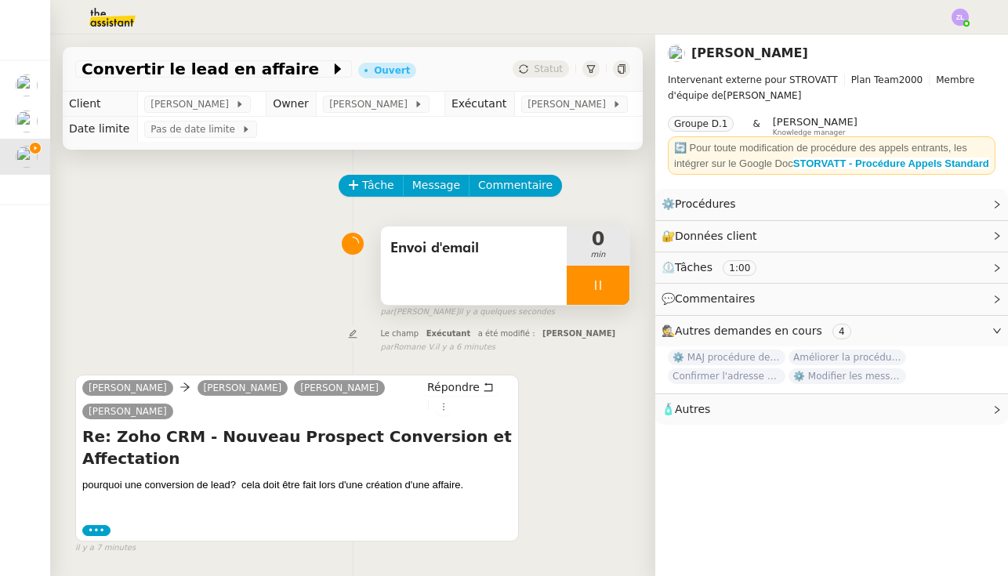
click at [425, 378] on div "Répondre" at bounding box center [467, 396] width 90 height 37
click at [429, 379] on span "Répondre" at bounding box center [453, 387] width 52 height 16
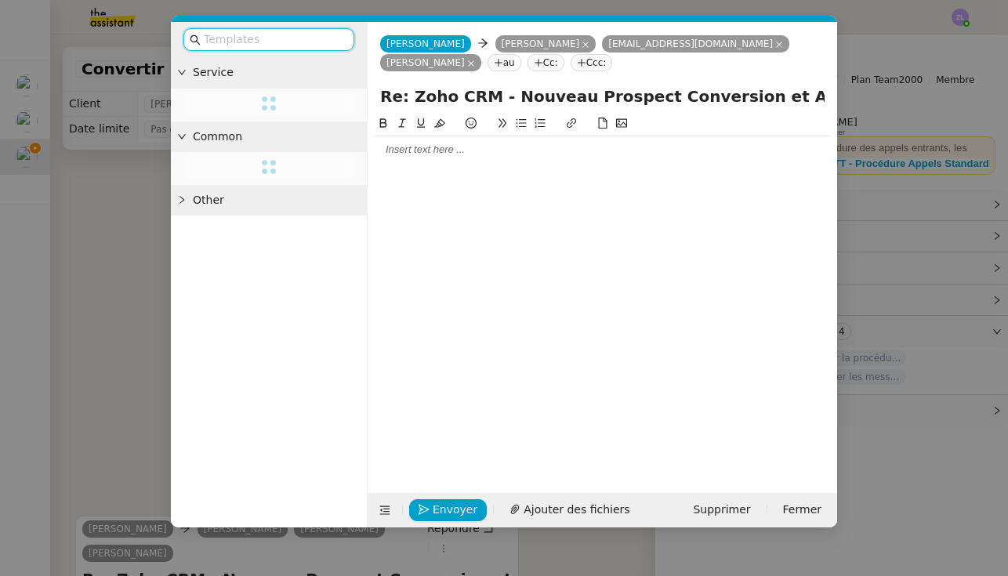
click at [419, 149] on div at bounding box center [602, 150] width 457 height 14
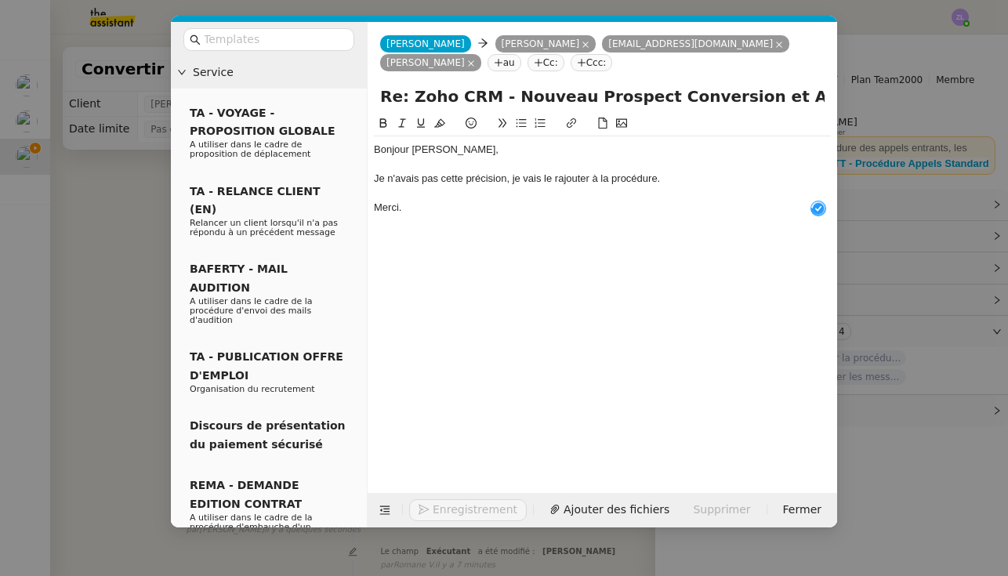
click at [443, 507] on button "Enregistrement" at bounding box center [468, 510] width 118 height 22
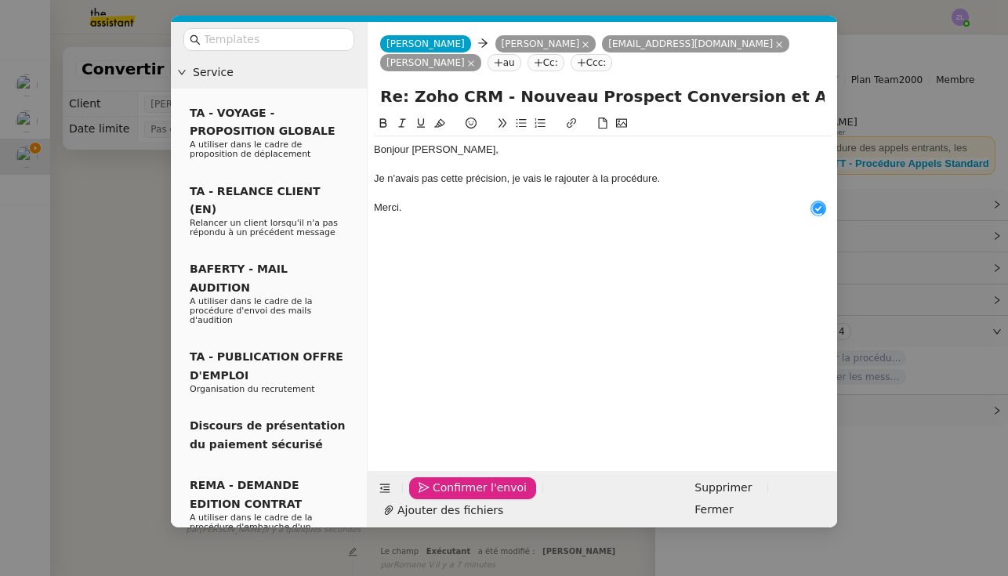
click at [443, 497] on span "Confirmer l'envoi" at bounding box center [479, 488] width 94 height 18
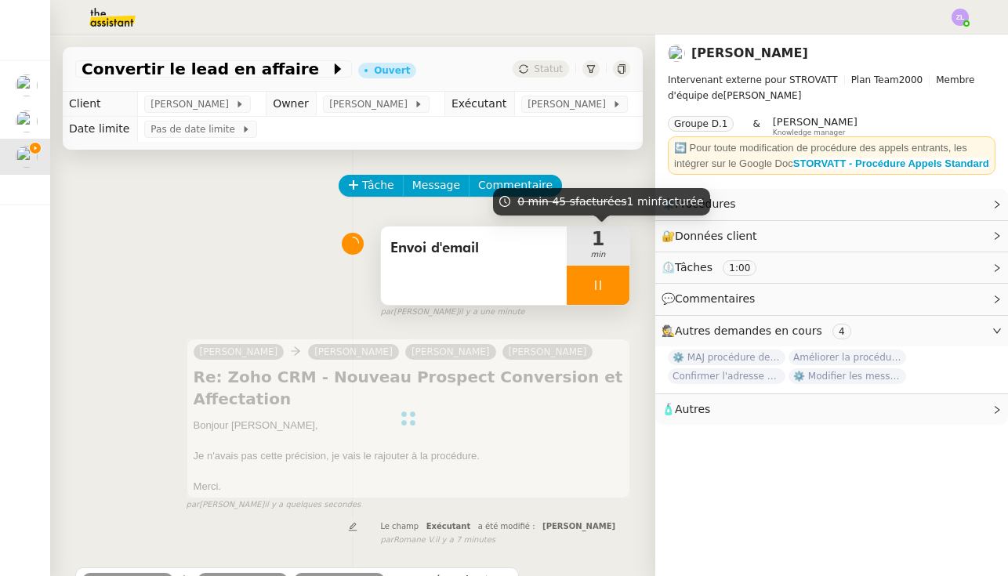
click at [582, 283] on div at bounding box center [597, 285] width 63 height 39
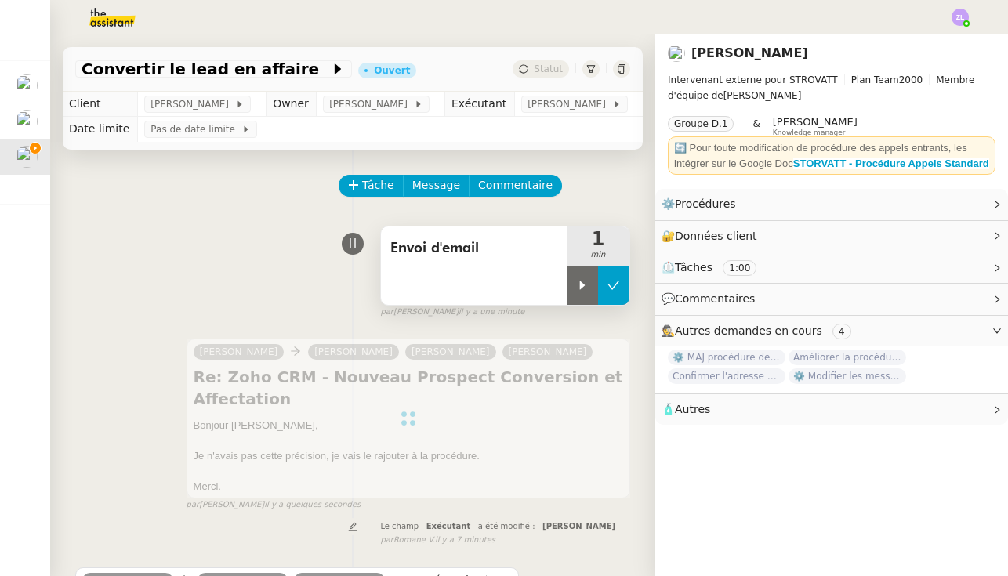
click at [599, 281] on icon at bounding box center [613, 285] width 13 height 13
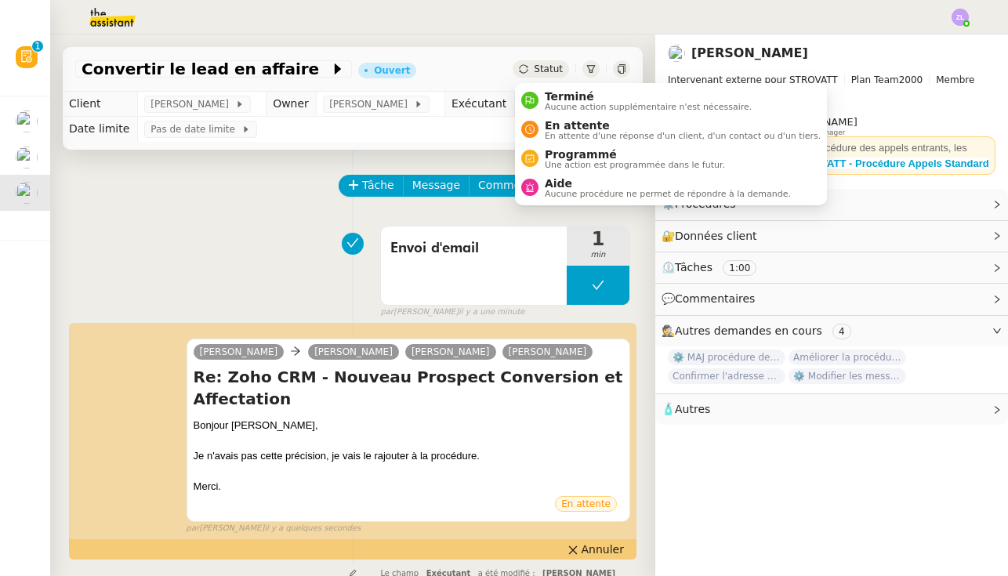
click at [552, 72] on span "Statut" at bounding box center [548, 68] width 29 height 11
click at [555, 103] on span "Aucune action supplémentaire n'est nécessaire." at bounding box center [648, 107] width 207 height 9
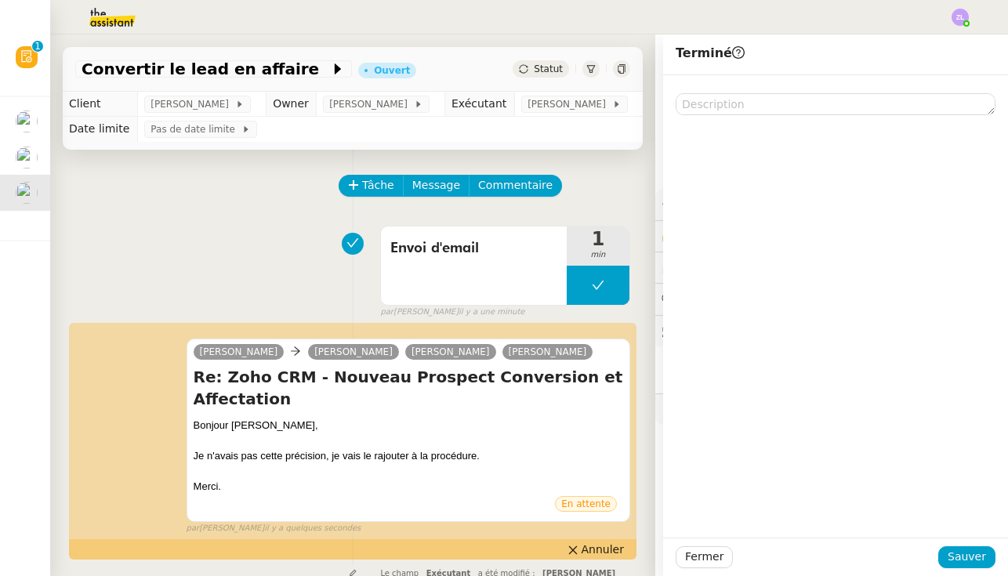
click at [599, 545] on div "Fermer Sauver" at bounding box center [835, 556] width 345 height 38
click at [599, 556] on span "Sauver" at bounding box center [966, 557] width 38 height 18
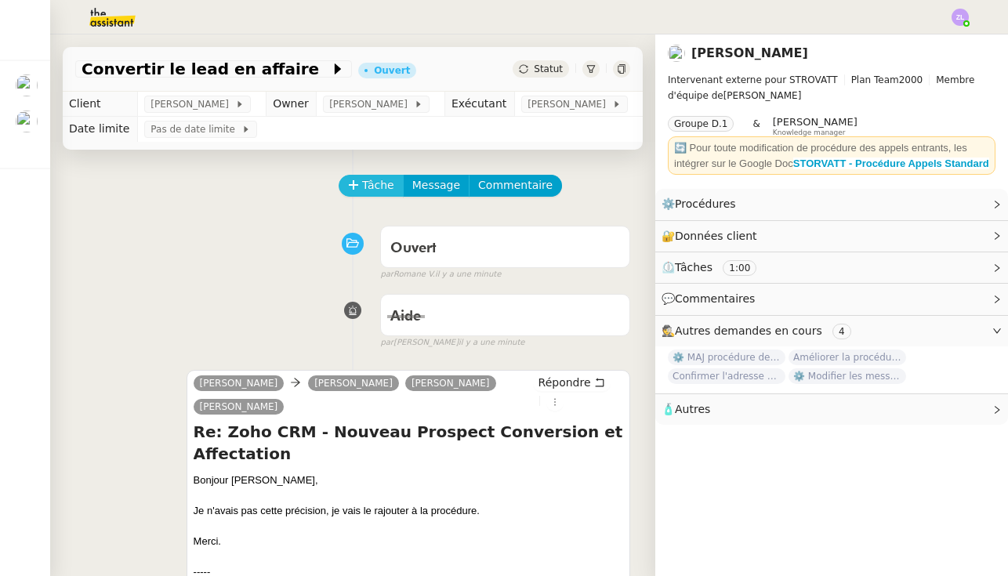
click at [379, 188] on span "Tâche" at bounding box center [378, 185] width 32 height 18
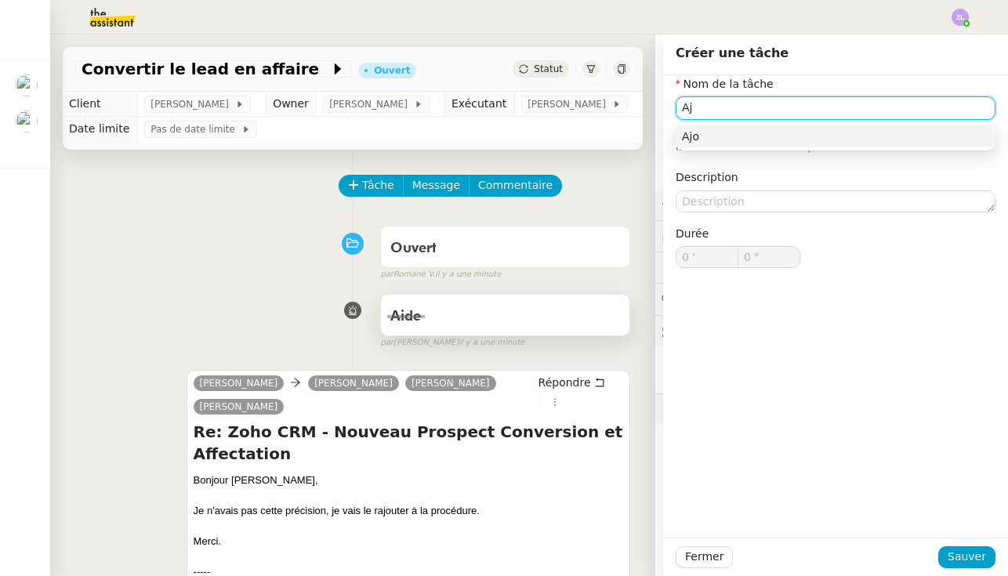
type input "A"
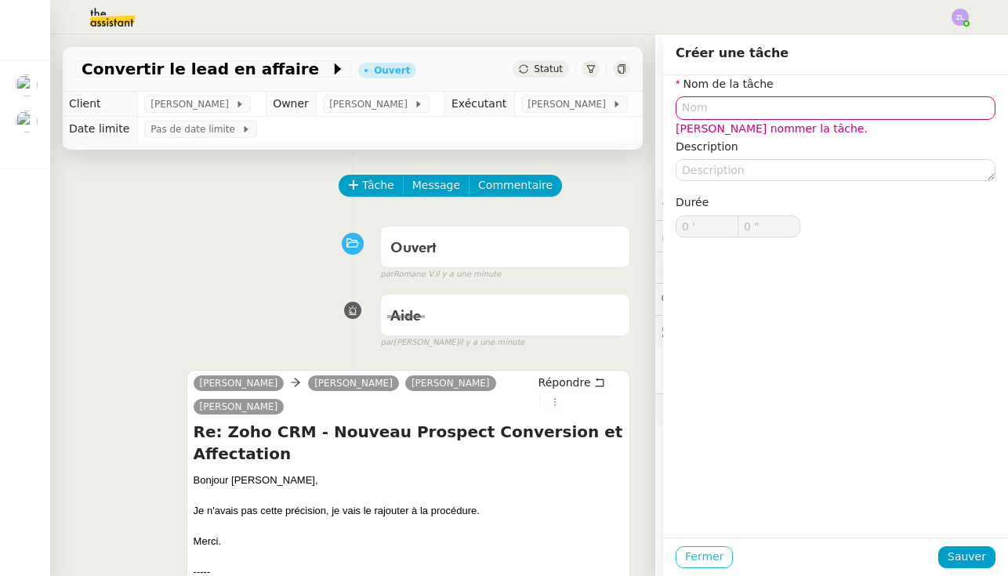
click at [599, 559] on span "Fermer" at bounding box center [704, 557] width 38 height 18
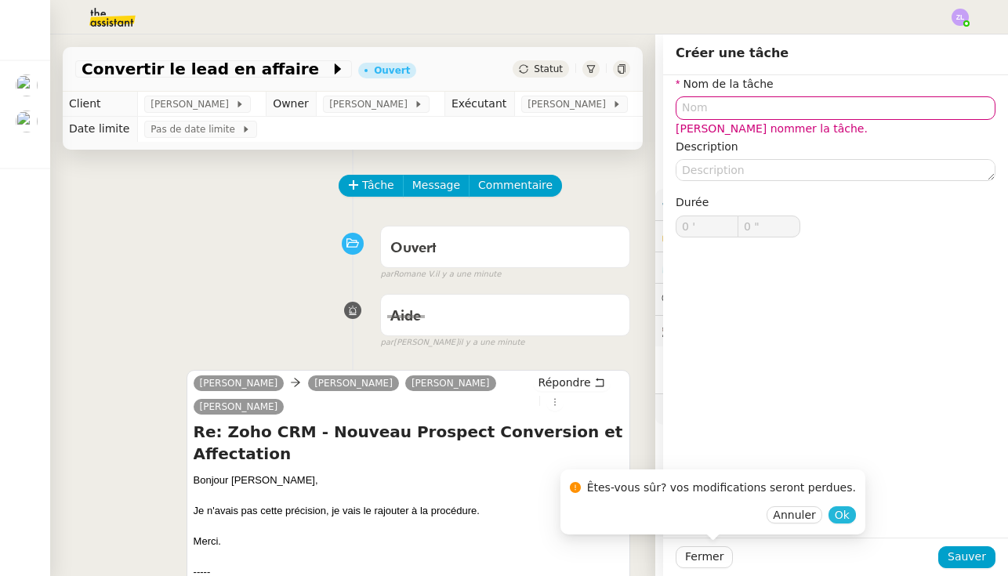
click at [599, 513] on span "Ok" at bounding box center [841, 515] width 15 height 16
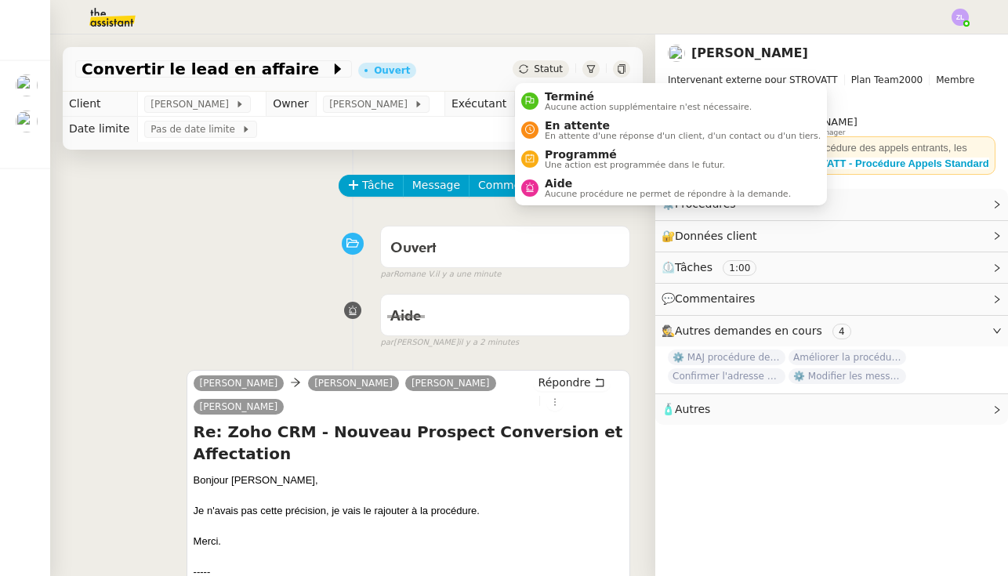
click at [549, 75] on div "Statut" at bounding box center [540, 68] width 56 height 17
click at [552, 93] on span "Terminé" at bounding box center [648, 96] width 207 height 13
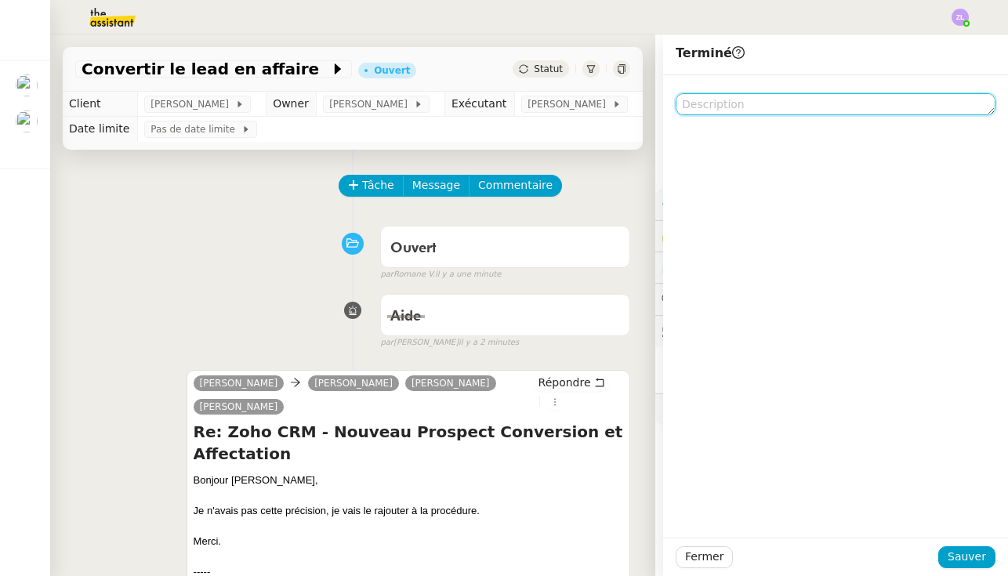
click at [599, 103] on textarea at bounding box center [835, 104] width 320 height 22
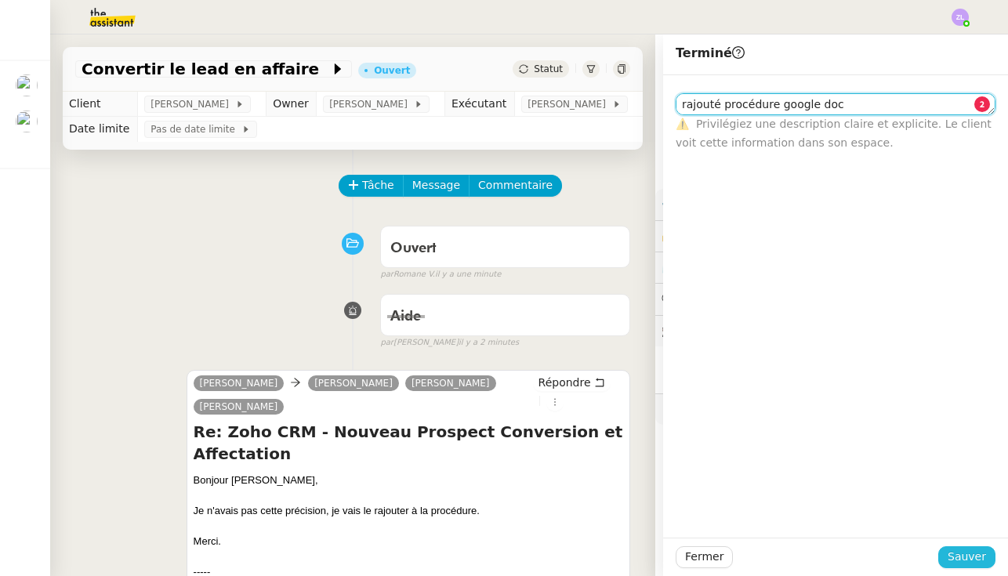
type textarea "rajouté procédure google doc"
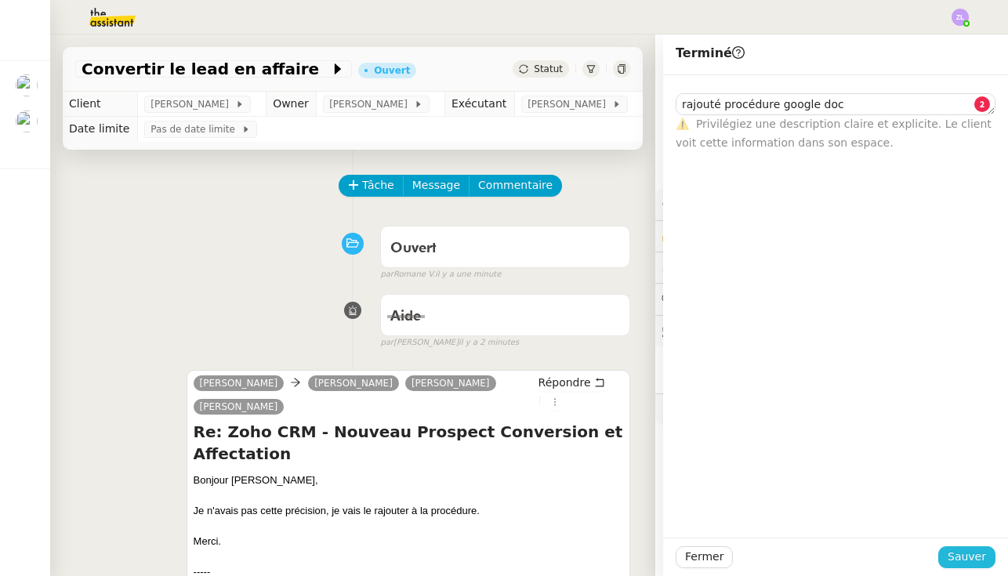
click at [599, 558] on span "Sauver" at bounding box center [966, 557] width 38 height 18
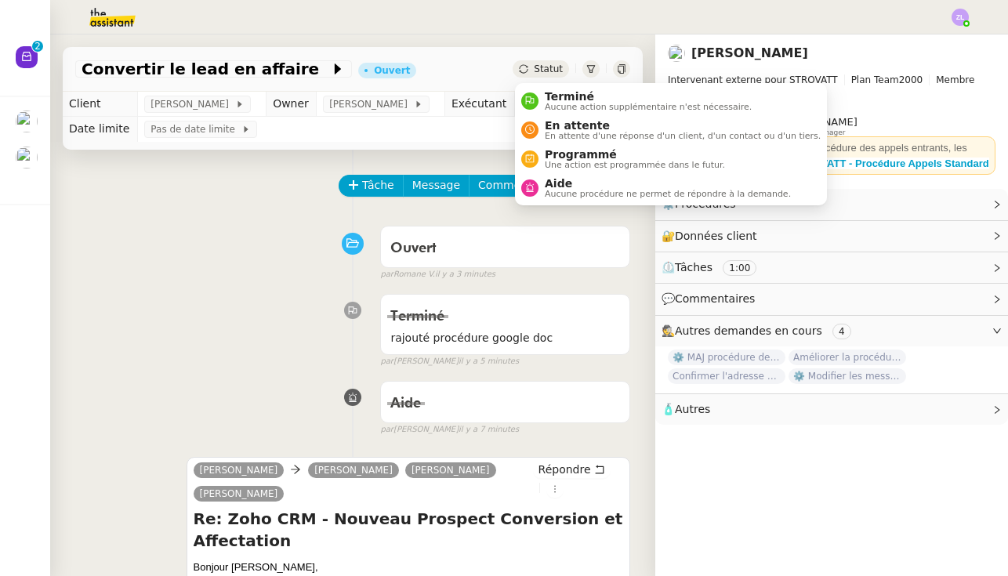
click at [549, 66] on span "Statut" at bounding box center [548, 68] width 29 height 11
click at [549, 100] on span "Terminé" at bounding box center [648, 96] width 207 height 13
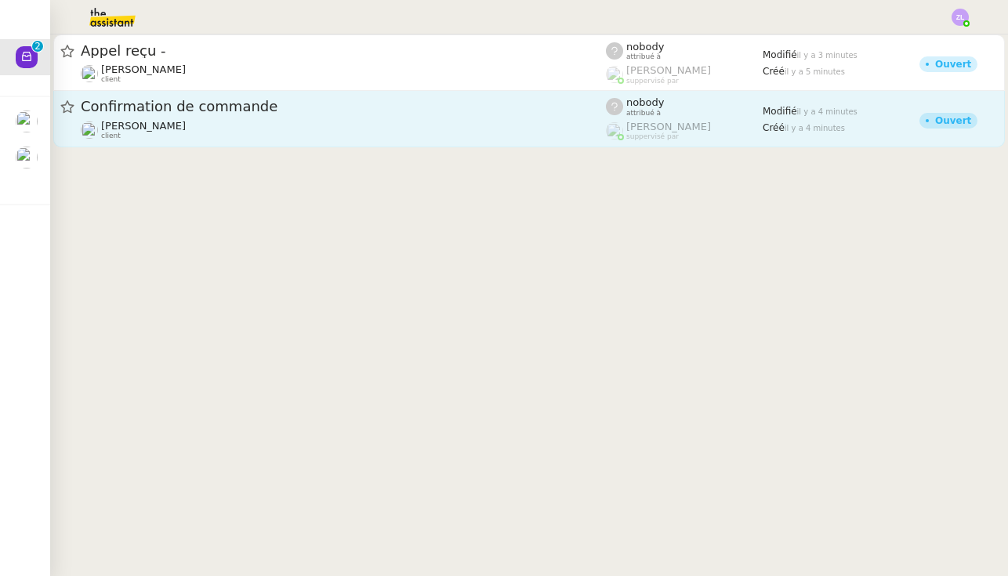
click at [273, 120] on div "Gabrielle Tavernier client" at bounding box center [343, 130] width 525 height 20
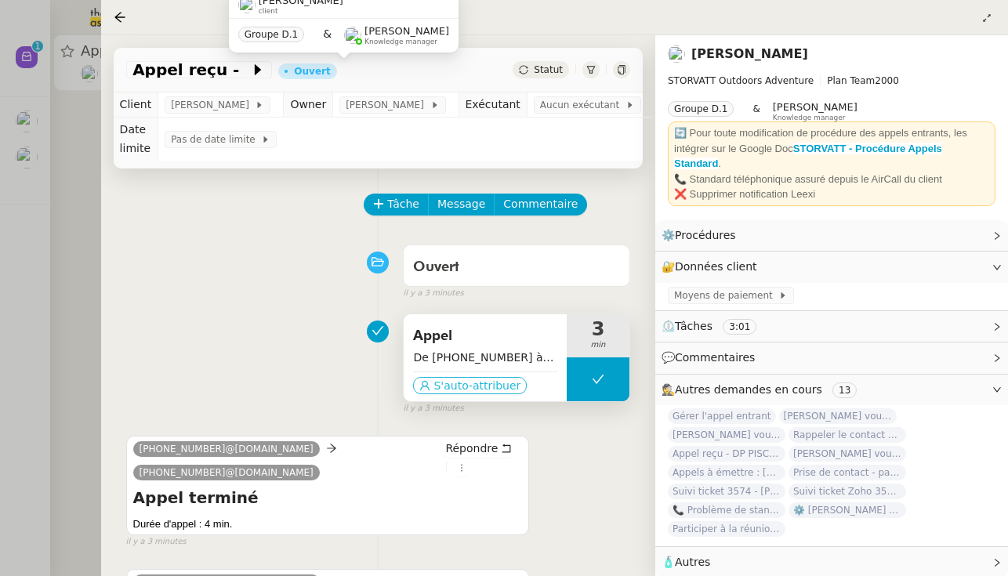
click at [464, 377] on button "S'auto-attribuer" at bounding box center [470, 385] width 114 height 17
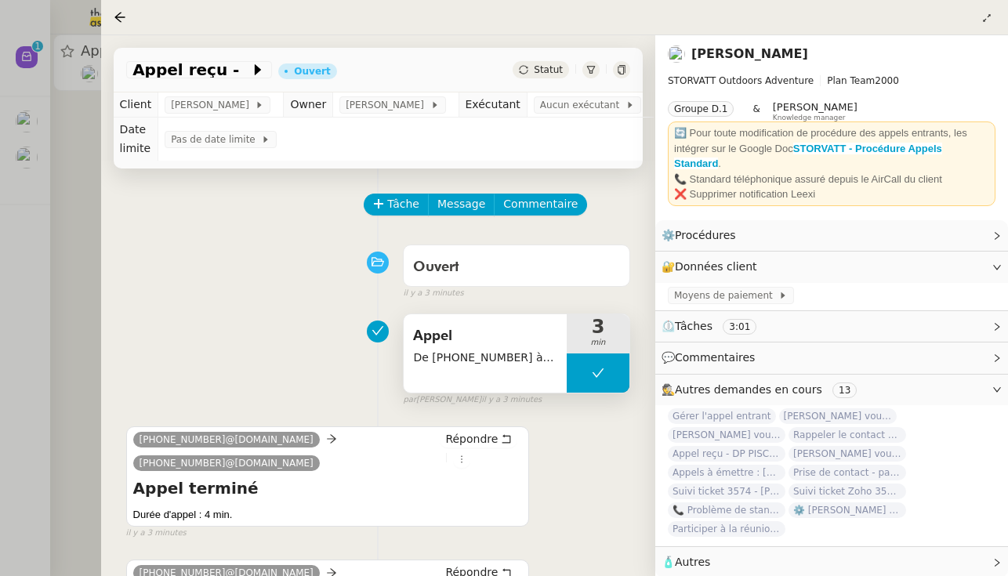
click at [400, 191] on div "Tâche Message Commentaire Veuillez patienter une erreur s'est produite 👌👌👌 mess…" at bounding box center [378, 484] width 554 height 632
click at [405, 198] on span "Tâche" at bounding box center [403, 204] width 32 height 18
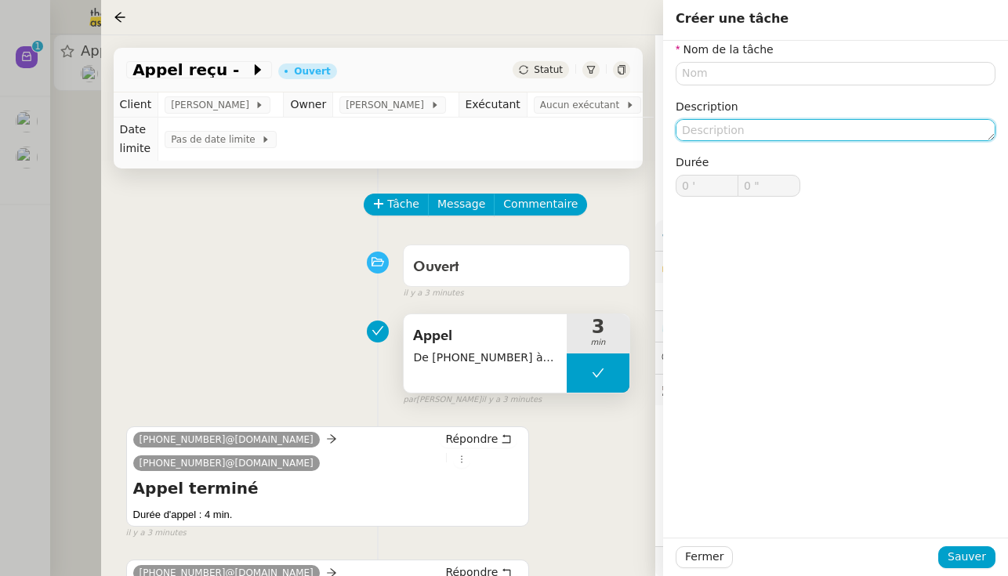
click at [599, 124] on textarea at bounding box center [835, 130] width 320 height 22
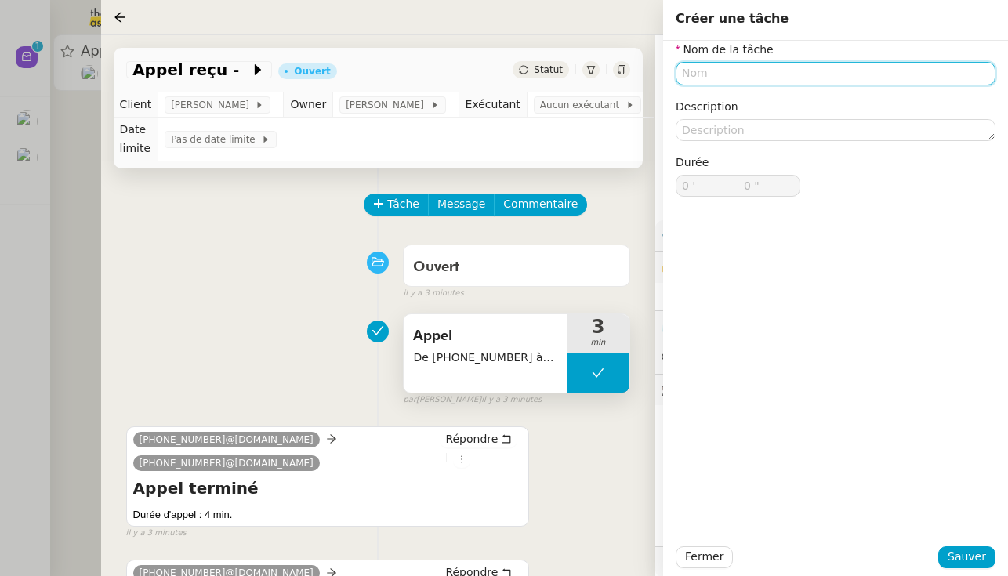
click at [599, 76] on input "text" at bounding box center [835, 73] width 320 height 23
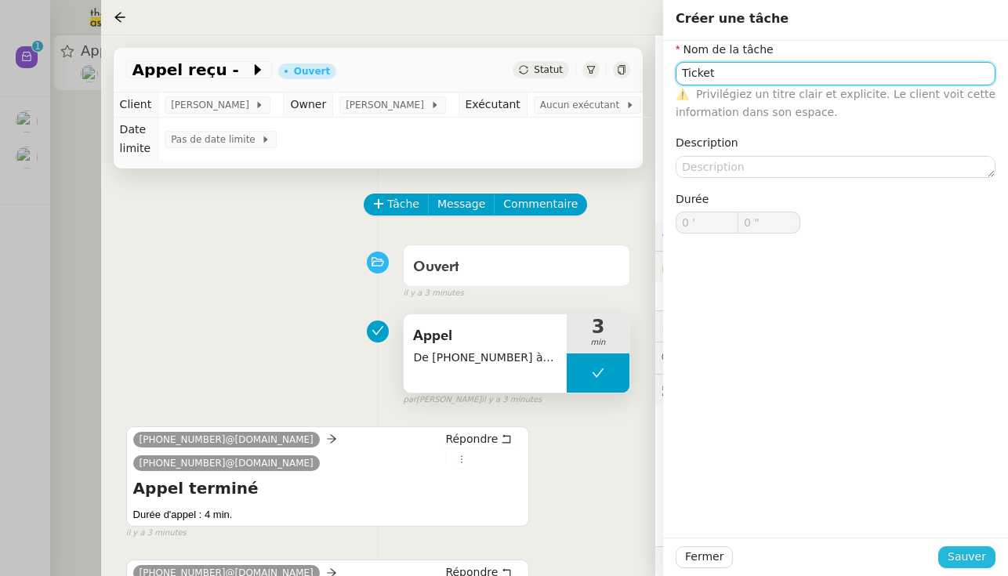
type input "Ticket"
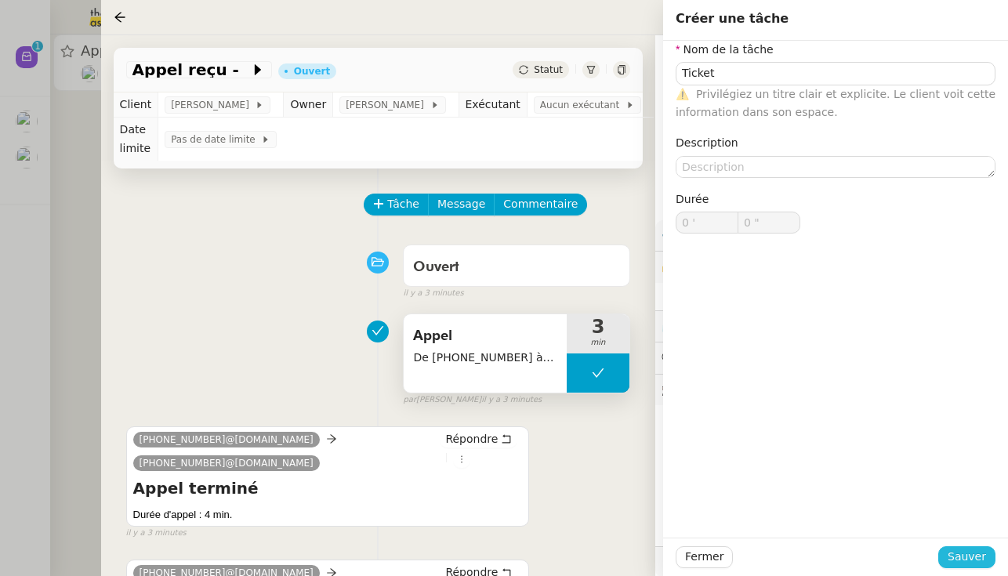
click at [599, 556] on span "Sauver" at bounding box center [966, 557] width 38 height 18
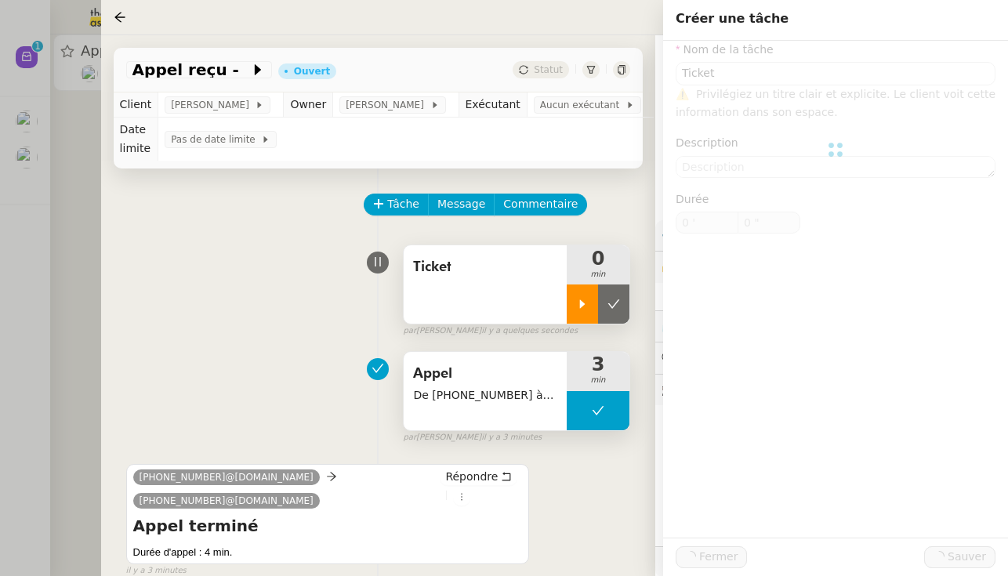
click at [582, 308] on icon at bounding box center [582, 304] width 13 height 13
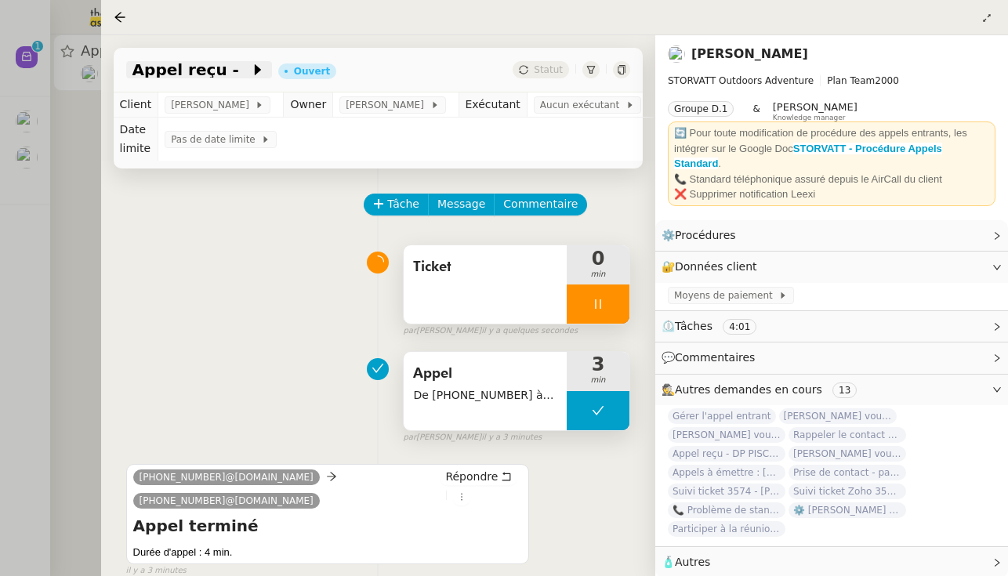
click at [250, 63] on icon at bounding box center [258, 70] width 16 height 16
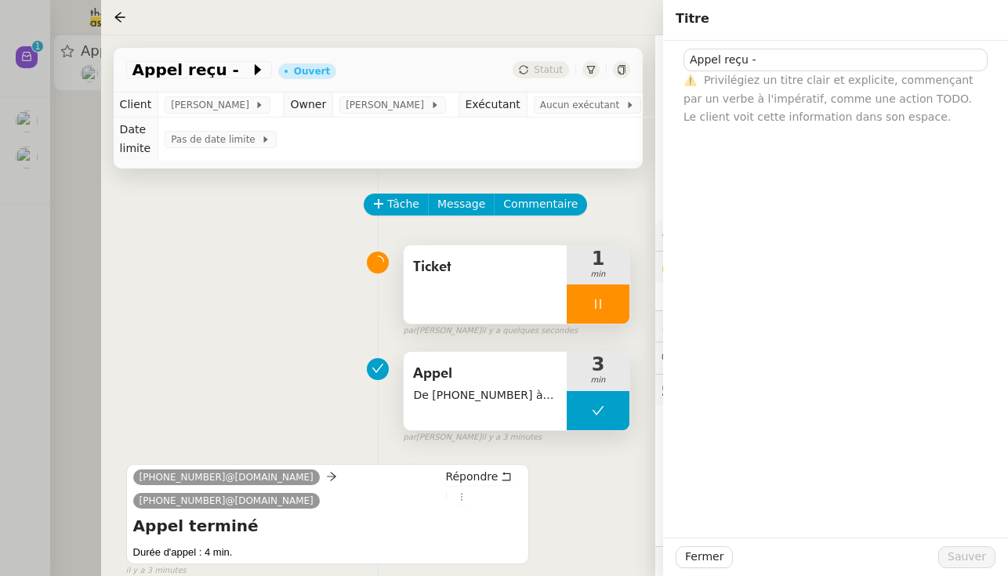
click at [88, 251] on div at bounding box center [504, 288] width 1008 height 576
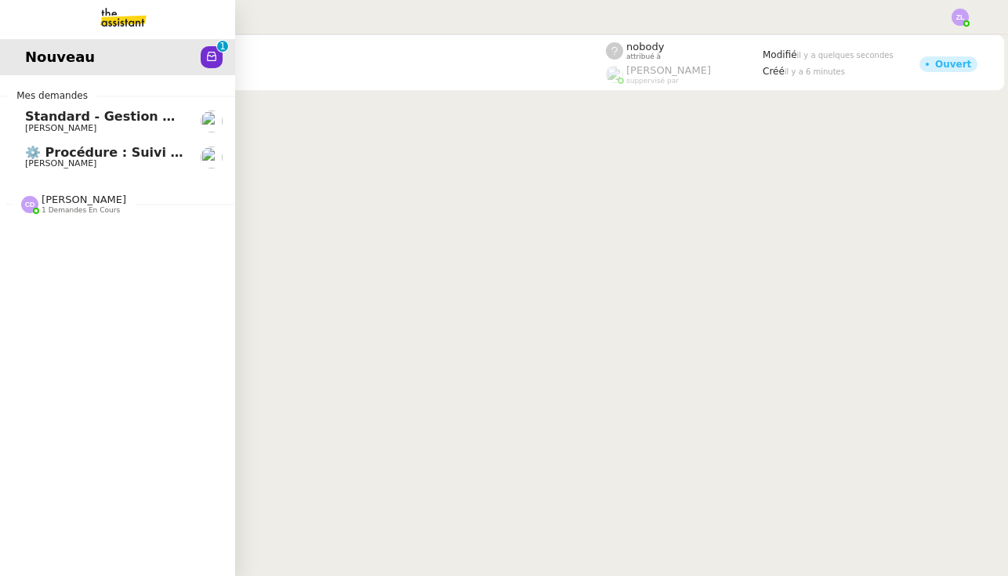
click at [106, 197] on span "[PERSON_NAME]" at bounding box center [84, 200] width 85 height 12
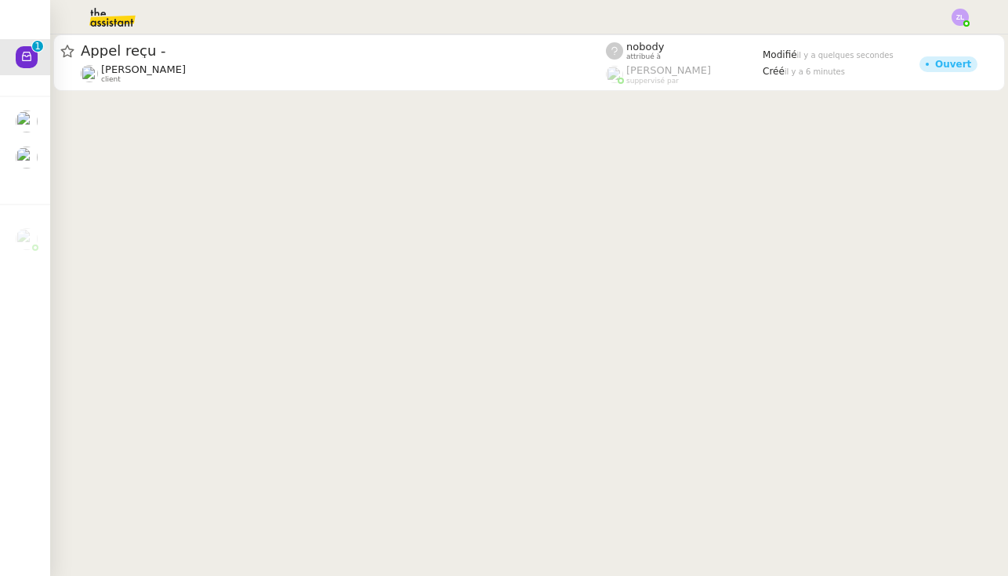
click at [350, 154] on cdk-virtual-scroll-viewport "Appel reçu - Franck MUFFAT-JEANDET client nobody attribué à Romane Vachon suppe…" at bounding box center [528, 304] width 957 height 541
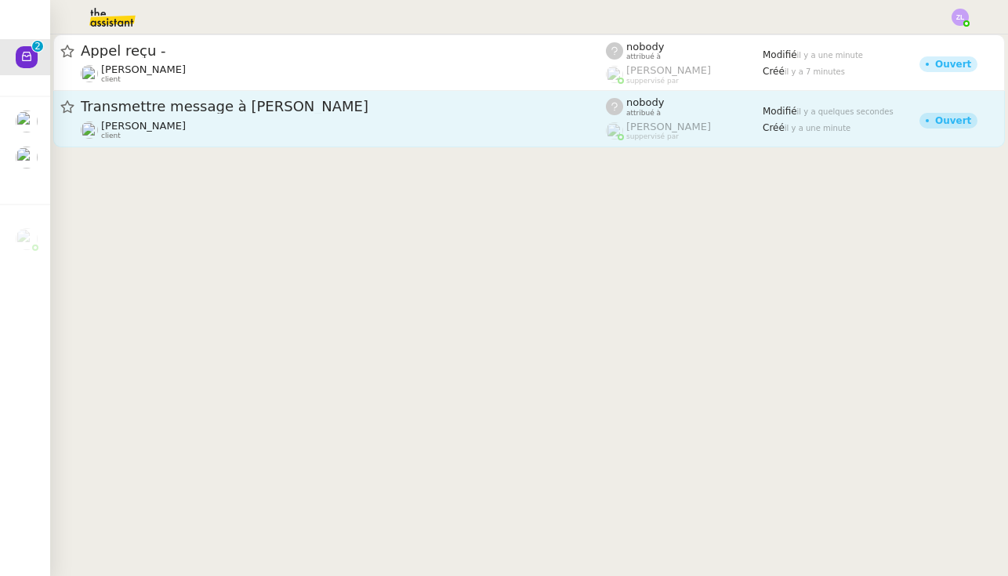
click at [191, 116] on div "Transmettre message à Thomas Pinol" at bounding box center [343, 107] width 525 height 20
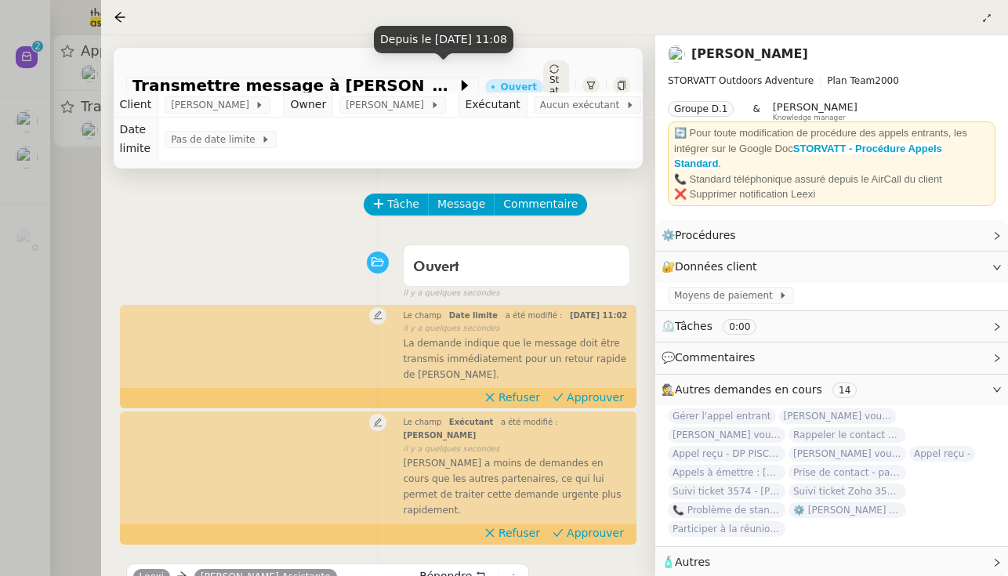
click at [501, 82] on div "Ouvert" at bounding box center [519, 86] width 36 height 9
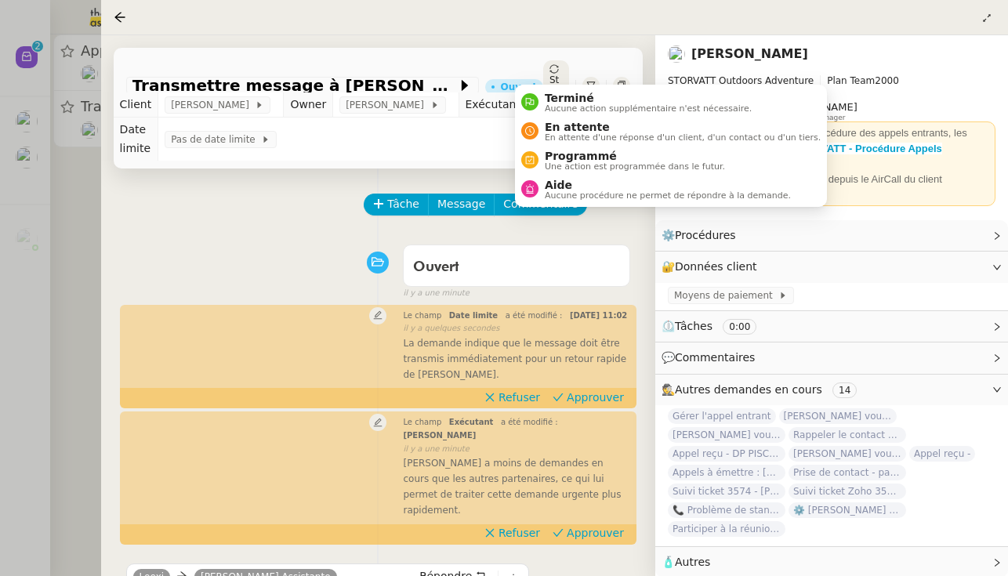
click at [549, 68] on icon at bounding box center [553, 68] width 9 height 9
click at [534, 109] on nz-avatar at bounding box center [529, 101] width 17 height 17
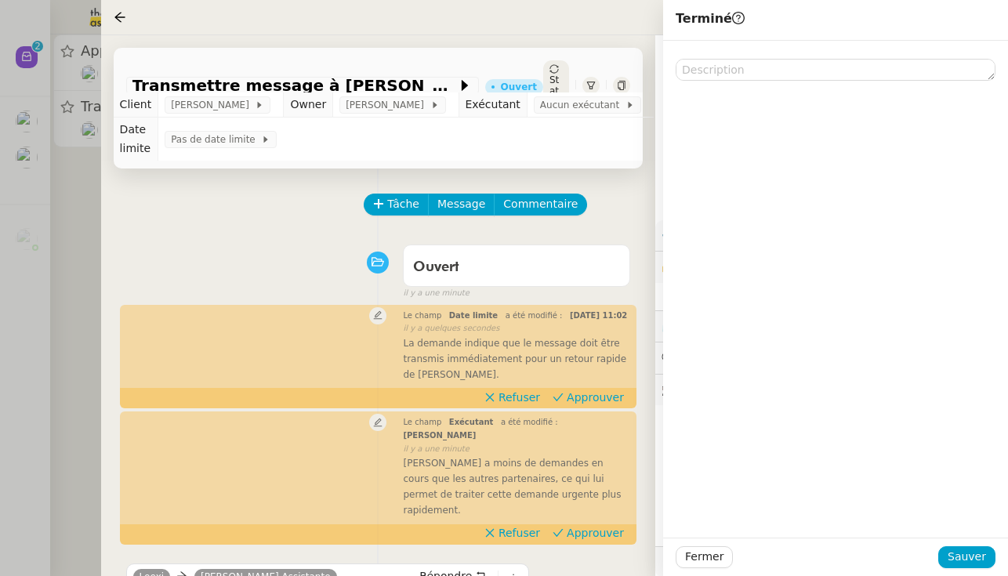
click at [599, 541] on div "Fermer Sauver" at bounding box center [835, 556] width 345 height 38
click at [599, 548] on span "Sauver" at bounding box center [966, 557] width 38 height 18
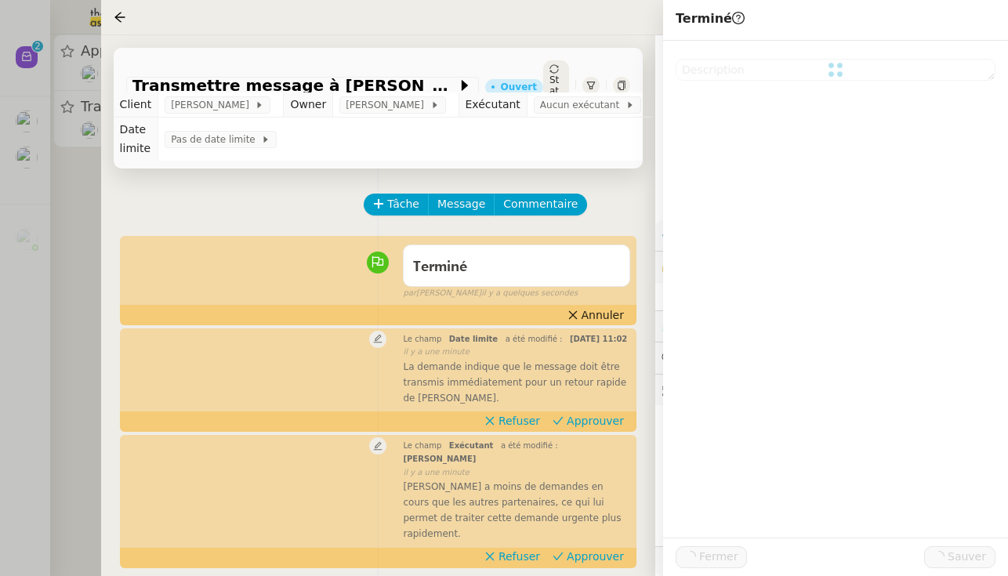
click at [61, 194] on div at bounding box center [504, 288] width 1008 height 576
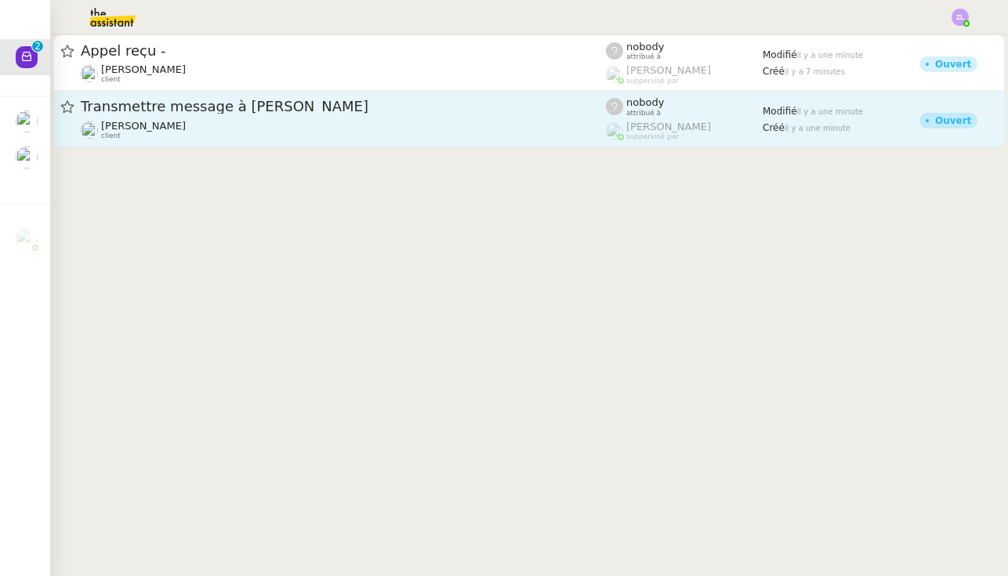
click at [181, 97] on div "Transmettre message à Thomas Pinol" at bounding box center [343, 107] width 525 height 20
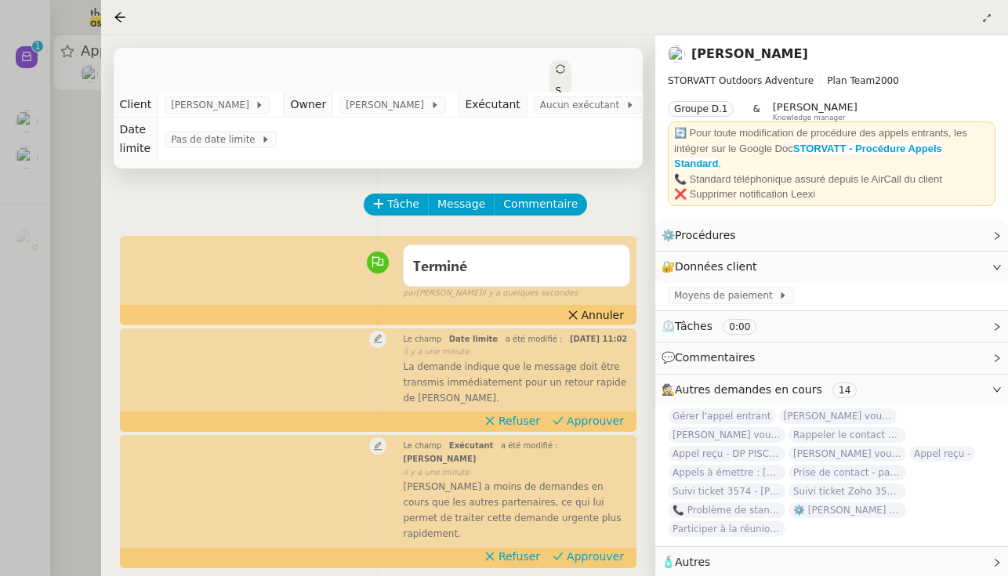
click at [105, 179] on div "Tâche Message Commentaire Veuillez patienter une erreur s'est produite 👌👌👌 mess…" at bounding box center [378, 529] width 554 height 722
click at [71, 118] on div at bounding box center [504, 288] width 1008 height 576
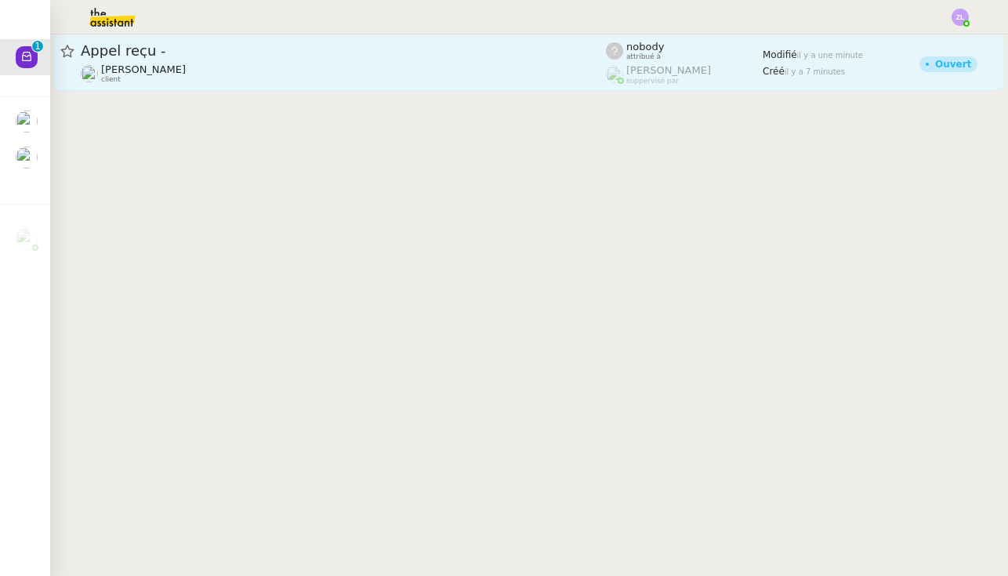
click at [139, 50] on span "Appel reçu -" at bounding box center [343, 51] width 525 height 14
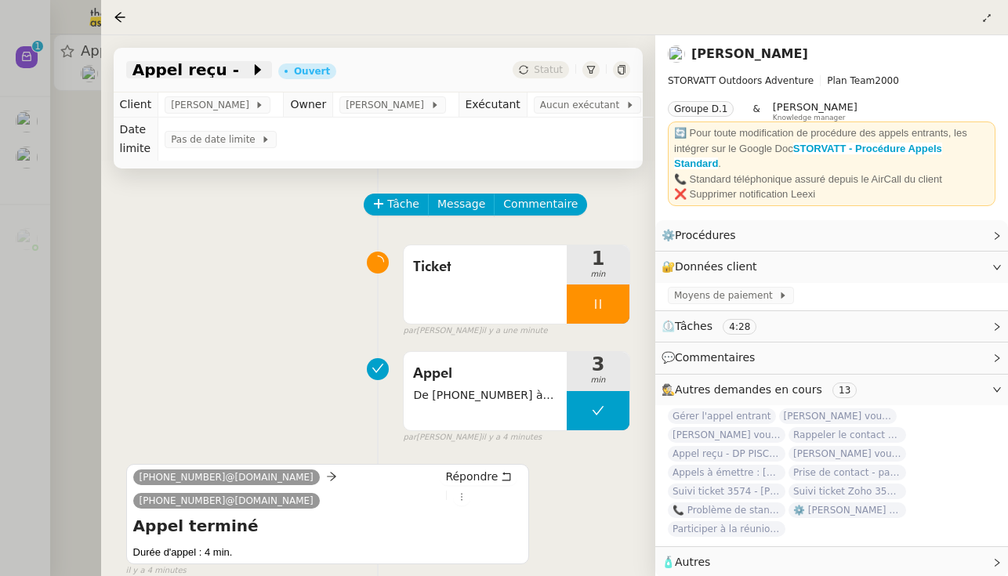
click at [250, 76] on icon at bounding box center [258, 70] width 16 height 16
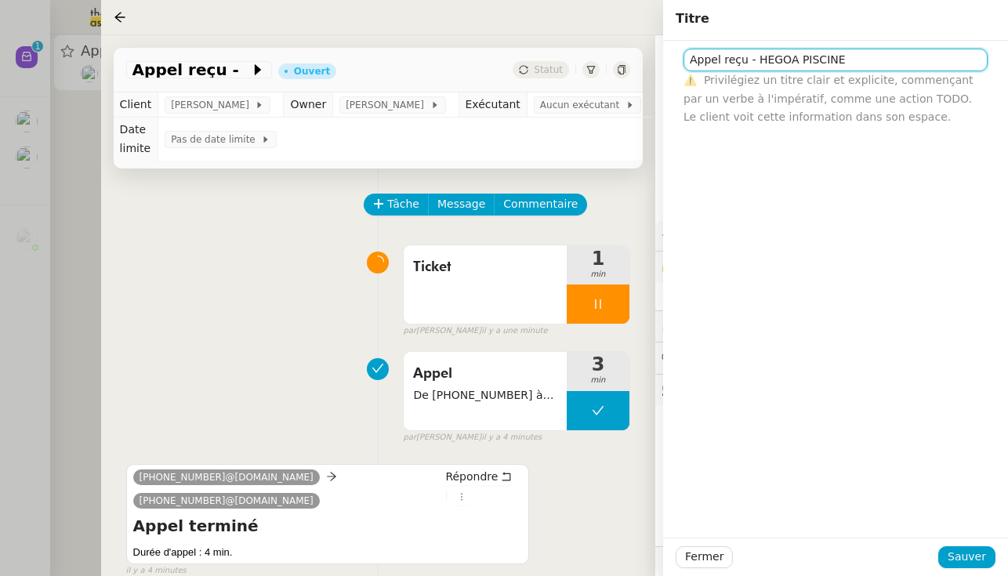
type input "Appel reçu - HEGOA PISCINE"
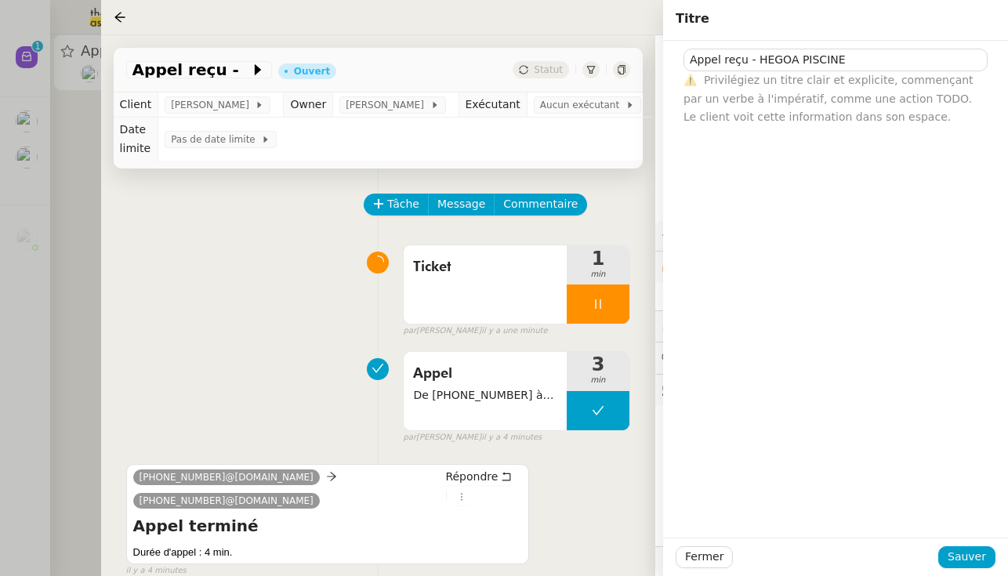
click at [599, 541] on div "Fermer Sauver" at bounding box center [835, 556] width 345 height 38
click at [599, 553] on span "Sauver" at bounding box center [966, 557] width 38 height 18
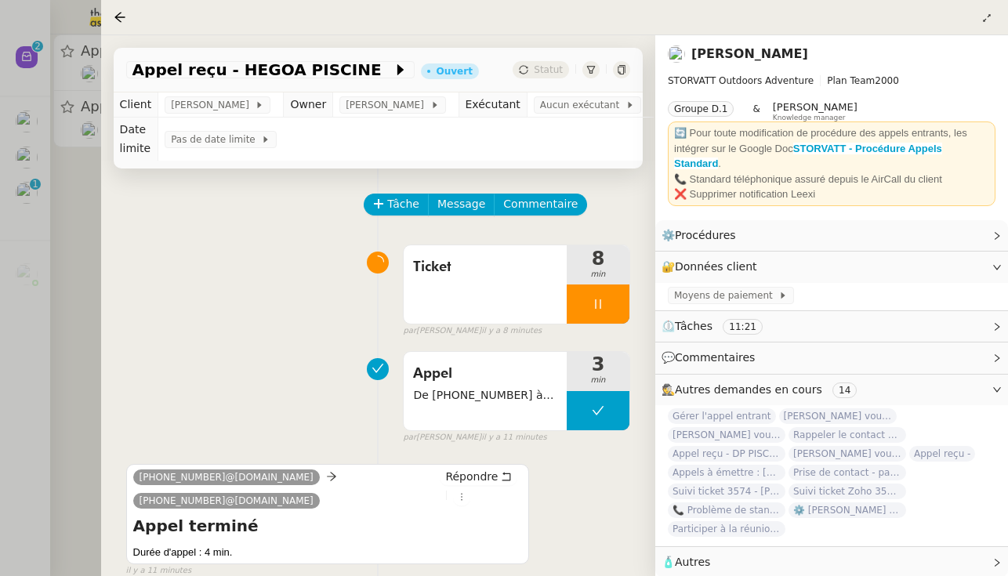
click at [51, 244] on div at bounding box center [504, 288] width 1008 height 576
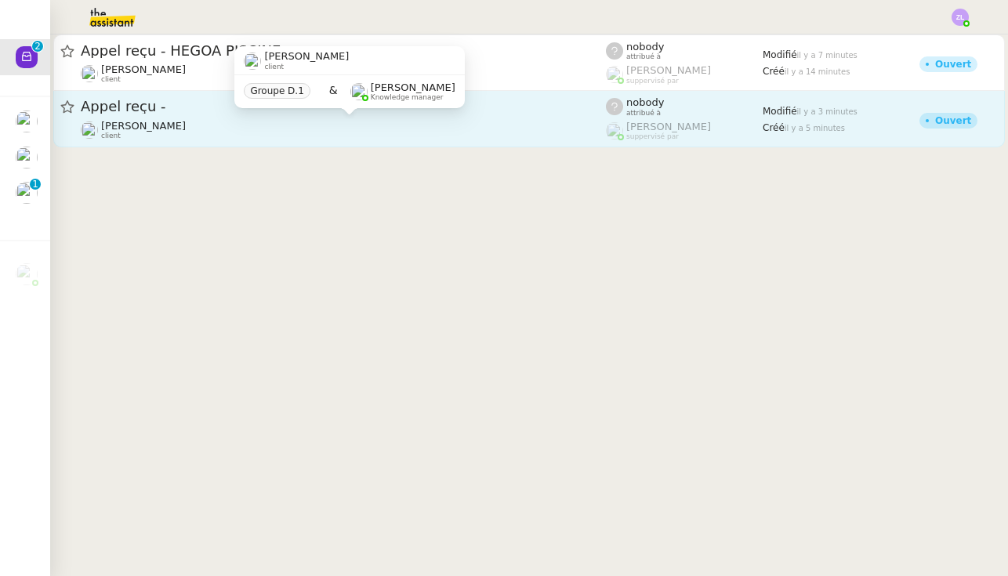
click at [149, 121] on span "[PERSON_NAME]" at bounding box center [143, 126] width 85 height 12
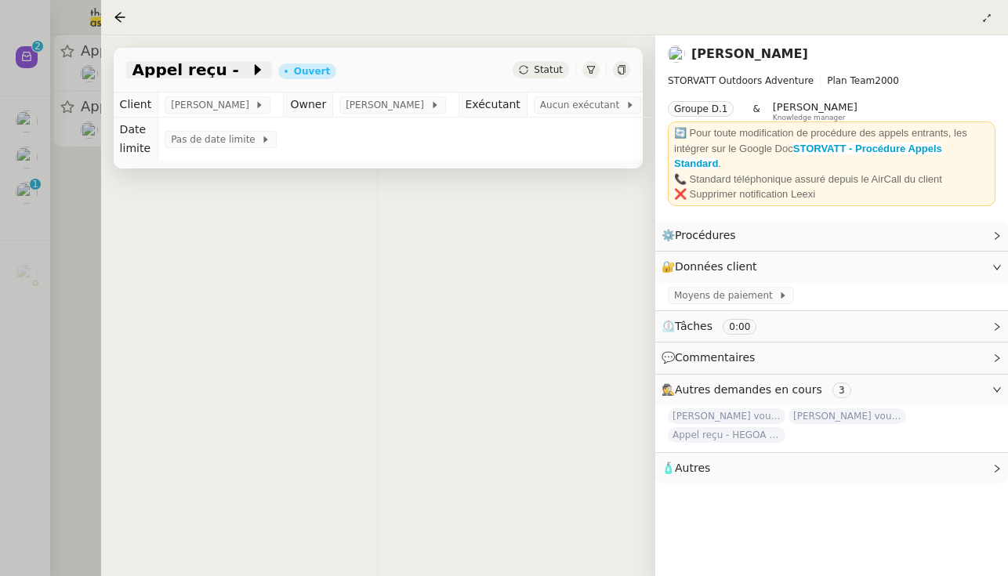
click at [248, 71] on div "Appel reçu -" at bounding box center [199, 69] width 146 height 17
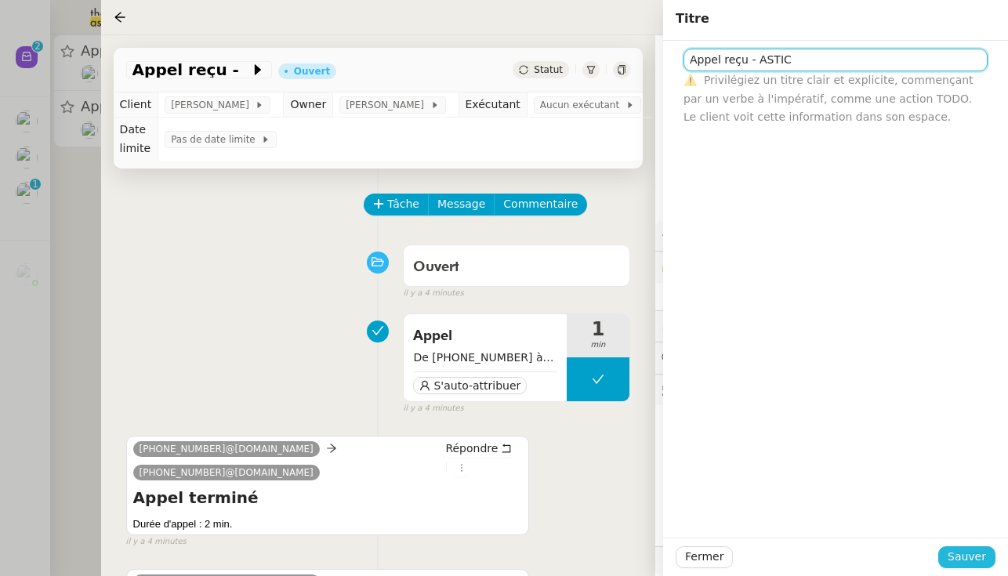
type input "Appel reçu - ASTIC"
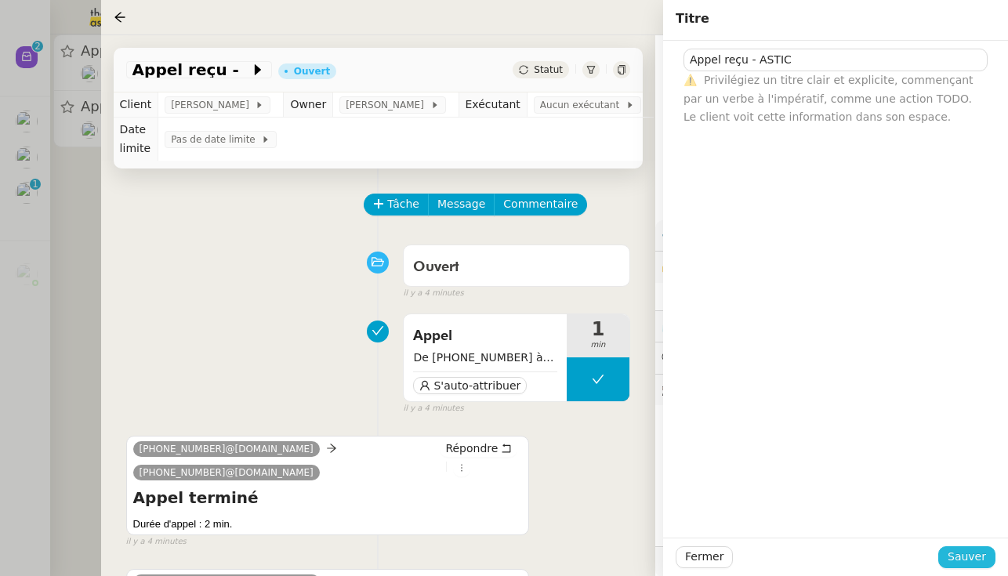
click at [599, 558] on span "Sauver" at bounding box center [966, 557] width 38 height 18
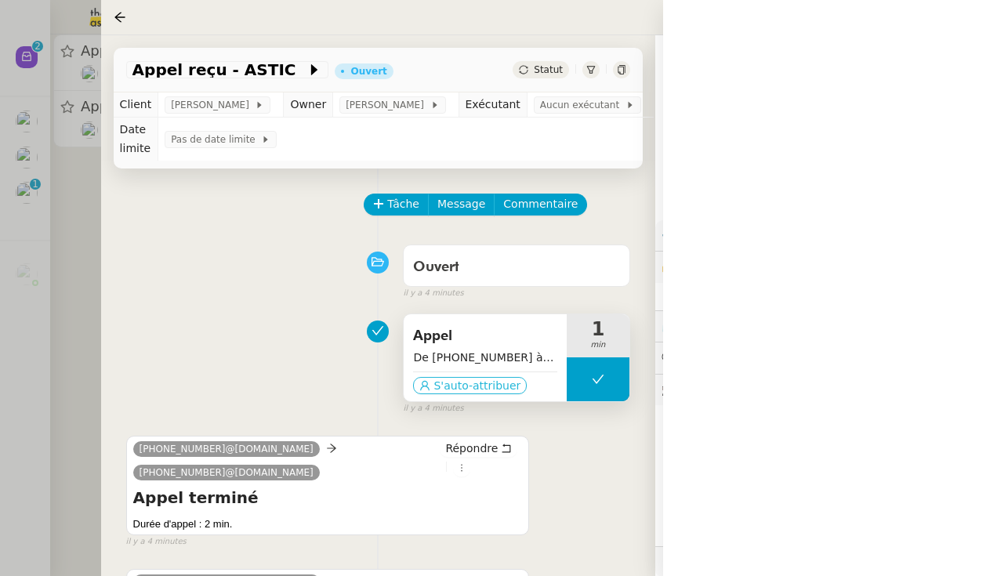
click at [507, 378] on span "S'auto-attribuer" at bounding box center [476, 386] width 87 height 16
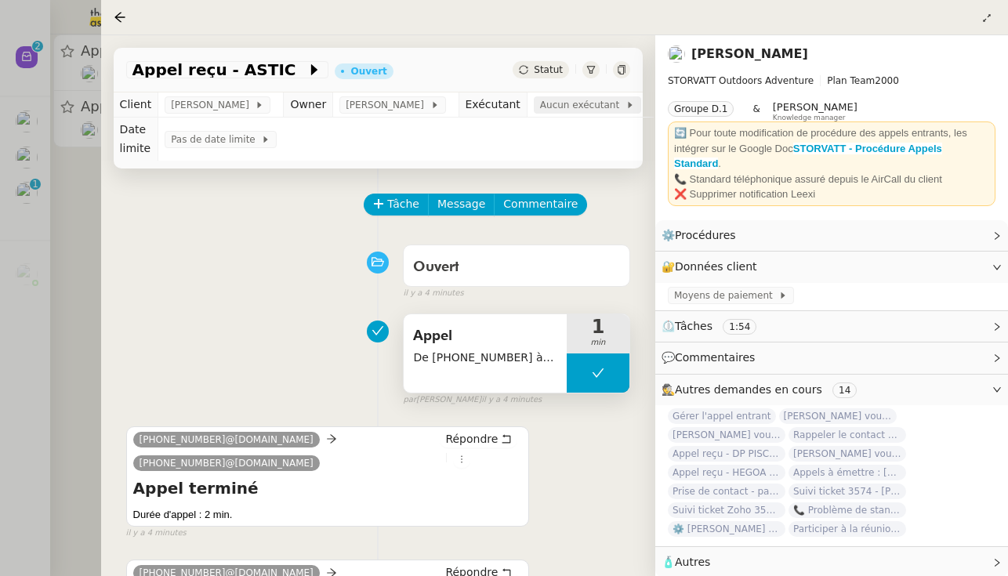
click at [581, 100] on span "Aucun exécutant" at bounding box center [582, 105] width 85 height 16
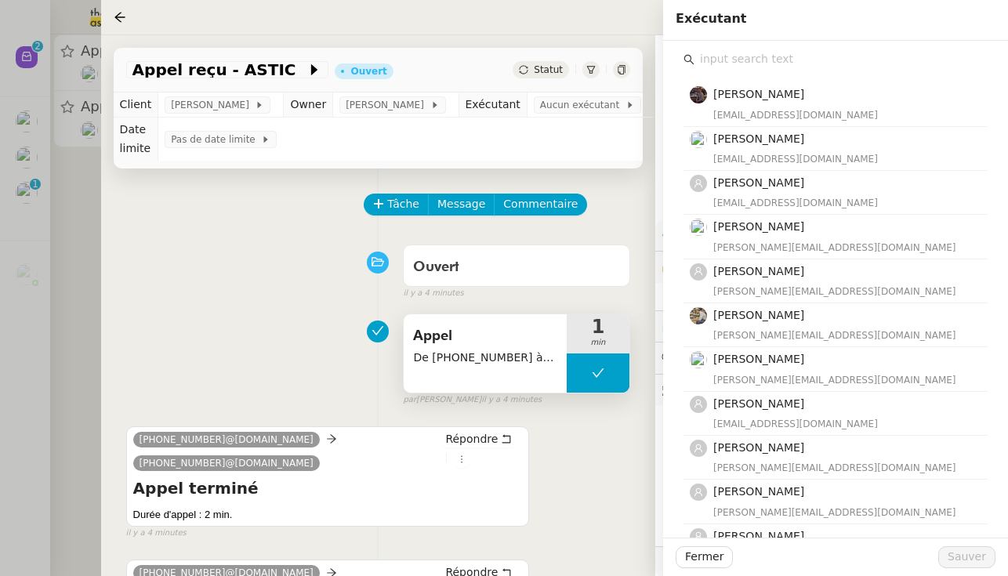
click at [599, 57] on input "text" at bounding box center [840, 59] width 293 height 21
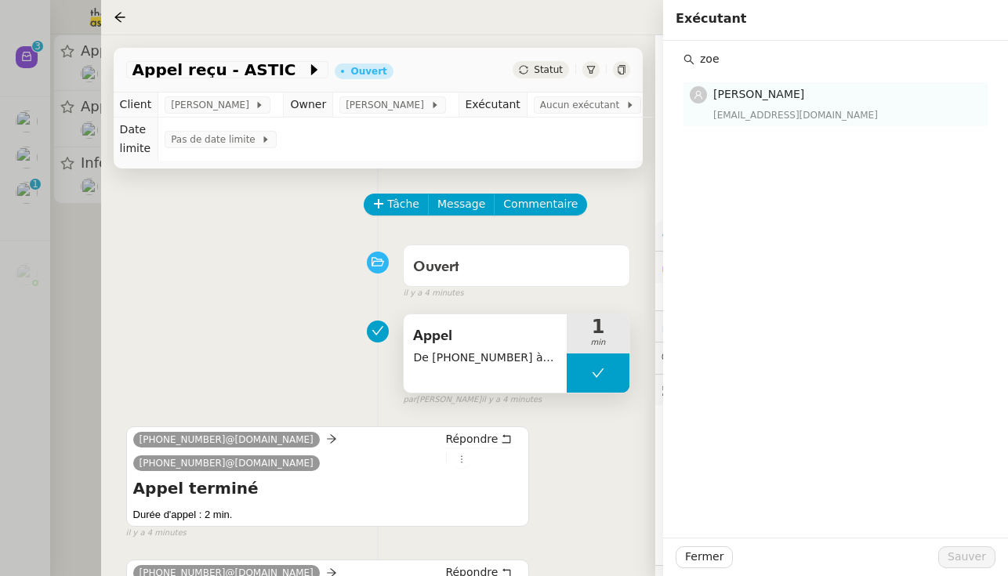
type input "zoe"
click at [599, 94] on span "[PERSON_NAME]" at bounding box center [758, 94] width 91 height 13
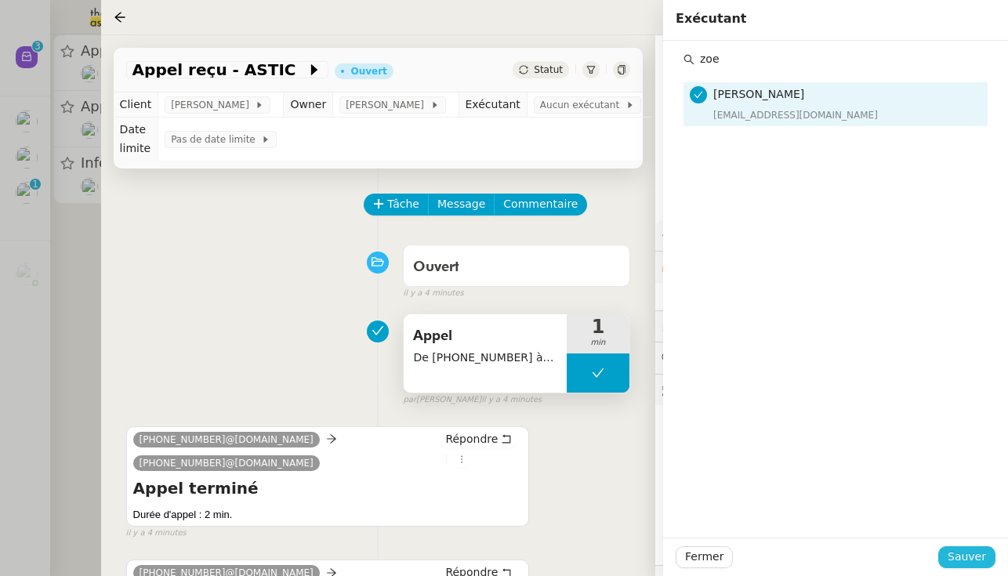
click at [599, 557] on span "Sauver" at bounding box center [966, 557] width 38 height 18
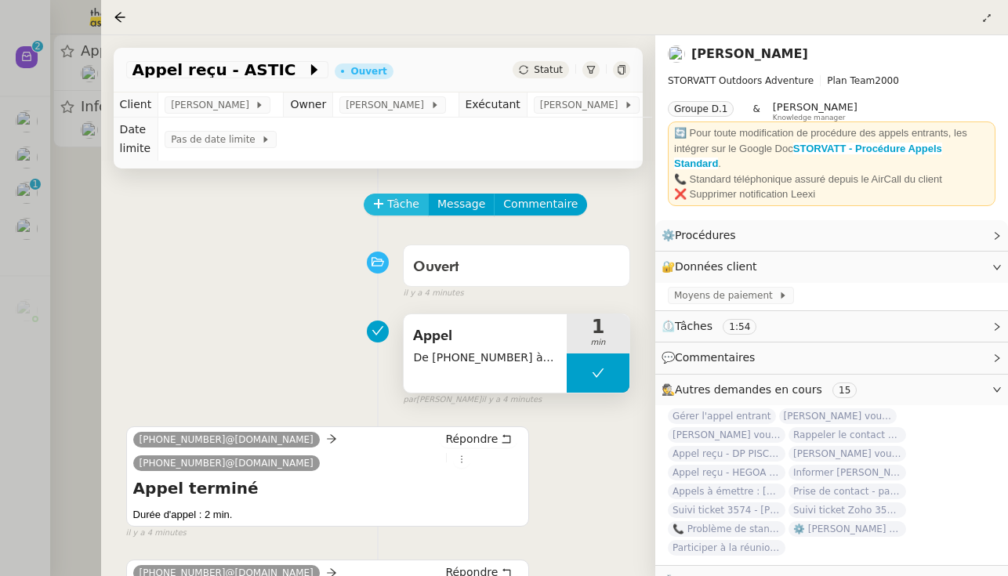
click at [399, 202] on span "Tâche" at bounding box center [403, 204] width 32 height 18
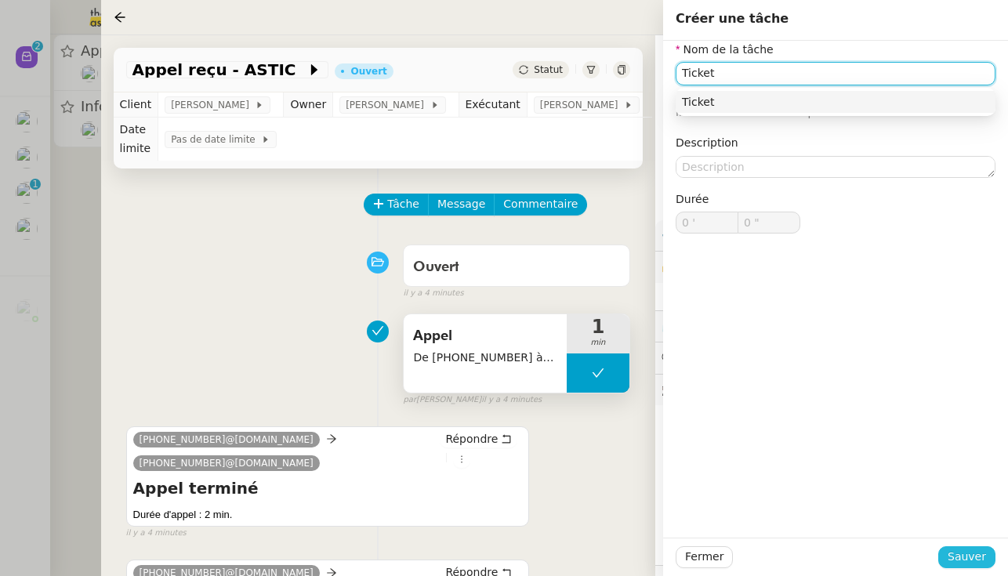
type input "Ticket"
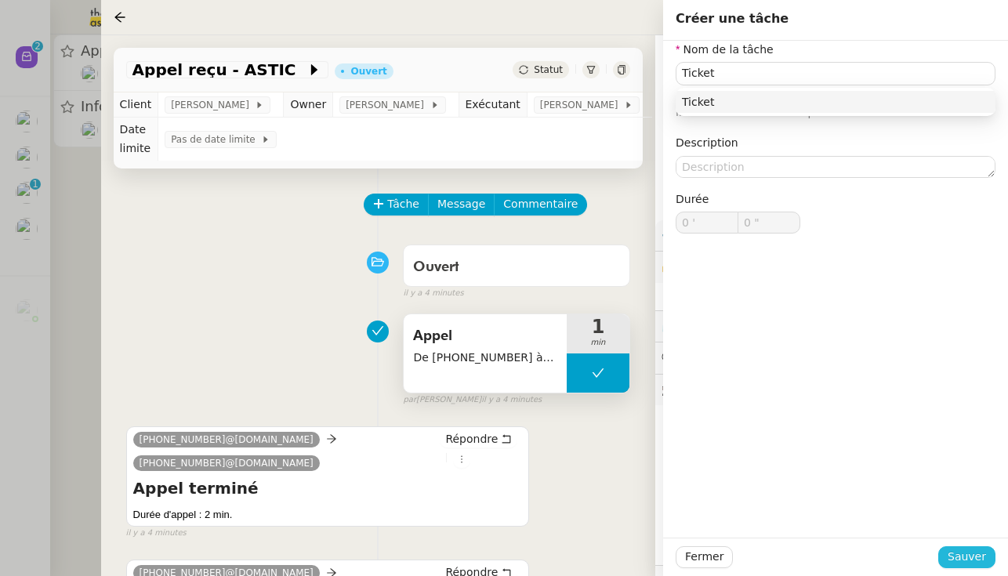
click at [599, 559] on span "Sauver" at bounding box center [966, 557] width 38 height 18
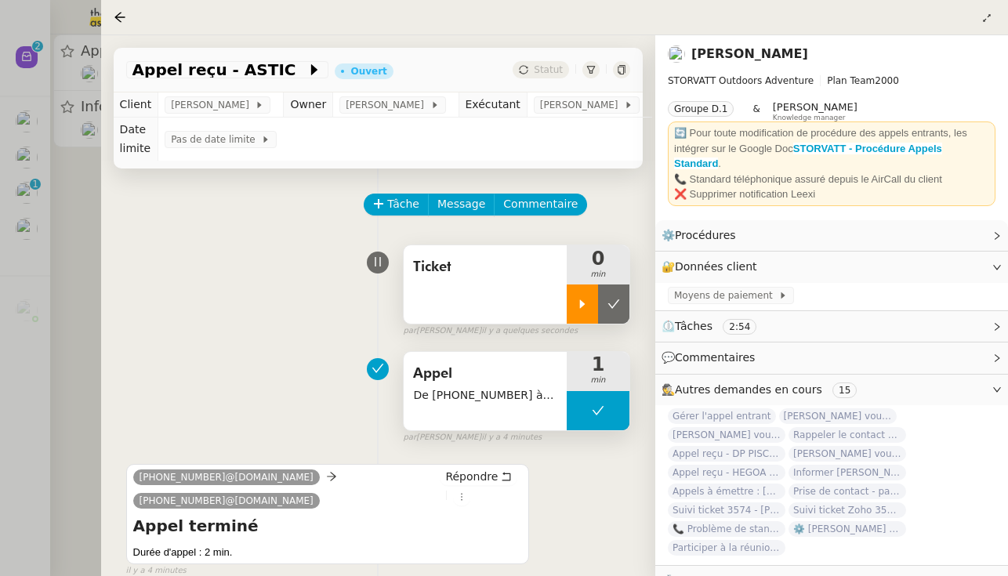
click at [584, 295] on div at bounding box center [581, 303] width 31 height 39
click at [57, 284] on div at bounding box center [504, 288] width 1008 height 576
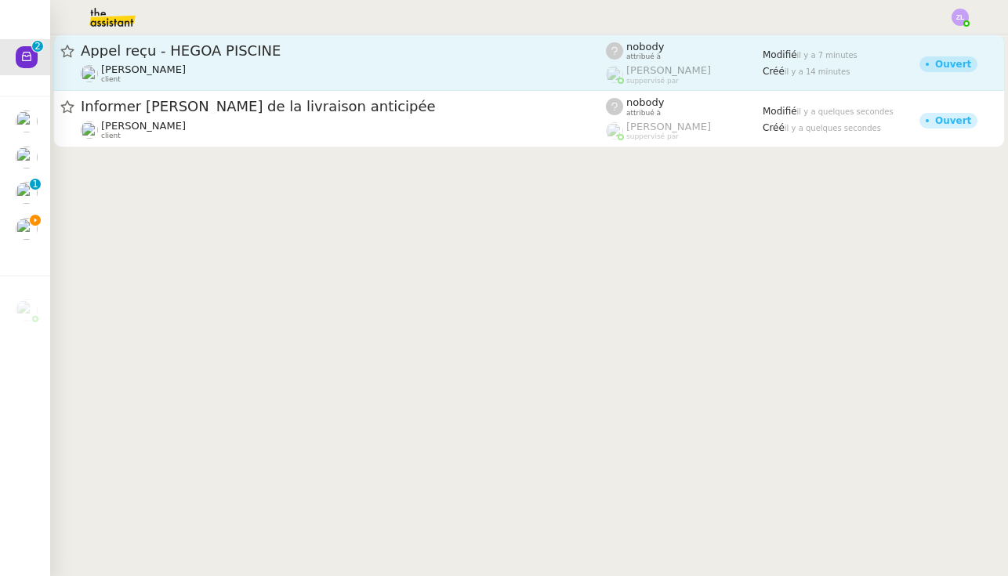
click at [168, 77] on div "Franck MUFFAT-JEANDET client" at bounding box center [143, 73] width 85 height 20
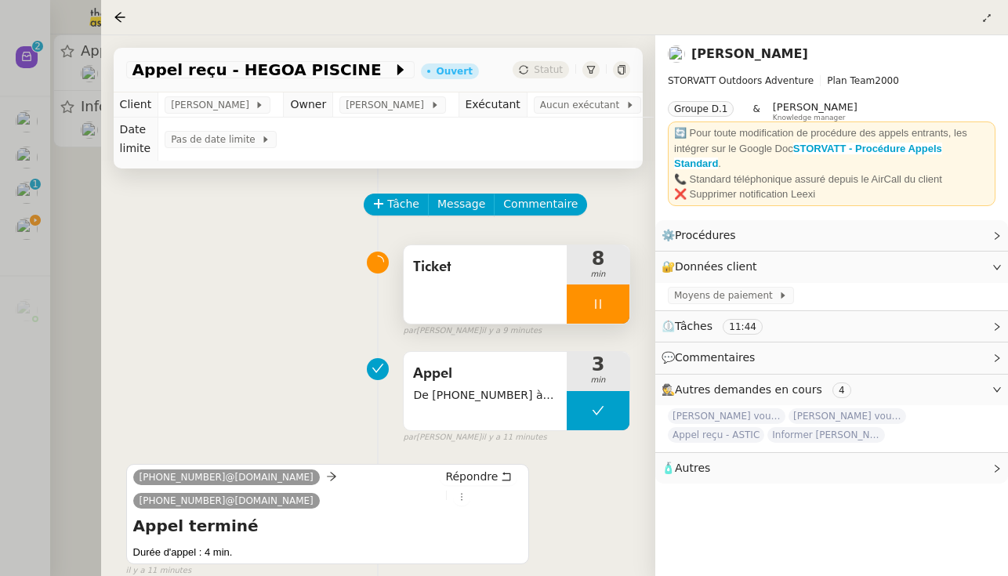
click at [584, 306] on div at bounding box center [597, 303] width 63 height 39
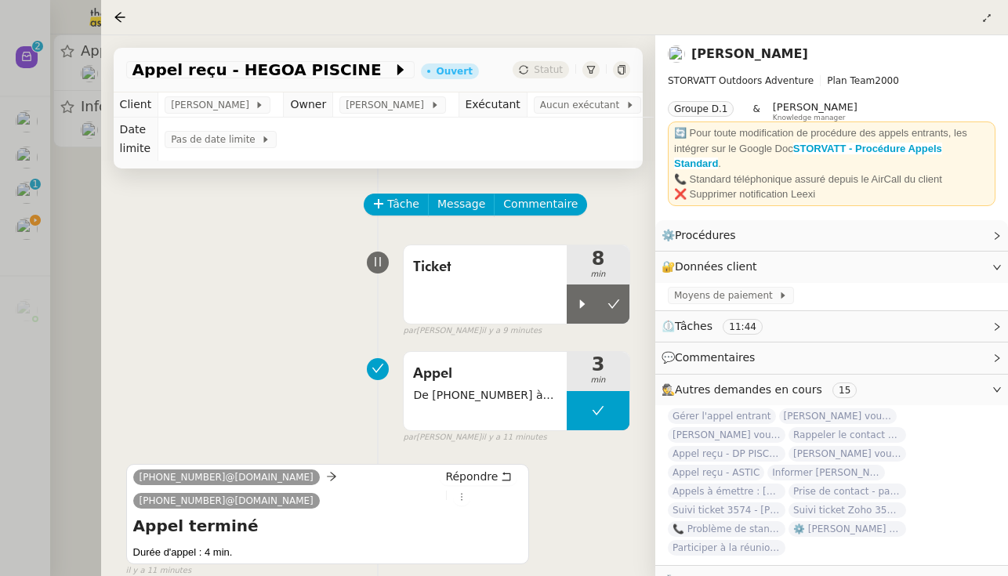
click at [599, 291] on div "Tâche Message Commentaire Veuillez patienter une erreur s'est produite 👌👌👌 mess…" at bounding box center [378, 503] width 554 height 670
click at [599, 302] on icon at bounding box center [613, 304] width 13 height 13
click at [548, 71] on span "Statut" at bounding box center [548, 69] width 29 height 11
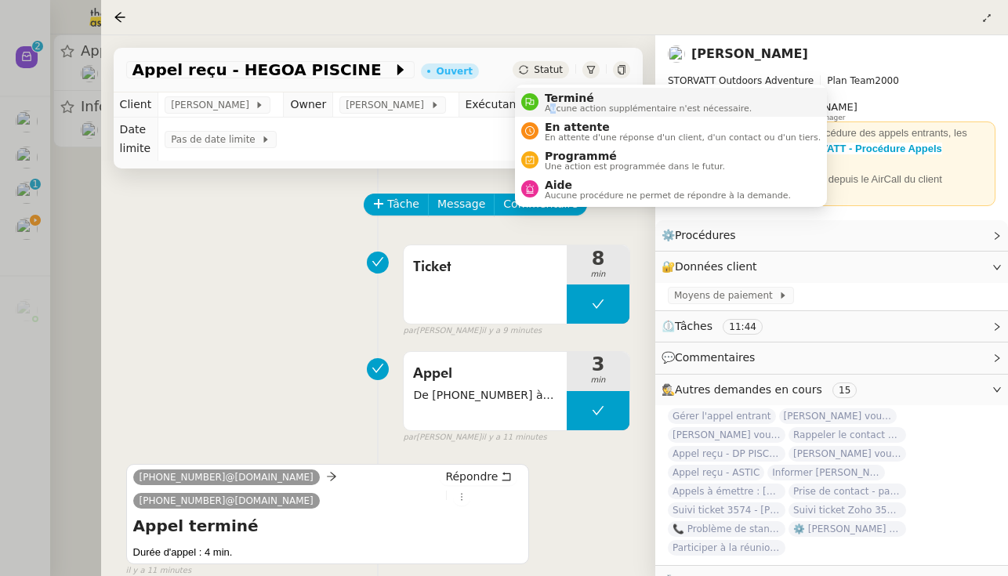
click at [553, 104] on span "Aucune action supplémentaire n'est nécessaire." at bounding box center [648, 108] width 207 height 9
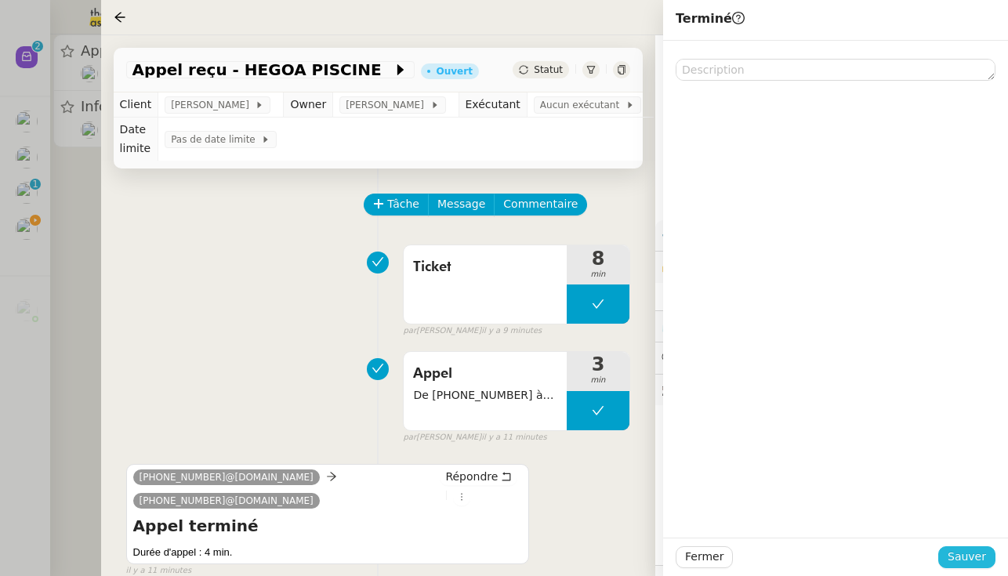
click at [599, 555] on span "Sauver" at bounding box center [966, 557] width 38 height 18
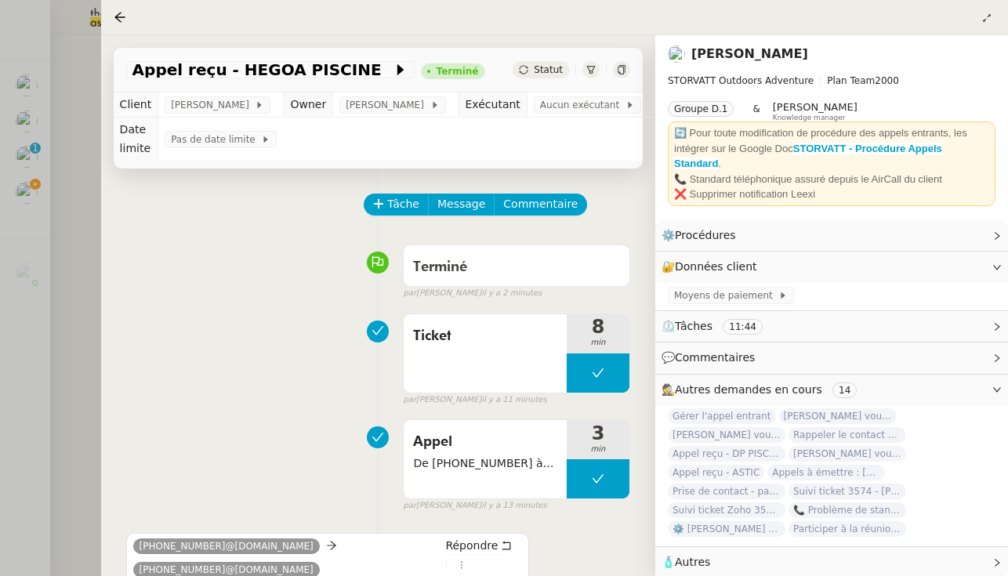
click at [58, 190] on div at bounding box center [504, 288] width 1008 height 576
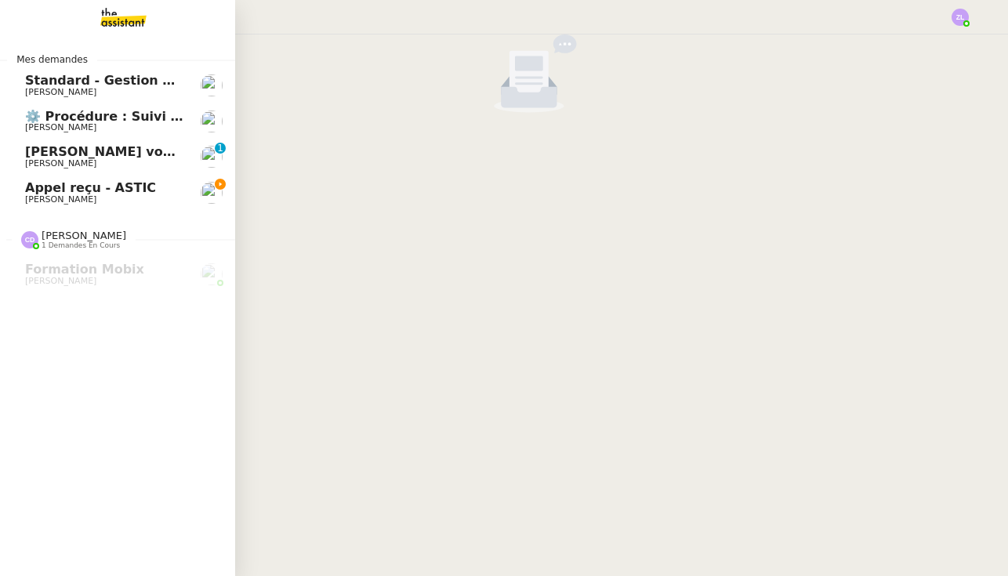
click at [20, 192] on link "Appel reçu - ASTIC Franck MUFFAT-JEANDET" at bounding box center [117, 193] width 235 height 36
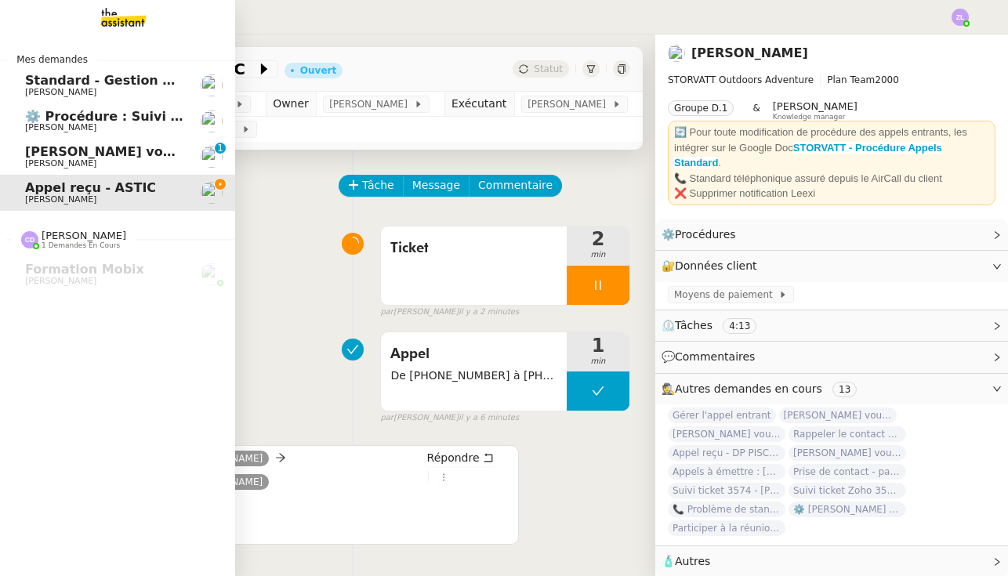
click at [107, 150] on span "Armand MANNERIE vous a mentionné sur le ticket [##3576##]" at bounding box center [239, 151] width 429 height 15
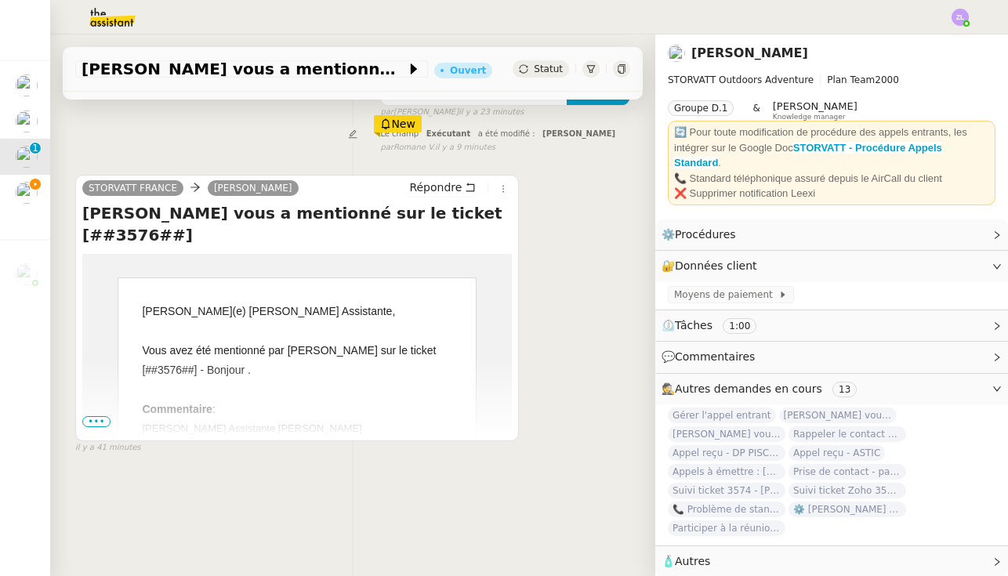
click at [101, 411] on td "Cher(e) Géraldine Assistante, Vous avez été mentionné par Armand MANNERIE sur l…" at bounding box center [296, 466] width 429 height 424
click at [95, 418] on span "•••" at bounding box center [96, 421] width 28 height 11
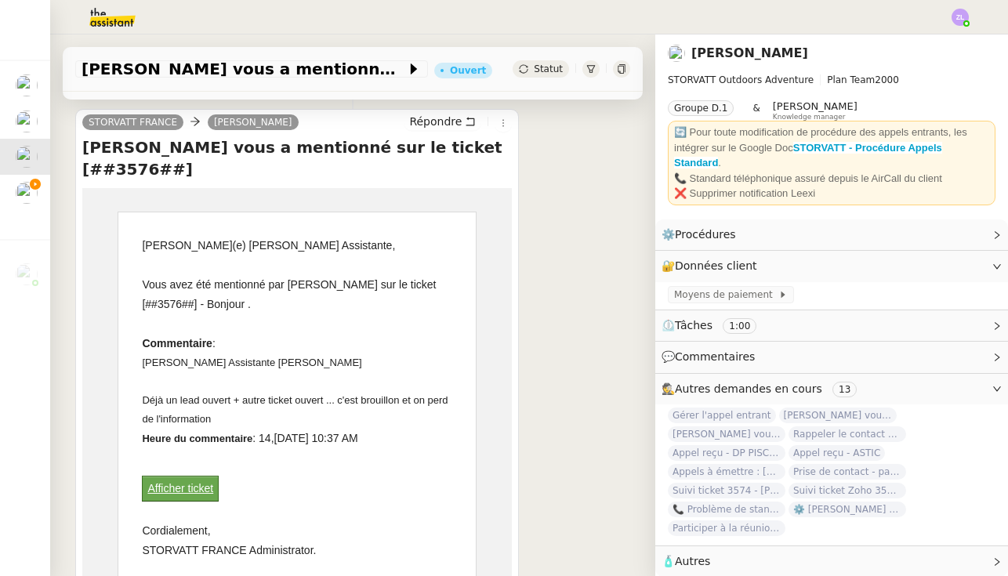
scroll to position [265, 0]
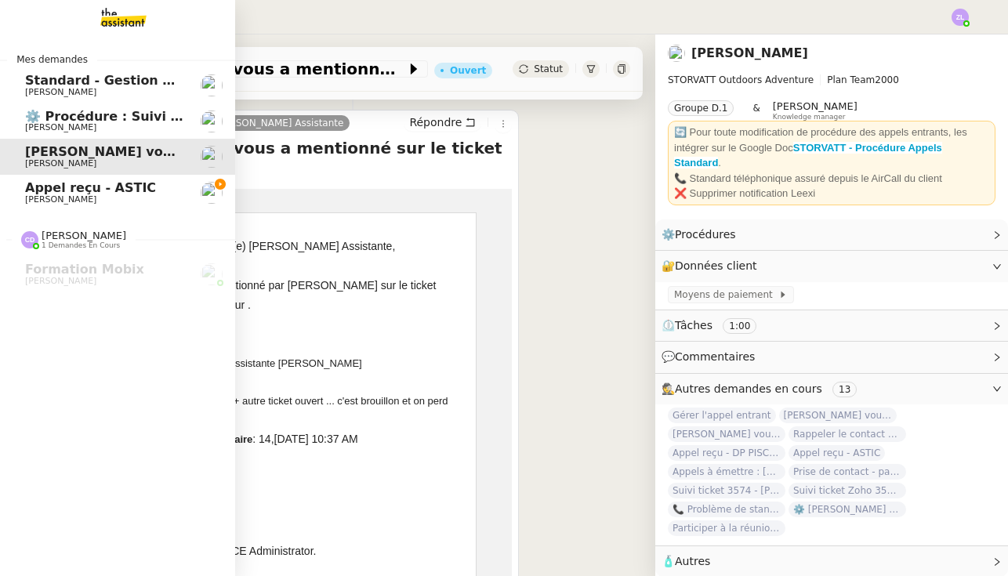
click at [39, 200] on span "[PERSON_NAME]" at bounding box center [60, 199] width 71 height 10
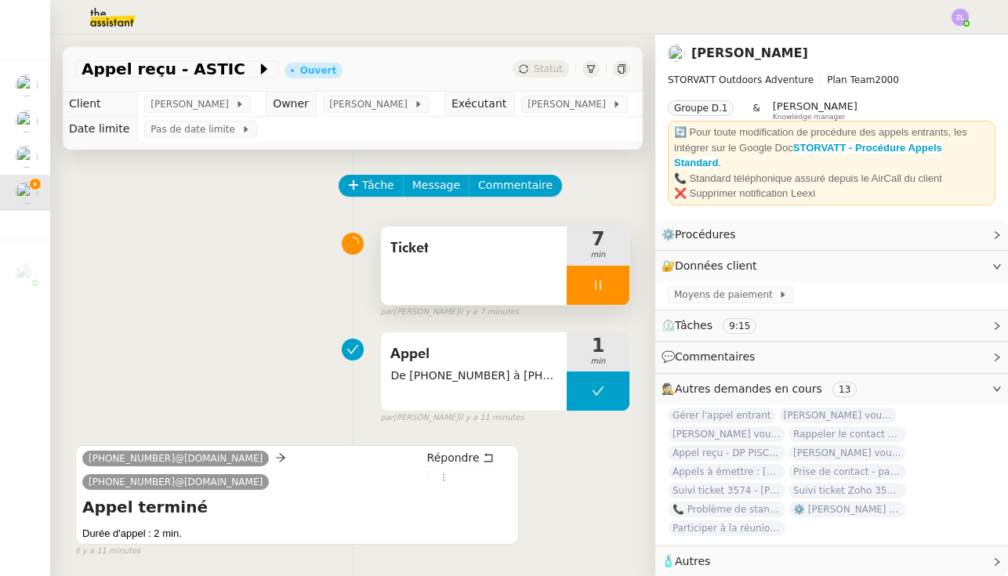
click at [576, 273] on div at bounding box center [597, 285] width 63 height 39
click at [599, 276] on button at bounding box center [613, 285] width 31 height 39
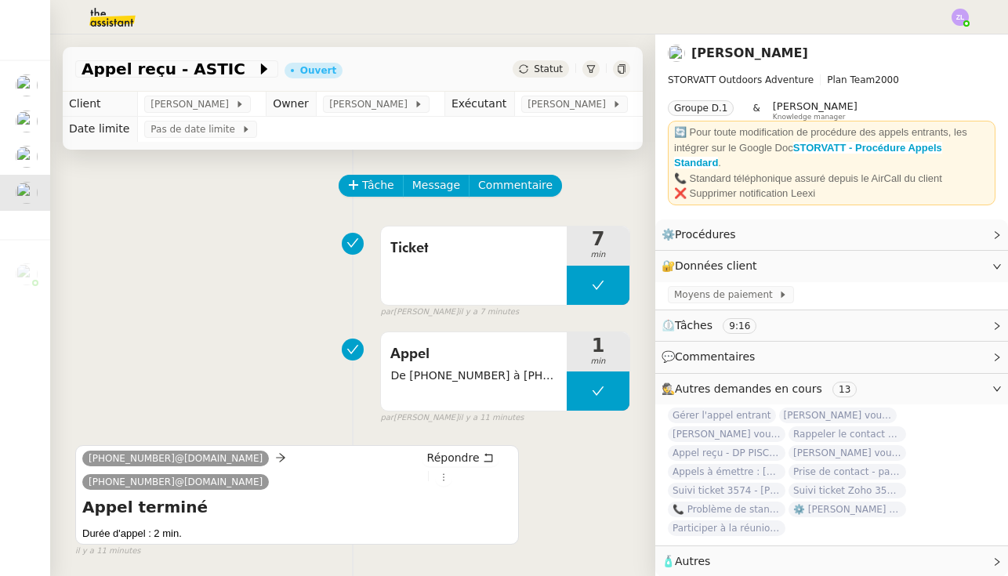
click at [523, 72] on icon at bounding box center [523, 68] width 9 height 9
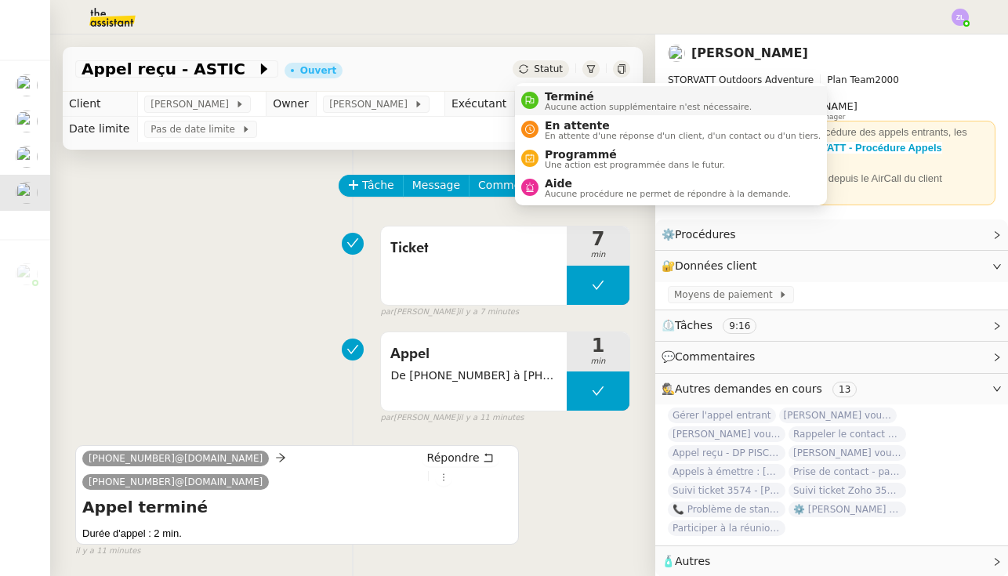
click at [541, 95] on div "Terminé Aucune action supplémentaire n'est nécessaire." at bounding box center [644, 100] width 213 height 21
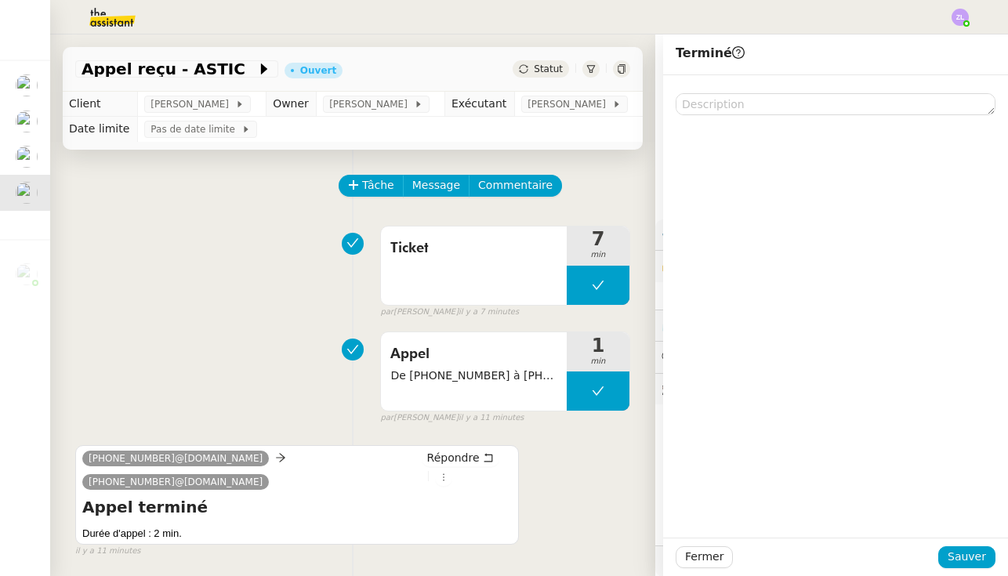
drag, startPoint x: 970, startPoint y: 562, endPoint x: 857, endPoint y: 545, distance: 114.1
click at [599, 562] on span "Sauver" at bounding box center [966, 557] width 38 height 18
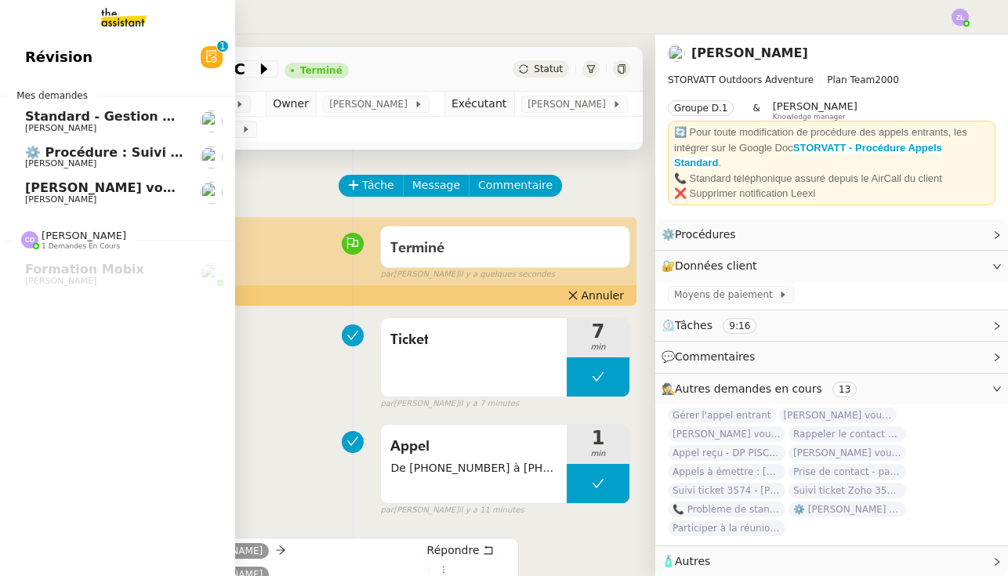
click at [96, 194] on span "[PERSON_NAME]" at bounding box center [60, 199] width 71 height 10
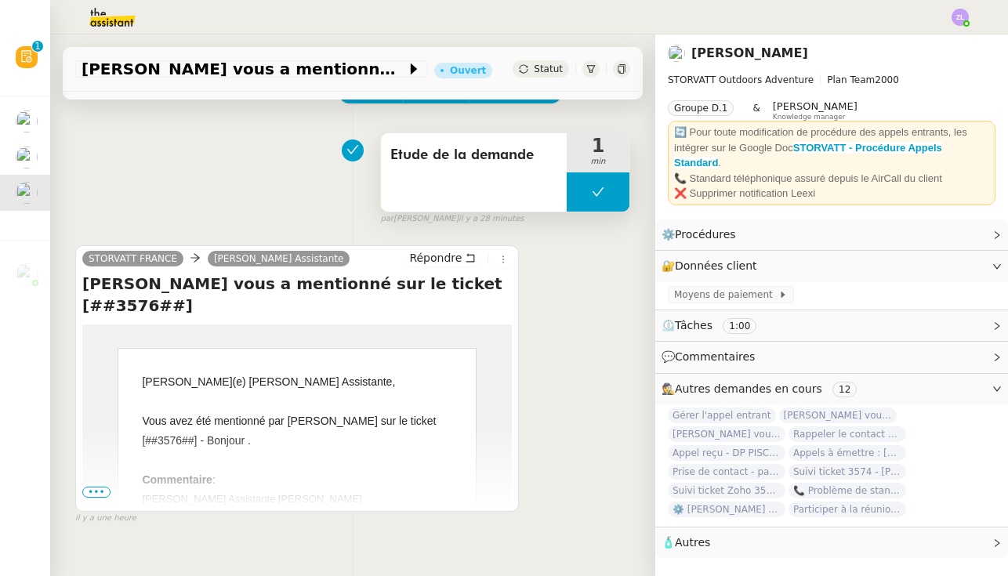
scroll to position [86, 0]
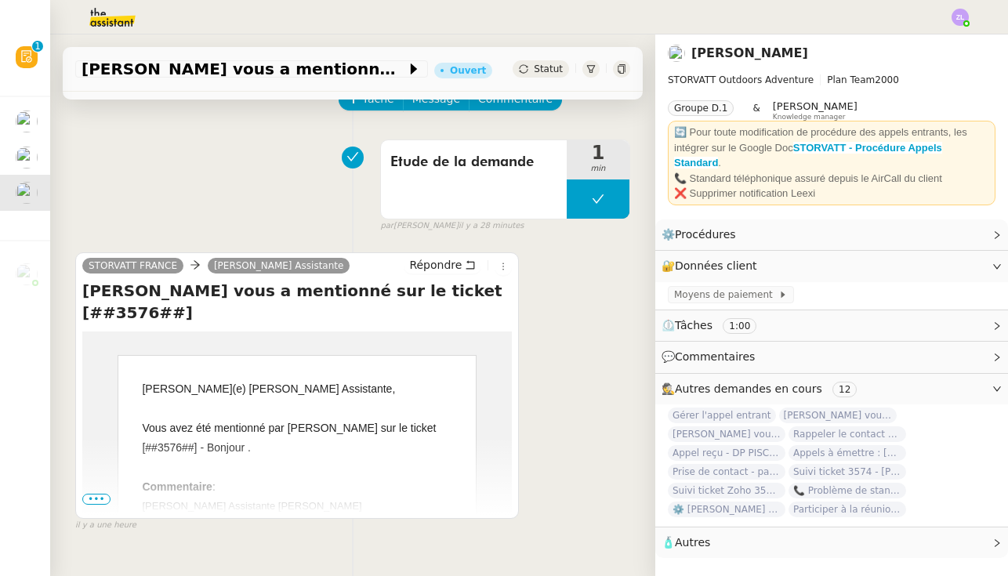
click at [99, 502] on span "•••" at bounding box center [96, 499] width 28 height 11
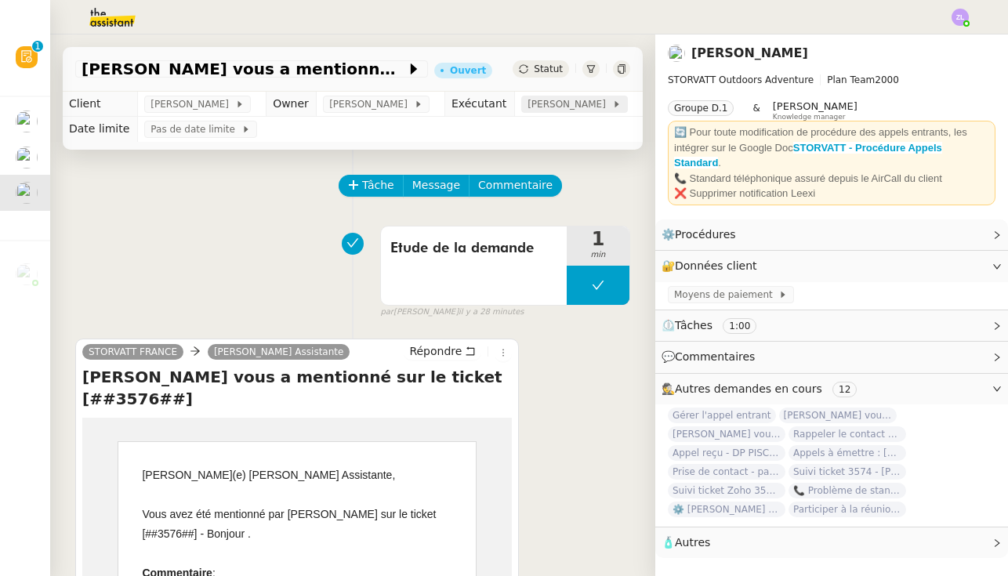
scroll to position [0, 0]
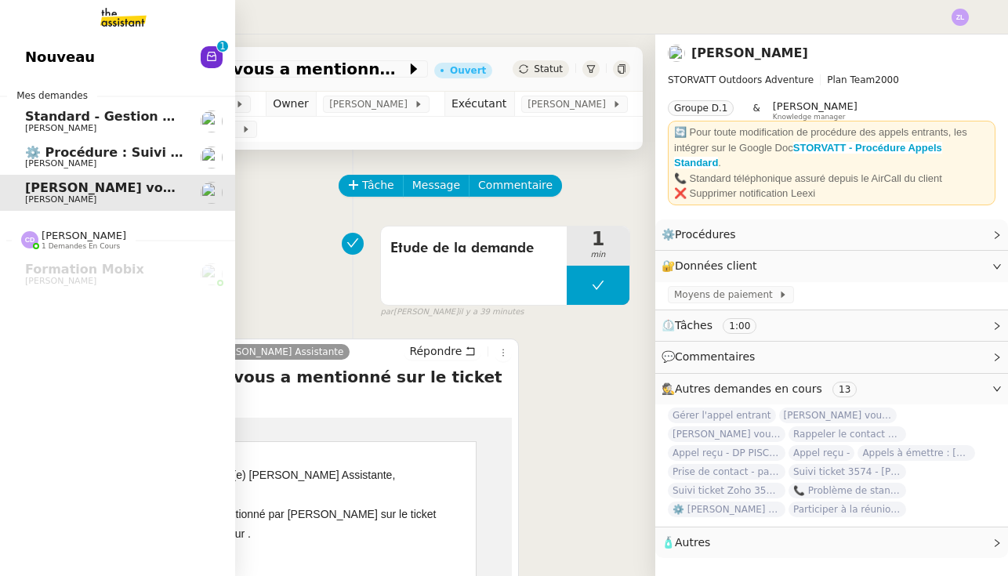
click at [96, 194] on span "[PERSON_NAME]" at bounding box center [60, 199] width 71 height 10
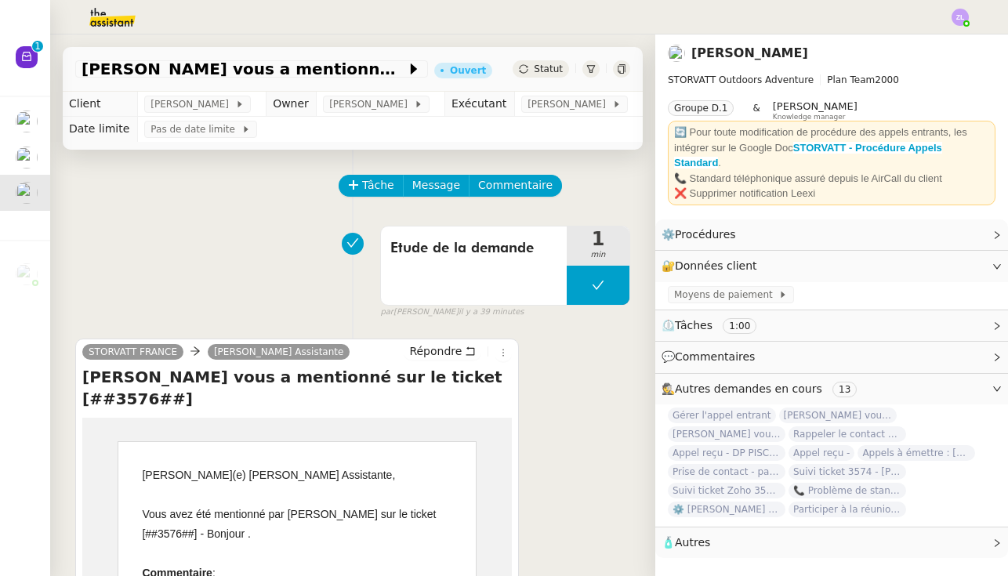
click at [536, 70] on span "Statut" at bounding box center [548, 68] width 29 height 11
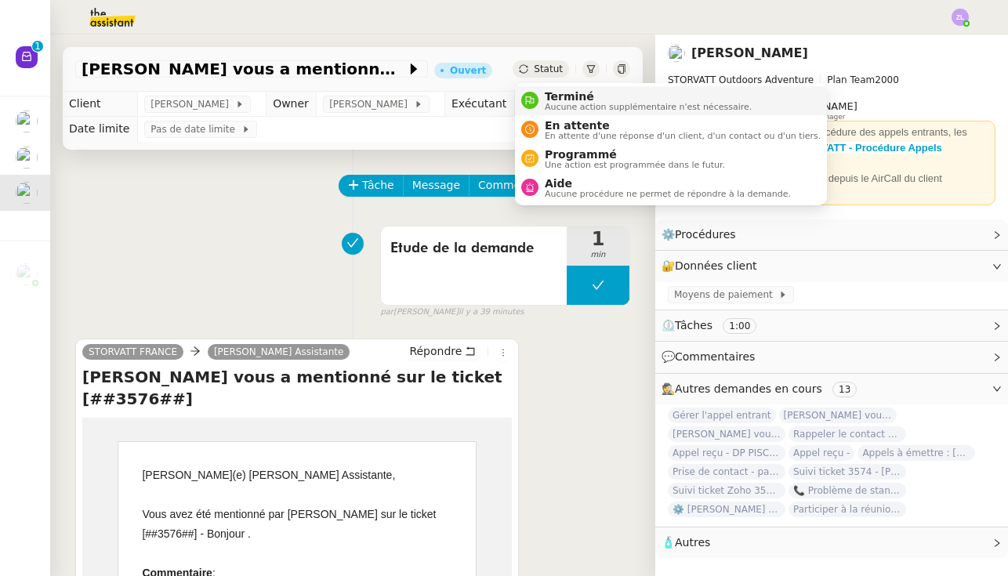
click at [553, 100] on span "Terminé" at bounding box center [648, 96] width 207 height 13
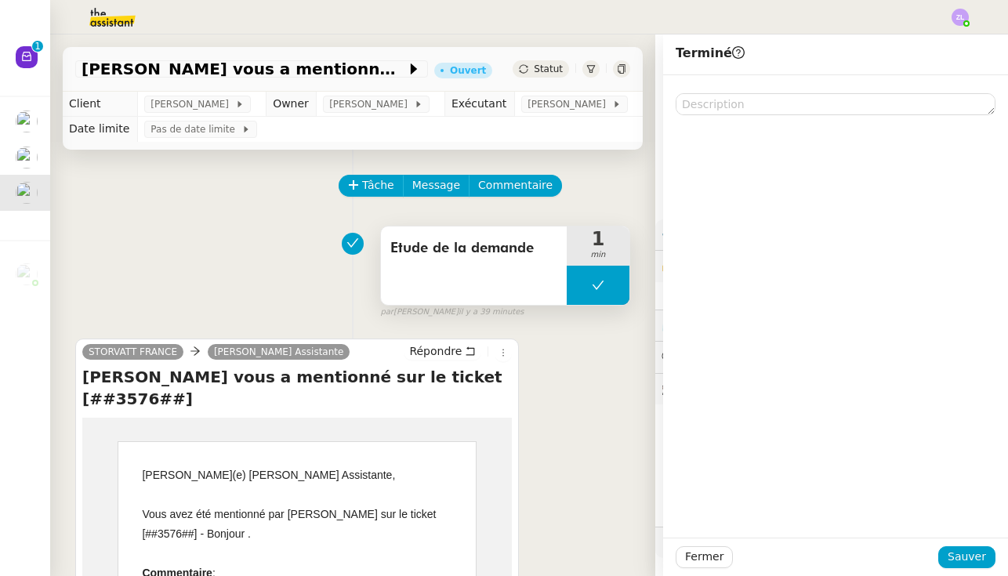
click at [570, 296] on button at bounding box center [597, 285] width 63 height 39
click at [599, 285] on button at bounding box center [613, 285] width 31 height 39
click at [374, 186] on span "Tâche" at bounding box center [378, 185] width 32 height 18
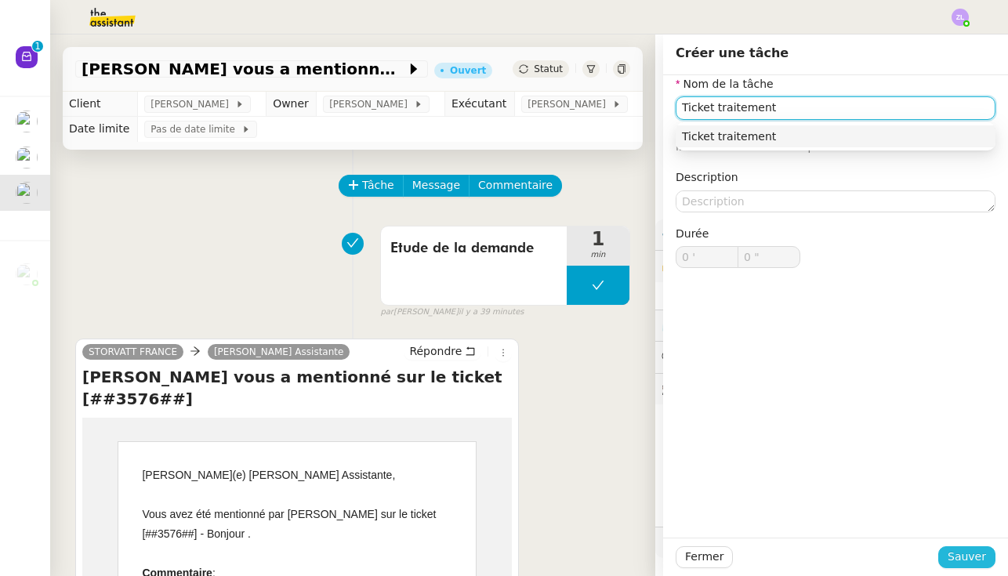
type input "Ticket traitement"
click at [599, 555] on span "Sauver" at bounding box center [966, 557] width 38 height 18
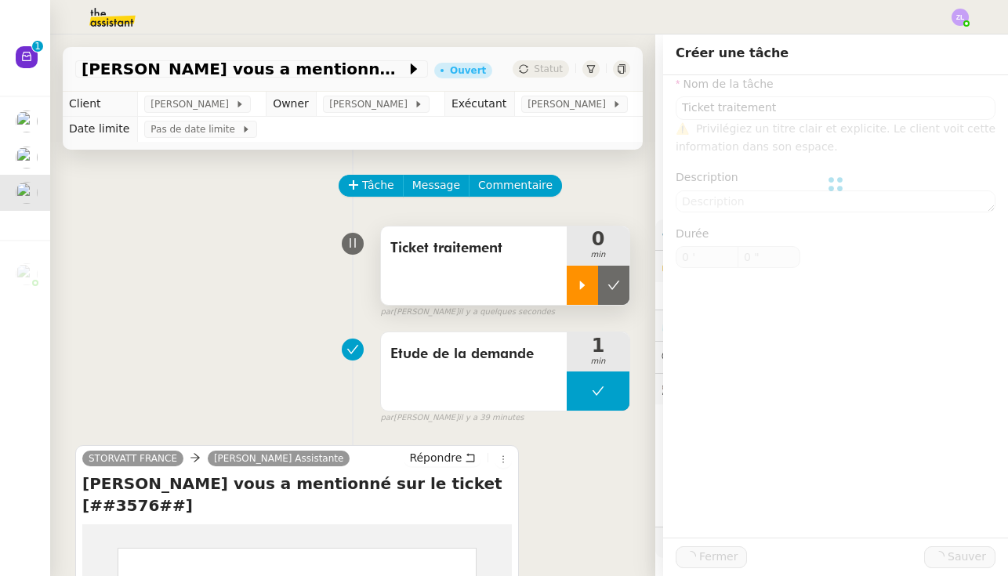
click at [577, 286] on icon at bounding box center [582, 285] width 13 height 13
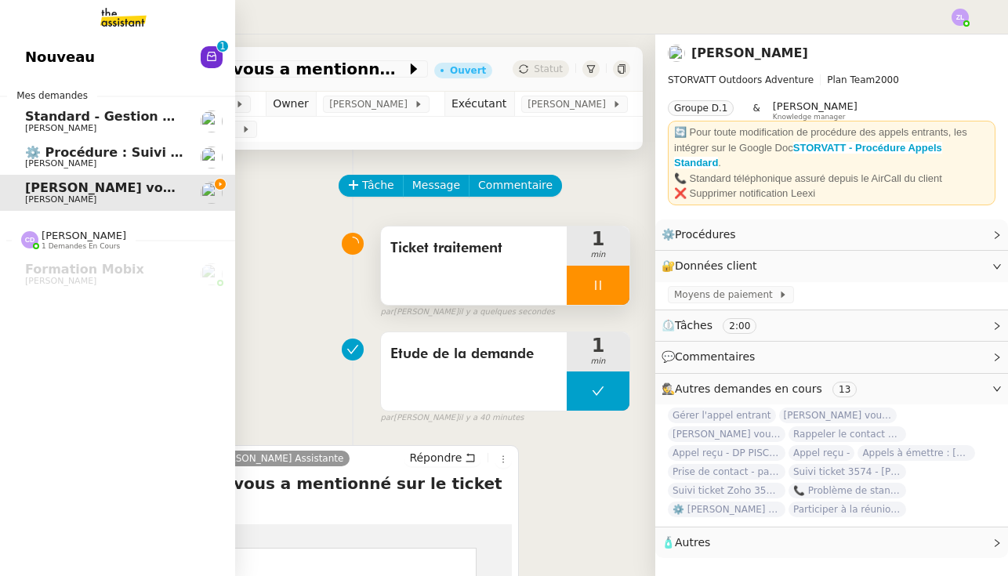
click at [55, 75] on link "Nouveau 0 1 2 3 4 5 6 7 8 9" at bounding box center [117, 57] width 235 height 36
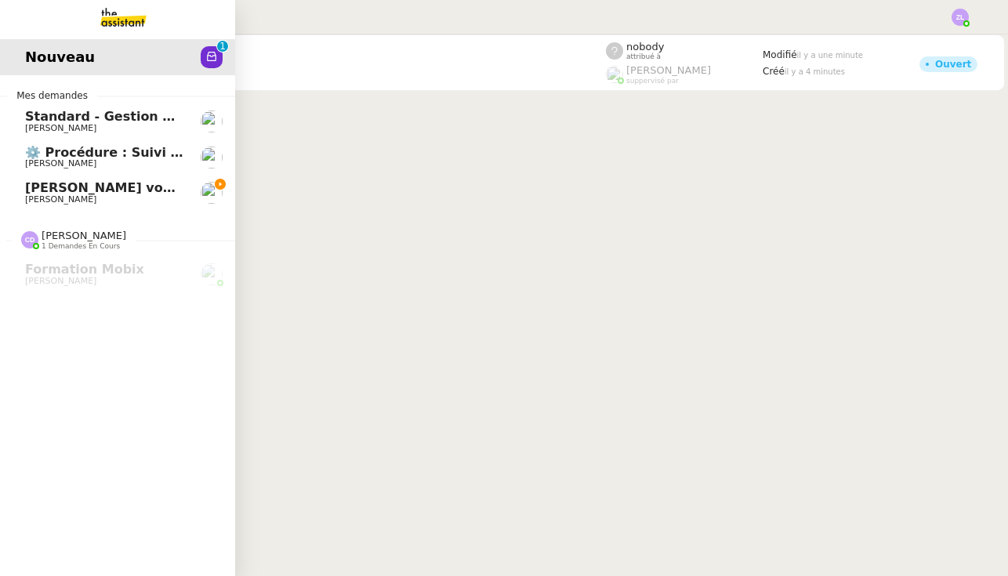
click at [21, 202] on link "Armand MANNERIE vous a mentionné sur le ticket [##3576##] Franck MUFFAT-JEANDET" at bounding box center [117, 193] width 235 height 36
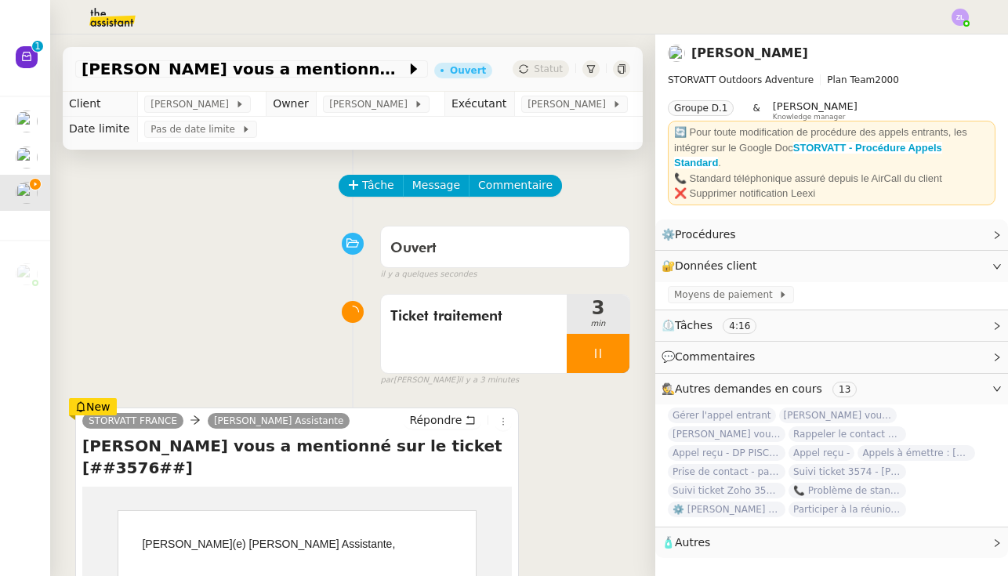
scroll to position [156, 0]
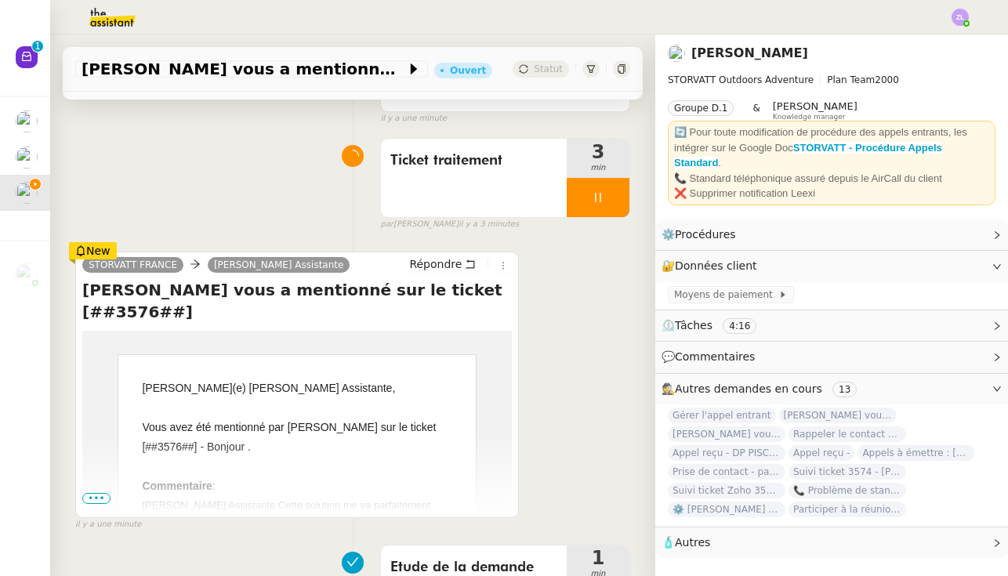
click at [99, 497] on span "•••" at bounding box center [96, 498] width 28 height 11
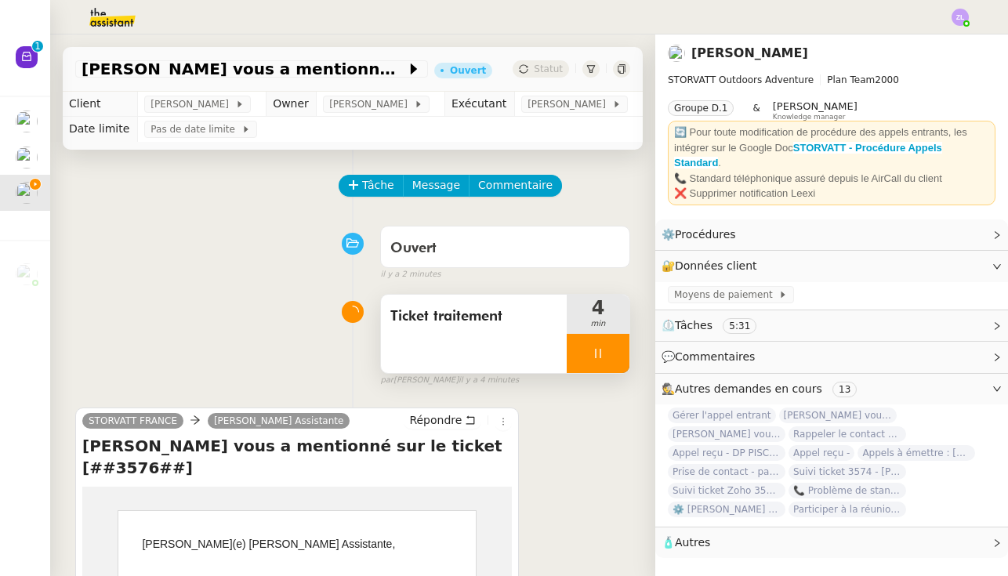
scroll to position [0, 0]
click at [572, 363] on div at bounding box center [597, 353] width 63 height 39
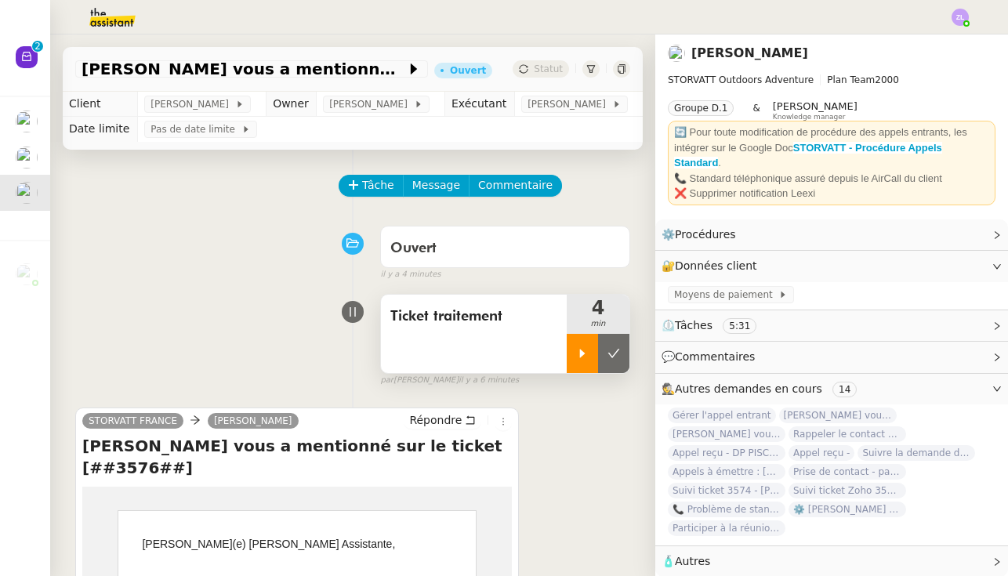
click at [581, 350] on icon at bounding box center [582, 353] width 13 height 13
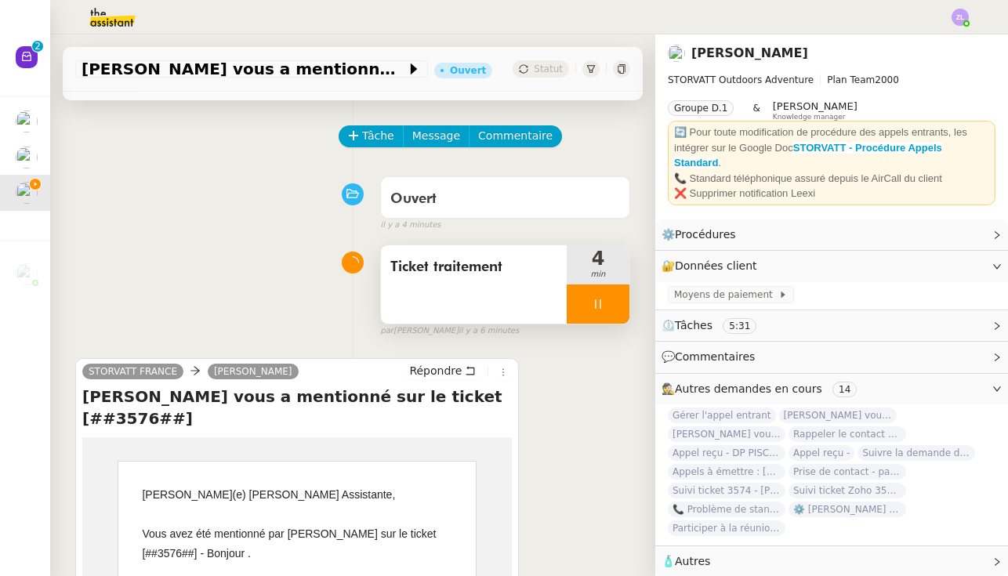
scroll to position [53, 0]
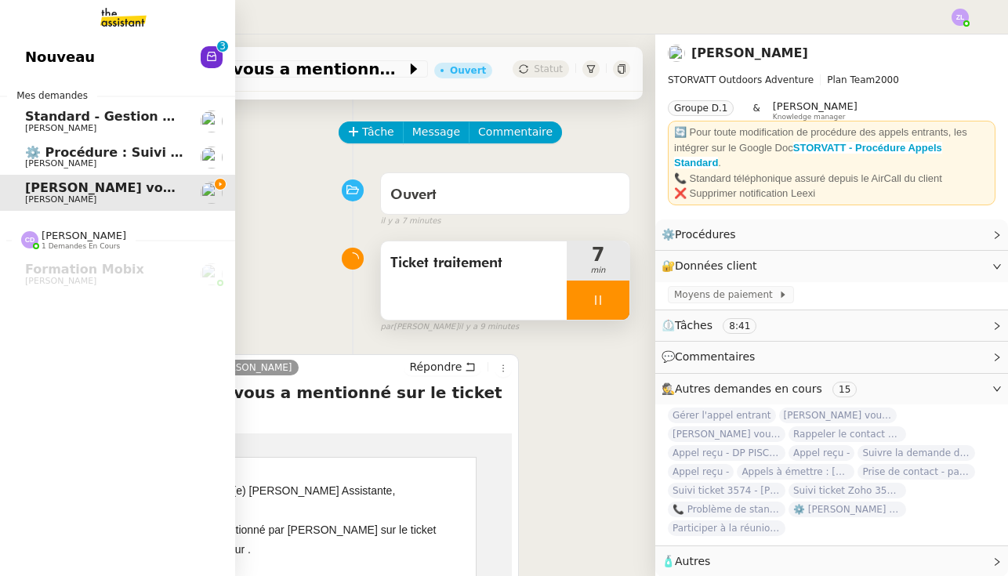
click at [40, 69] on span "Nouveau" at bounding box center [60, 57] width 70 height 24
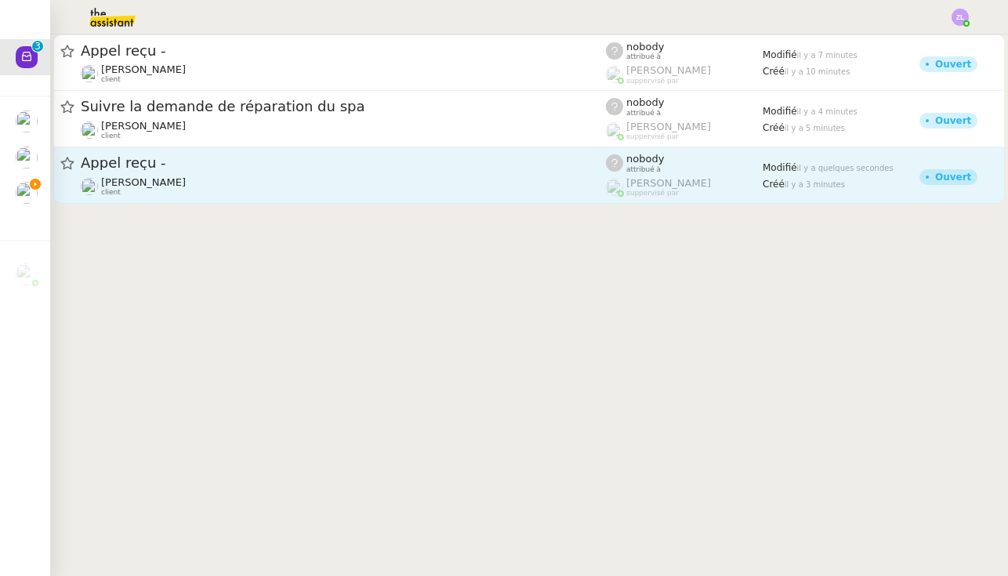
click at [412, 182] on div "Franck MUFFAT-JEANDET client" at bounding box center [343, 186] width 525 height 20
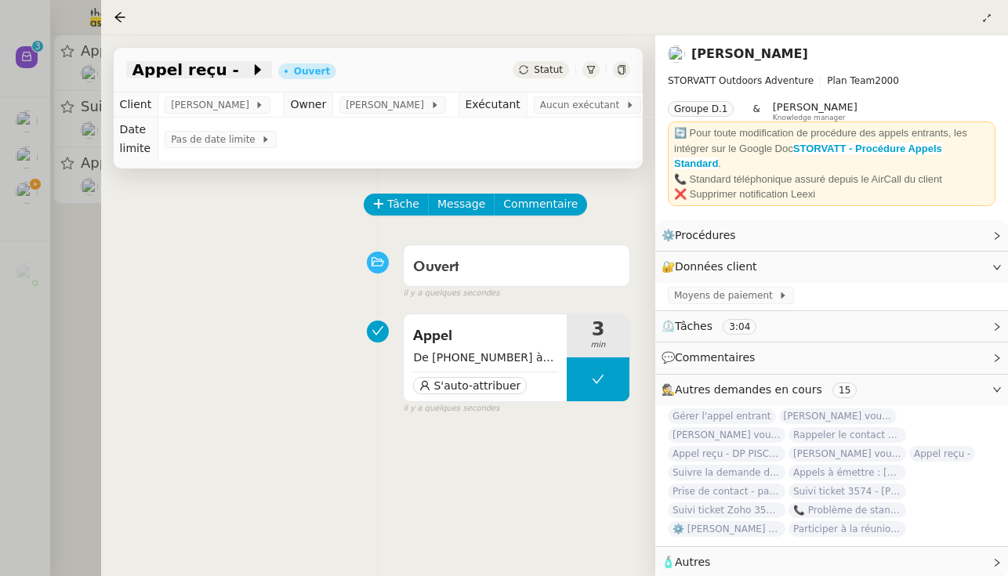
click at [250, 73] on icon at bounding box center [258, 70] width 16 height 16
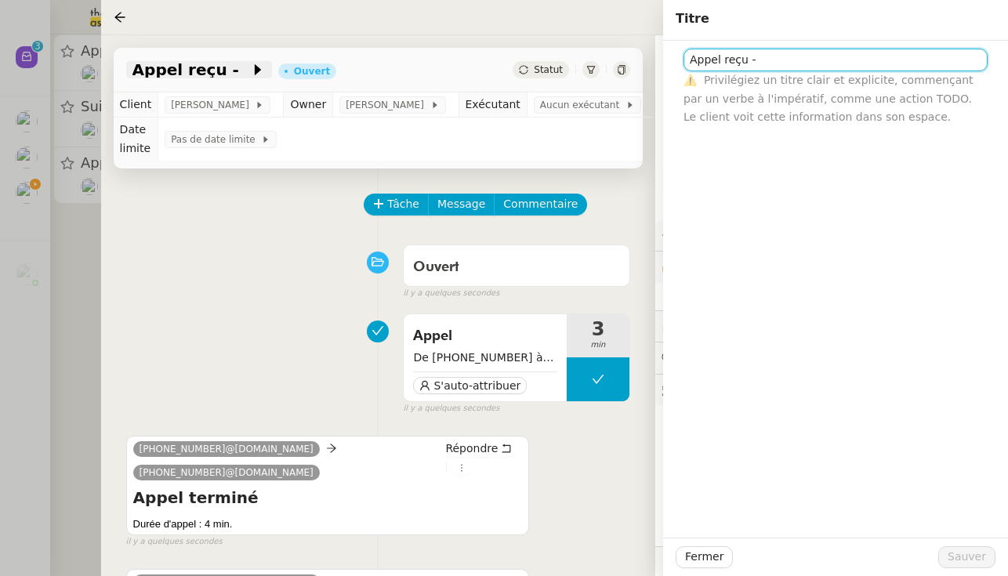
paste input "meditant@live.fr"
drag, startPoint x: 758, startPoint y: 60, endPoint x: 887, endPoint y: 60, distance: 128.5
click at [599, 60] on input "Appel reçu - meditant@live.fr" at bounding box center [835, 60] width 304 height 23
paste input "41782304700"
type input "Appel reçu -41782304700 va poser au showroom directement pour se renseigner"
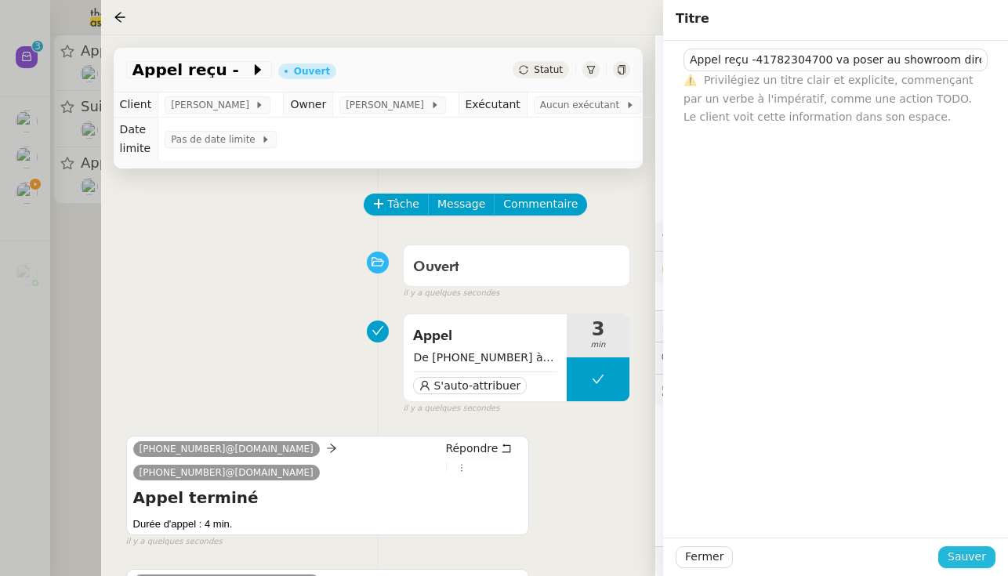
click at [599, 557] on span "Sauver" at bounding box center [966, 557] width 38 height 18
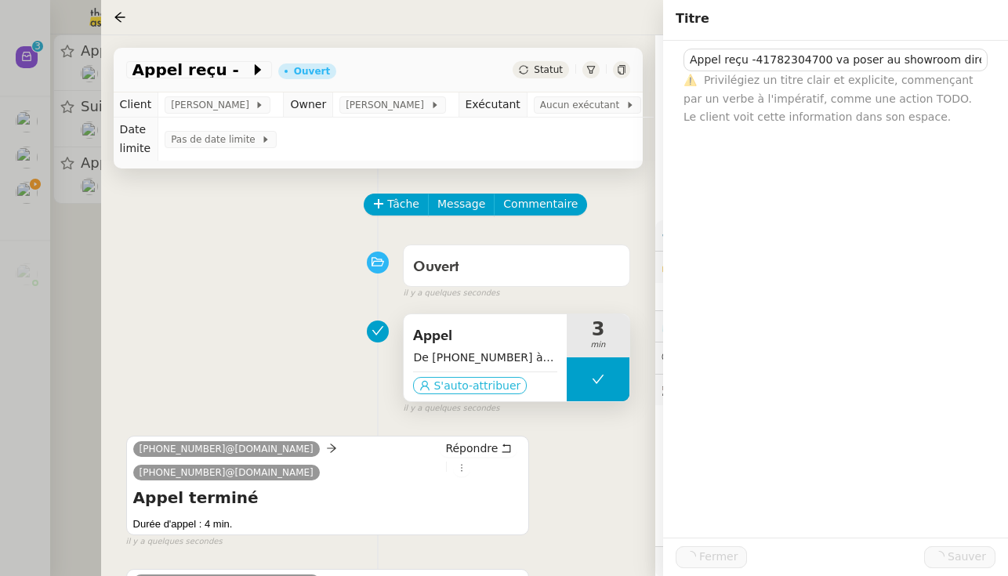
click at [468, 381] on span "S'auto-attribuer" at bounding box center [476, 386] width 87 height 16
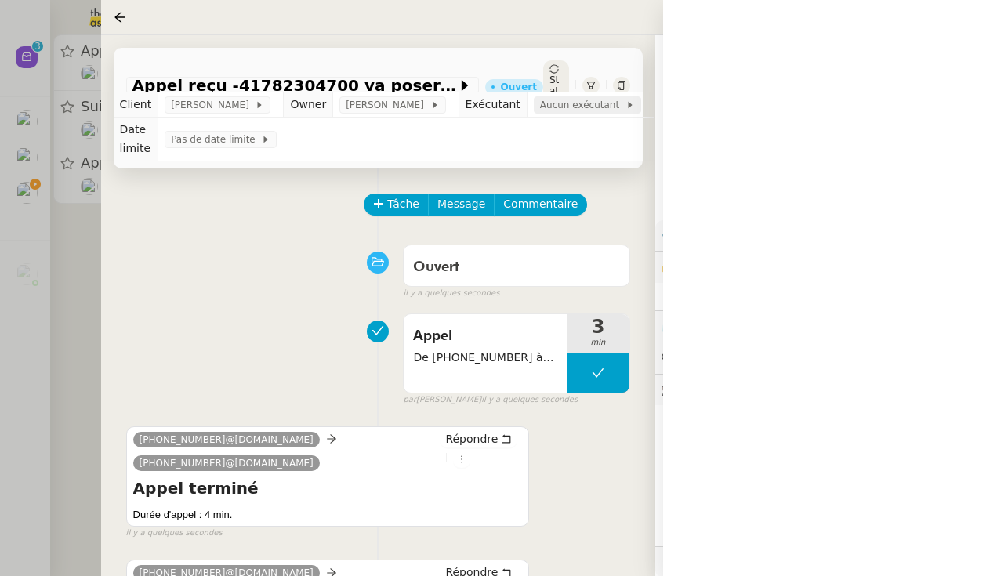
click at [592, 104] on span "Aucun exécutant" at bounding box center [582, 105] width 85 height 16
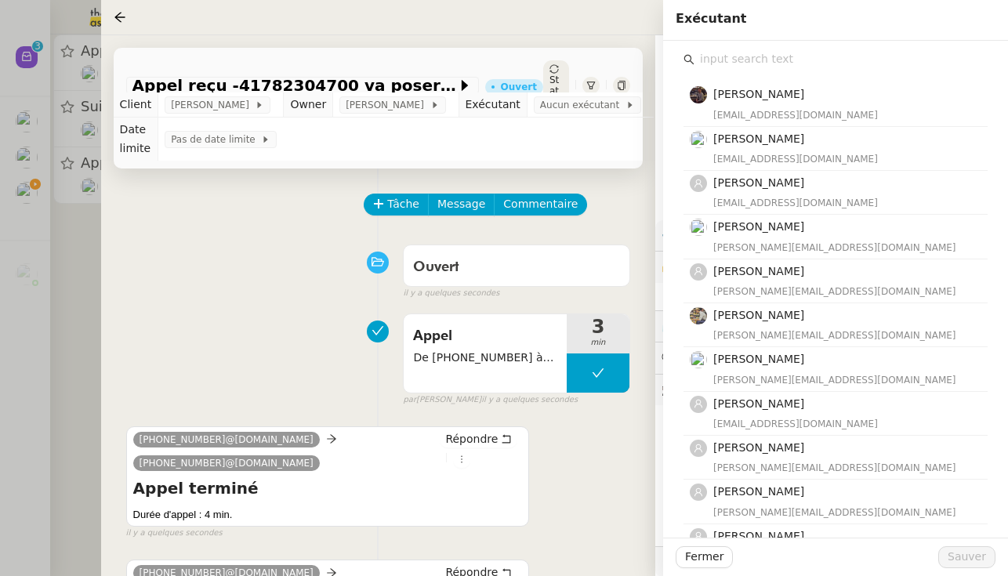
click at [599, 56] on input "text" at bounding box center [840, 59] width 293 height 21
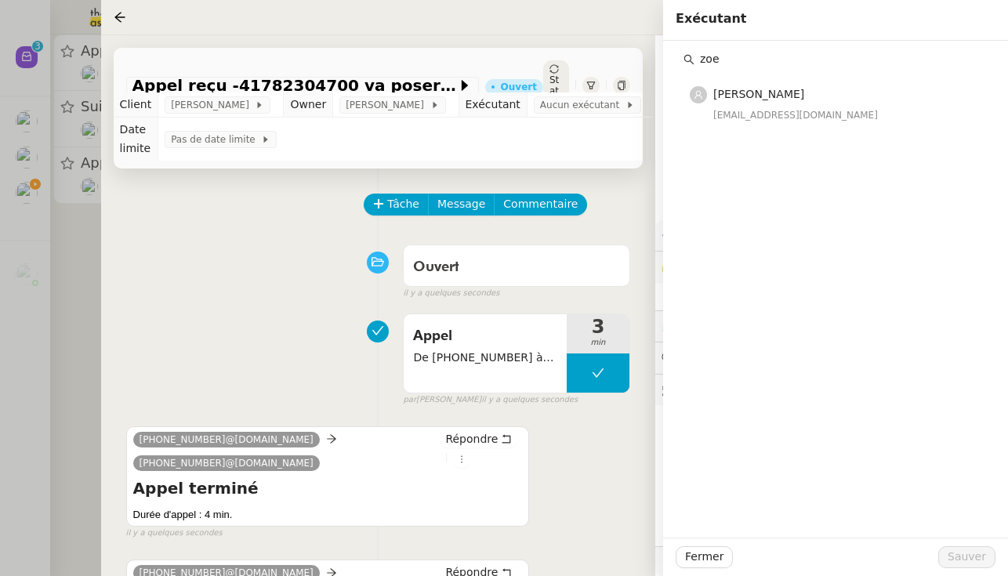
type input "zoe"
drag, startPoint x: 794, startPoint y: 99, endPoint x: 796, endPoint y: 107, distance: 8.0
click at [599, 107] on div "zoe@theassistant.team" at bounding box center [845, 115] width 265 height 16
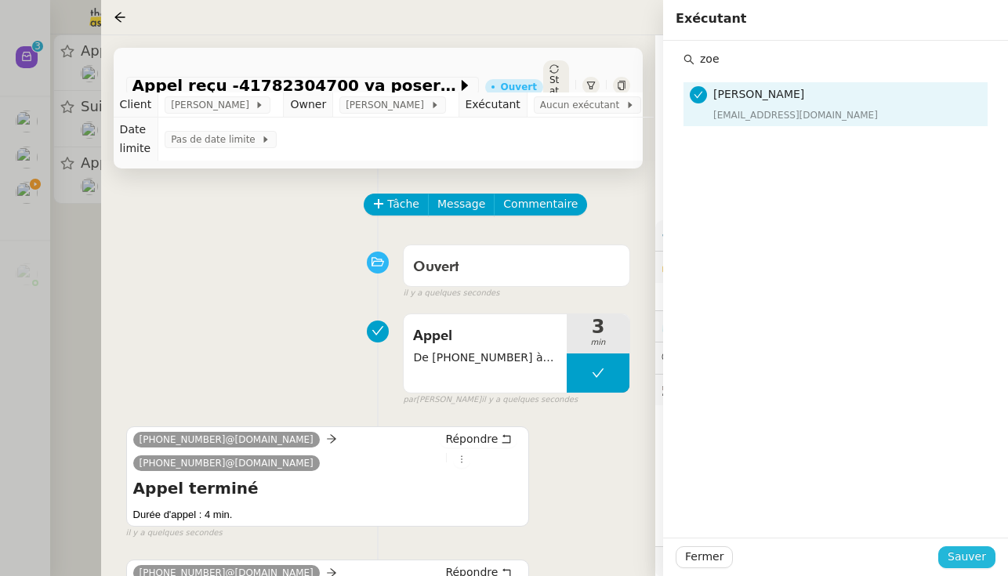
click at [599, 559] on span "Sauver" at bounding box center [966, 557] width 38 height 18
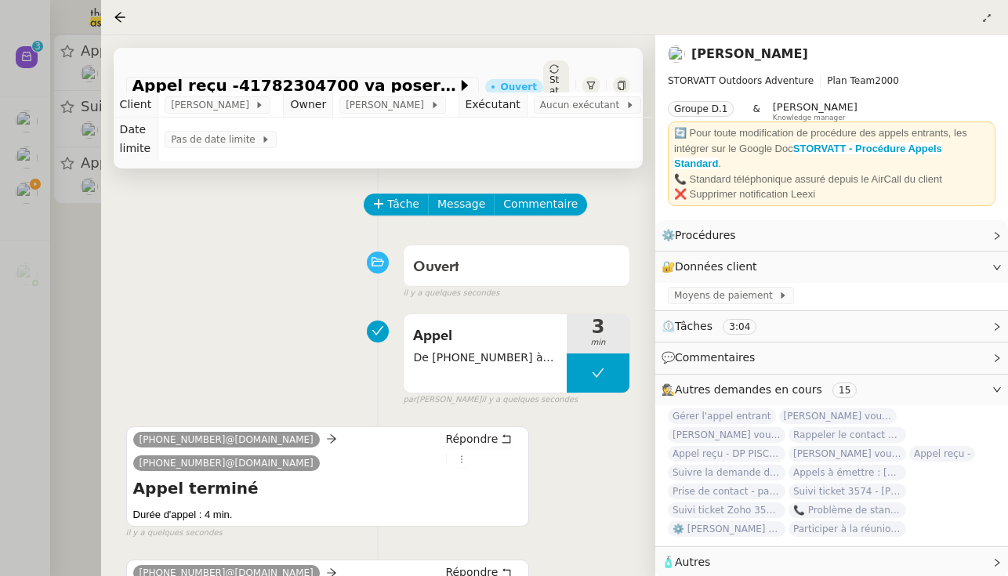
click at [558, 73] on div "Statut" at bounding box center [556, 85] width 26 height 50
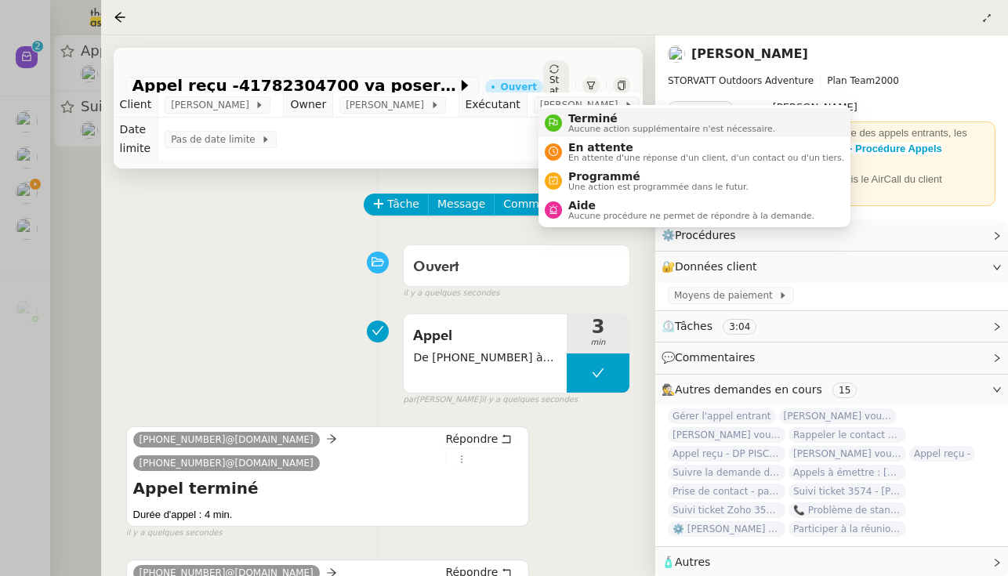
click at [575, 121] on span "Terminé" at bounding box center [671, 118] width 207 height 13
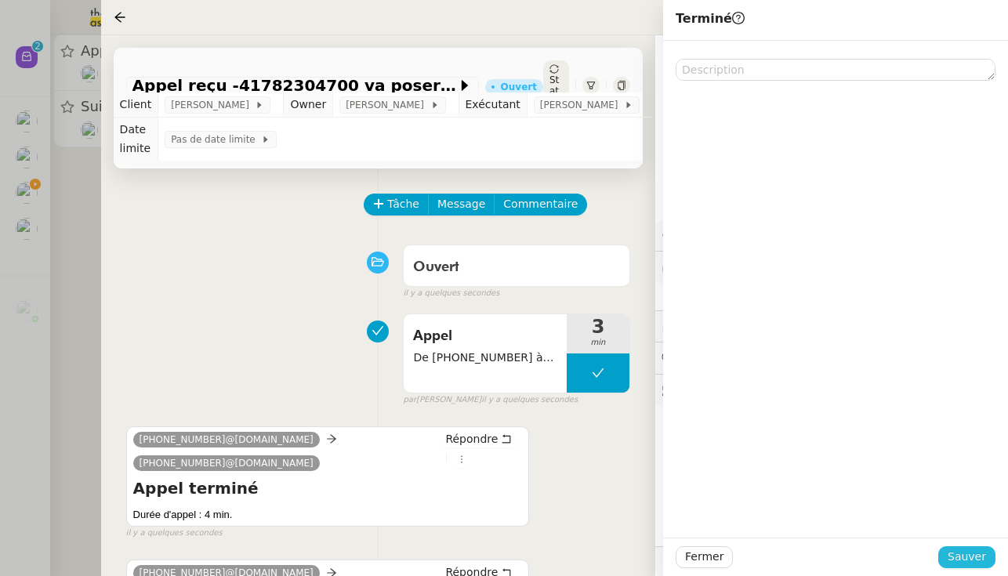
click at [599, 559] on span "Sauver" at bounding box center [966, 557] width 38 height 18
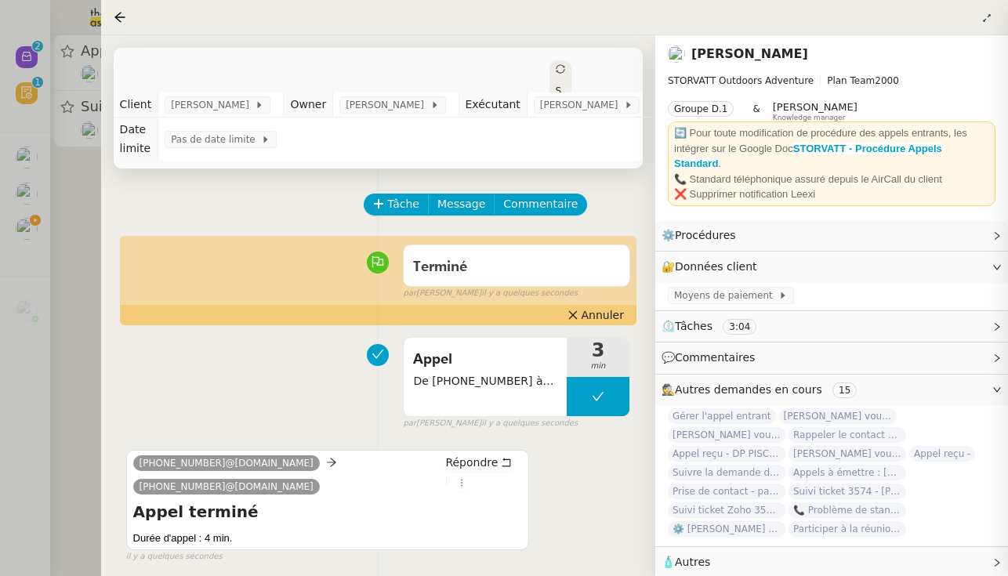
click at [56, 219] on div at bounding box center [504, 288] width 1008 height 576
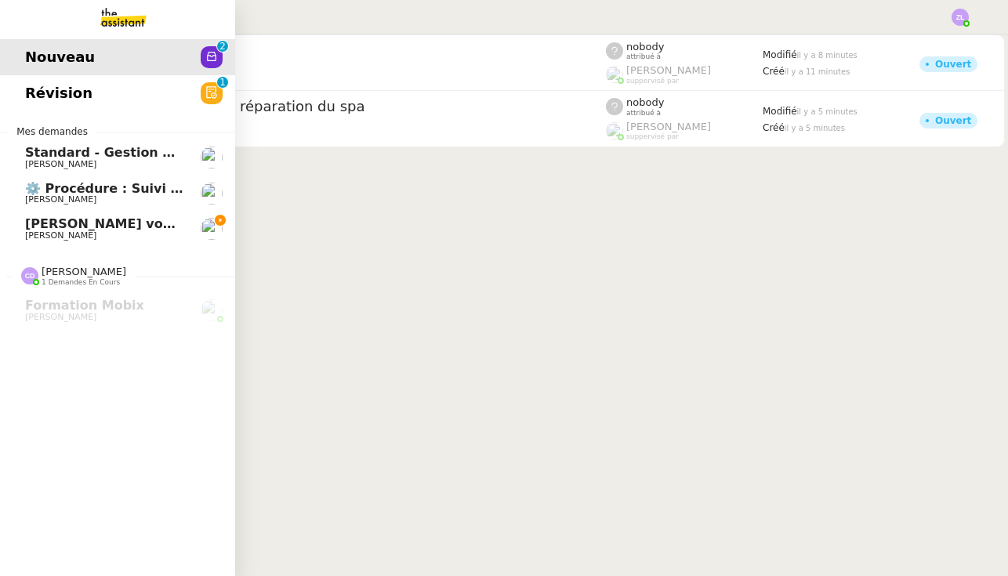
click at [49, 222] on span "Armand MANNERIE vous a mentionné sur le ticket [##3576##]" at bounding box center [239, 223] width 429 height 15
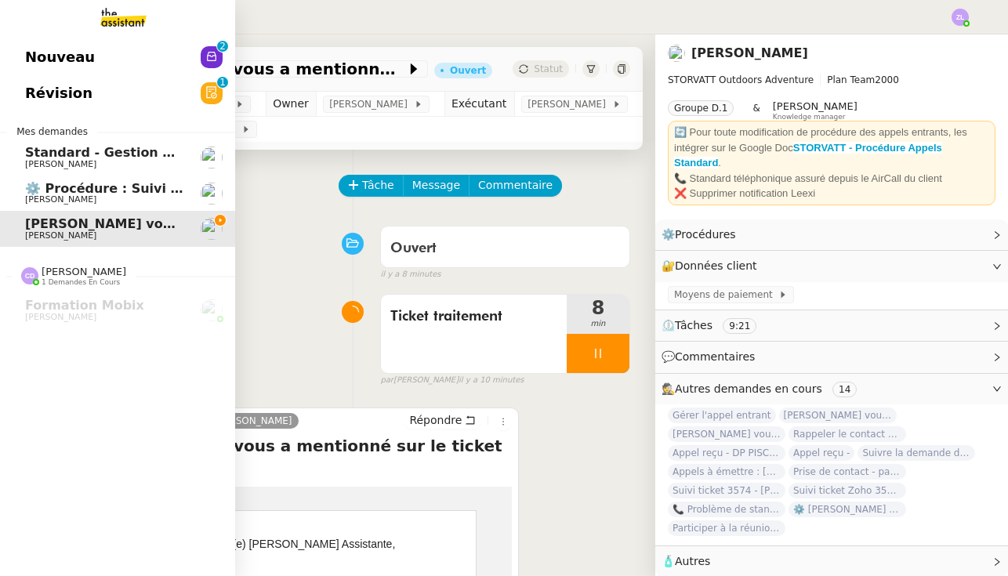
click at [84, 69] on span "Nouveau" at bounding box center [60, 57] width 70 height 24
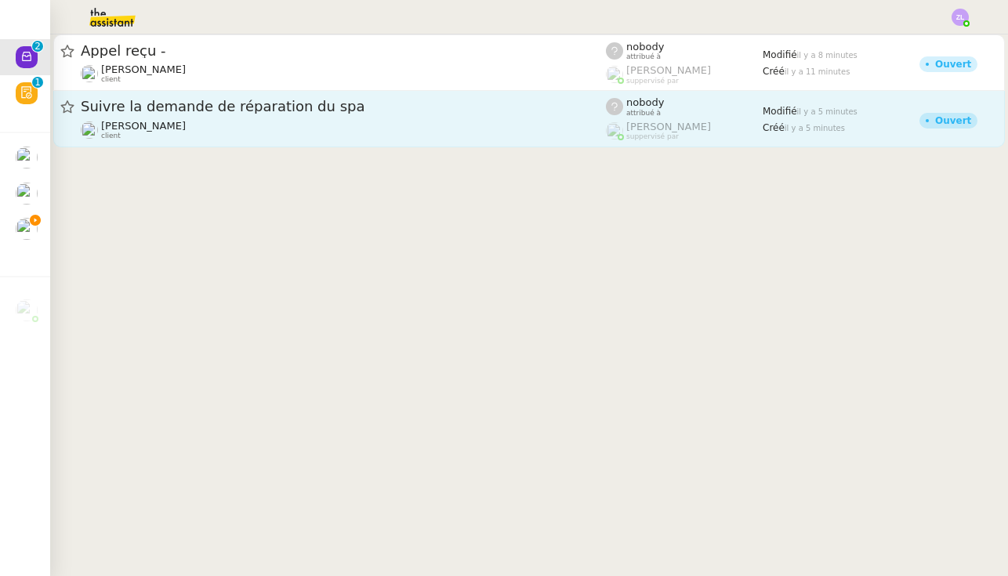
click at [325, 93] on link "Suivre la demande de réparation du spa Franck MUFFAT-JEANDET client nobody attr…" at bounding box center [528, 119] width 951 height 56
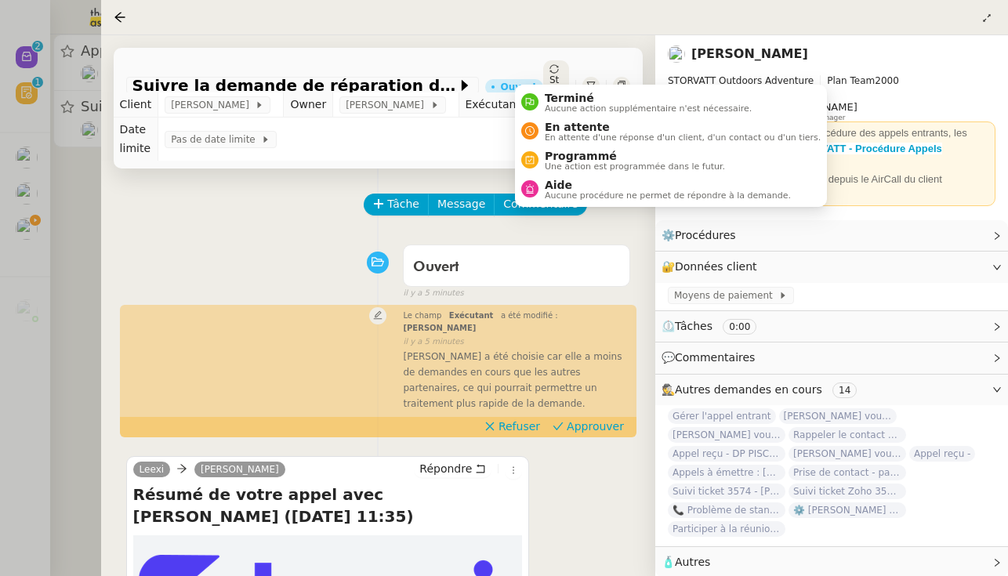
click at [549, 74] on span "Statut" at bounding box center [553, 90] width 9 height 33
click at [559, 94] on span "Terminé" at bounding box center [648, 98] width 207 height 13
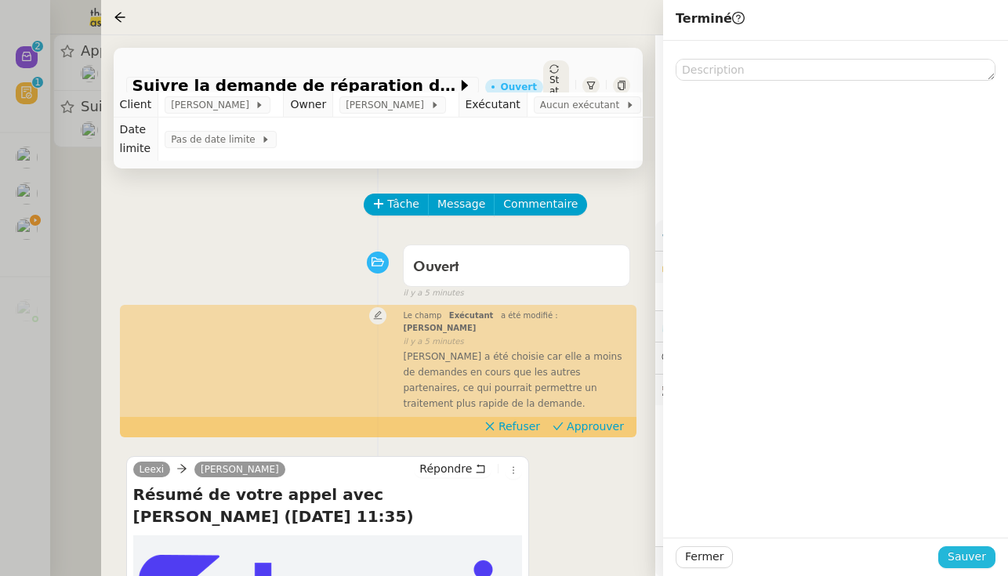
click at [599, 550] on span "Sauver" at bounding box center [966, 557] width 38 height 18
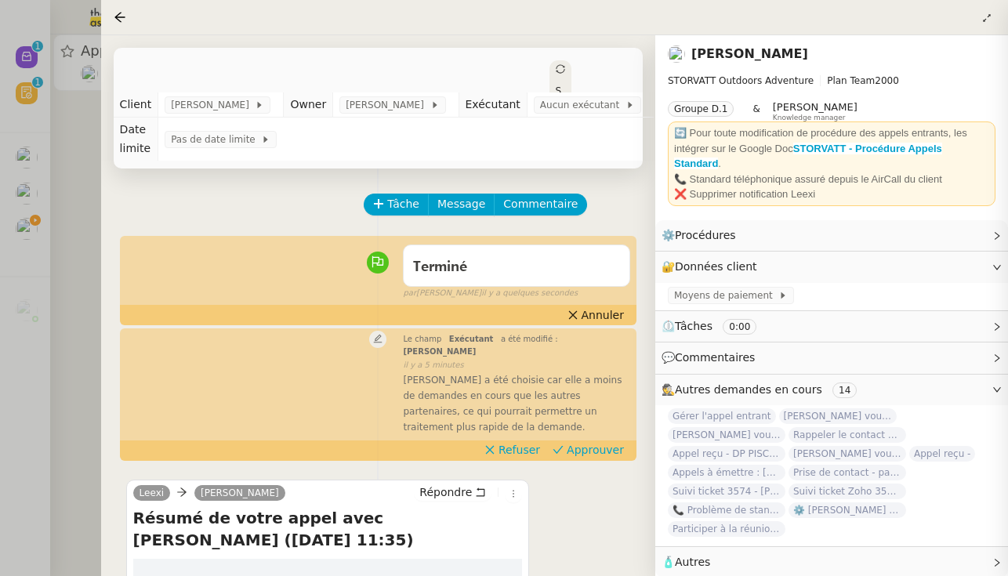
click at [95, 327] on div at bounding box center [504, 288] width 1008 height 576
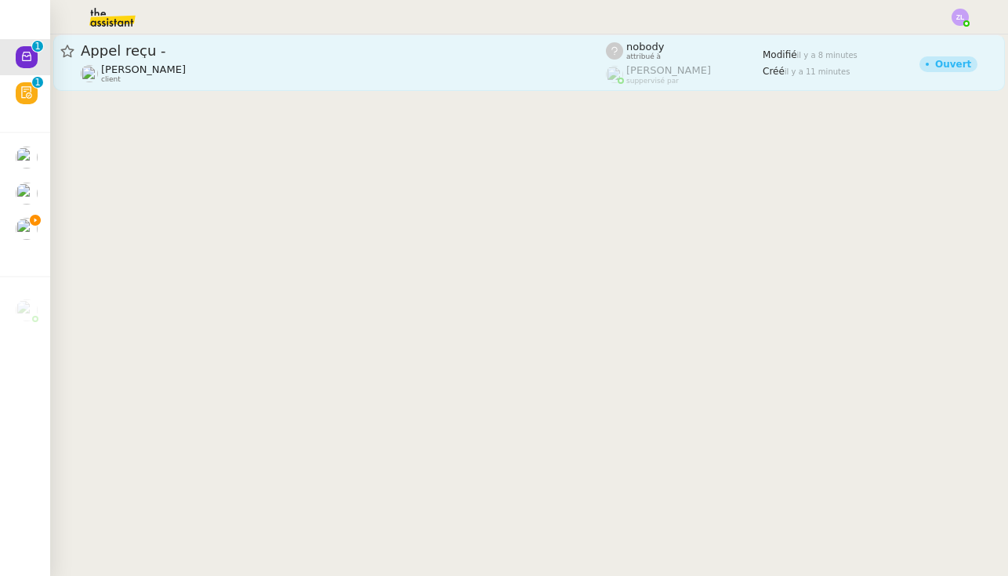
click at [169, 67] on span "[PERSON_NAME]" at bounding box center [143, 69] width 85 height 12
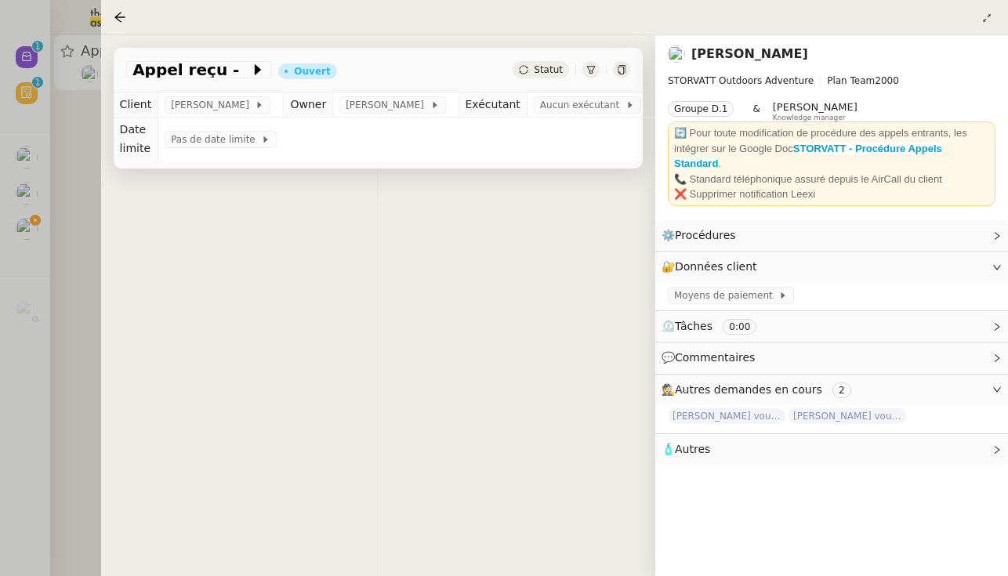
click at [16, 227] on div at bounding box center [504, 288] width 1008 height 576
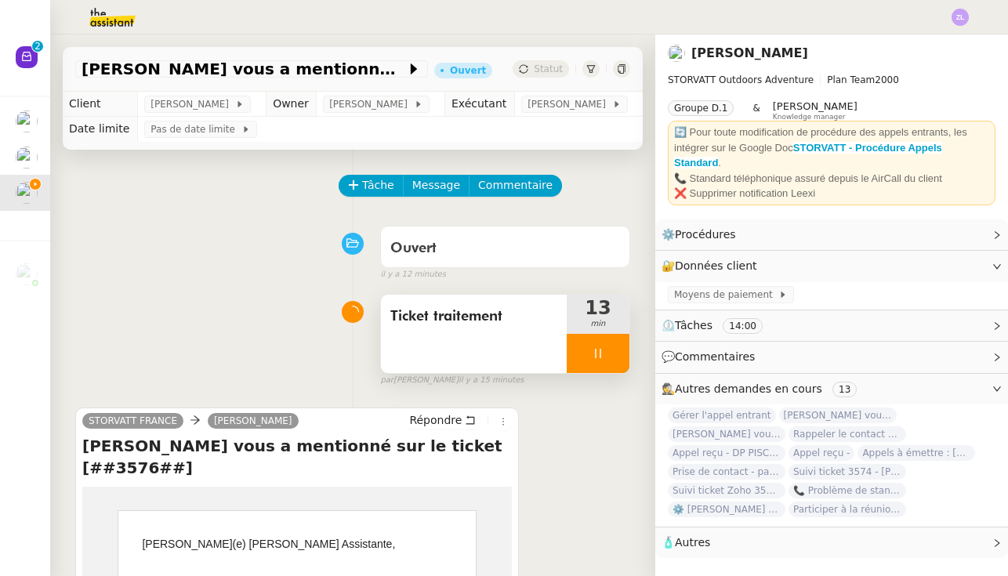
click at [575, 346] on div at bounding box center [597, 353] width 63 height 39
click at [599, 358] on icon at bounding box center [613, 353] width 13 height 13
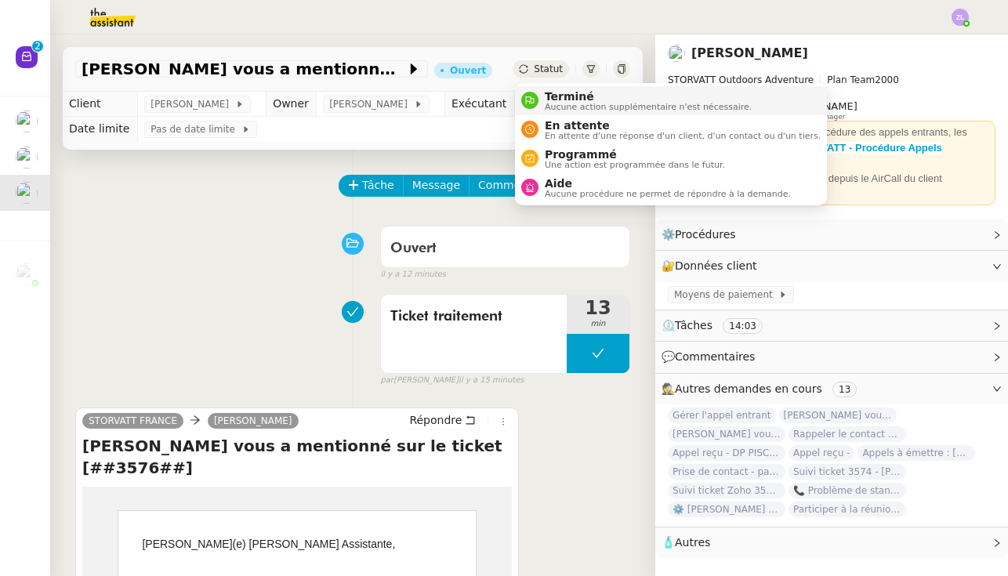
click at [554, 93] on span "Terminé" at bounding box center [648, 96] width 207 height 13
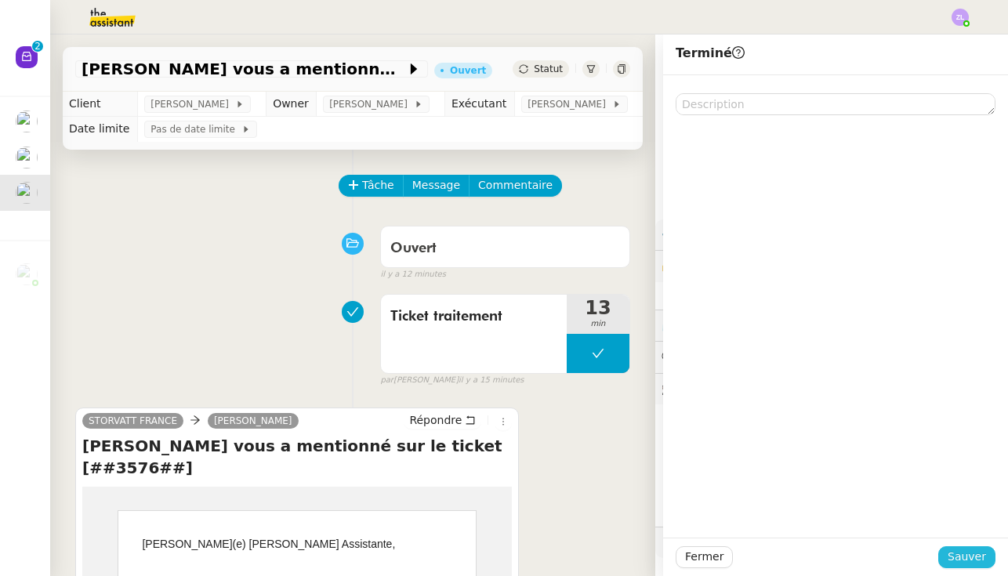
click at [599, 559] on span "Sauver" at bounding box center [966, 557] width 38 height 18
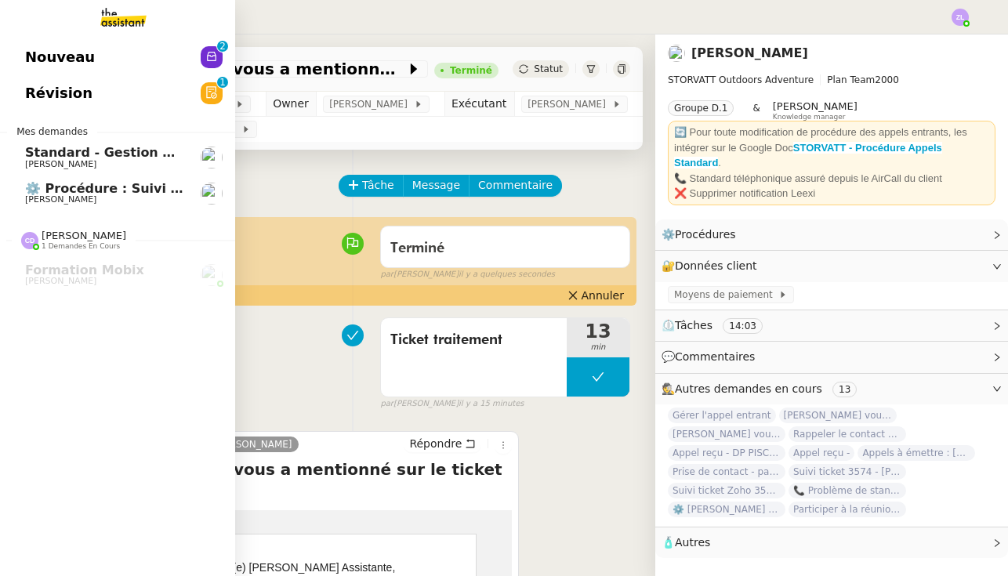
click at [52, 69] on span "Nouveau" at bounding box center [60, 57] width 70 height 24
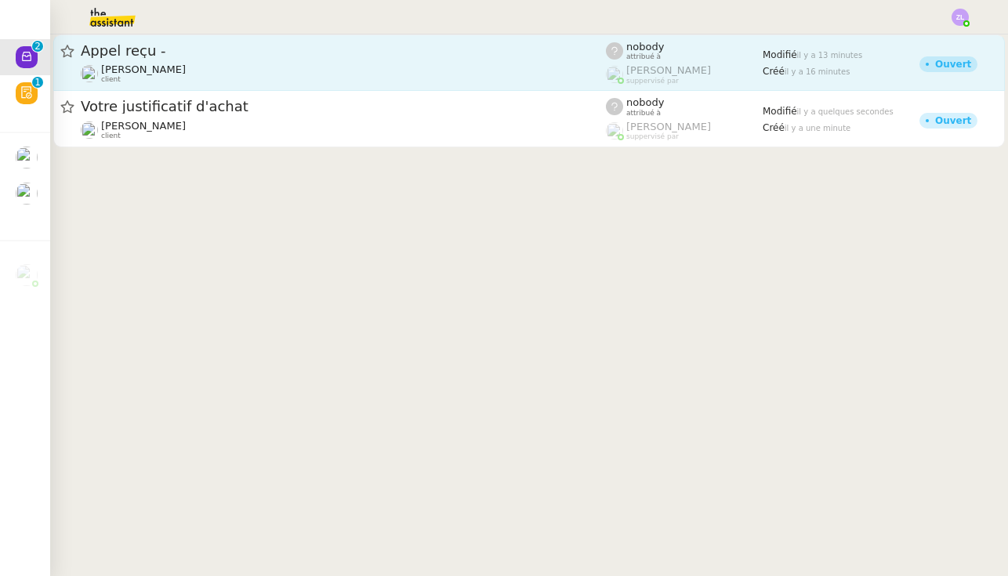
click at [279, 58] on span "Appel reçu -" at bounding box center [343, 51] width 525 height 14
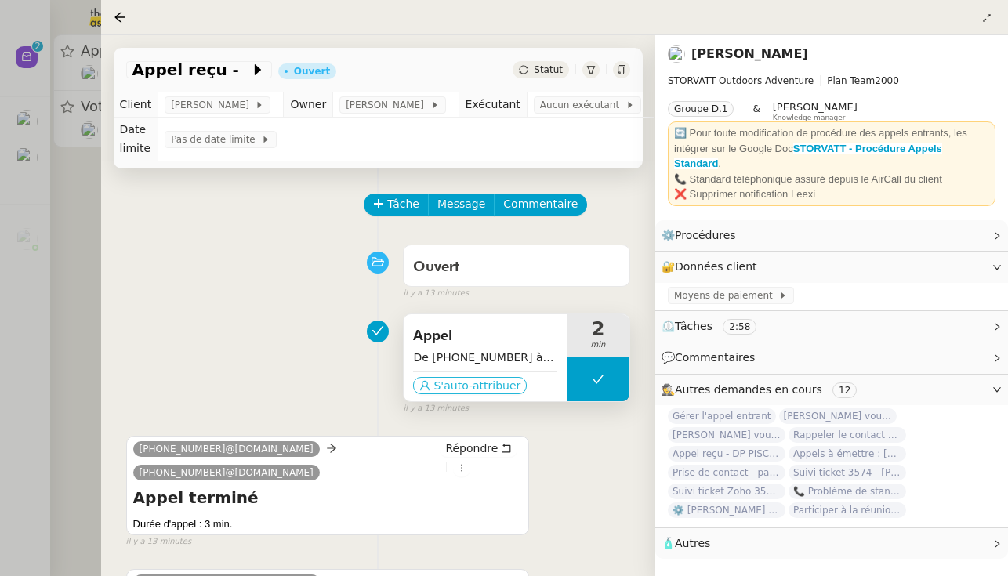
click at [445, 382] on span "S'auto-attribuer" at bounding box center [476, 386] width 87 height 16
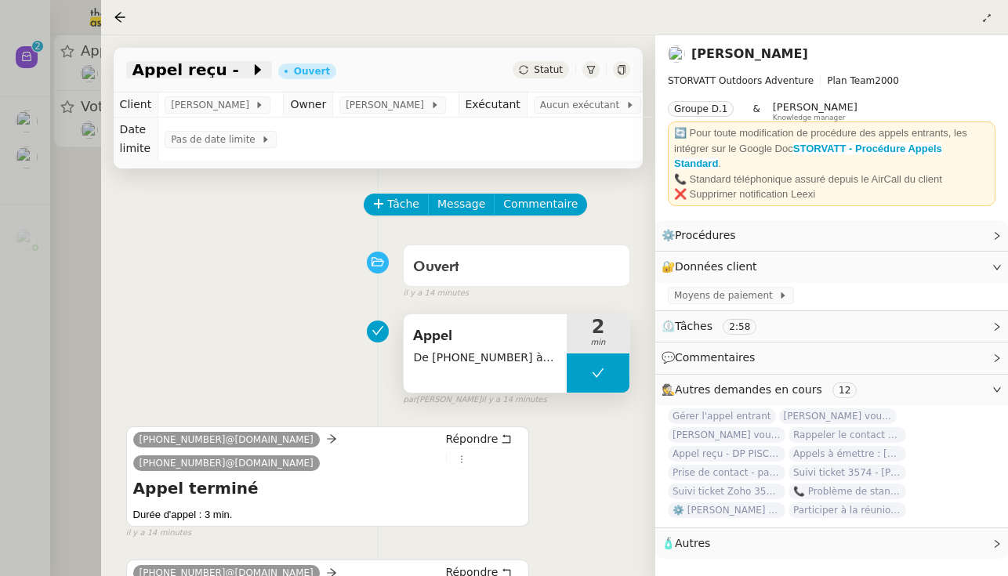
click at [250, 71] on icon at bounding box center [258, 70] width 16 height 16
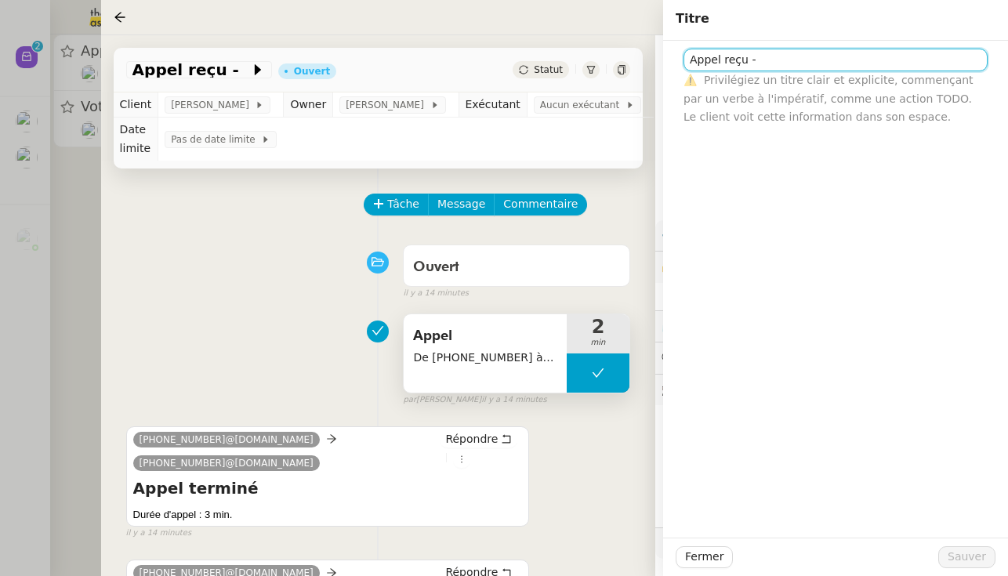
paste input "GITE DE LA VIALETTE"
type input "Appel reçu - GITE DE LA VIALETTE"
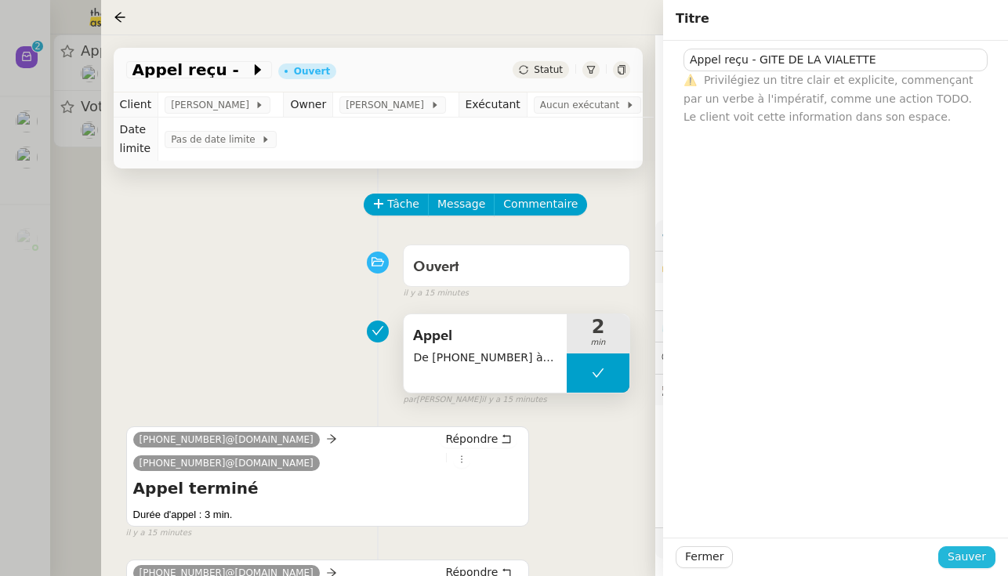
click at [599, 559] on span "Sauver" at bounding box center [966, 557] width 38 height 18
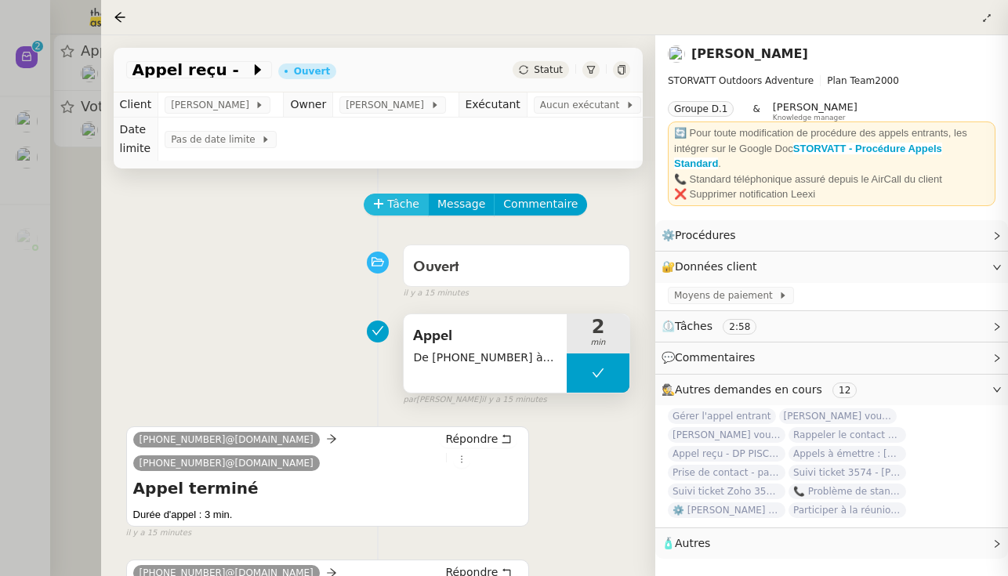
click at [395, 198] on span "Tâche" at bounding box center [403, 204] width 32 height 18
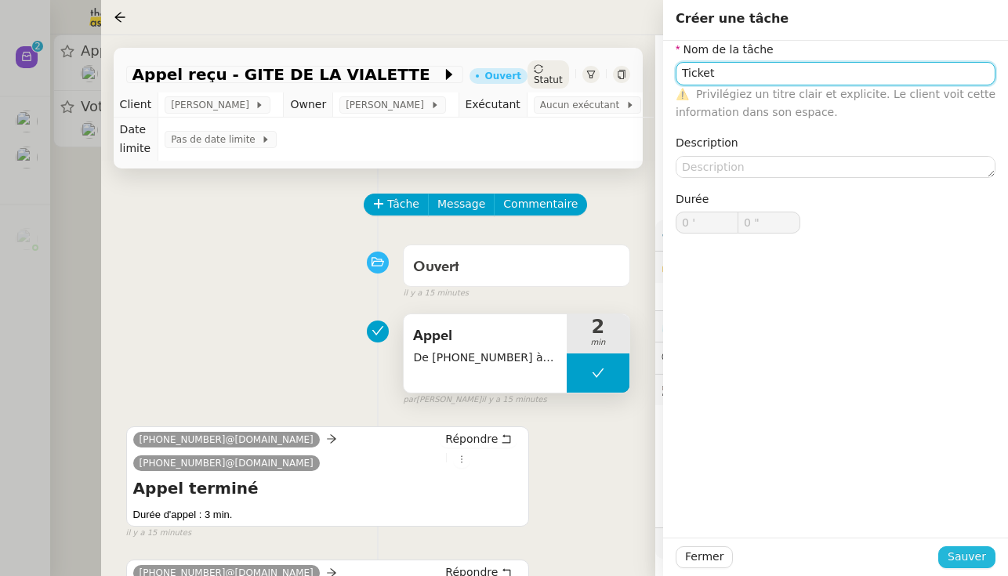
type input "Ticket"
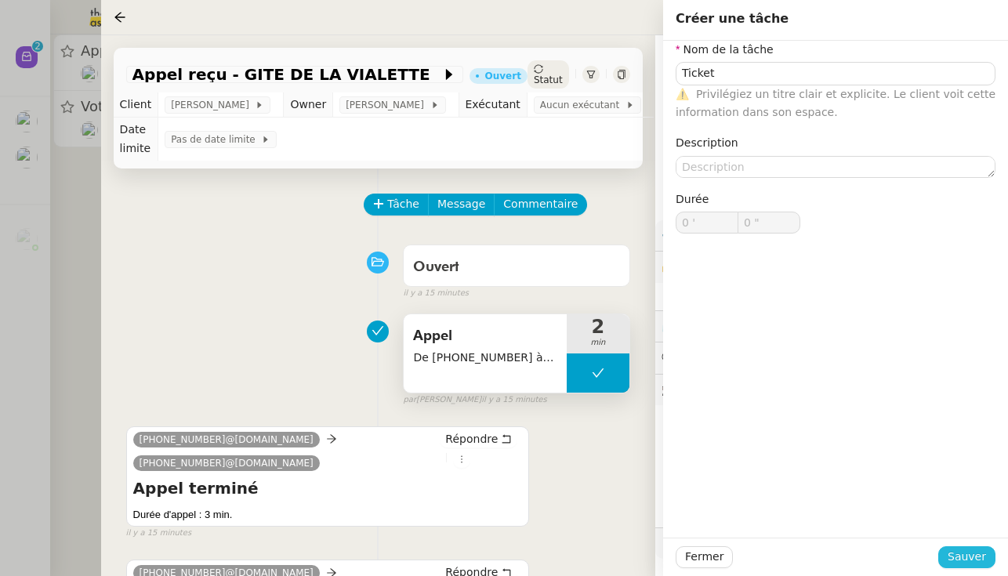
click at [599, 557] on span "Sauver" at bounding box center [966, 557] width 38 height 18
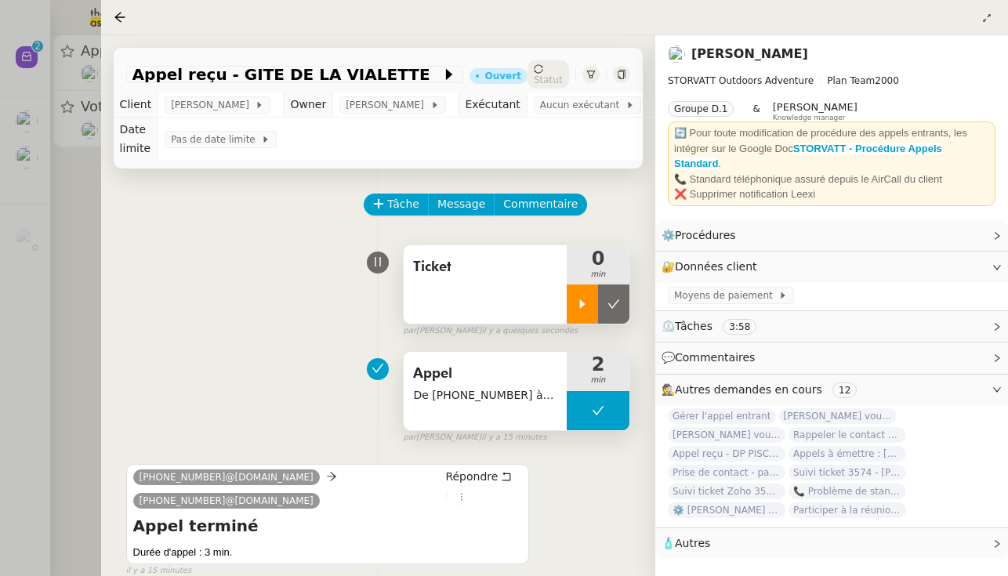
click at [569, 309] on div at bounding box center [581, 303] width 31 height 39
click at [56, 172] on div at bounding box center [504, 288] width 1008 height 576
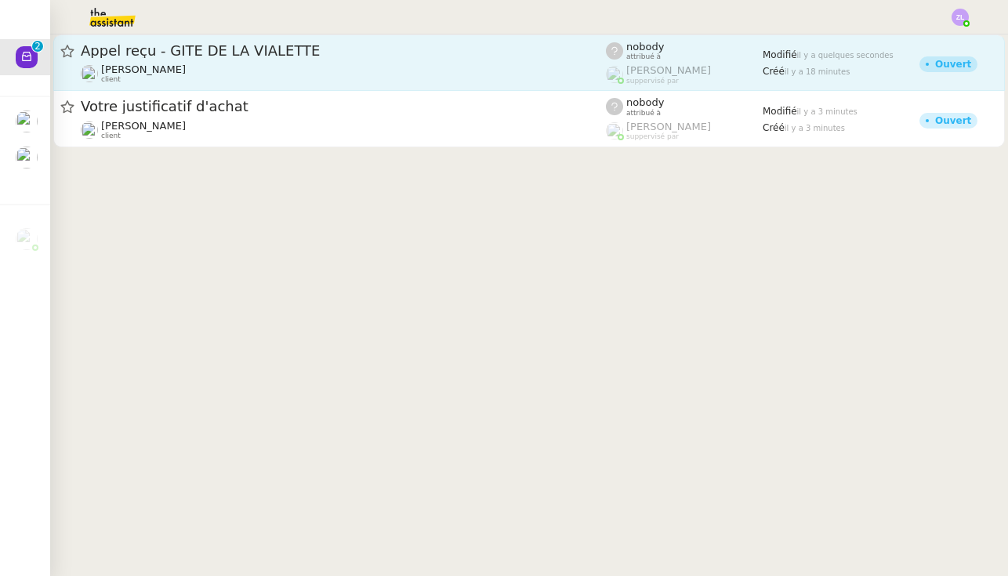
click at [166, 83] on div "Franck MUFFAT-JEANDET client" at bounding box center [143, 73] width 85 height 20
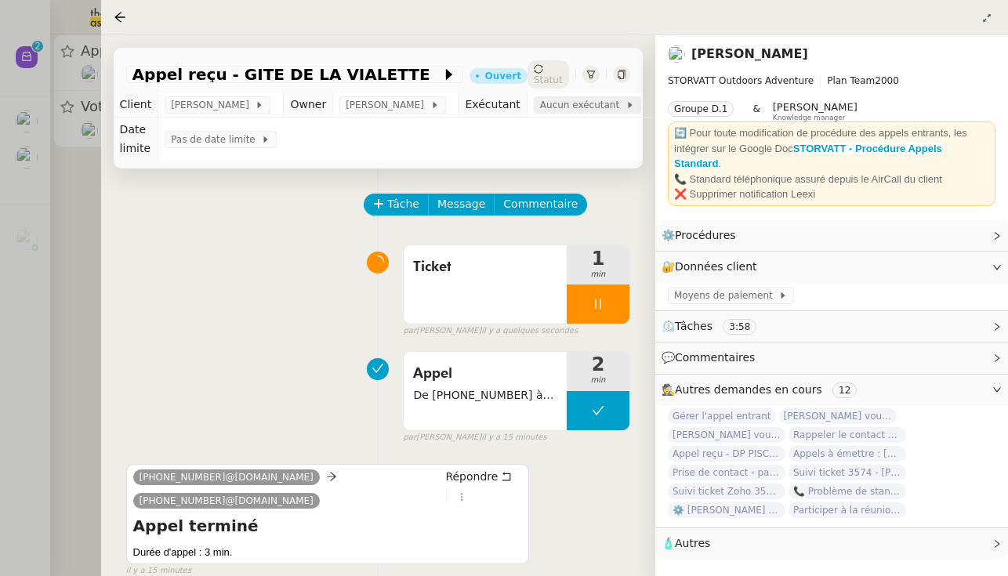
click at [590, 110] on span "Aucun exécutant" at bounding box center [582, 105] width 85 height 16
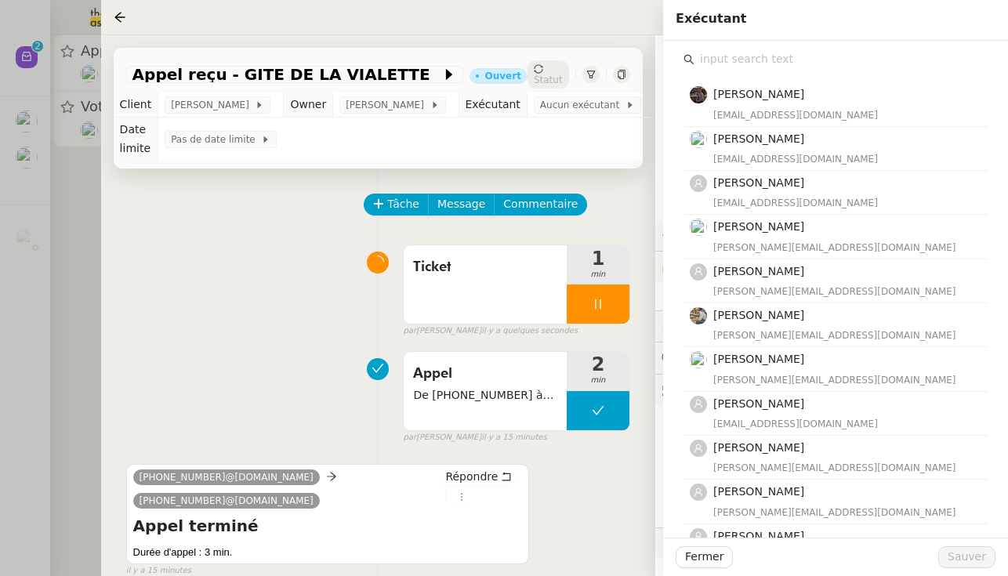
click at [599, 46] on div "Bert Canavaggio bert.canavaggio@gmail.com Romane Vachon romane@team.theassistan…" at bounding box center [835, 503] width 320 height 924
click at [599, 59] on input "text" at bounding box center [840, 59] width 293 height 21
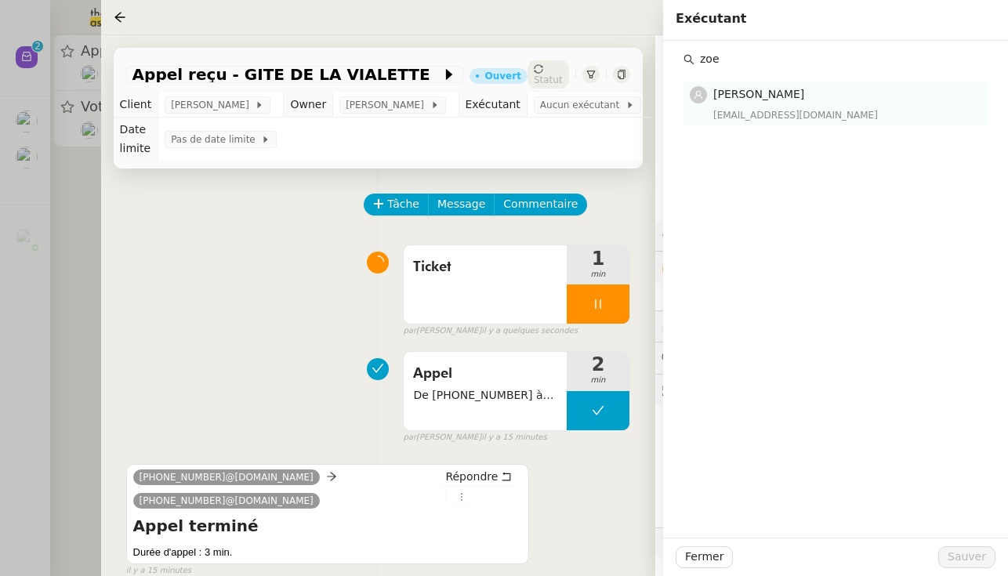
type input "zoe"
click at [599, 89] on span "[PERSON_NAME]" at bounding box center [758, 94] width 91 height 13
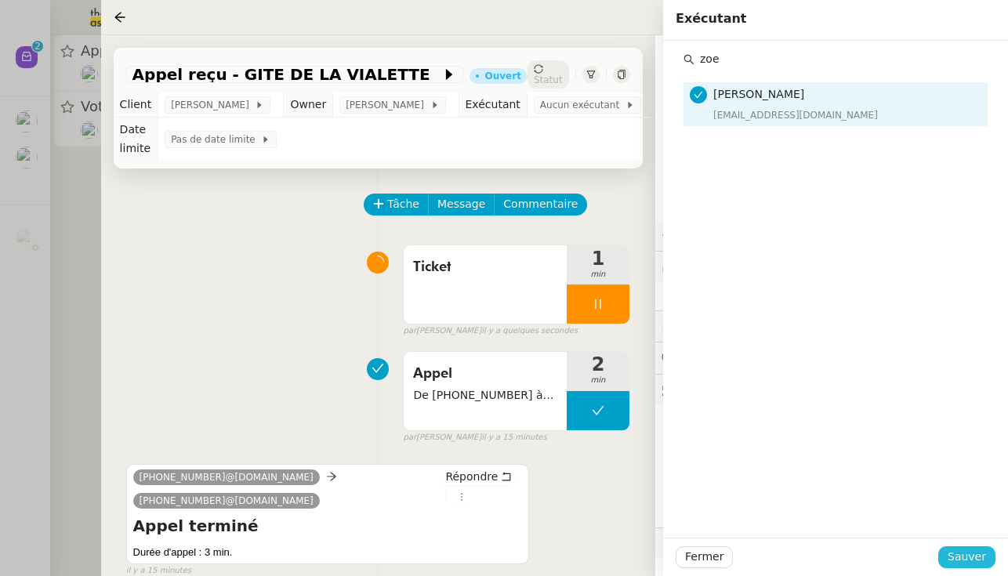
click at [599, 556] on span "Sauver" at bounding box center [966, 557] width 38 height 18
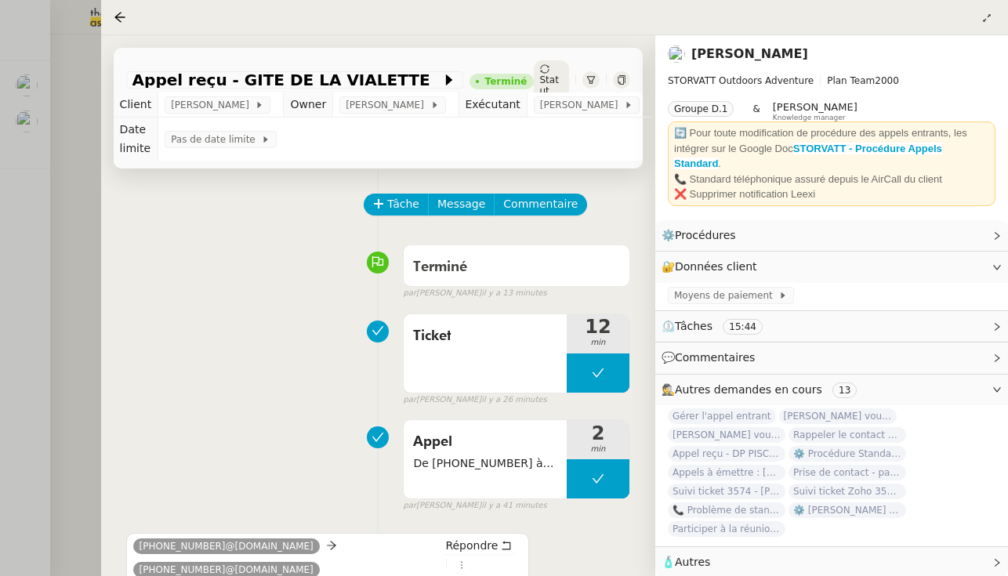
click at [79, 290] on div at bounding box center [504, 288] width 1008 height 576
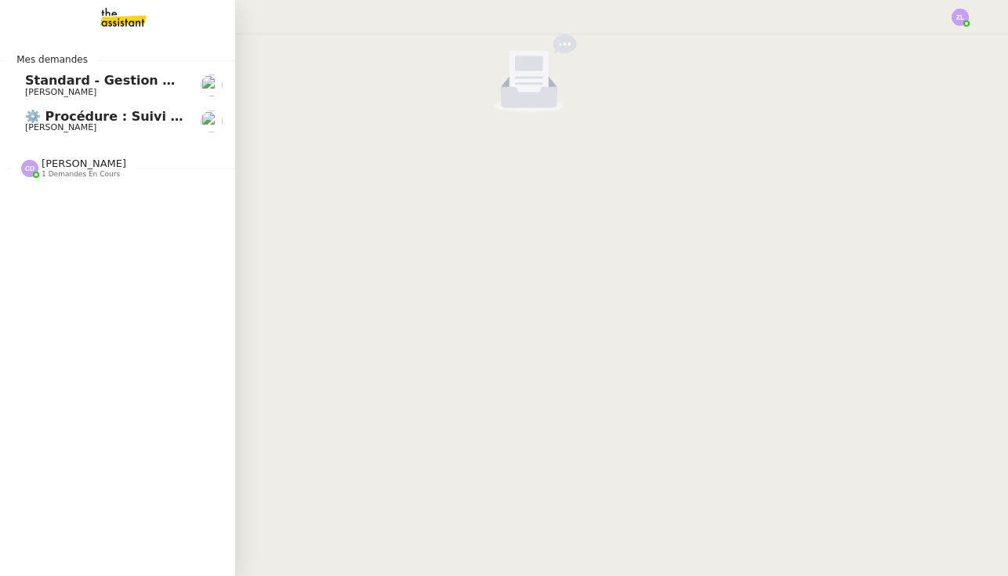
click at [121, 20] on img at bounding box center [110, 17] width 121 height 34
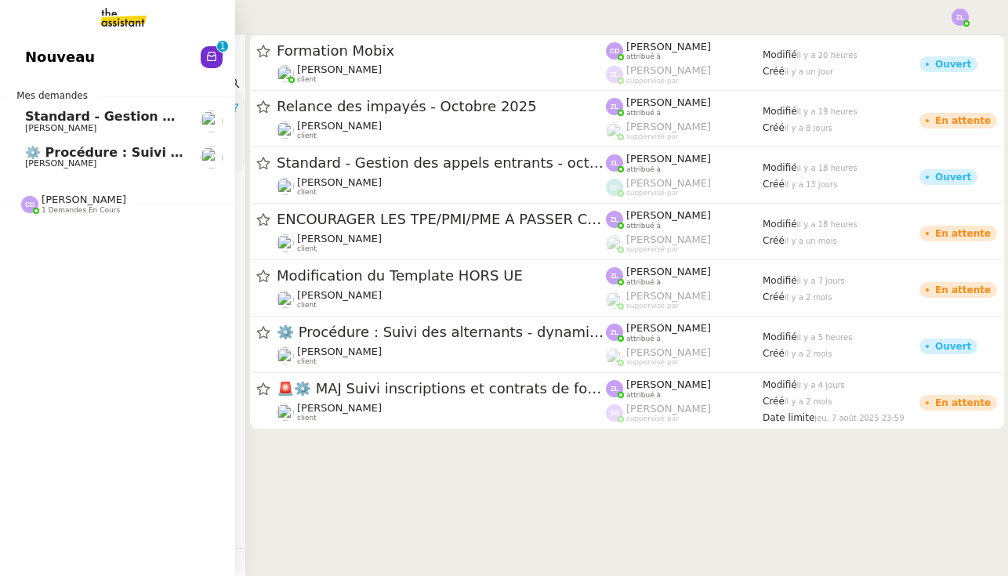
drag, startPoint x: 38, startPoint y: 168, endPoint x: 221, endPoint y: 157, distance: 182.8
click at [38, 75] on link "Nouveau 0 1 2 3 4 5 6 7 8 9" at bounding box center [117, 57] width 235 height 36
click at [199, 75] on link "Nouveau 0 1 2 3 4 5 6 7 8 9" at bounding box center [117, 57] width 235 height 36
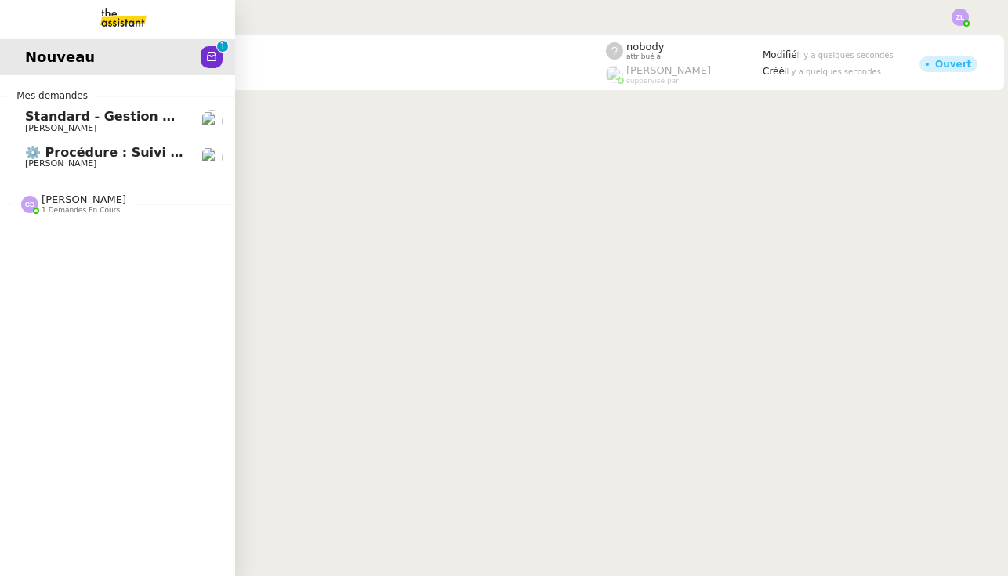
click at [221, 68] on nz-avatar at bounding box center [212, 57] width 22 height 22
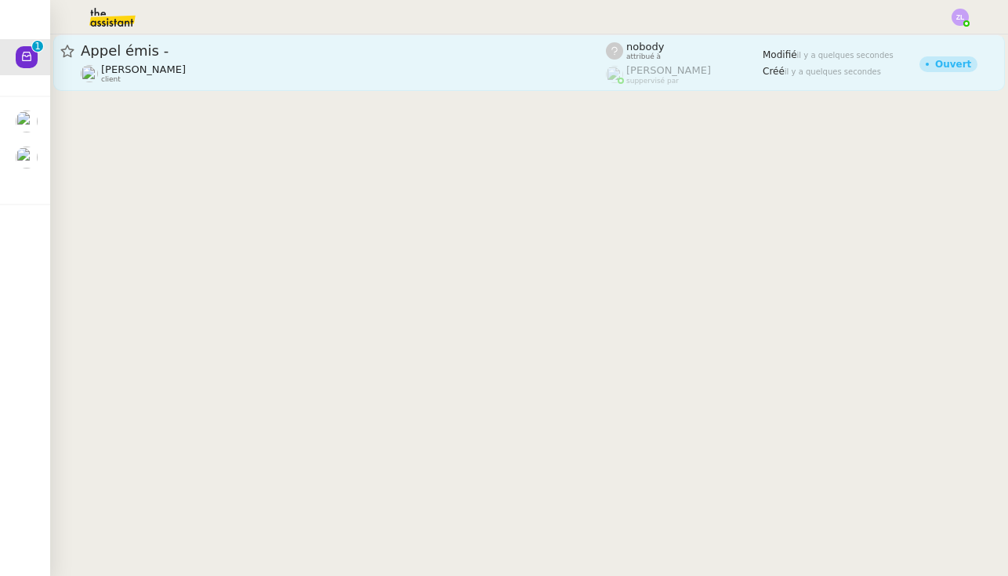
click at [324, 58] on span "Appel émis -" at bounding box center [343, 51] width 525 height 14
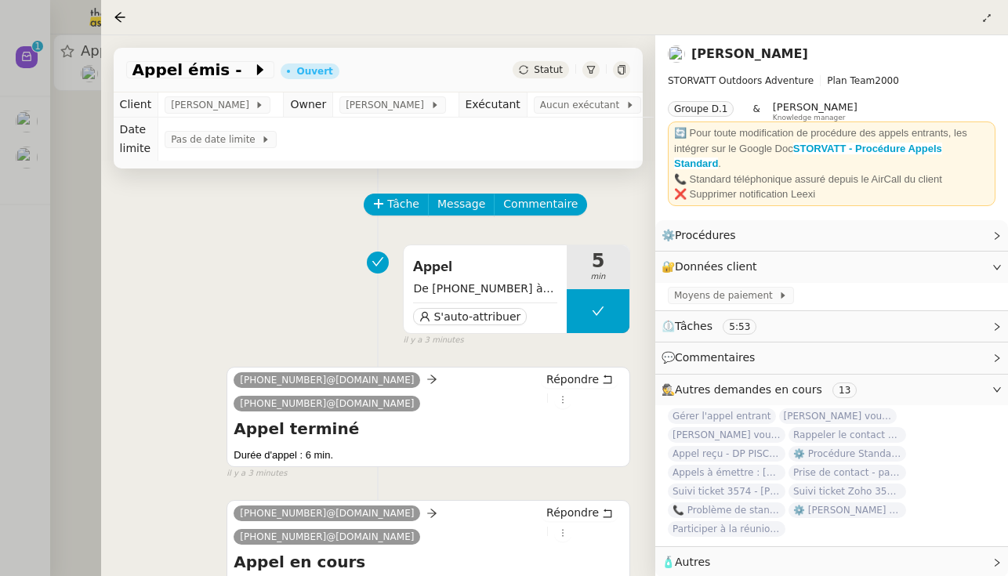
click at [15, 110] on div at bounding box center [504, 288] width 1008 height 576
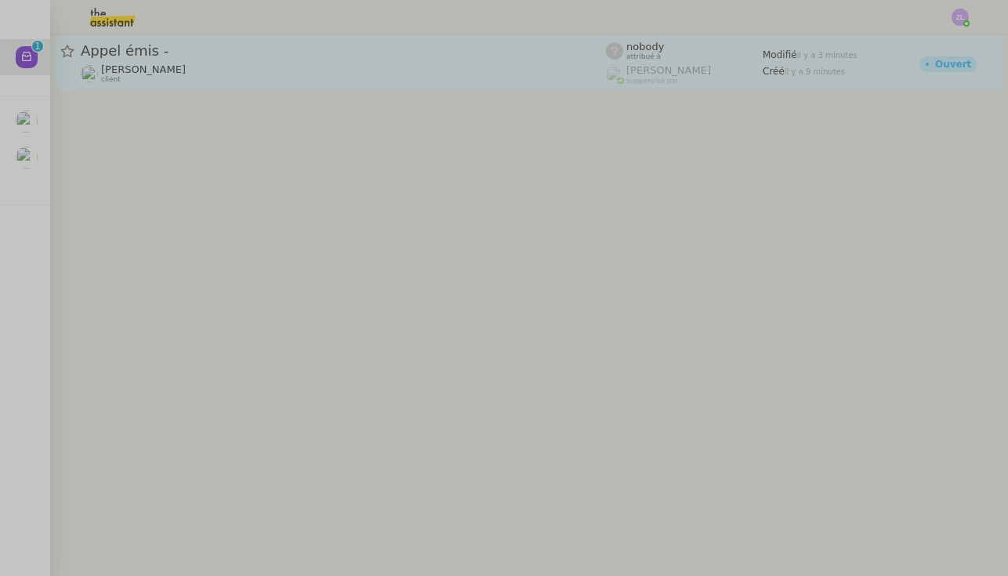
click at [99, 52] on span "Appel émis -" at bounding box center [343, 51] width 525 height 14
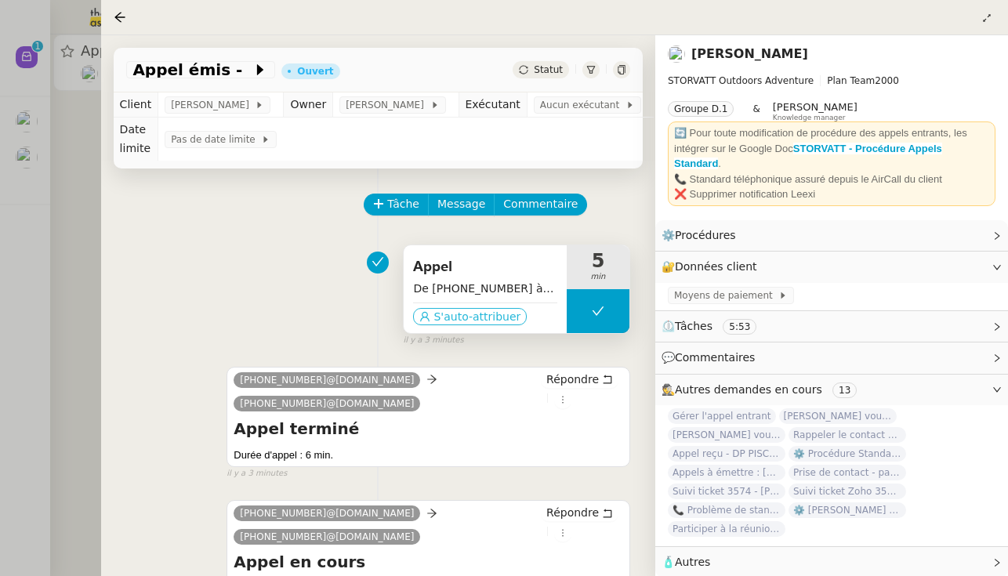
click at [479, 324] on span "S'auto-attribuer" at bounding box center [476, 317] width 87 height 16
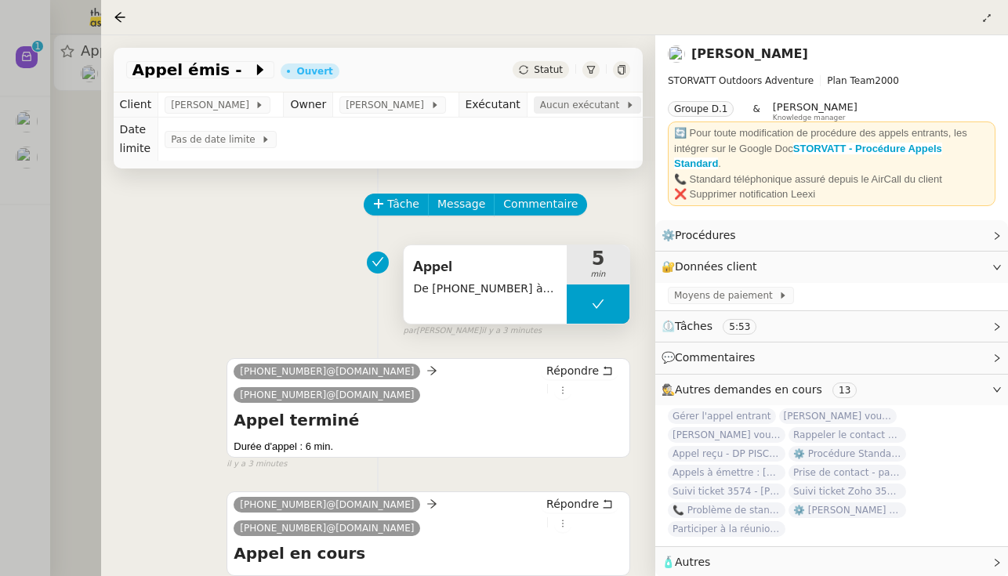
click at [581, 103] on span "Aucun exécutant" at bounding box center [582, 105] width 85 height 16
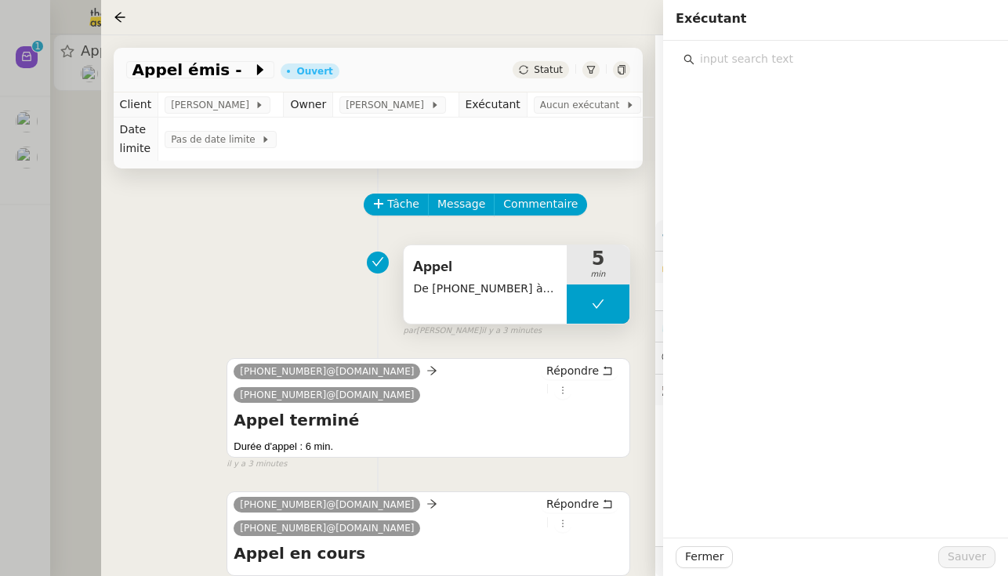
click at [599, 67] on input "text" at bounding box center [840, 59] width 293 height 21
type input "zoe"
click at [599, 90] on span "[PERSON_NAME]" at bounding box center [758, 94] width 91 height 13
click at [599, 110] on div "zoe@theassistant.team" at bounding box center [845, 115] width 265 height 16
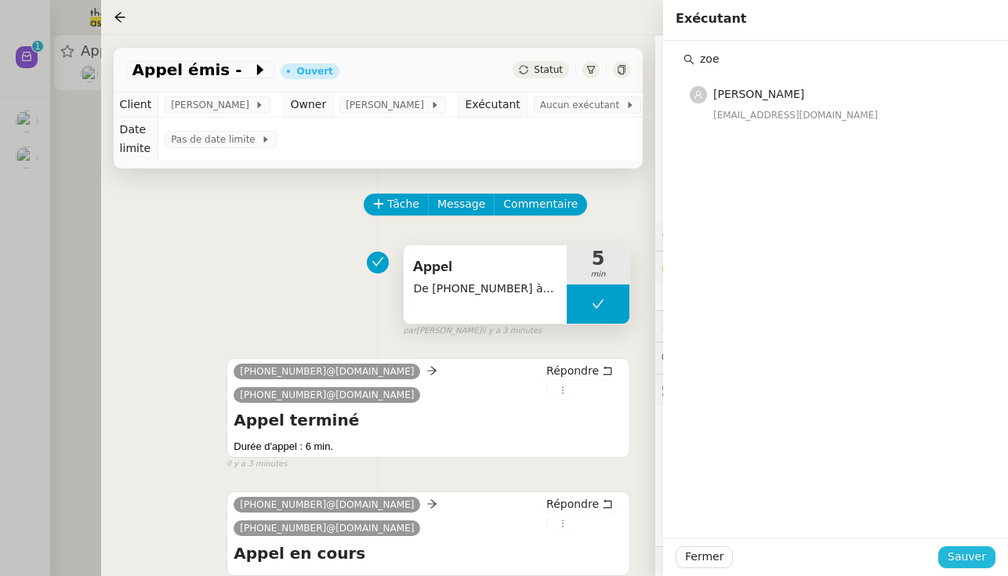
click at [599, 558] on span "Sauver" at bounding box center [966, 557] width 38 height 18
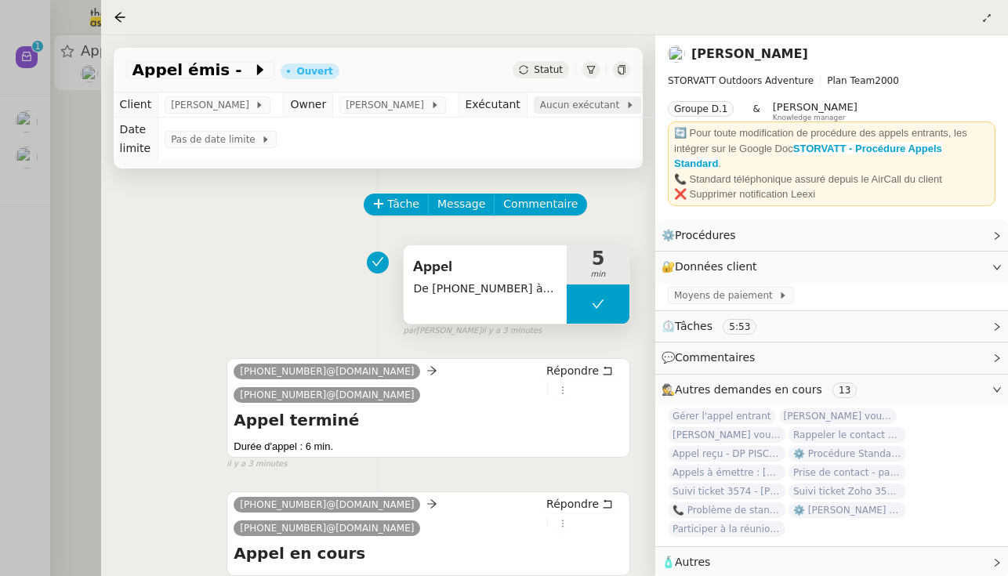
click at [583, 101] on span "Aucun exécutant" at bounding box center [582, 105] width 85 height 16
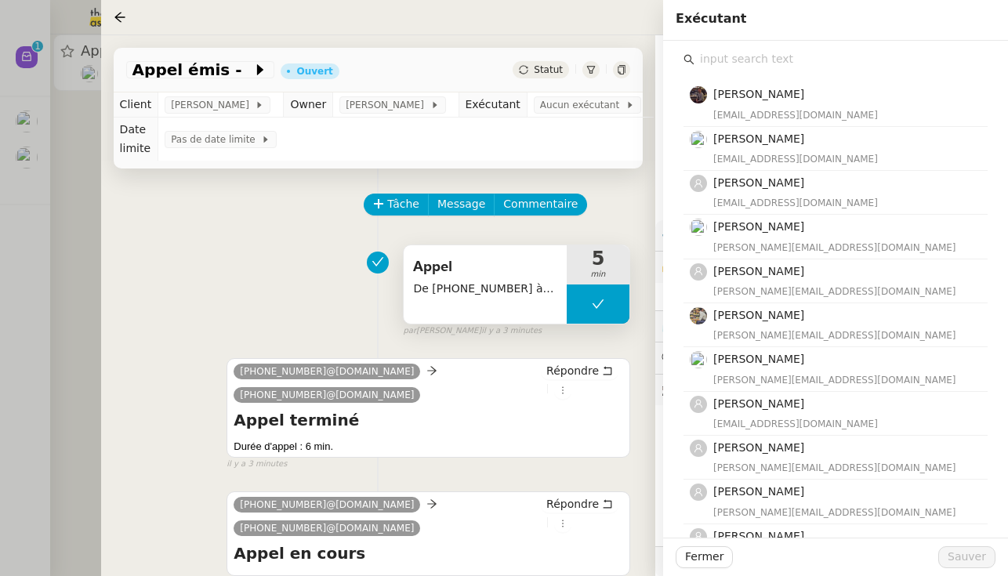
click at [599, 60] on input "text" at bounding box center [840, 59] width 293 height 21
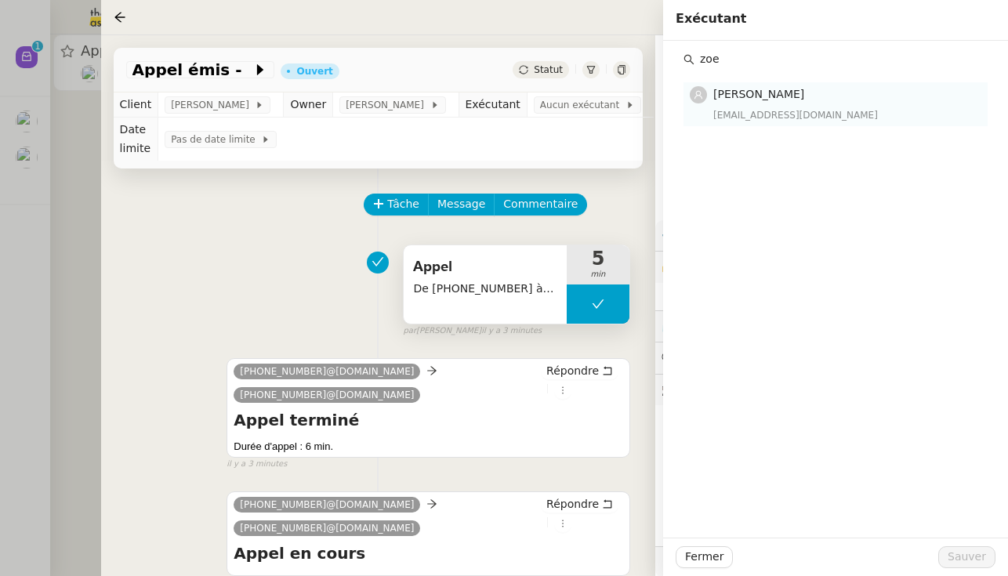
type input "zoe"
click at [599, 104] on div "Zoé Lachambre zoe@theassistant.team" at bounding box center [845, 103] width 265 height 37
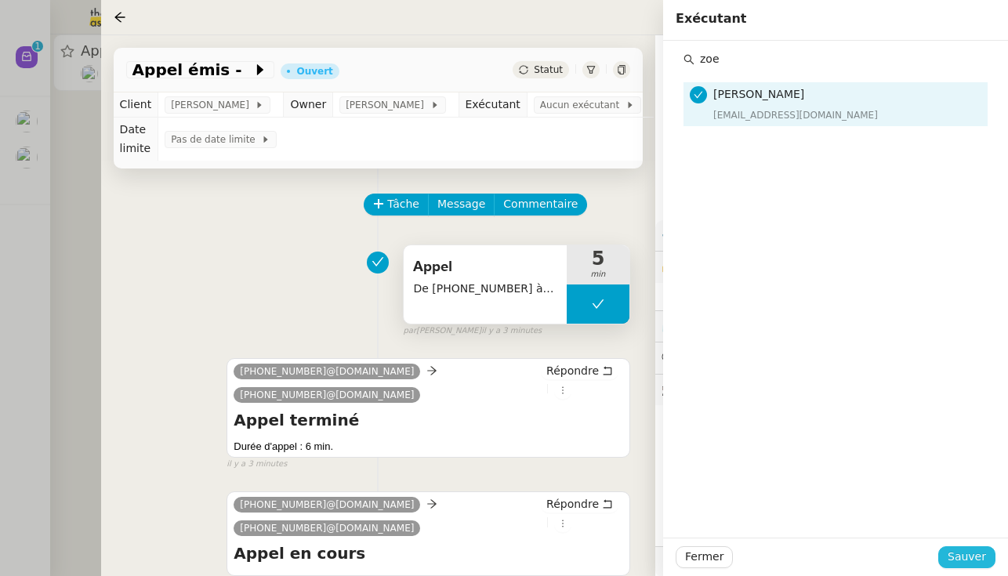
click at [599, 553] on span "Sauver" at bounding box center [966, 557] width 38 height 18
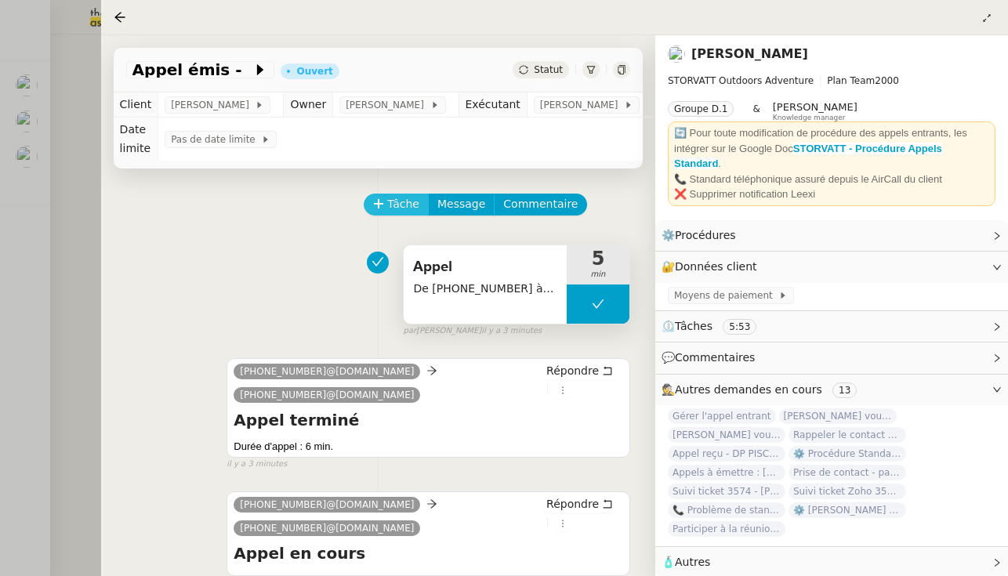
click at [385, 203] on button "Tâche" at bounding box center [396, 205] width 65 height 22
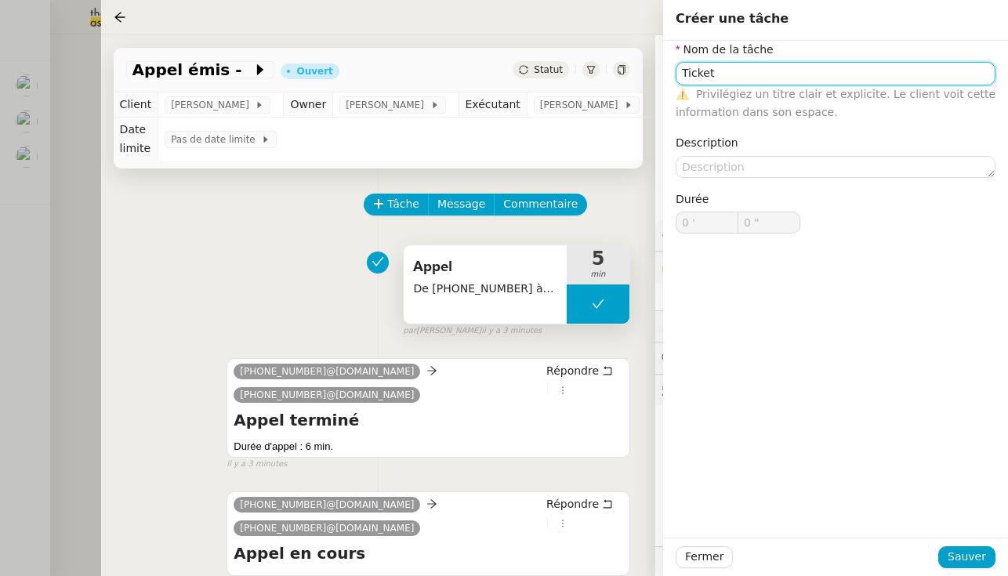
type input "Ticket"
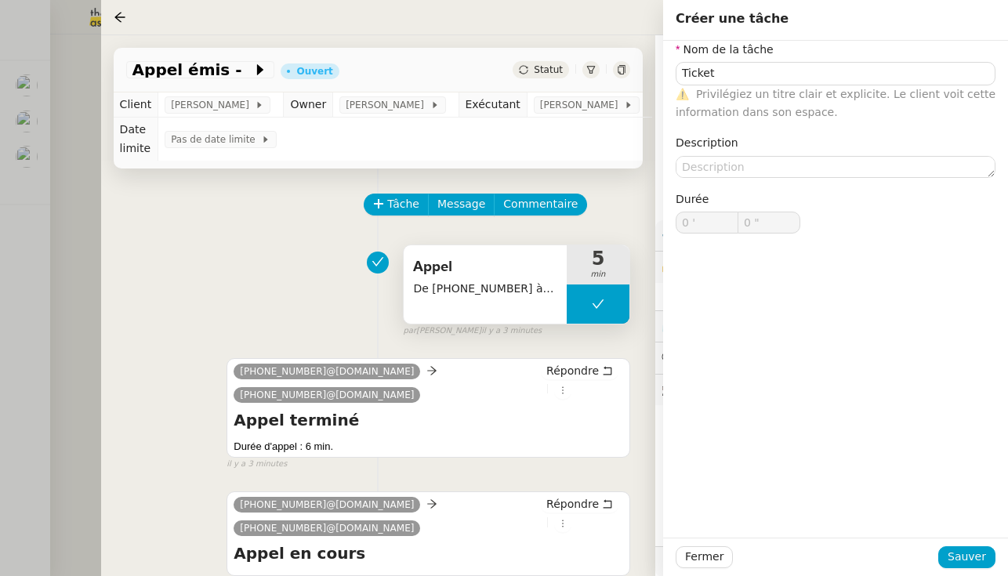
click at [599, 570] on div "Fermer Sauver" at bounding box center [835, 556] width 345 height 38
click at [599, 548] on span "Sauver" at bounding box center [966, 557] width 38 height 18
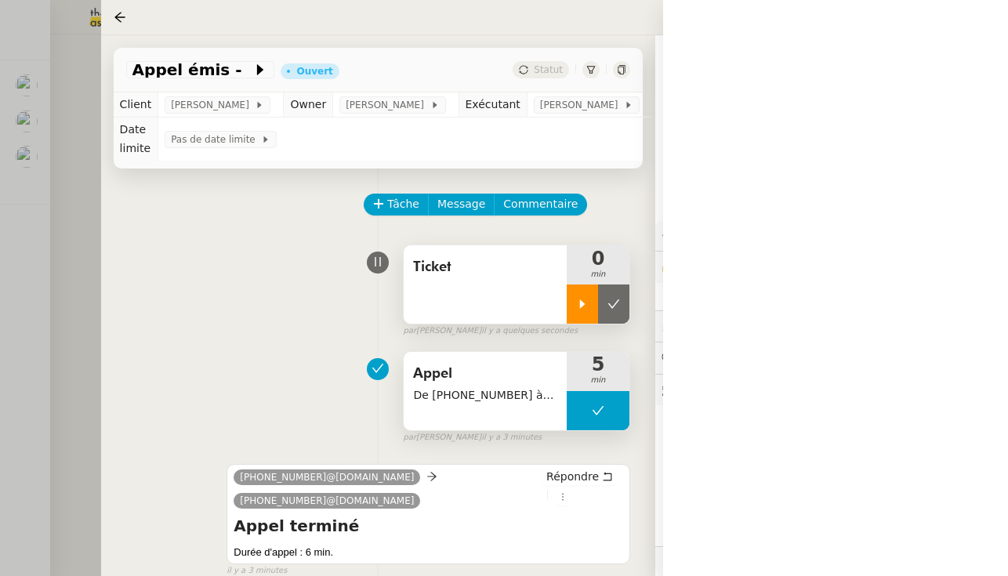
click at [576, 302] on icon at bounding box center [582, 304] width 13 height 13
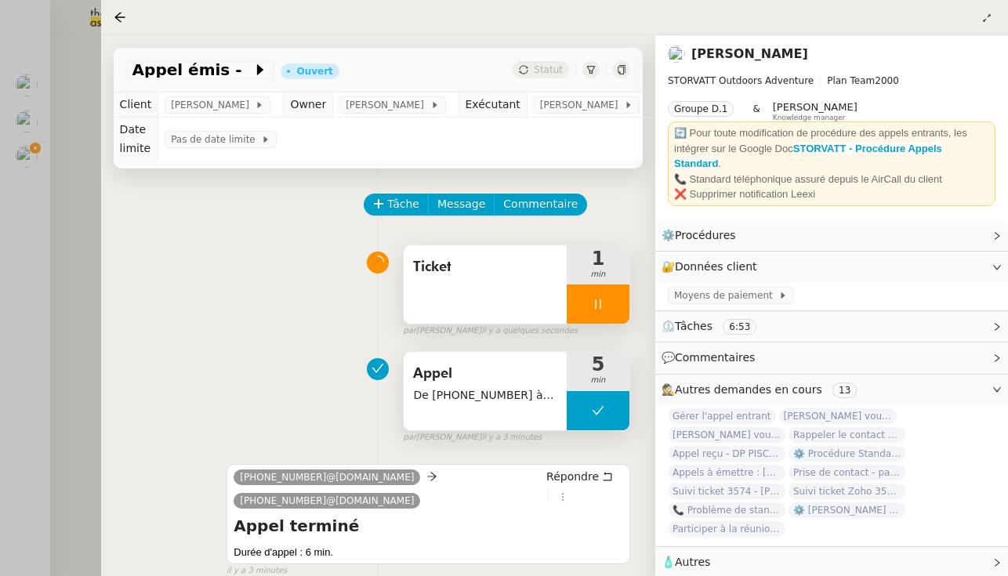
click at [228, 79] on app-ticket-info-button "Appel émis -" at bounding box center [203, 69] width 155 height 19
click at [225, 74] on span "Appel émis -" at bounding box center [192, 70] width 121 height 16
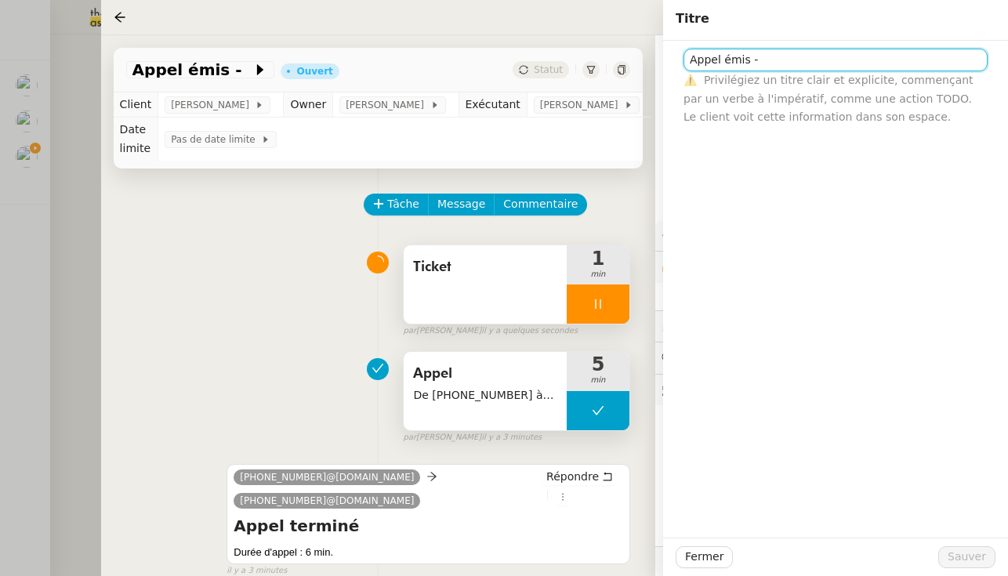
click at [599, 56] on input "Appel émis -" at bounding box center [835, 60] width 304 height 23
type input "Appel émis - M. LARTIGUE"
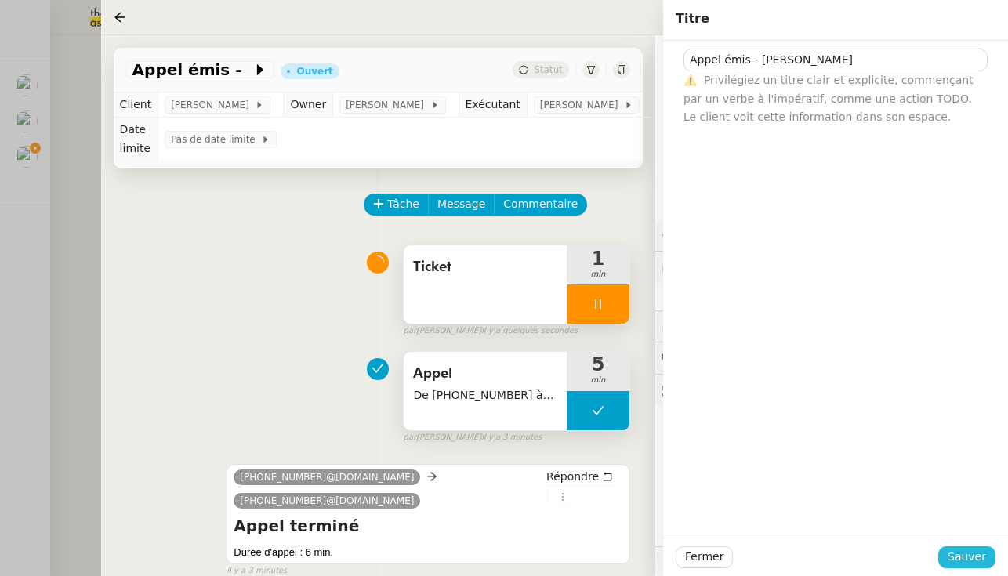
click at [599, 561] on span "Sauver" at bounding box center [966, 557] width 38 height 18
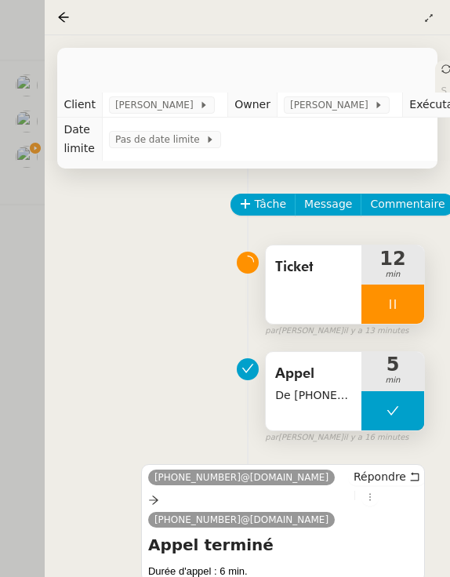
click at [373, 308] on div at bounding box center [392, 303] width 63 height 39
click at [408, 302] on icon at bounding box center [408, 304] width 13 height 13
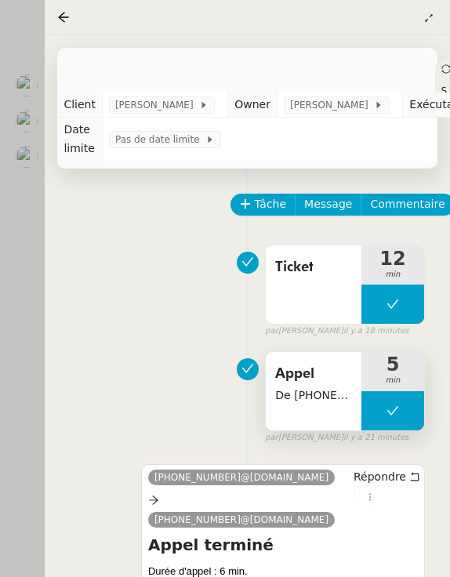
click at [435, 63] on div "Statut" at bounding box center [446, 107] width 22 height 94
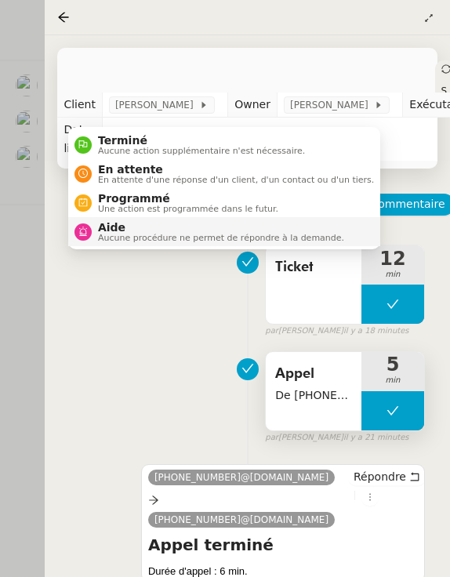
click at [309, 221] on span "Aide" at bounding box center [221, 227] width 246 height 13
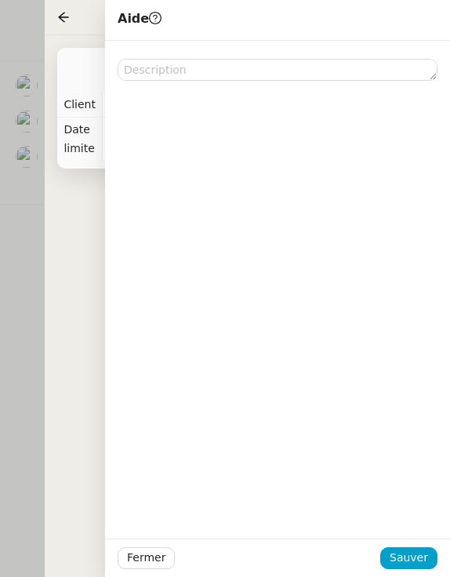
click at [193, 81] on div at bounding box center [277, 290] width 345 height 498
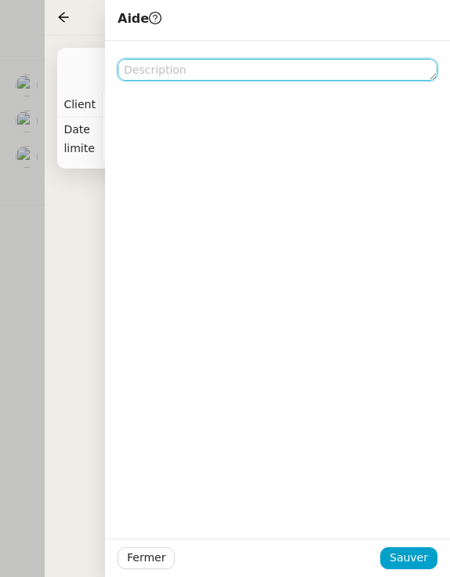
click at [179, 71] on textarea at bounding box center [278, 70] width 320 height 22
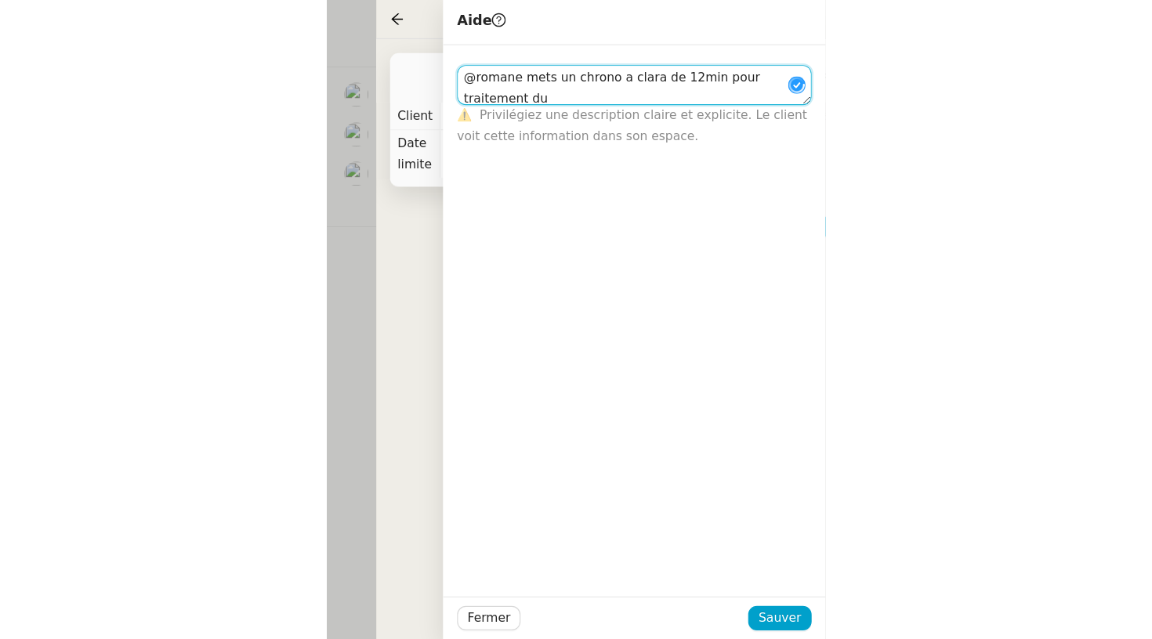
scroll to position [1, 0]
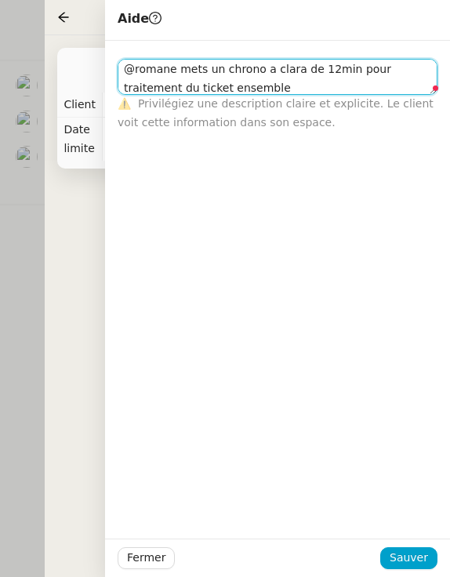
type textarea "@romane mets un chrono a clara de 12min pour traitement du ticket ensemble"
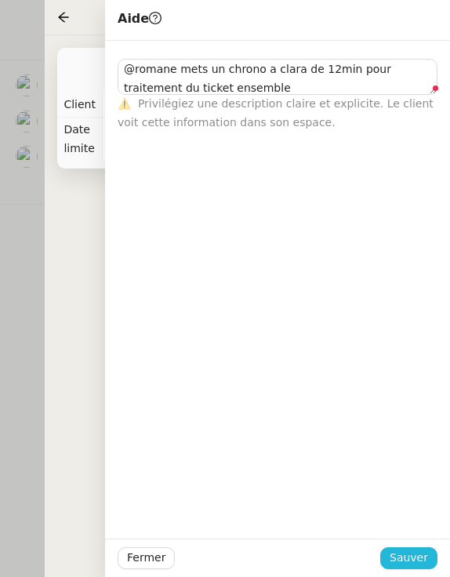
drag, startPoint x: 356, startPoint y: 327, endPoint x: 395, endPoint y: 550, distance: 225.8
click at [418, 564] on span "Sauver" at bounding box center [408, 557] width 38 height 18
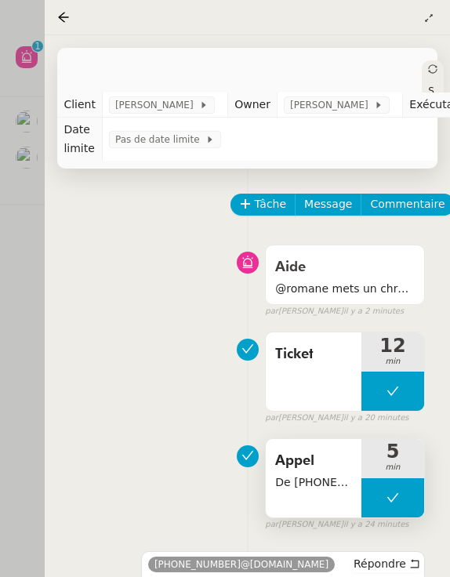
click at [201, 281] on div "Aide @romane mets un chrono a clara de 12min pour traitement du ticket ensemble…" at bounding box center [247, 277] width 355 height 81
click at [60, 244] on div "Tâche Message Commentaire Veuillez patienter une erreur s'est produite 👌👌👌 mess…" at bounding box center [247, 574] width 405 height 812
click at [23, 246] on div at bounding box center [225, 288] width 450 height 577
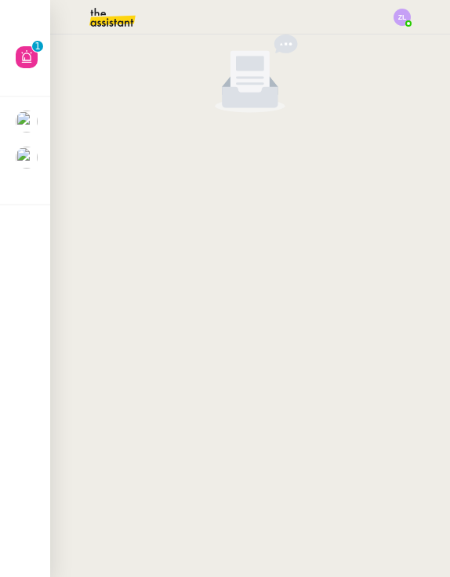
click at [163, 304] on cdk-virtual-scroll-viewport at bounding box center [250, 305] width 400 height 542
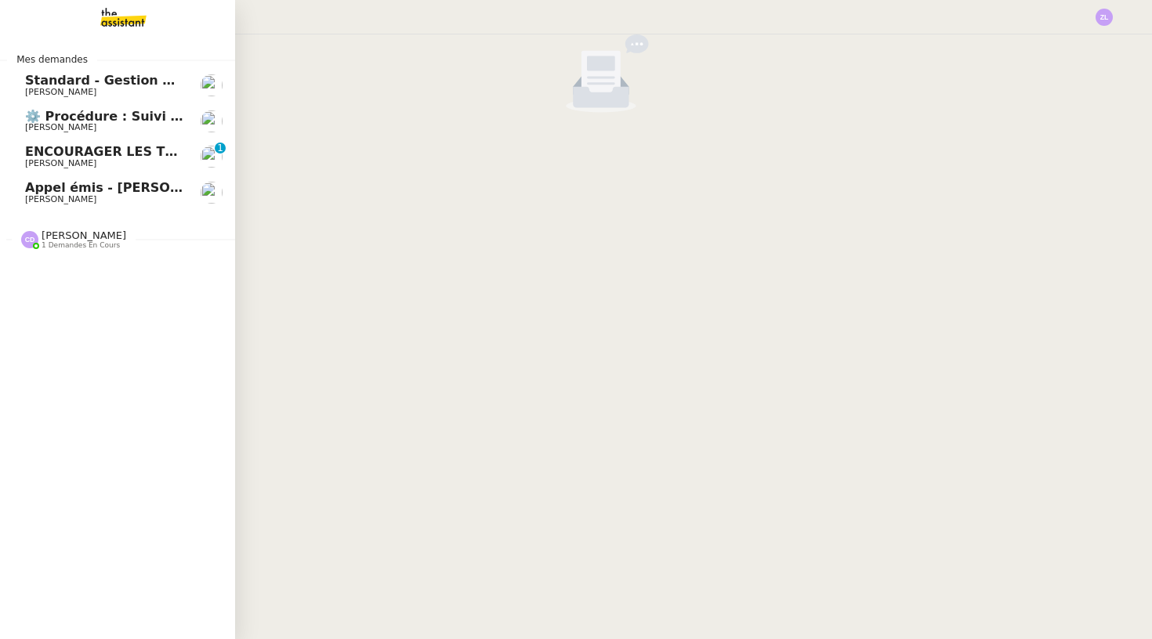
click at [96, 195] on span "[PERSON_NAME]" at bounding box center [60, 199] width 71 height 10
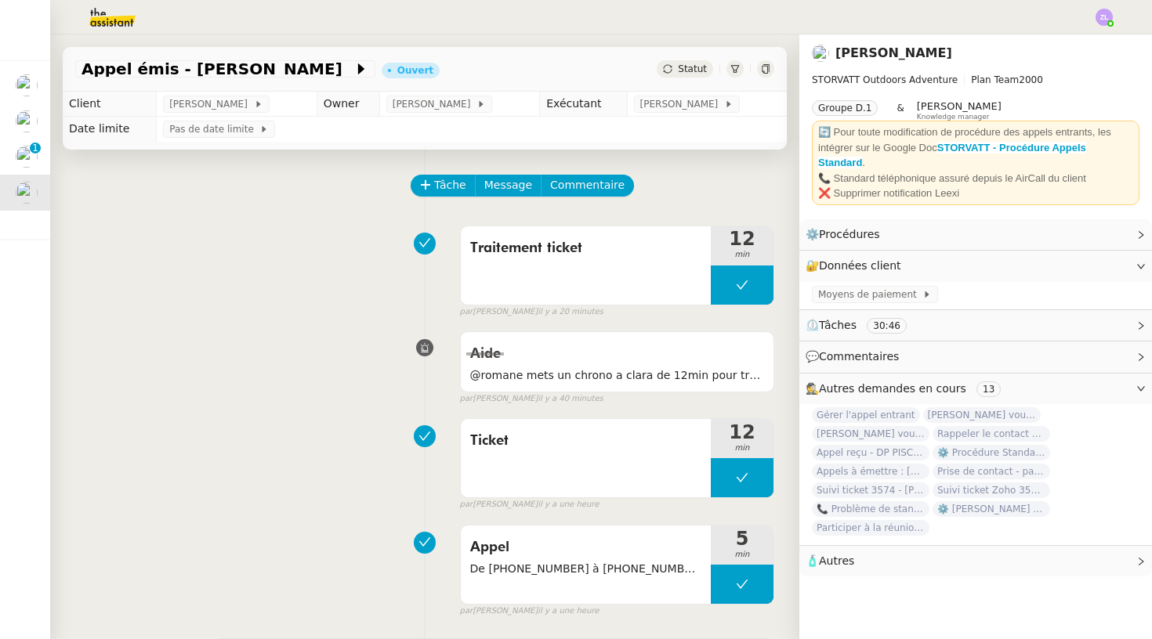
click at [599, 71] on icon at bounding box center [667, 68] width 9 height 9
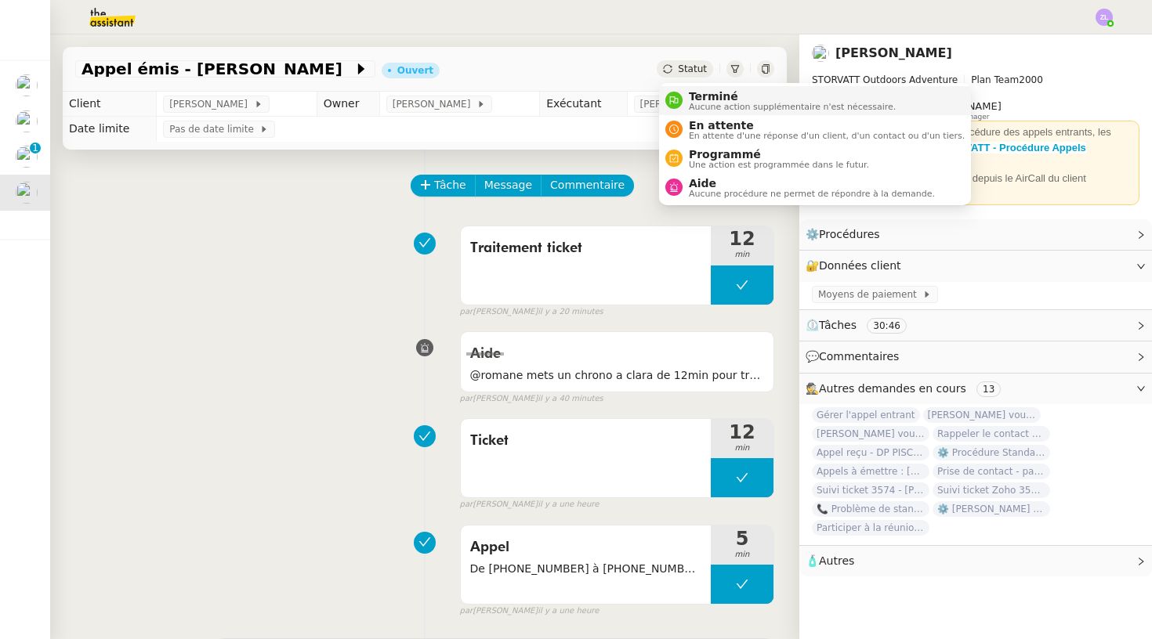
click at [599, 103] on div "Terminé Aucune action supplémentaire n'est nécessaire." at bounding box center [788, 100] width 213 height 21
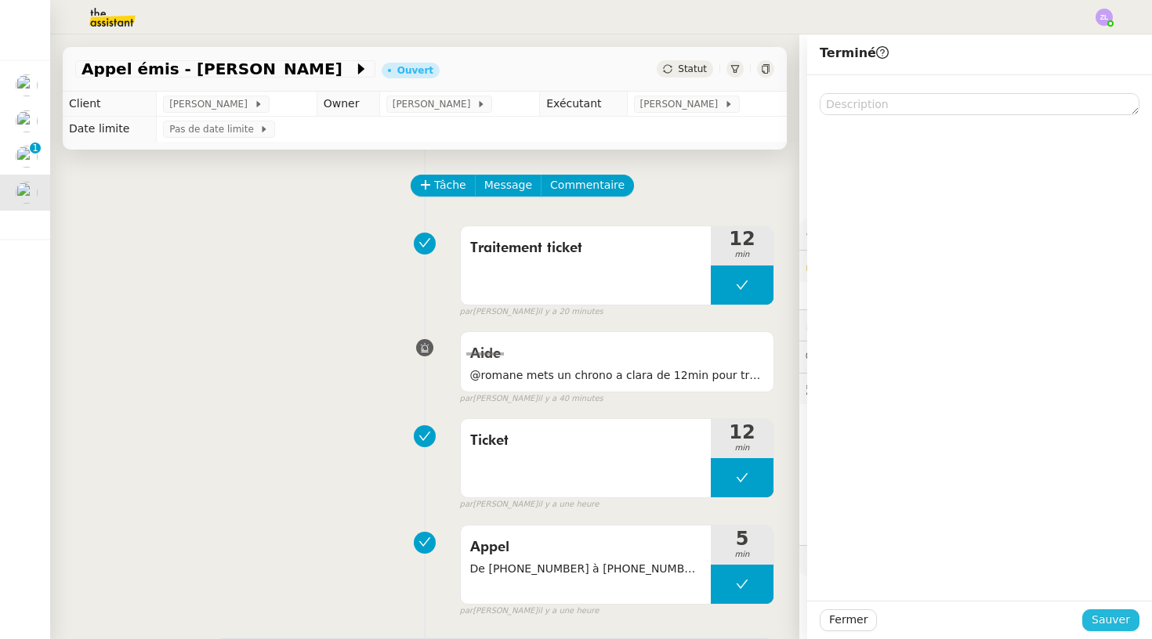
click at [599, 575] on span "Sauver" at bounding box center [1110, 620] width 38 height 18
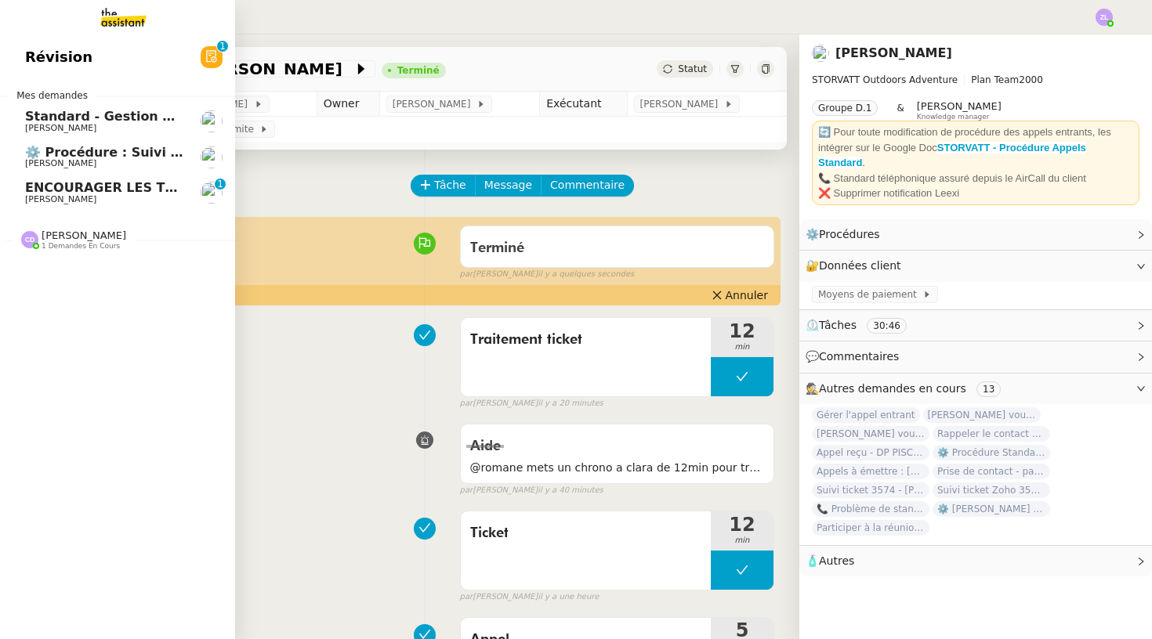
click at [45, 194] on span "[PERSON_NAME]" at bounding box center [60, 199] width 71 height 10
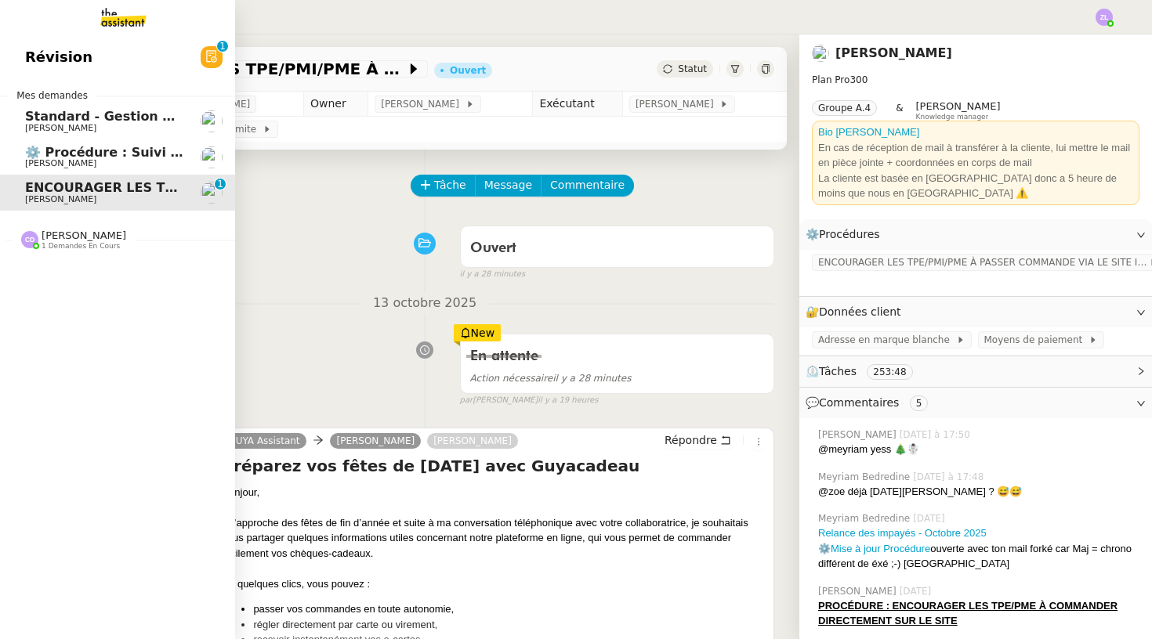
click at [88, 145] on span "⚙️ Procédure : Suivi des alternants - dynamique" at bounding box center [195, 152] width 340 height 15
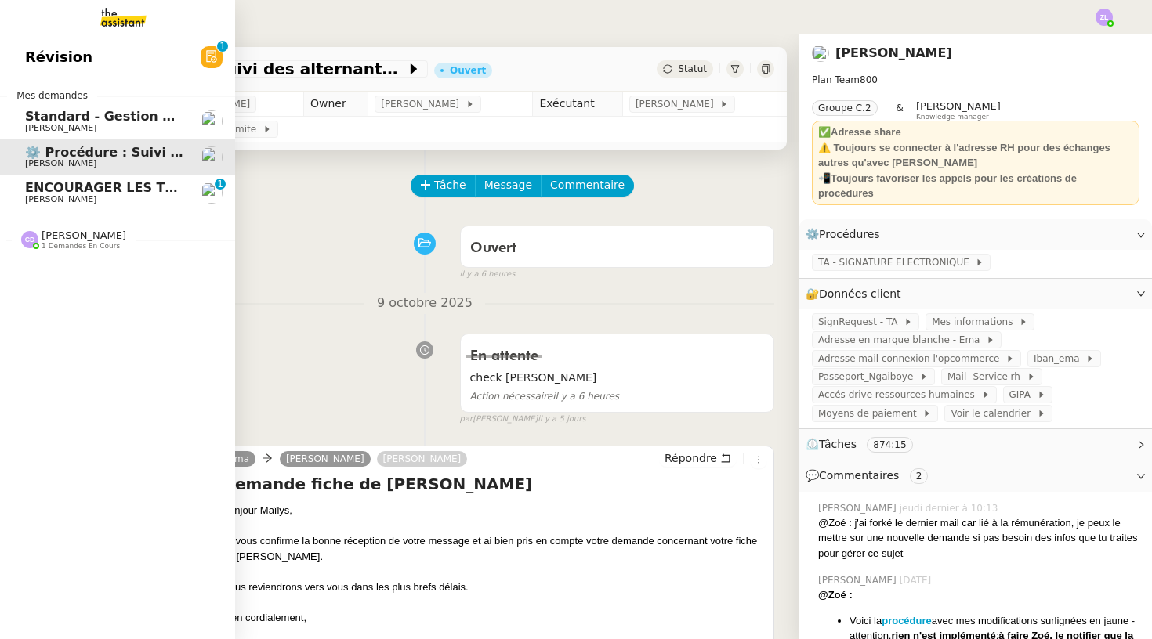
click at [97, 242] on span "1 demandes en cours" at bounding box center [81, 246] width 78 height 9
click at [143, 23] on img at bounding box center [110, 17] width 121 height 34
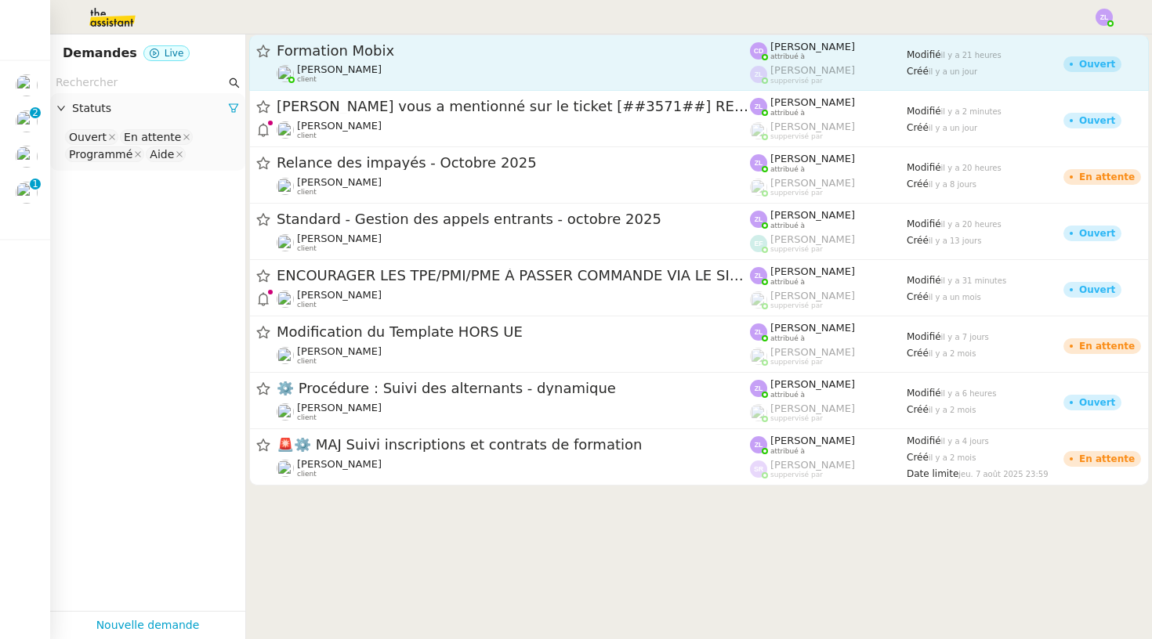
click at [349, 68] on span "[PERSON_NAME]" at bounding box center [339, 69] width 85 height 12
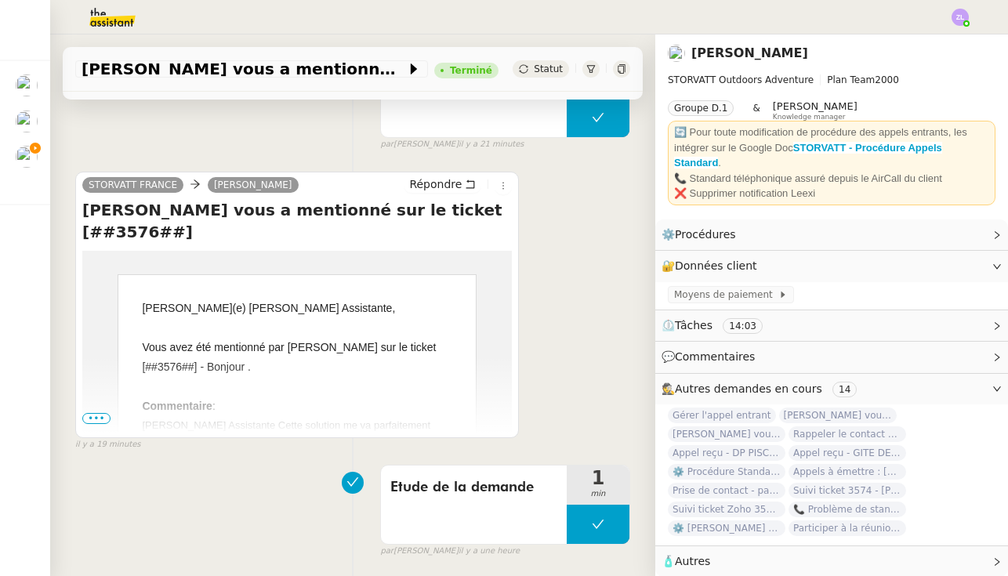
scroll to position [273, 0]
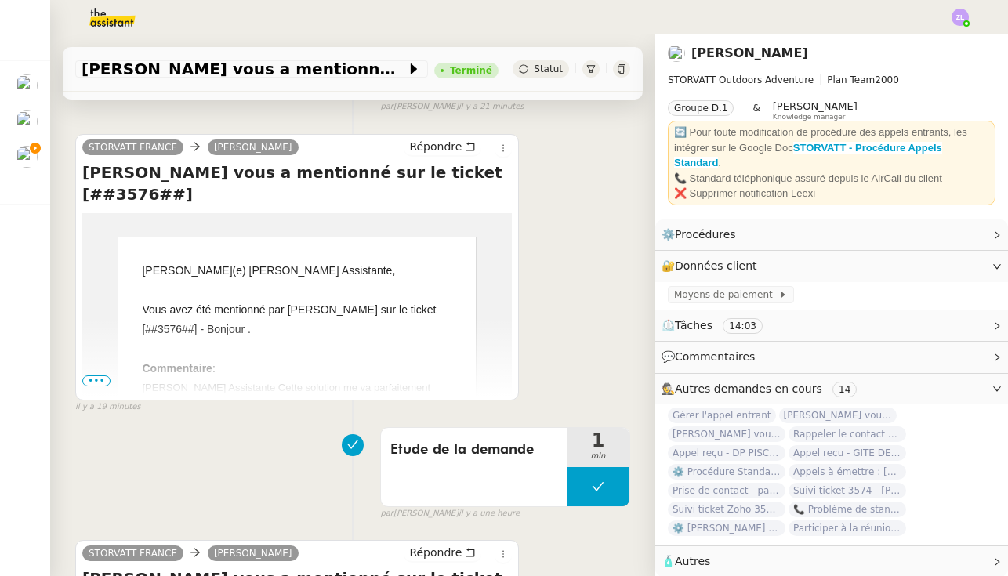
click at [103, 383] on span "•••" at bounding box center [96, 380] width 28 height 11
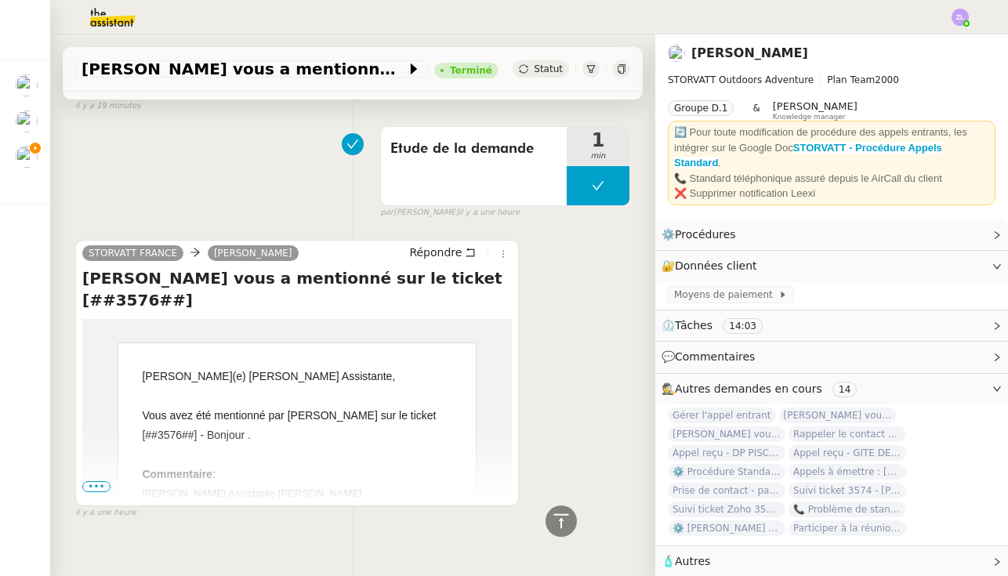
scroll to position [791, 0]
click at [103, 482] on span "•••" at bounding box center [96, 487] width 28 height 11
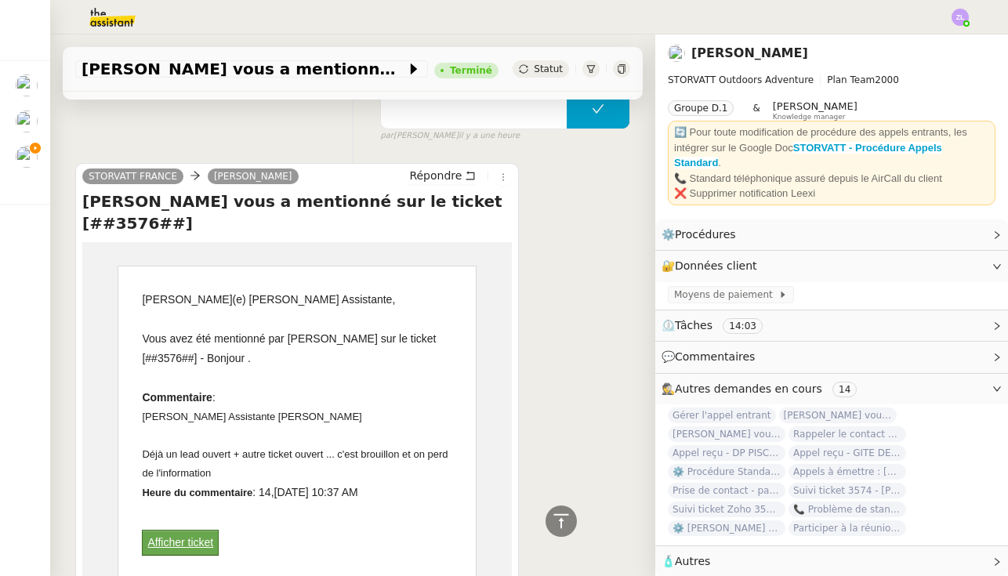
scroll to position [935, 0]
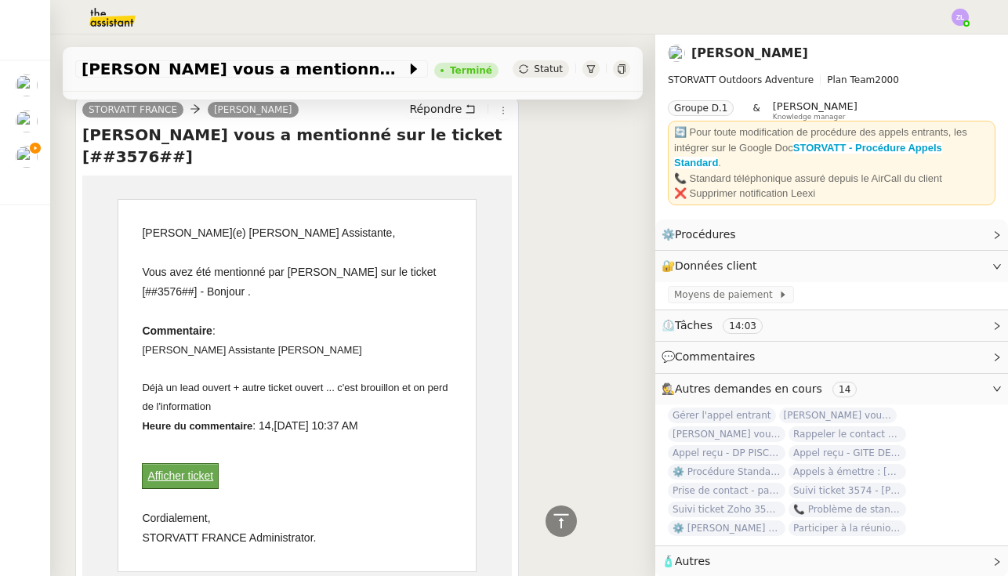
click at [167, 436] on div at bounding box center [297, 446] width 310 height 20
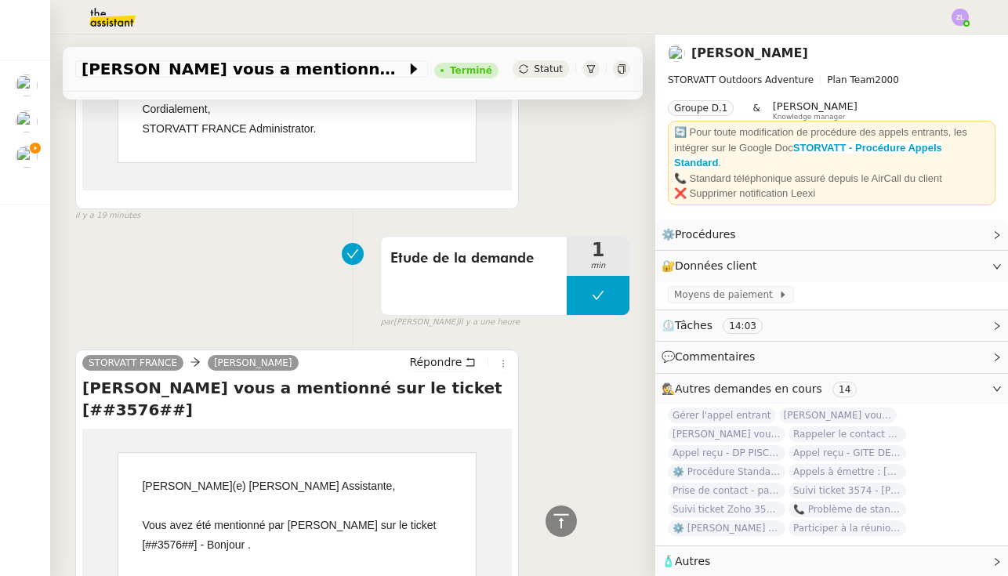
scroll to position [747, 0]
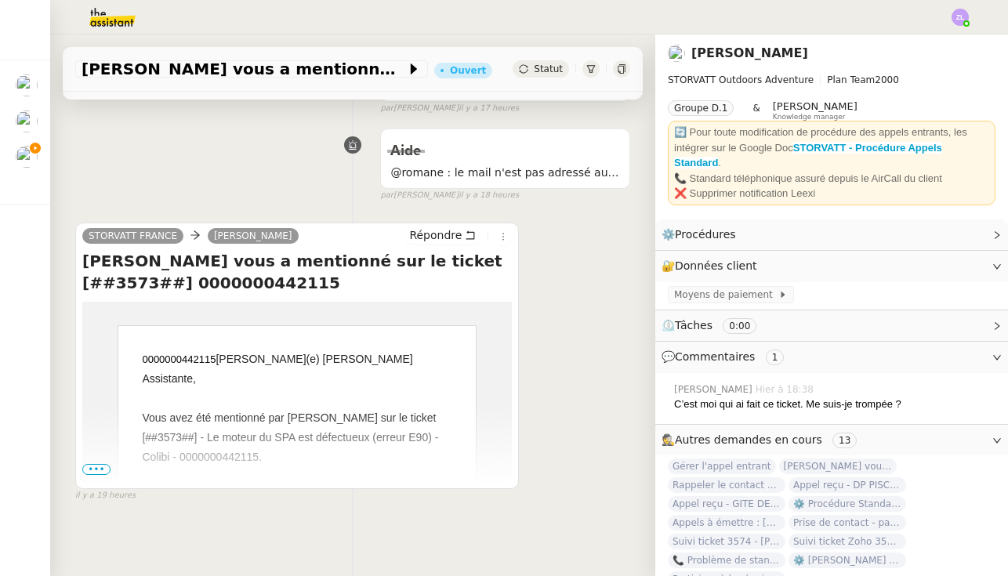
click at [85, 465] on span "•••" at bounding box center [96, 469] width 28 height 11
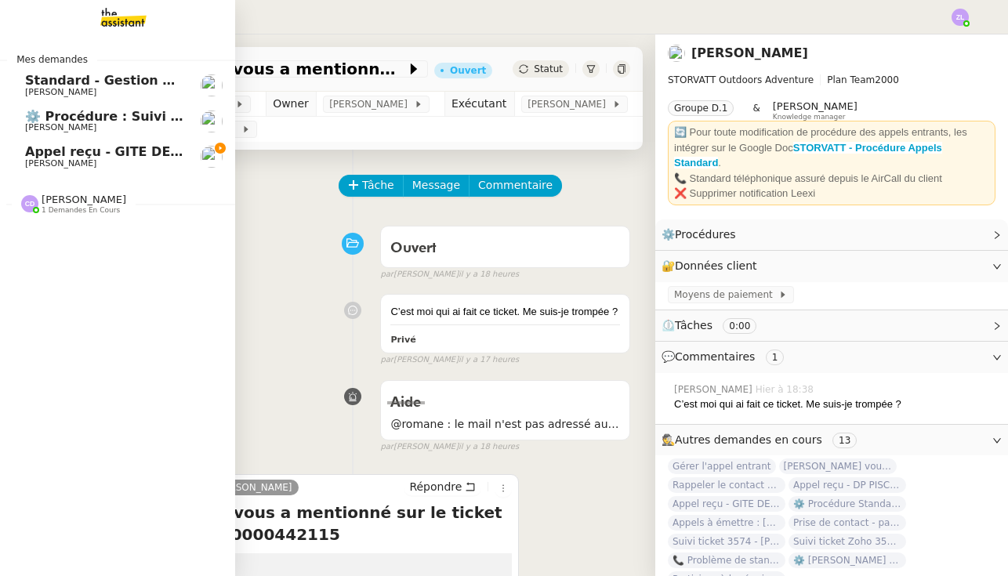
click at [28, 156] on span "Appel reçu - GITE DE LA VIALETTE" at bounding box center [144, 151] width 238 height 15
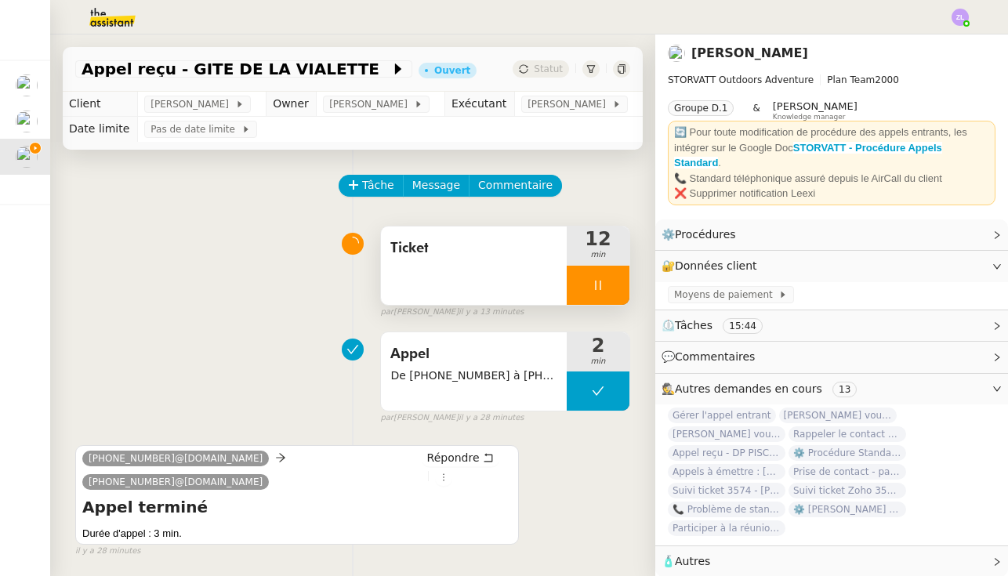
click at [578, 291] on div at bounding box center [597, 285] width 63 height 39
click at [610, 277] on button at bounding box center [613, 285] width 31 height 39
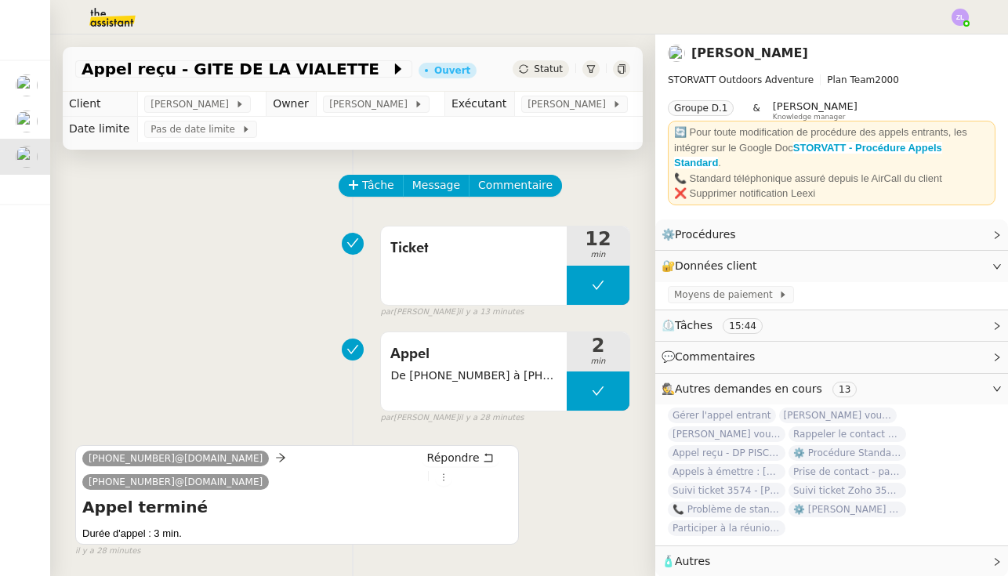
click at [550, 67] on span "Statut" at bounding box center [548, 68] width 29 height 11
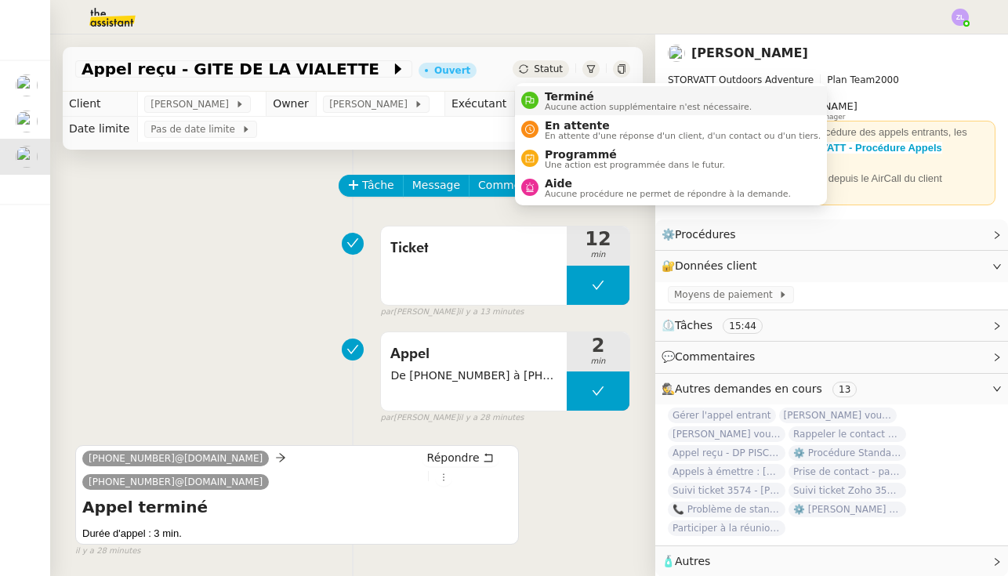
click at [552, 90] on span "Terminé" at bounding box center [648, 96] width 207 height 13
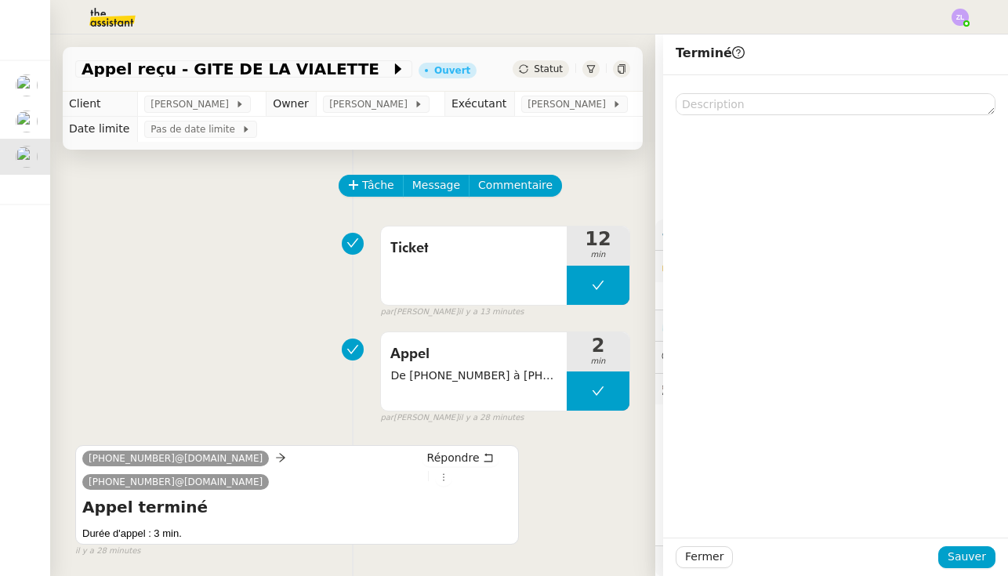
click at [970, 552] on span "Sauver" at bounding box center [966, 557] width 38 height 18
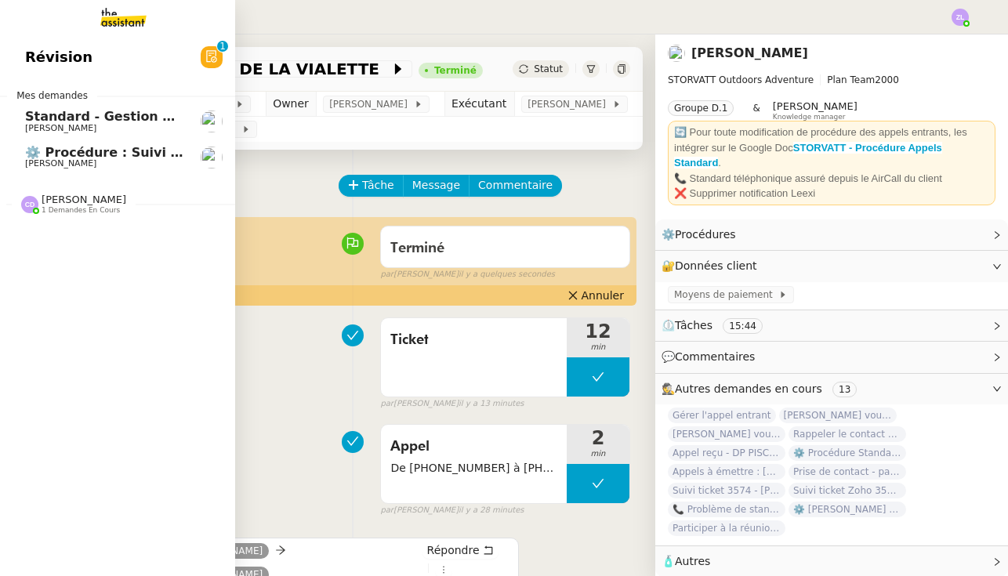
click at [63, 198] on span "[PERSON_NAME]" at bounding box center [84, 200] width 85 height 12
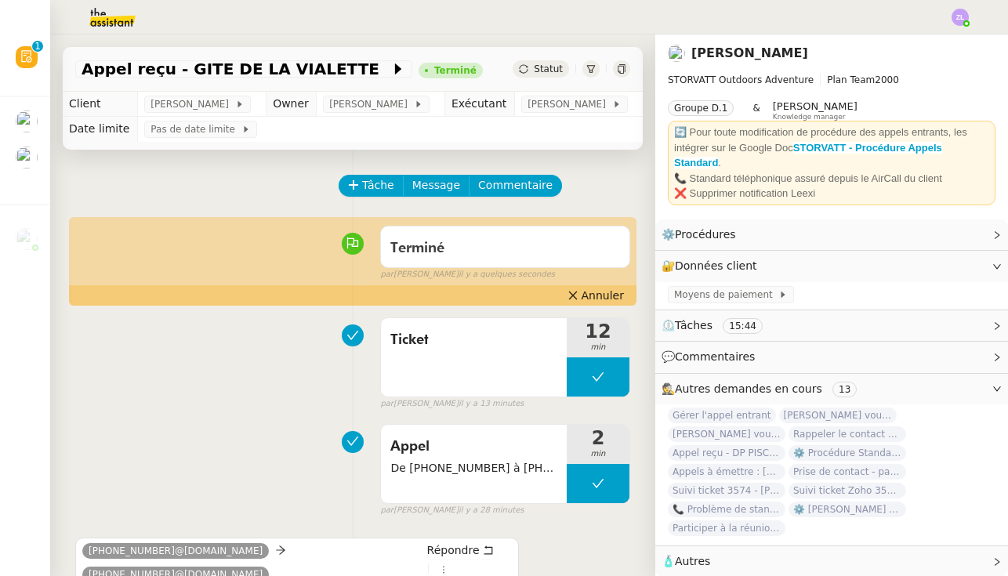
click at [305, 133] on td "Pas de date limite" at bounding box center [390, 129] width 505 height 25
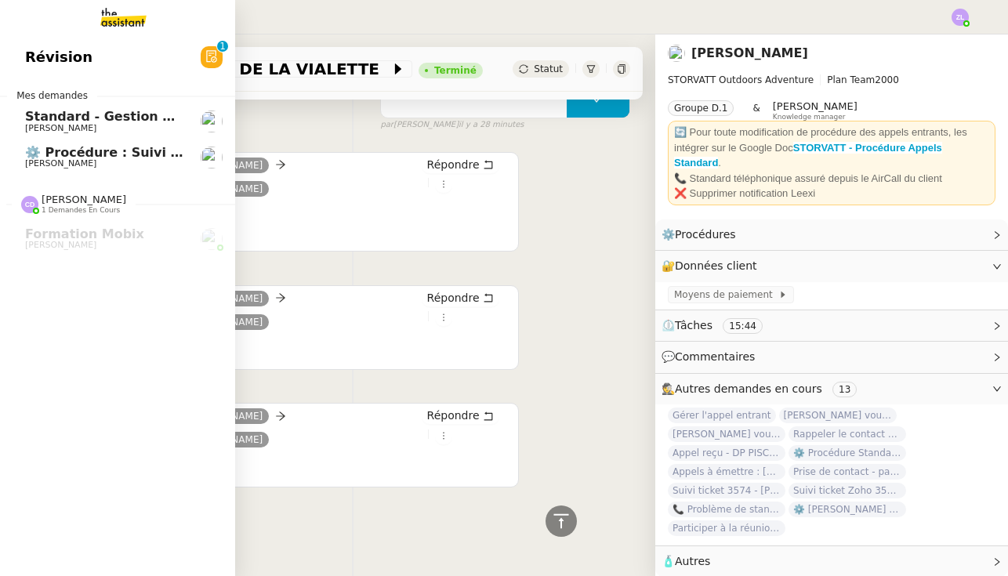
click at [84, 75] on link "Révision 0 1 2 3 4 5 6 7 8 9" at bounding box center [117, 57] width 235 height 36
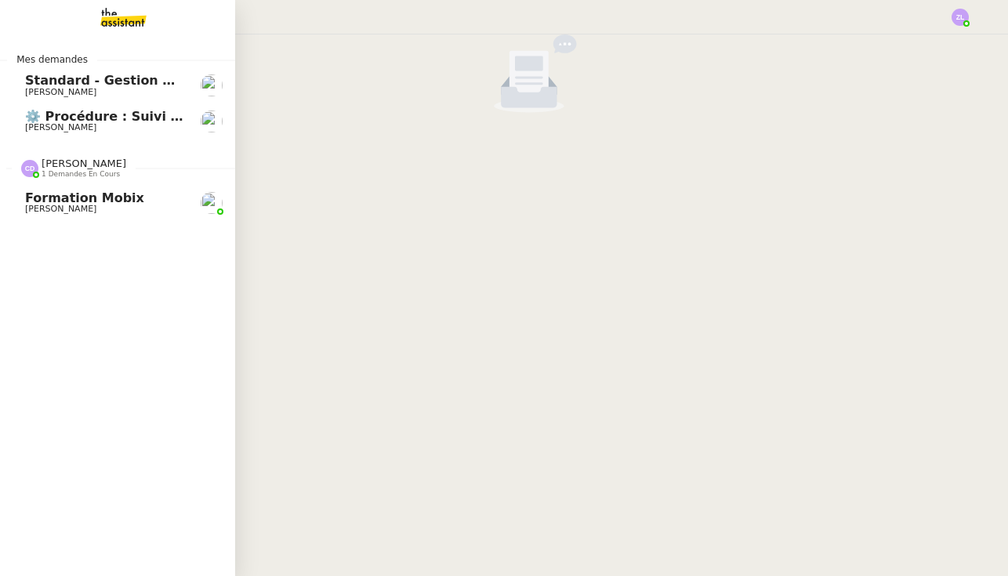
click at [84, 210] on span "[PERSON_NAME]" at bounding box center [60, 209] width 71 height 10
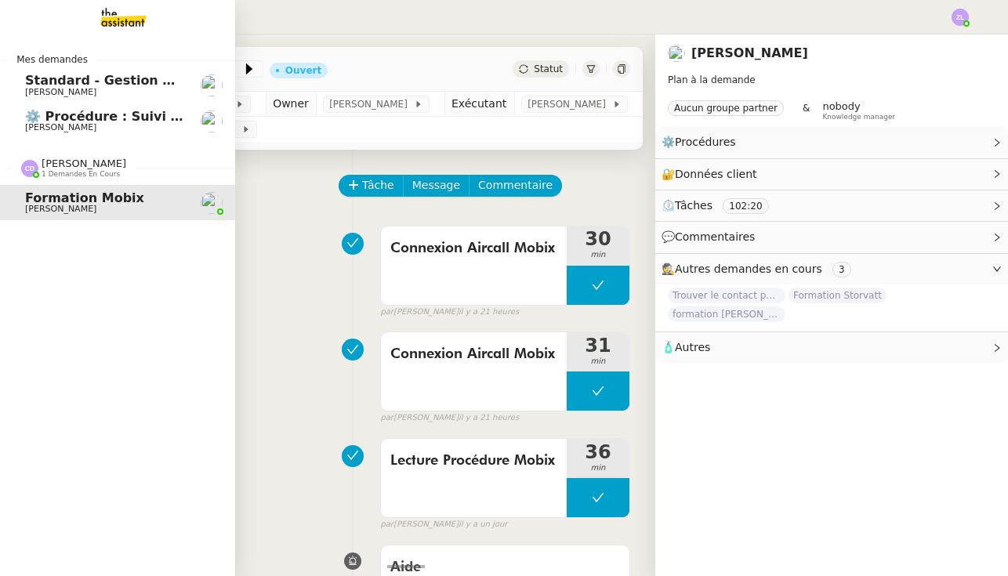
click at [69, 170] on span "1 demandes en cours" at bounding box center [81, 174] width 78 height 9
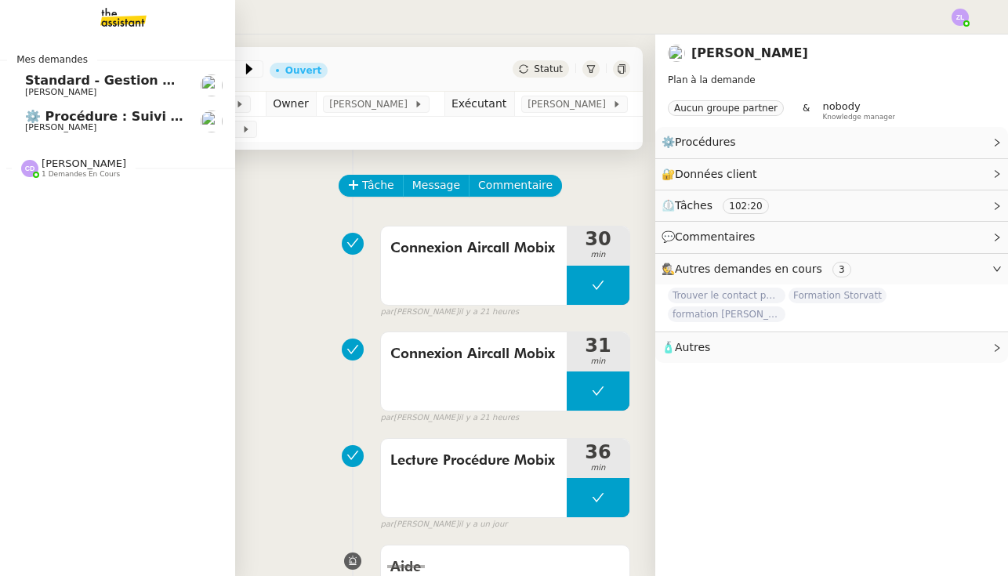
click at [69, 170] on span "1 demandes en cours" at bounding box center [81, 174] width 78 height 9
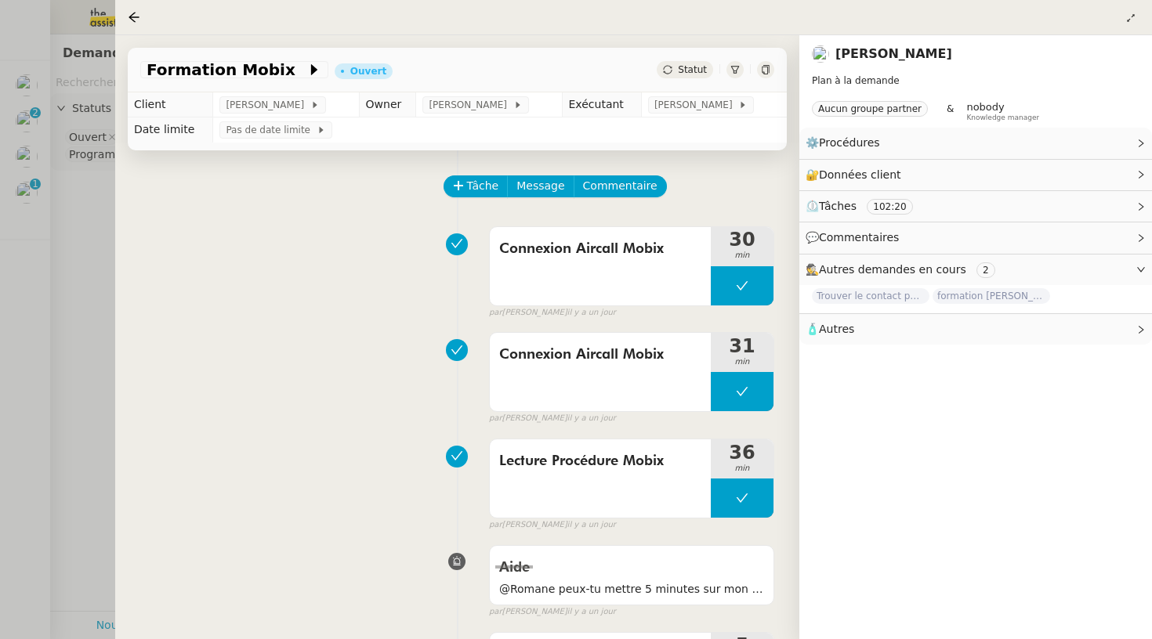
click at [95, 241] on div at bounding box center [576, 319] width 1152 height 639
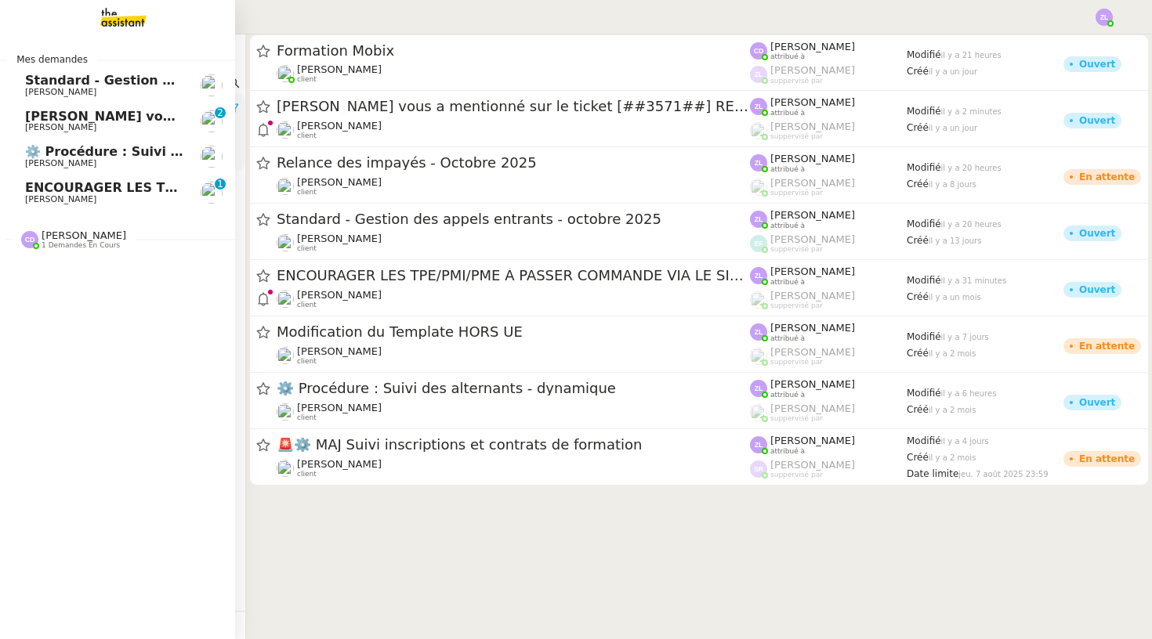
click at [67, 121] on span "[PERSON_NAME] vous a mentionné sur le ticket [##3571##] RESET" at bounding box center [263, 116] width 477 height 15
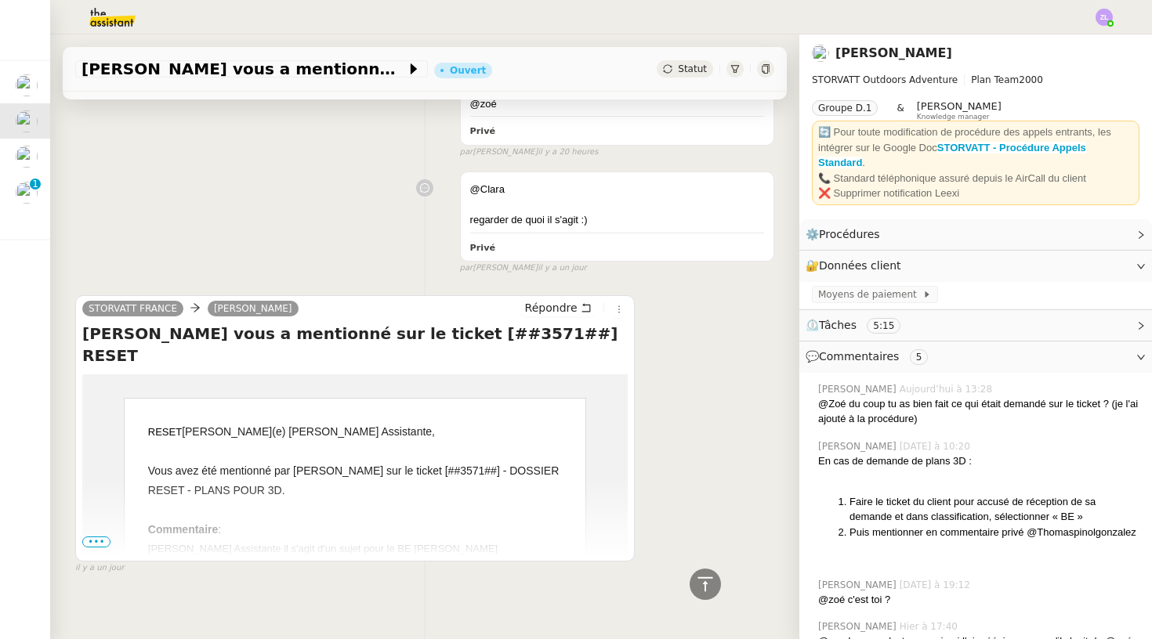
scroll to position [1001, 0]
click at [96, 525] on td "[PERSON_NAME](e) [PERSON_NAME], Vous avez été mentionné par [PERSON_NAME] sur l…" at bounding box center [354, 558] width 545 height 367
click at [101, 537] on span "•••" at bounding box center [96, 542] width 28 height 11
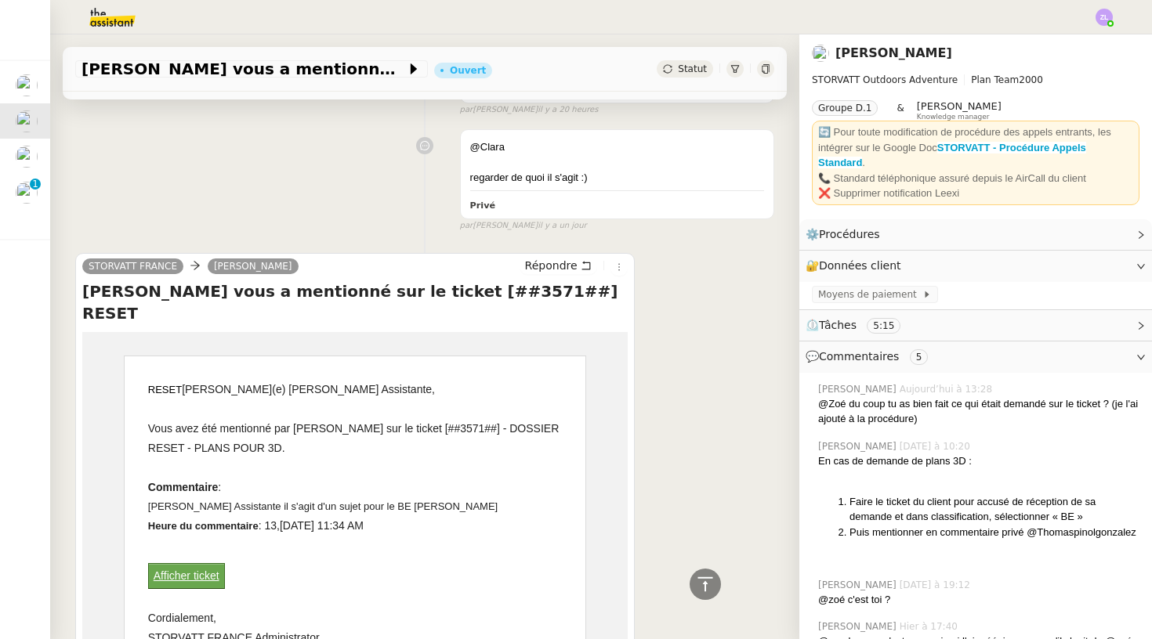
scroll to position [1048, 0]
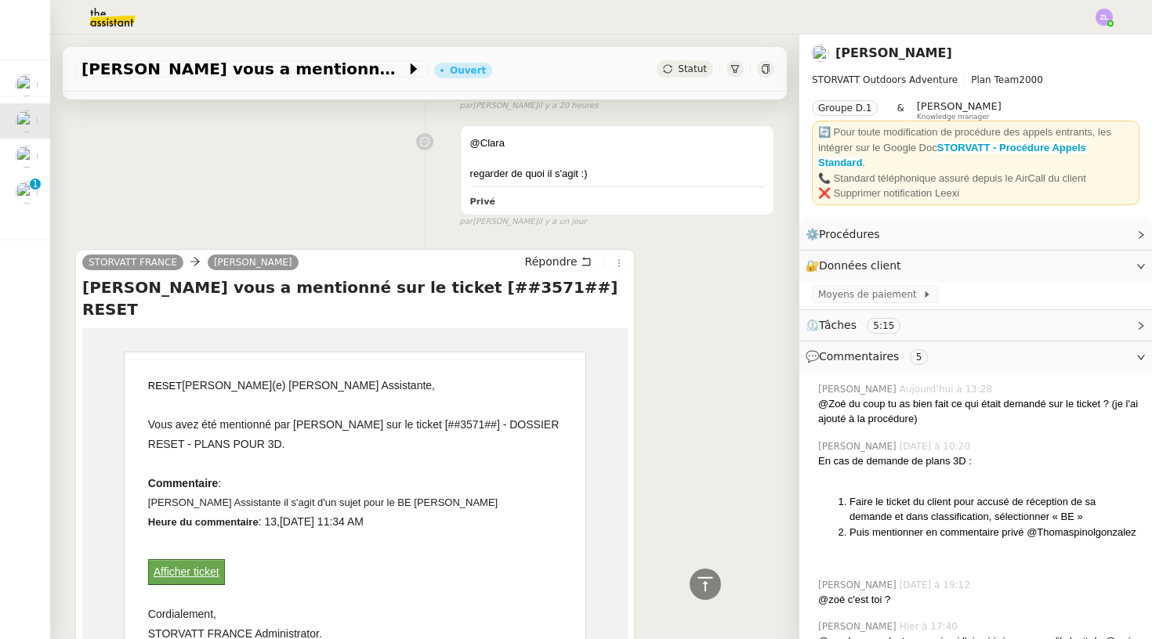
click at [203, 566] on link "Afficher ticket" at bounding box center [187, 572] width 66 height 13
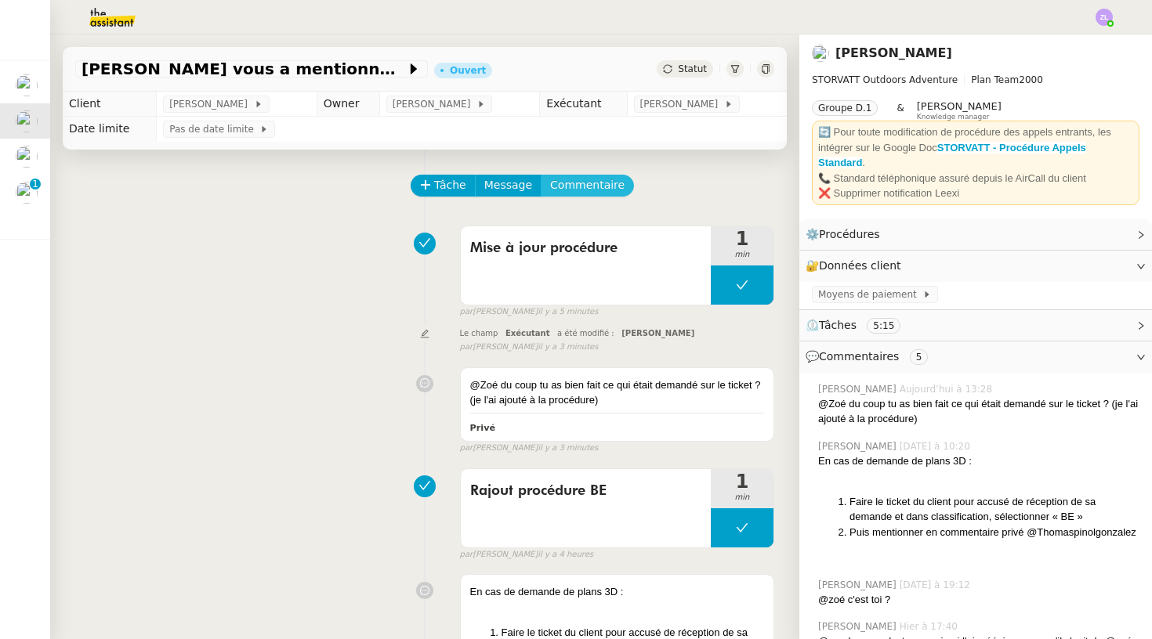
scroll to position [0, 0]
click at [599, 190] on span "Commentaire" at bounding box center [587, 185] width 74 height 18
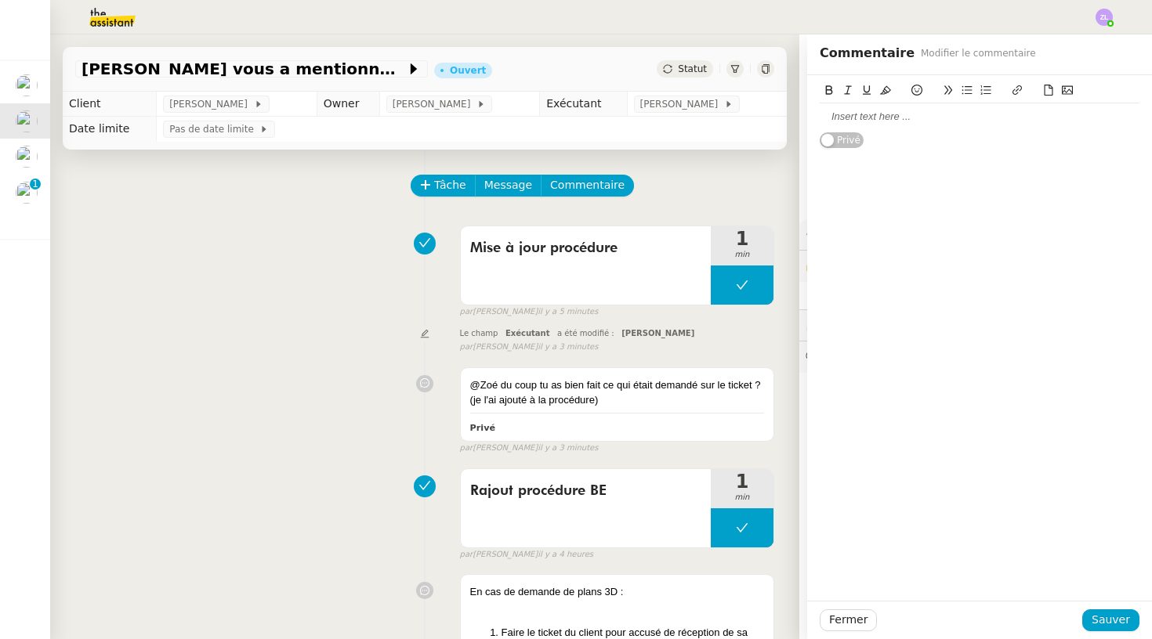
click at [852, 118] on div at bounding box center [980, 117] width 320 height 14
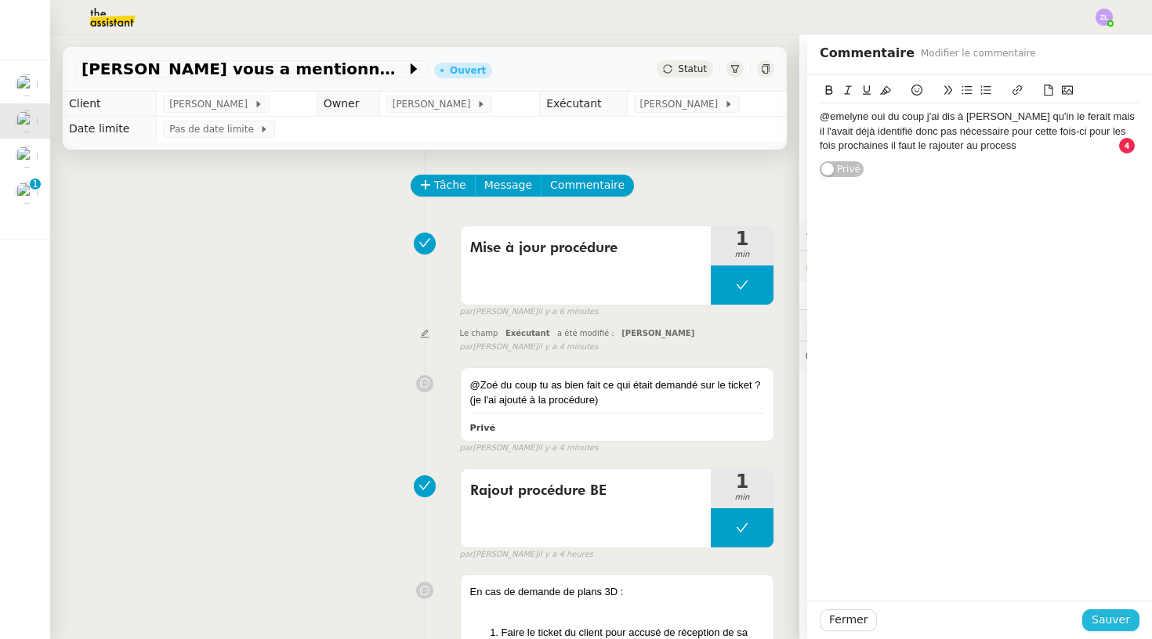
click at [1124, 621] on span "Sauver" at bounding box center [1110, 620] width 38 height 18
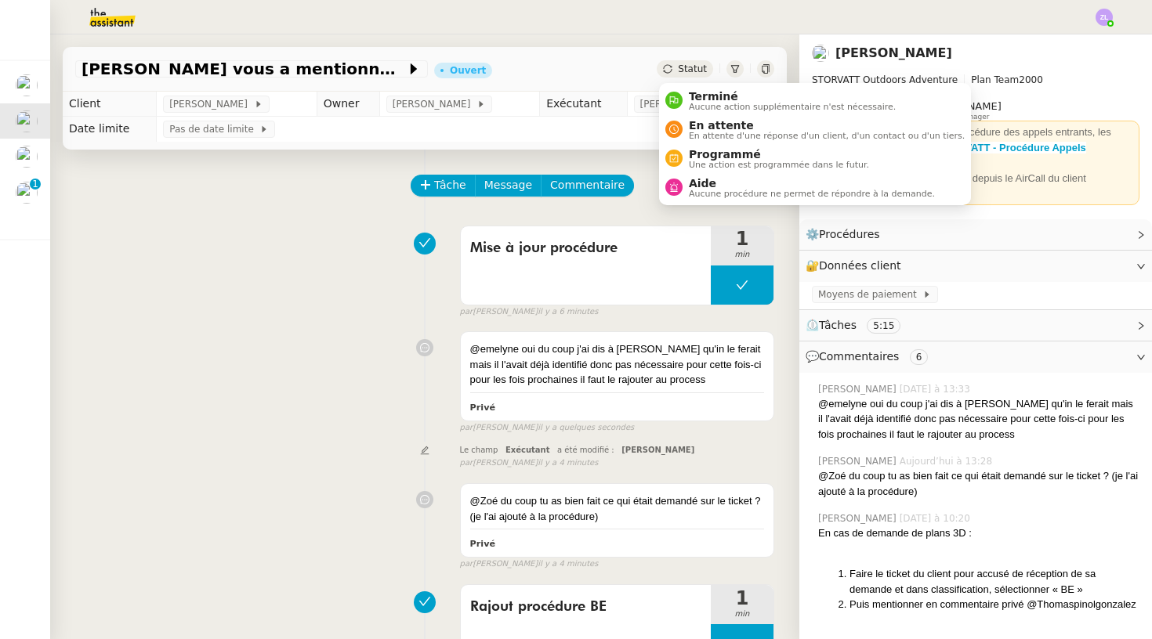
click at [686, 65] on span "Statut" at bounding box center [692, 68] width 29 height 11
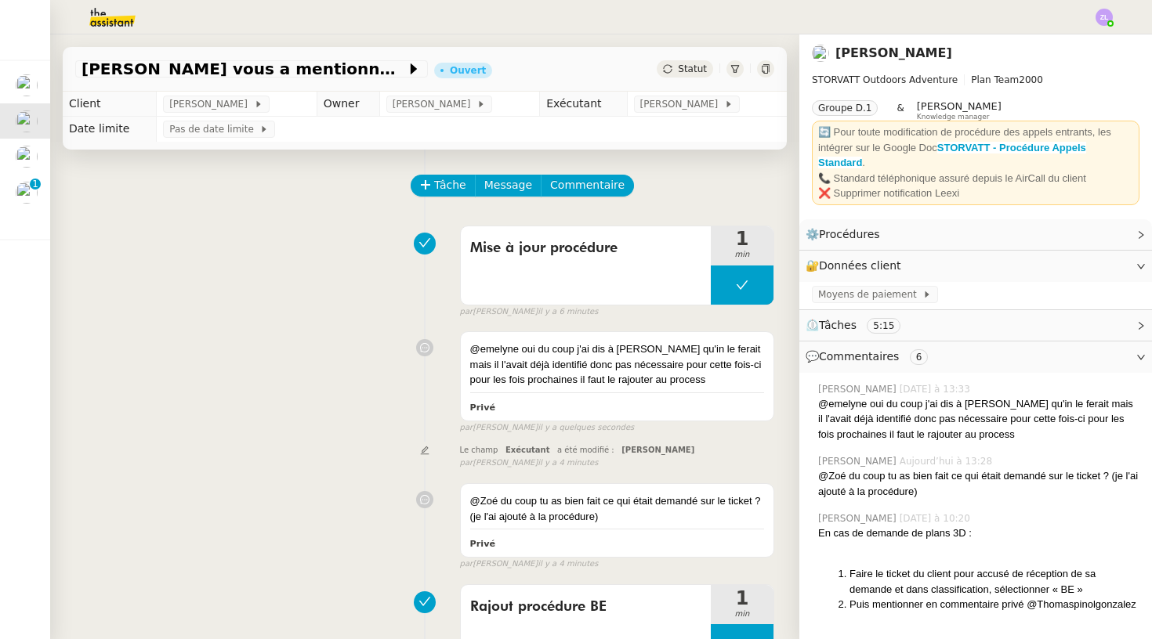
click at [490, 118] on td "Pas de date limite" at bounding box center [472, 129] width 630 height 25
click at [476, 110] on span "[PERSON_NAME]" at bounding box center [435, 104] width 84 height 16
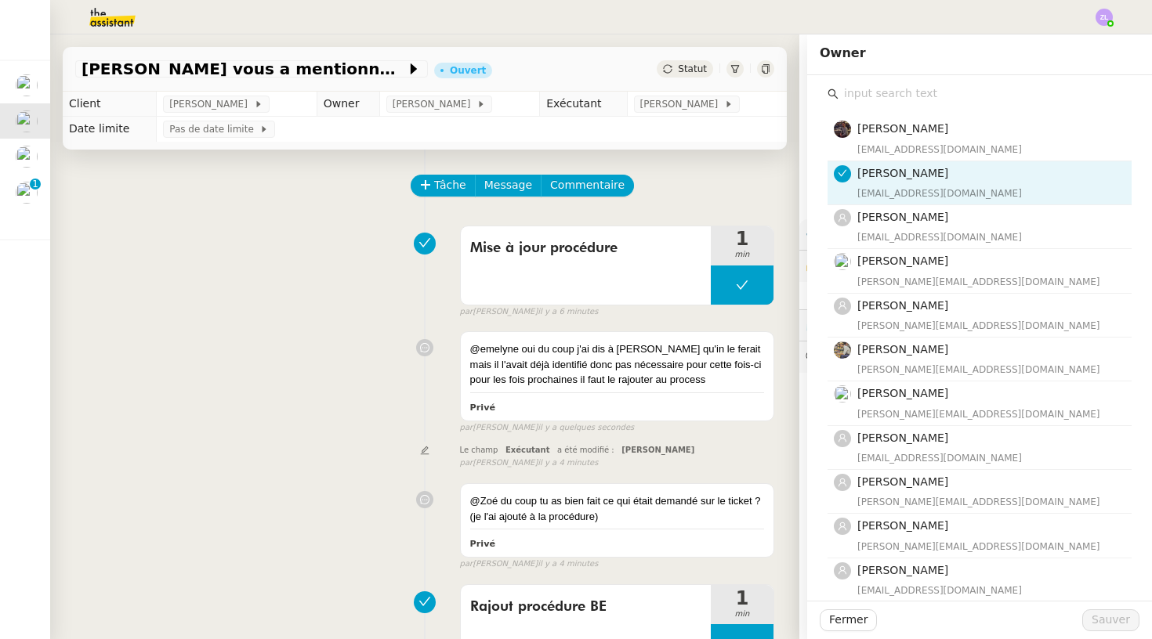
click at [867, 97] on input "text" at bounding box center [984, 93] width 293 height 21
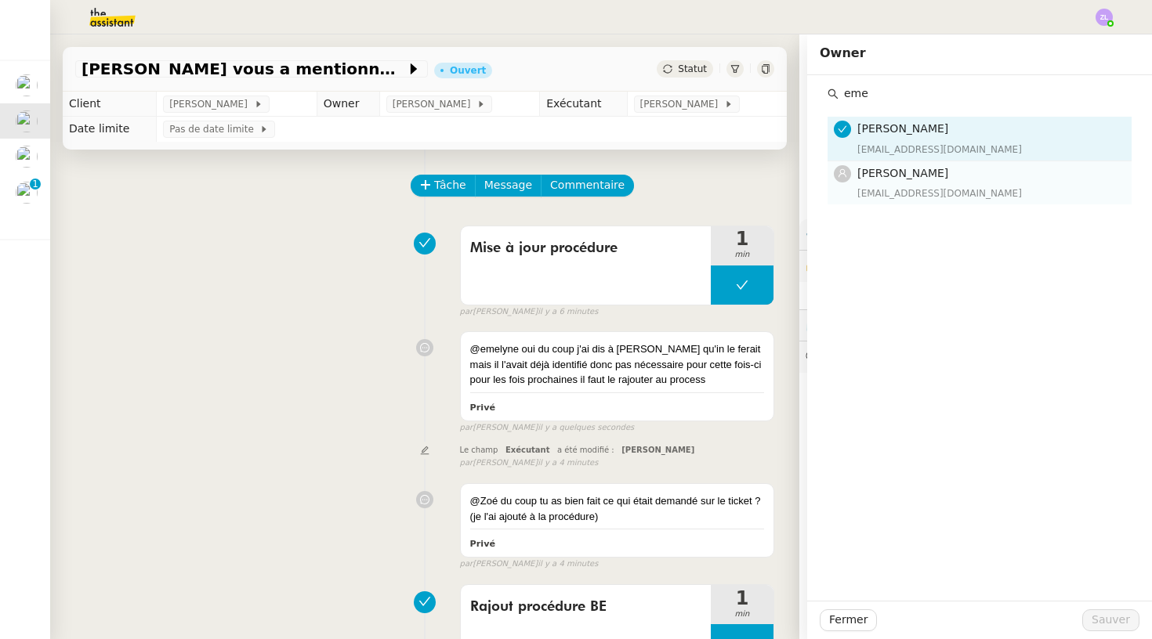
type input "eme"
click at [907, 183] on div "[PERSON_NAME] [EMAIL_ADDRESS][DOMAIN_NAME]" at bounding box center [989, 183] width 265 height 37
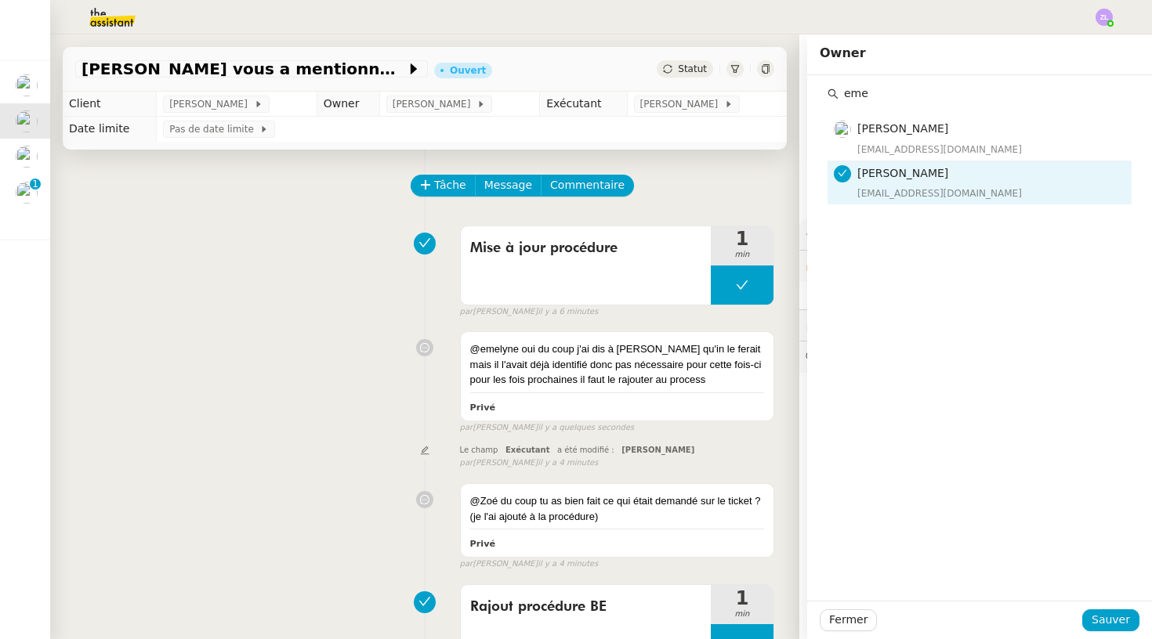
click at [1117, 608] on div "Fermer Sauver" at bounding box center [979, 620] width 345 height 38
click at [1117, 617] on span "Sauver" at bounding box center [1110, 620] width 38 height 18
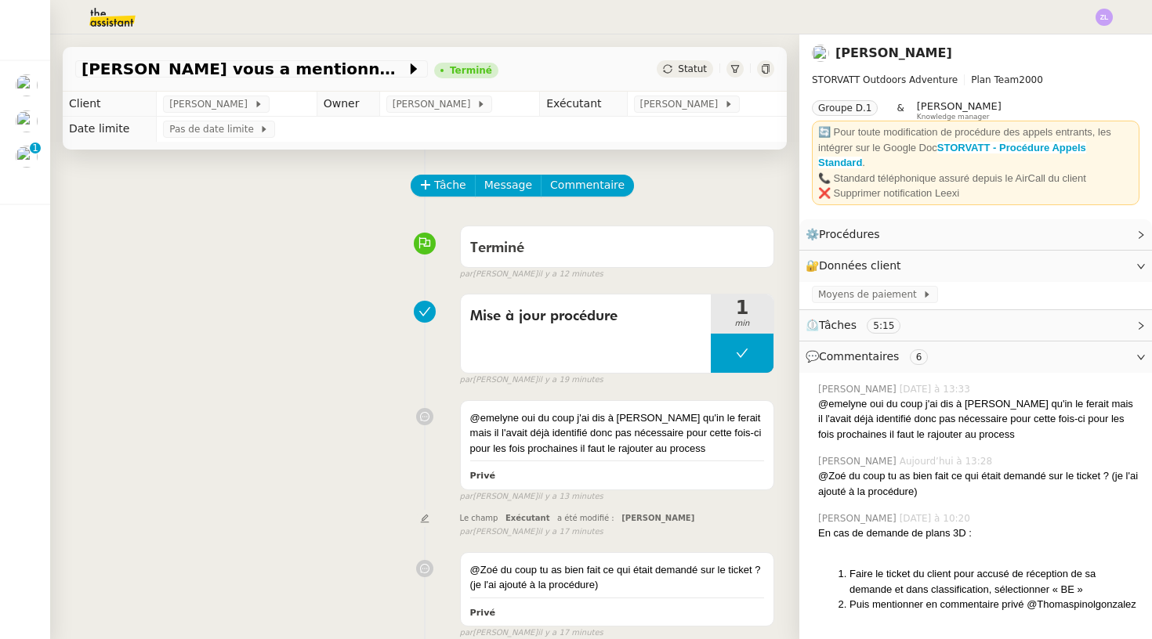
click at [143, 343] on div "Mise à jour procédure 1 min false par [PERSON_NAME] il y a 19 minutes" at bounding box center [424, 337] width 699 height 100
